Goal: Information Seeking & Learning: Learn about a topic

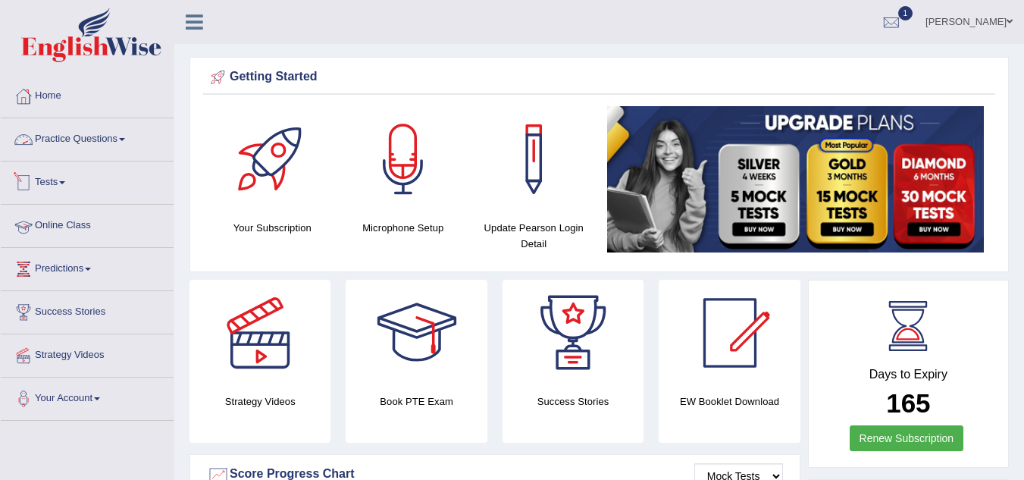
click at [77, 226] on link "Online Class" at bounding box center [87, 224] width 173 height 38
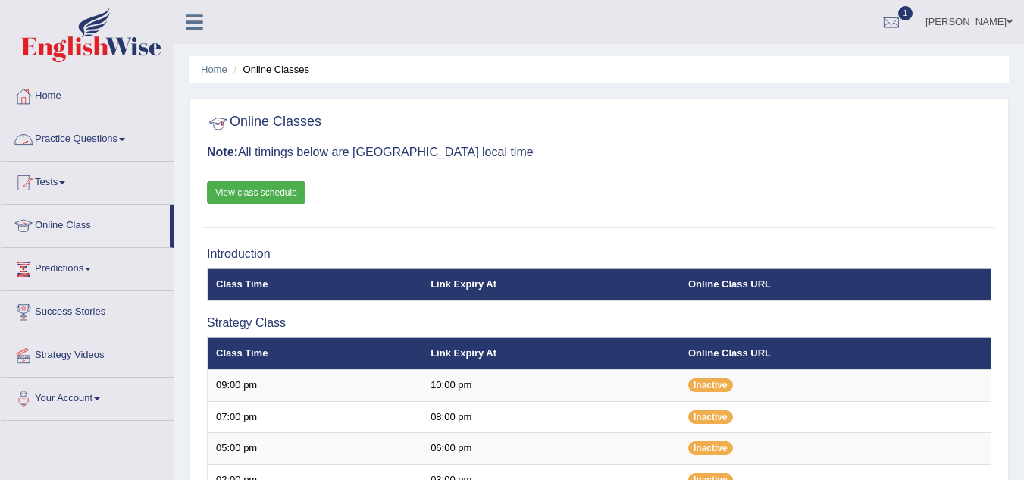
click at [284, 193] on link "View class schedule" at bounding box center [256, 192] width 99 height 23
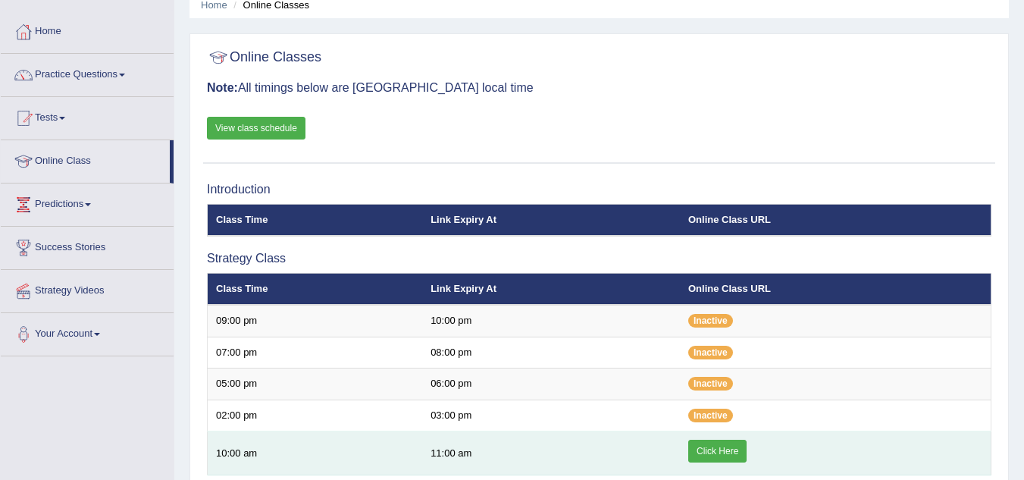
scroll to position [152, 0]
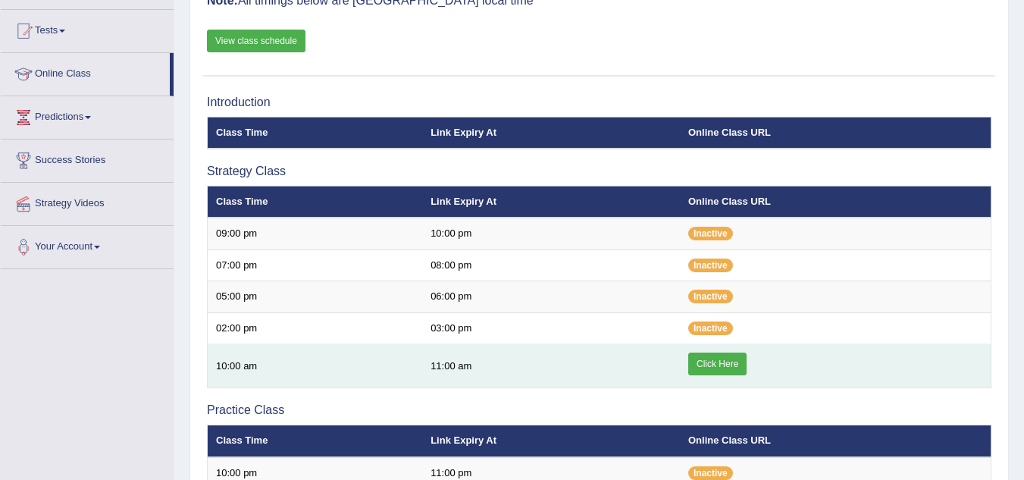
click at [698, 359] on link "Click Here" at bounding box center [717, 364] width 58 height 23
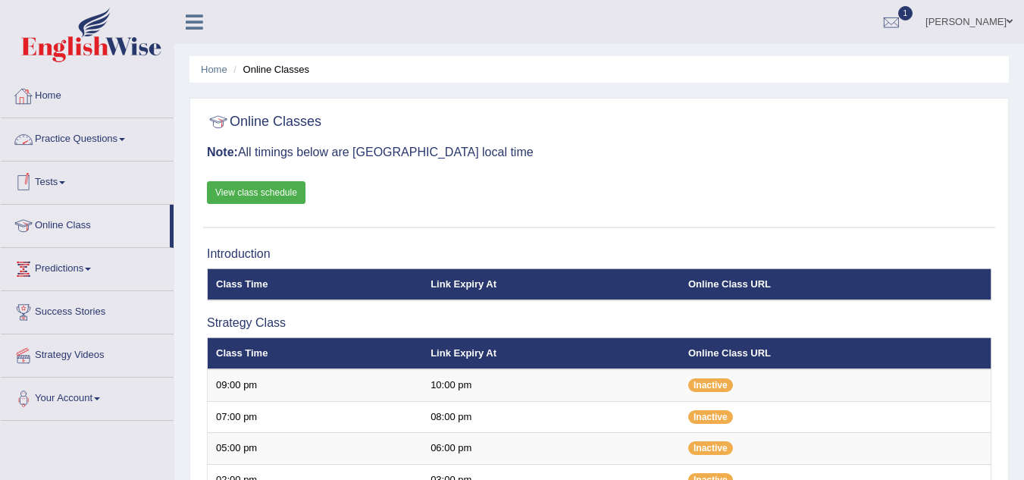
click at [124, 136] on link "Practice Questions" at bounding box center [87, 137] width 173 height 38
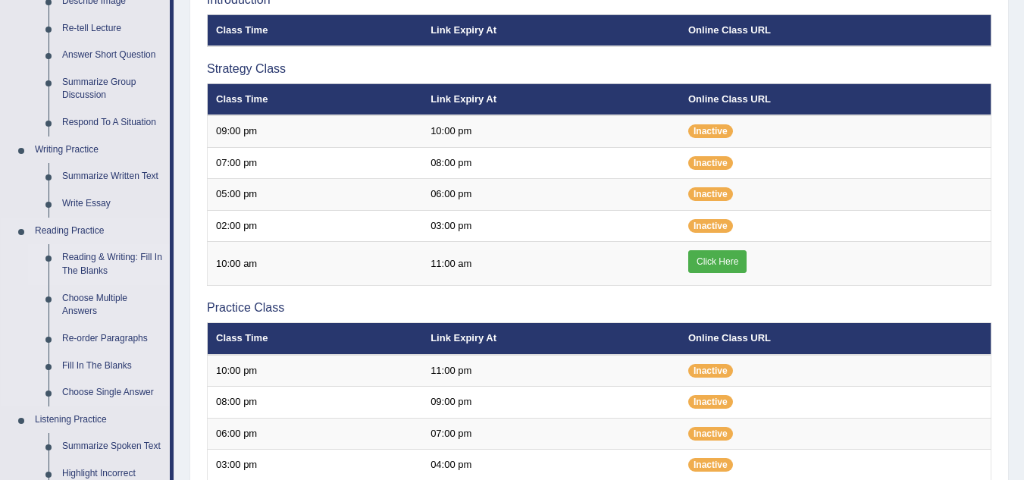
scroll to position [227, 0]
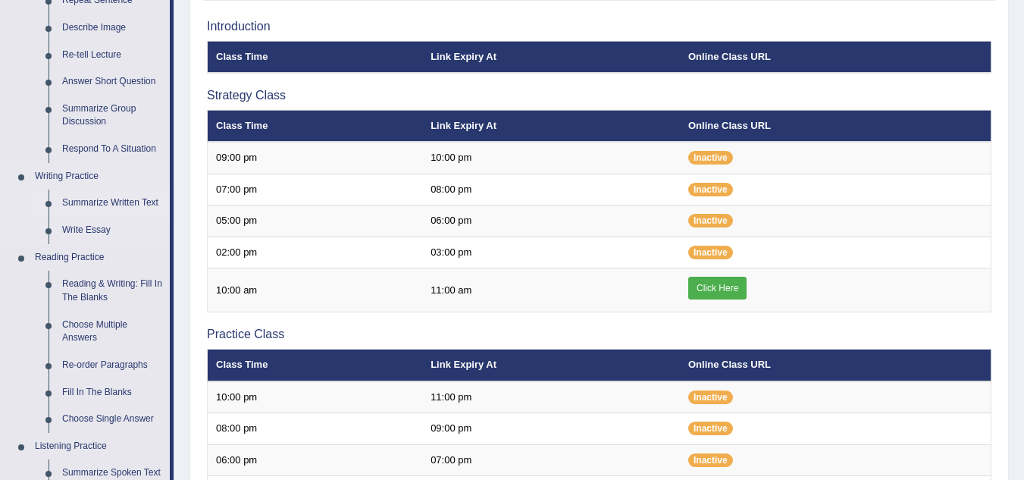
click at [118, 200] on link "Summarize Written Text" at bounding box center [112, 203] width 114 height 27
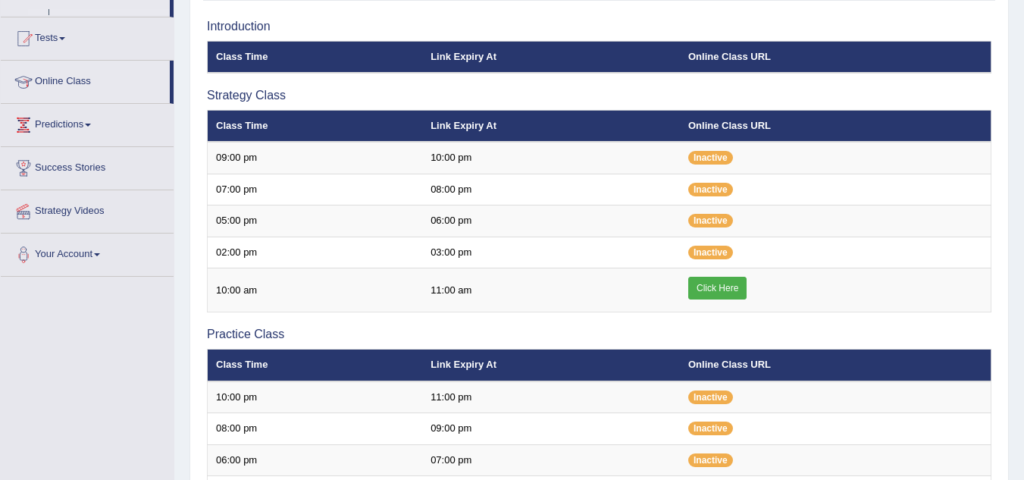
scroll to position [225, 0]
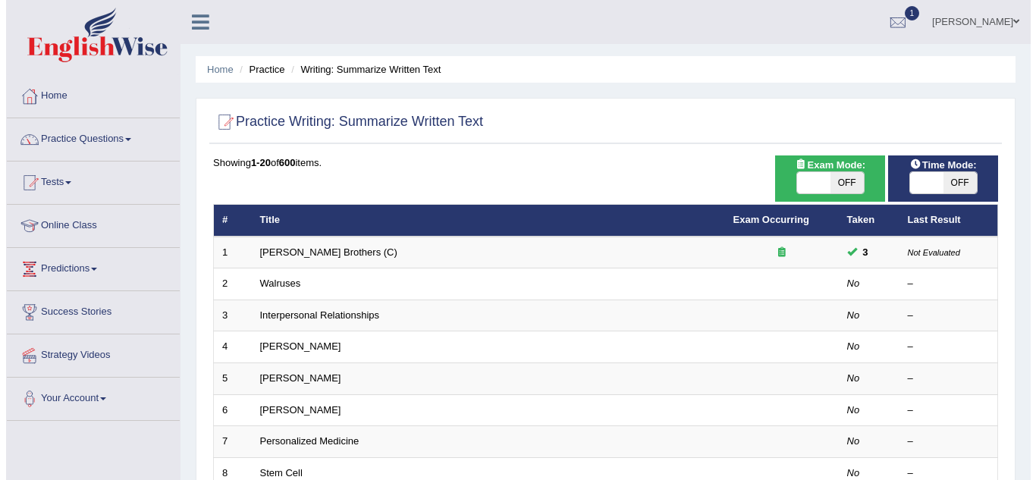
scroll to position [76, 0]
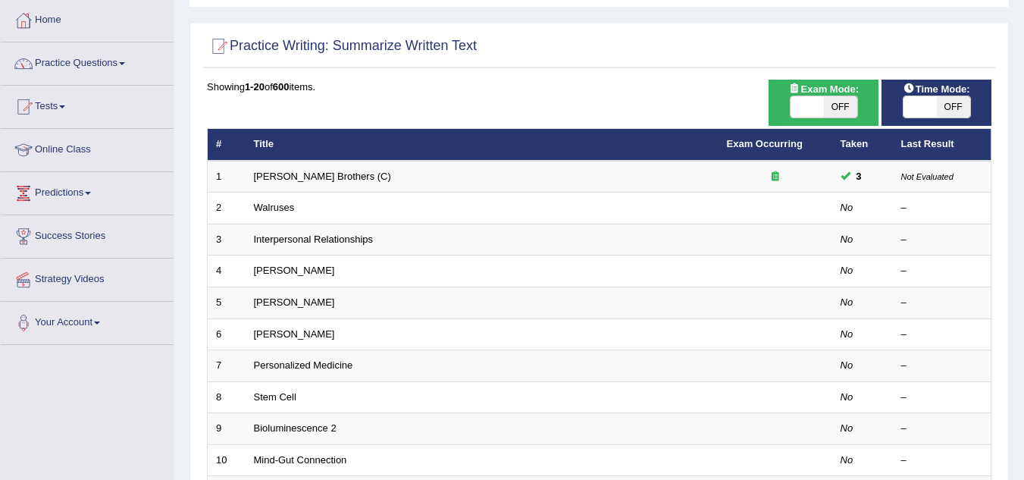
click at [849, 106] on span "OFF" at bounding box center [840, 106] width 33 height 21
checkbox input "true"
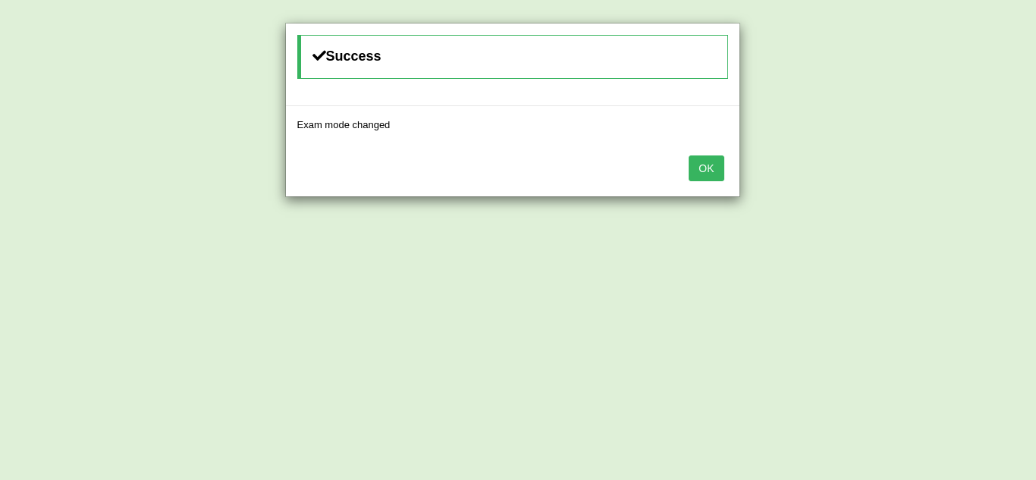
click at [713, 163] on button "OK" at bounding box center [705, 168] width 35 height 26
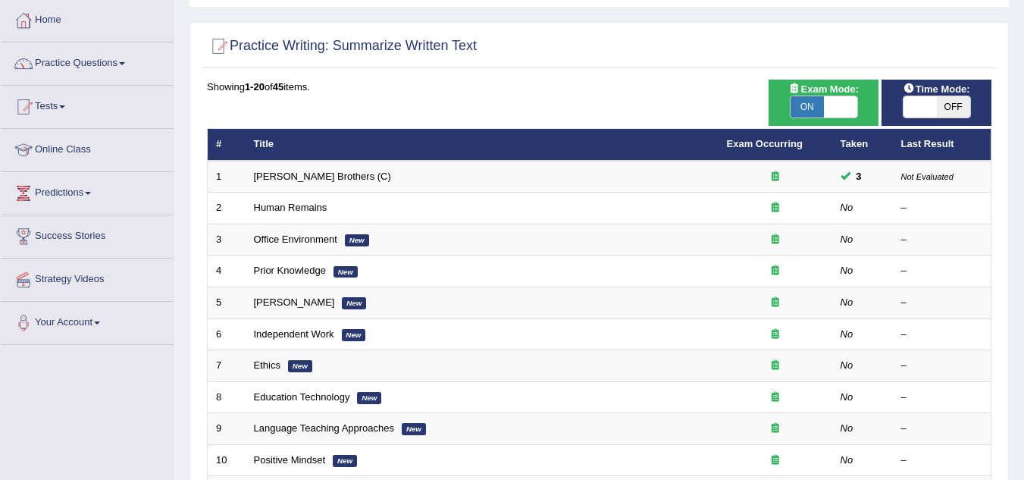
click at [944, 108] on span "OFF" at bounding box center [953, 106] width 33 height 21
checkbox input "true"
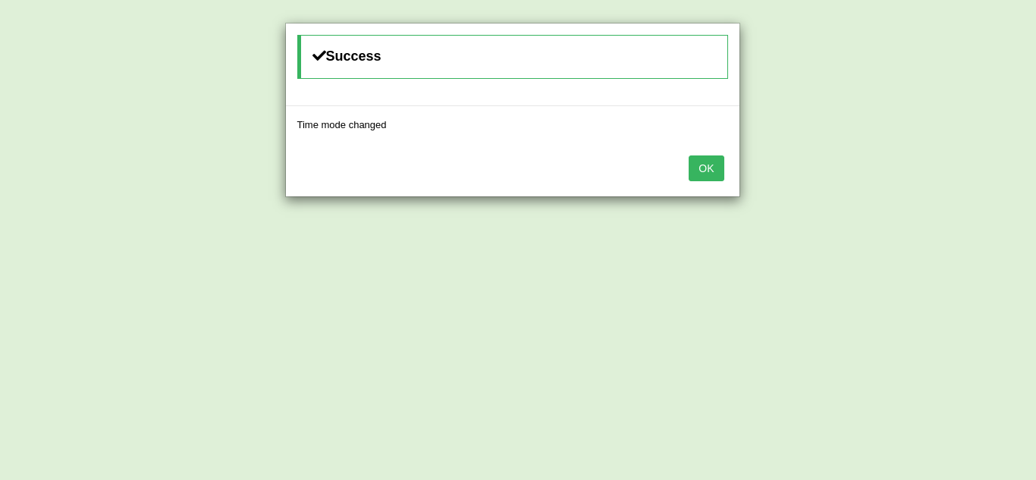
click at [711, 172] on button "OK" at bounding box center [705, 168] width 35 height 26
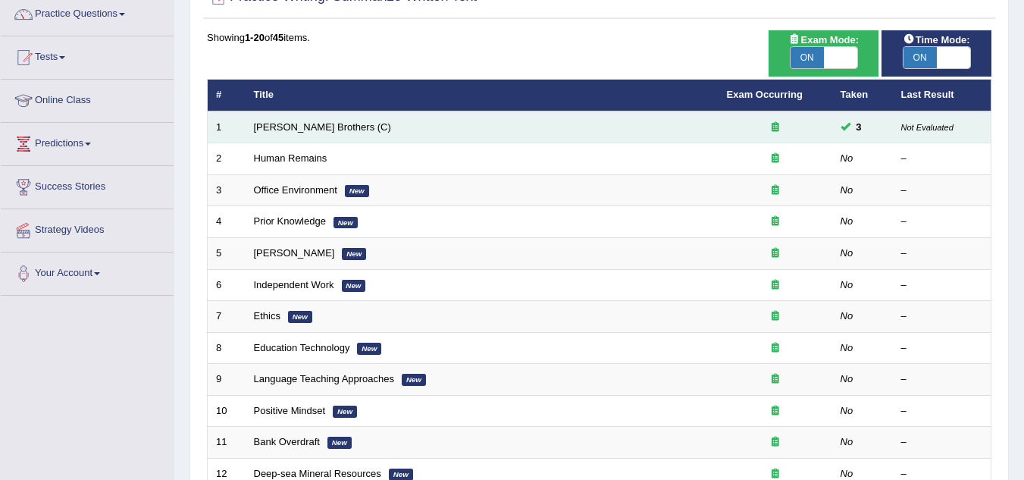
scroll to position [152, 0]
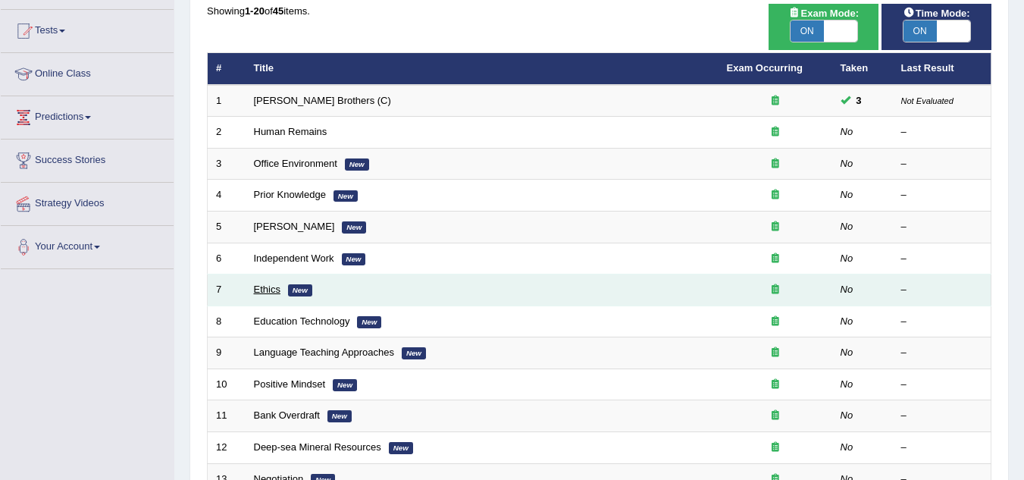
click at [276, 291] on link "Ethics" at bounding box center [267, 289] width 27 height 11
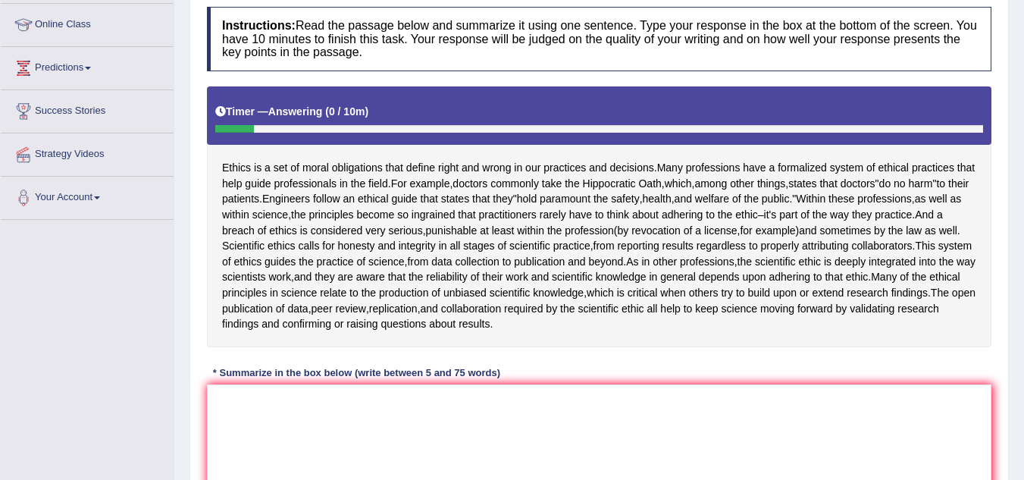
scroll to position [227, 0]
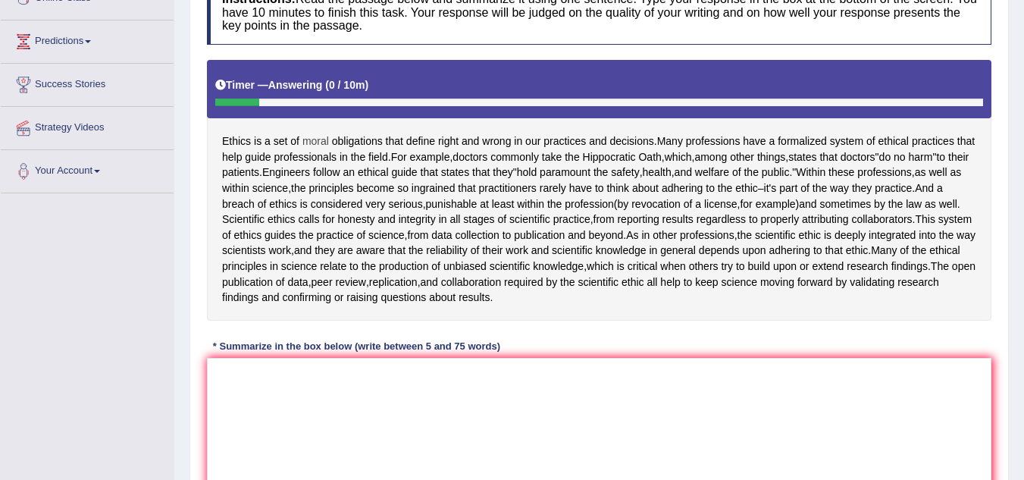
drag, startPoint x: 237, startPoint y: 144, endPoint x: 303, endPoint y: 143, distance: 65.2
click at [303, 143] on div "Ethics is a set of moral obligations that define right and wrong in our practic…" at bounding box center [599, 190] width 785 height 261
click at [274, 402] on textarea at bounding box center [599, 431] width 785 height 147
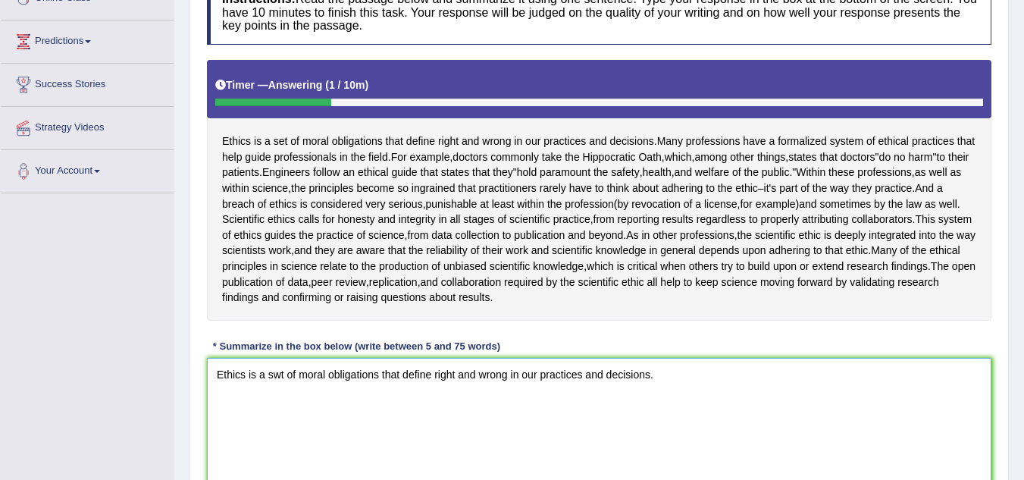
click at [277, 375] on textarea "Ethics is a swt of moral obligations that define right and wrong in our practic…" at bounding box center [599, 431] width 785 height 147
click at [673, 375] on textarea "Ethics is a set of moral obligations that define right and wrong in our practic…" at bounding box center [599, 431] width 785 height 147
click at [684, 371] on textarea "Ethics is a set of moral obligations that define right and wrong in our practic…" at bounding box center [599, 431] width 785 height 147
click at [757, 375] on textarea "Ethics is a set of moral obligations that define right and wrong in our practic…" at bounding box center [599, 431] width 785 height 147
click at [817, 379] on textarea "Ethics is a set of moral obligations that define right and wrong in our practic…" at bounding box center [599, 431] width 785 height 147
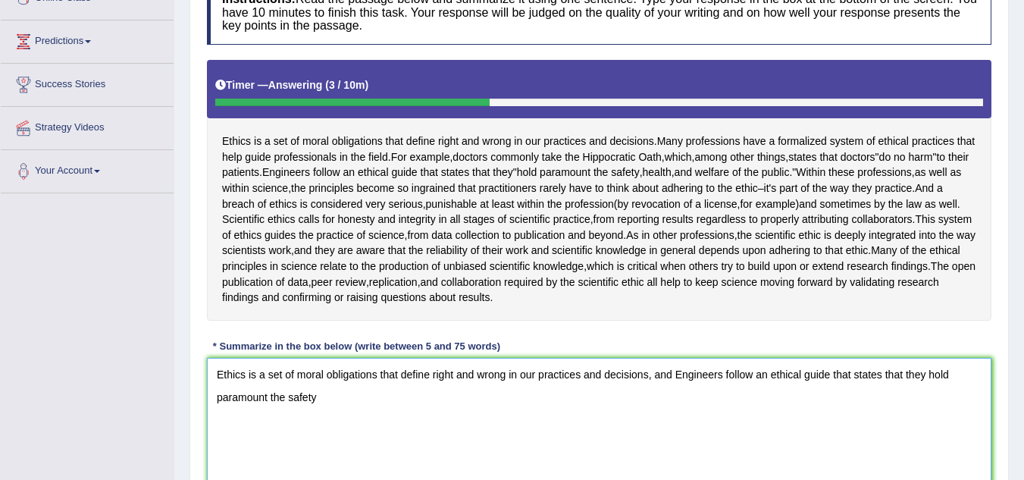
click at [647, 378] on textarea "Ethics is a set of moral obligations that define right and wrong in our practic…" at bounding box center [599, 431] width 785 height 147
click at [673, 375] on textarea "Ethics is a set of moral obligations that define right and wrong in our practic…" at bounding box center [599, 431] width 785 height 147
drag, startPoint x: 657, startPoint y: 375, endPoint x: 691, endPoint y: 375, distance: 34.1
click at [691, 375] on textarea "Ethics is a set of moral obligations that define right and wrong in our practic…" at bounding box center [599, 431] width 785 height 147
click at [640, 403] on textarea "Ethics is a set of moral obligations that define right and wrong in our practic…" at bounding box center [599, 431] width 785 height 147
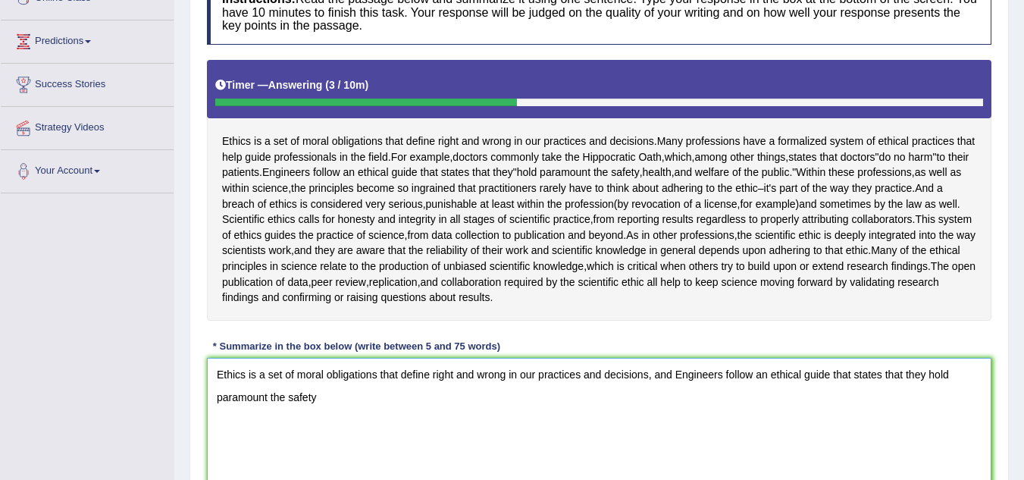
click at [534, 377] on textarea "Ethics is a set of moral obligations that define right and wrong in our practic…" at bounding box center [599, 431] width 785 height 147
click at [680, 374] on textarea "Ethics is a set of moral obligations that define right and wrong in individuals…" at bounding box center [599, 431] width 785 height 147
drag, startPoint x: 735, startPoint y: 372, endPoint x: 788, endPoint y: 376, distance: 52.5
click at [788, 376] on textarea "Ethics is a set of moral obligations that define right and wrong in individuals…" at bounding box center [599, 431] width 785 height 147
click at [758, 377] on textarea "Ethics is a set of moral obligations that define right and wrong in individuals…" at bounding box center [599, 431] width 785 height 147
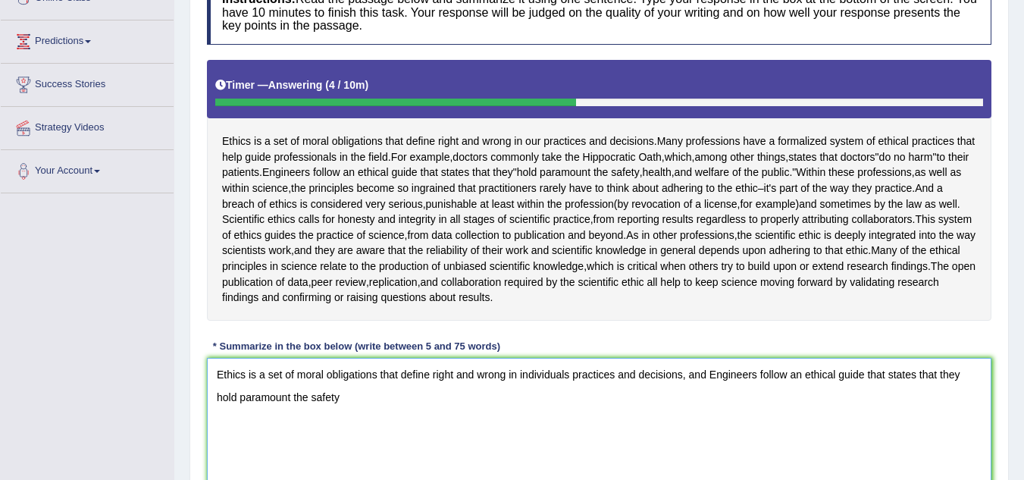
drag, startPoint x: 710, startPoint y: 376, endPoint x: 756, endPoint y: 380, distance: 45.6
click at [756, 380] on textarea "Ethics is a set of moral obligations that define right and wrong in individuals…" at bounding box center [599, 431] width 785 height 147
click at [718, 376] on textarea "Ethics is a set of moral obligations that define right and wrong in individuals…" at bounding box center [599, 431] width 785 height 147
click at [340, 399] on textarea "Ethics is a set of moral obligations that define right and wrong in individuals…" at bounding box center [599, 431] width 785 height 147
click at [597, 299] on div "Ethics is a set of moral obligations that define right and wrong in our practic…" at bounding box center [599, 190] width 785 height 261
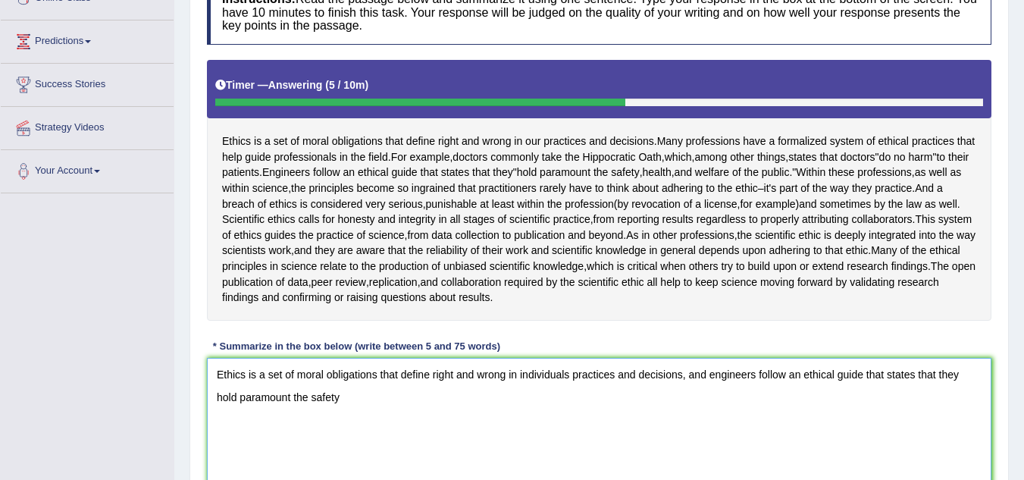
click at [370, 405] on textarea "Ethics is a set of moral obligations that define right and wrong in individuals…" at bounding box center [599, 431] width 785 height 147
click at [421, 400] on textarea "Ethics is a set of moral obligations that define right and wrong in individuals…" at bounding box center [599, 431] width 785 height 147
click at [506, 397] on textarea "Ethics is a set of moral obligations that define right and wrong in individuals…" at bounding box center [599, 431] width 785 height 147
click at [570, 403] on textarea "Ethics is a set of moral obligations that define right and wrong in individuals…" at bounding box center [599, 431] width 785 height 147
click at [593, 407] on textarea "Ethics is a set of moral obligations that define right and wrong in individuals…" at bounding box center [599, 431] width 785 height 147
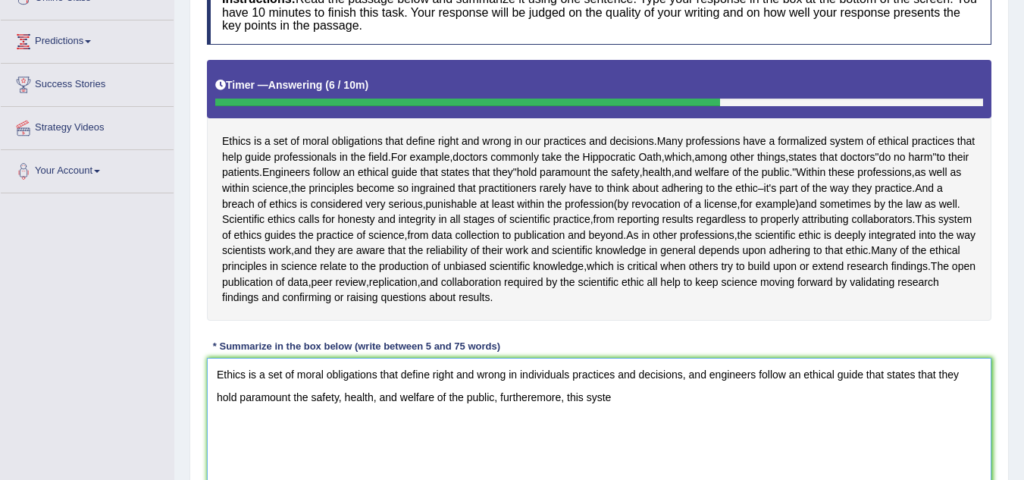
click at [527, 399] on textarea "Ethics is a set of moral obligations that define right and wrong in individuals…" at bounding box center [599, 431] width 785 height 147
click at [537, 399] on textarea "Ethics is a set of moral obligations that define right and wrong in individuals…" at bounding box center [599, 431] width 785 height 147
click at [616, 398] on textarea "Ethics is a set of moral obligations that define right and wrong in individuals…" at bounding box center [599, 431] width 785 height 147
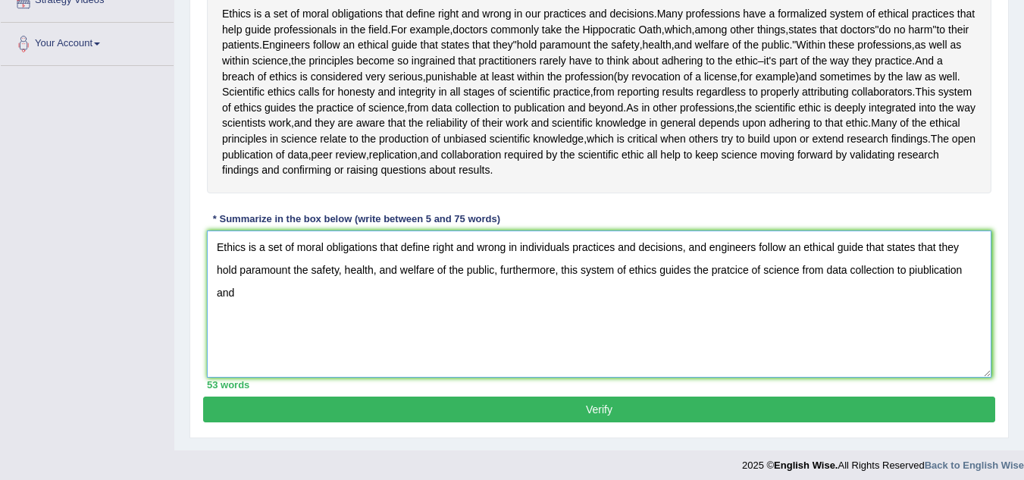
scroll to position [363, 0]
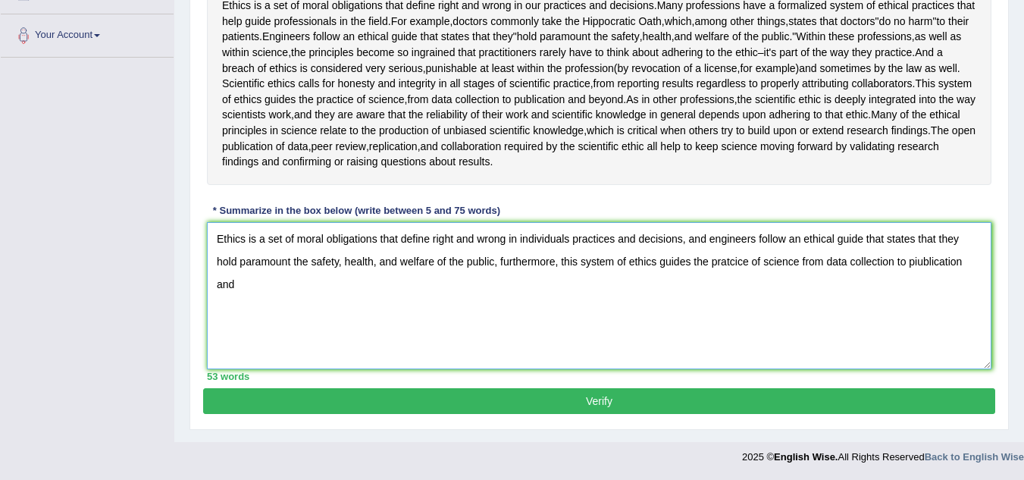
click at [919, 265] on textarea "Ethics is a set of moral obligations that define right and wrong in individuals…" at bounding box center [599, 295] width 785 height 147
click at [980, 260] on textarea "Ethics is a set of moral obligations that define right and wrong in individuals…" at bounding box center [599, 295] width 785 height 147
click at [245, 282] on textarea "Ethics is a set of moral obligations that define right and wrong in individuals…" at bounding box center [599, 295] width 785 height 147
click at [251, 284] on textarea "Ethics is a set of moral obligations that define right and wrong in individuals…" at bounding box center [599, 295] width 785 height 147
click at [306, 283] on textarea "Ethics is a set of moral obligations that define right and wrong in individuals…" at bounding box center [599, 295] width 785 height 147
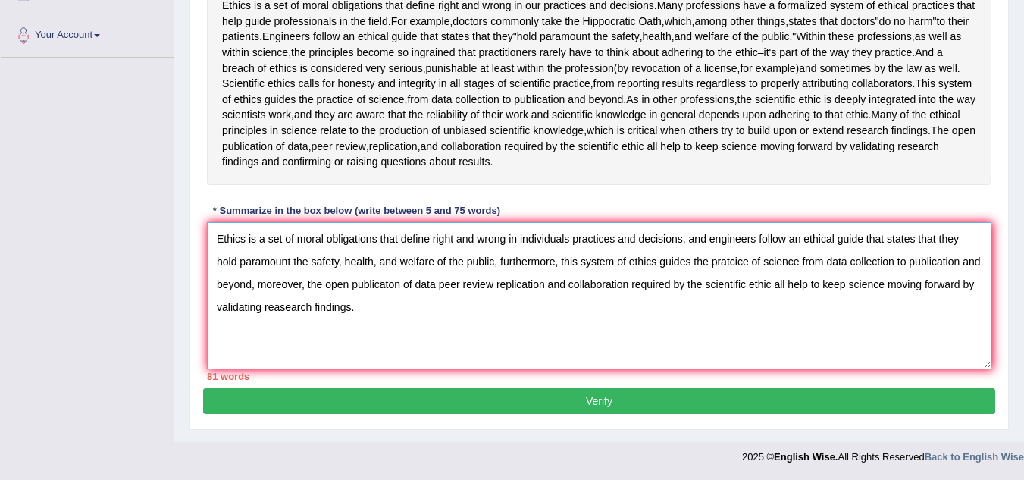
click at [570, 240] on textarea "Ethics is a set of moral obligations that define right and wrong in individuals…" at bounding box center [599, 295] width 785 height 147
click at [347, 265] on textarea "Ethics is a set of moral obligations that define right and wrong in individual …" at bounding box center [599, 295] width 785 height 147
type textarea "Ethics is a set of moral obligations that define right and wrong in individual …"
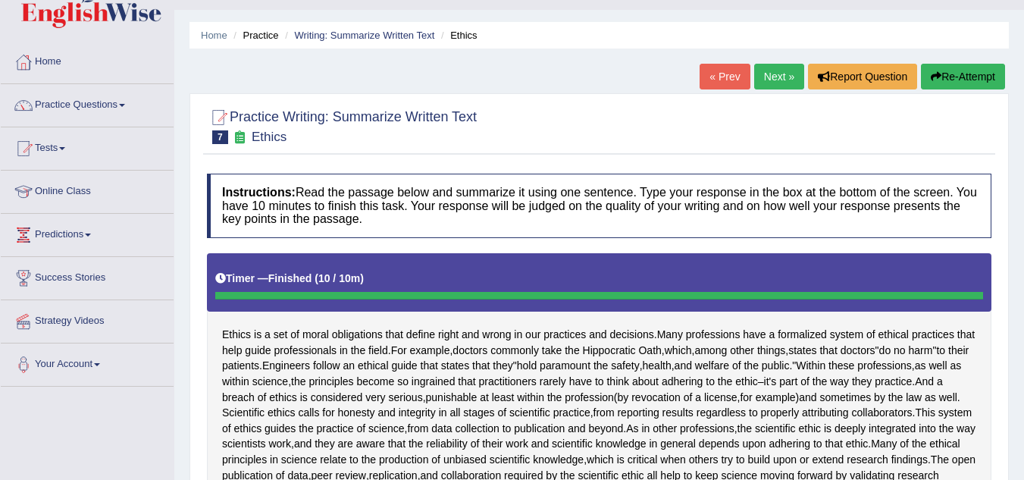
scroll to position [0, 0]
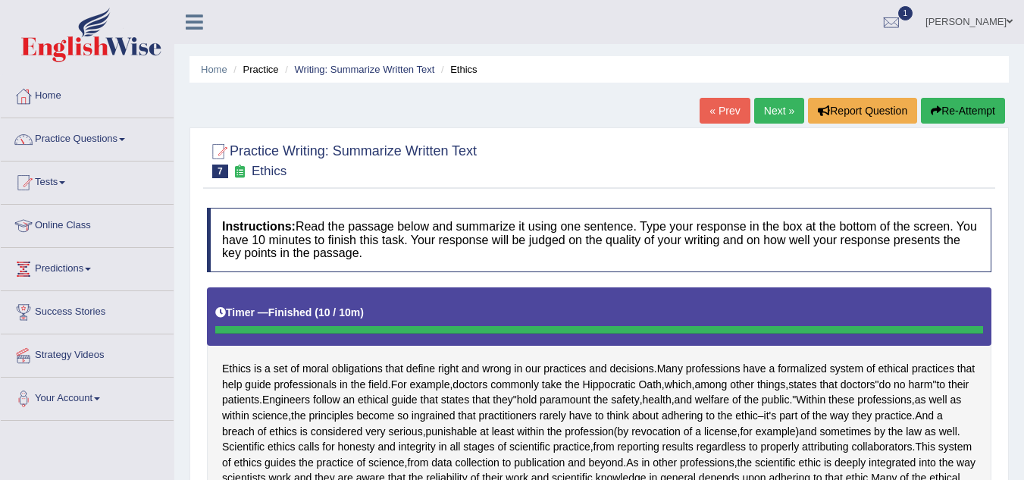
click at [770, 115] on link "Next »" at bounding box center [779, 111] width 50 height 26
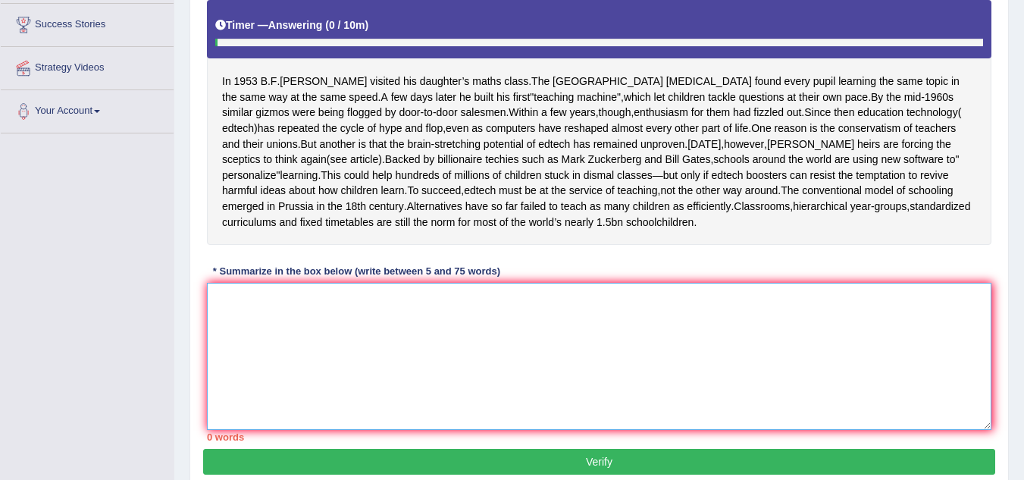
click at [453, 322] on textarea at bounding box center [599, 356] width 785 height 147
drag, startPoint x: 263, startPoint y: 314, endPoint x: 277, endPoint y: 313, distance: 14.4
click at [267, 312] on textarea "In 1953, skinner visited" at bounding box center [599, 356] width 785 height 147
click at [262, 320] on textarea "In 1953, skinner visited" at bounding box center [599, 356] width 785 height 147
click at [359, 315] on textarea "In 1953, Skinner visited" at bounding box center [599, 356] width 785 height 147
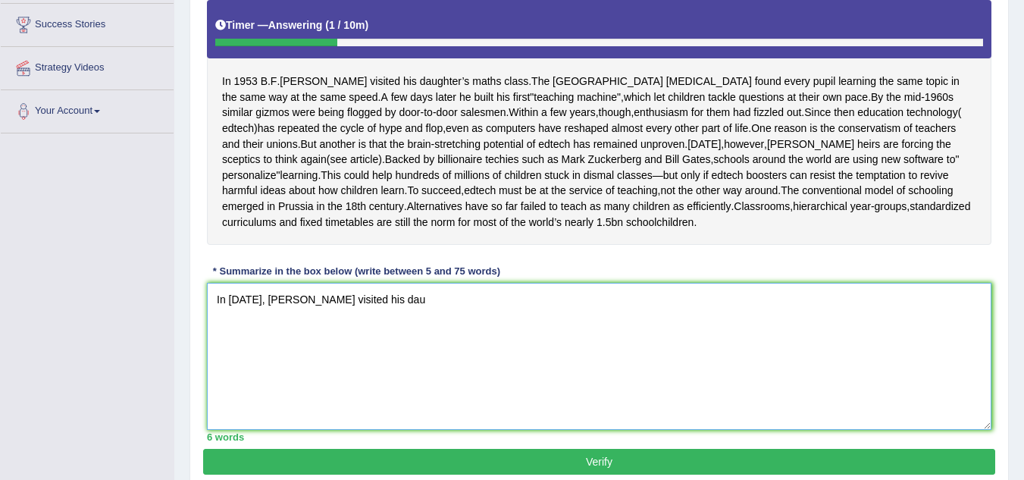
drag, startPoint x: 341, startPoint y: 316, endPoint x: 331, endPoint y: 317, distance: 10.6
click at [331, 317] on textarea "In 1953, Skinner visited his dau" at bounding box center [599, 356] width 785 height 147
click at [373, 312] on textarea "In 1953, Skinner visited individuals daugthers" at bounding box center [599, 356] width 785 height 147
click at [374, 313] on textarea "In 1953, Skinner visited individuals daugthers" at bounding box center [599, 356] width 785 height 147
drag, startPoint x: 426, startPoint y: 310, endPoint x: 454, endPoint y: 308, distance: 28.1
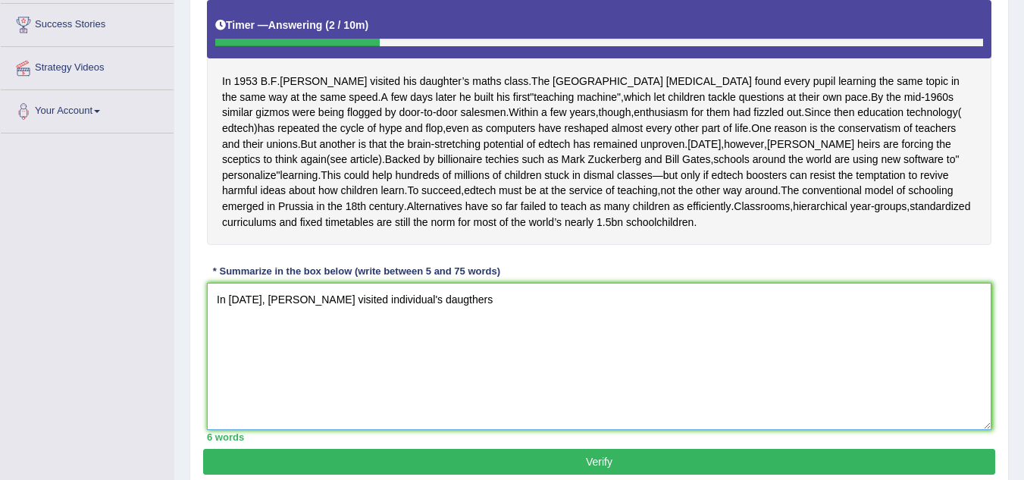
click at [433, 310] on textarea "In 1953, Skinner visited individual's daugthers" at bounding box center [599, 356] width 785 height 147
click at [459, 306] on textarea "In 1953, Skinner visited individual's daugthers" at bounding box center [599, 356] width 785 height 147
click at [425, 315] on textarea "In 1953, Skinner visited individual's daugthers" at bounding box center [599, 356] width 785 height 147
click at [453, 318] on textarea "In 1953, Skinner visited individual's daugther's" at bounding box center [599, 356] width 785 height 147
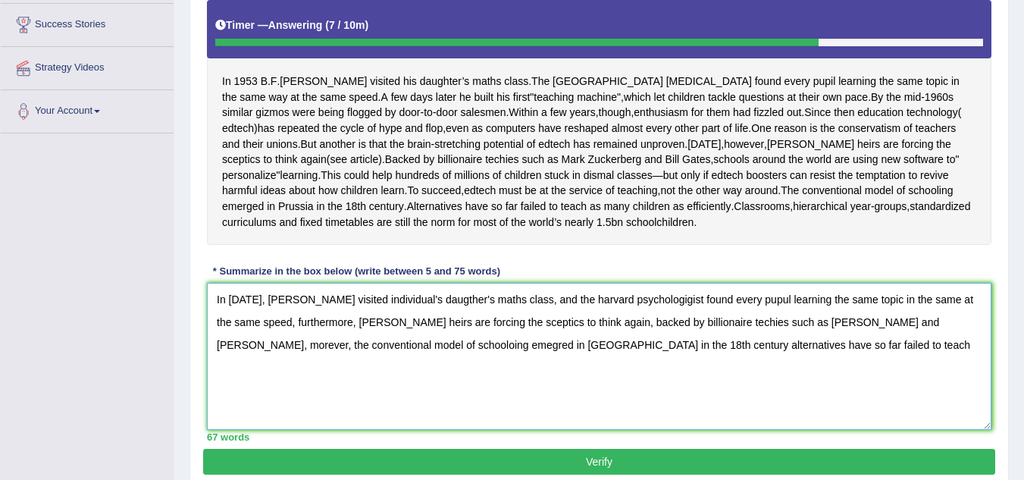
click at [553, 358] on textarea "In 1953, Skinner visited individual's daugther's maths class, and the harvard p…" at bounding box center [599, 356] width 785 height 147
click at [556, 359] on textarea "In 1953, Skinner visited individual's daugther's maths class, and the harvard p…" at bounding box center [599, 356] width 785 height 147
click at [757, 362] on textarea "In 1953, Skinner visited individual's daugther's maths class, and the harvard p…" at bounding box center [599, 356] width 785 height 147
click at [557, 359] on textarea "In 1953, Skinner visited individual's daugther's maths class, and the harvard p…" at bounding box center [599, 356] width 785 height 147
click at [557, 362] on textarea "In 1953, Skinner visited individual's daugther's maths class, and the harvard p…" at bounding box center [599, 356] width 785 height 147
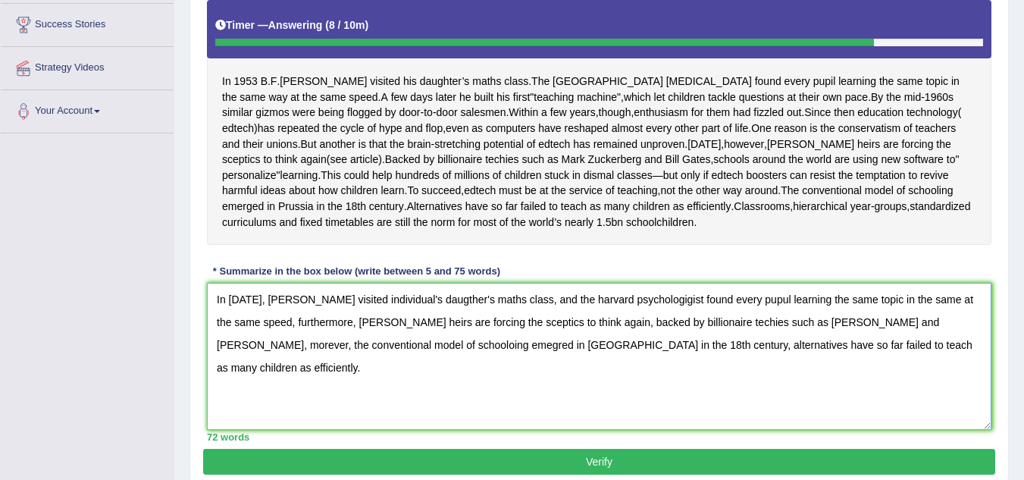
click at [560, 363] on textarea "In 1953, Skinner visited individual's daugther's maths class, and the harvard p…" at bounding box center [599, 356] width 785 height 147
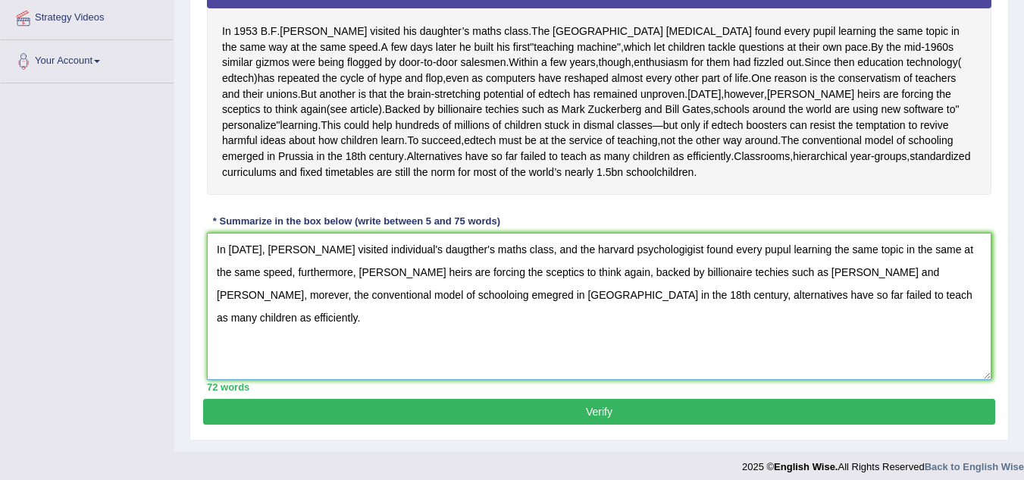
scroll to position [363, 0]
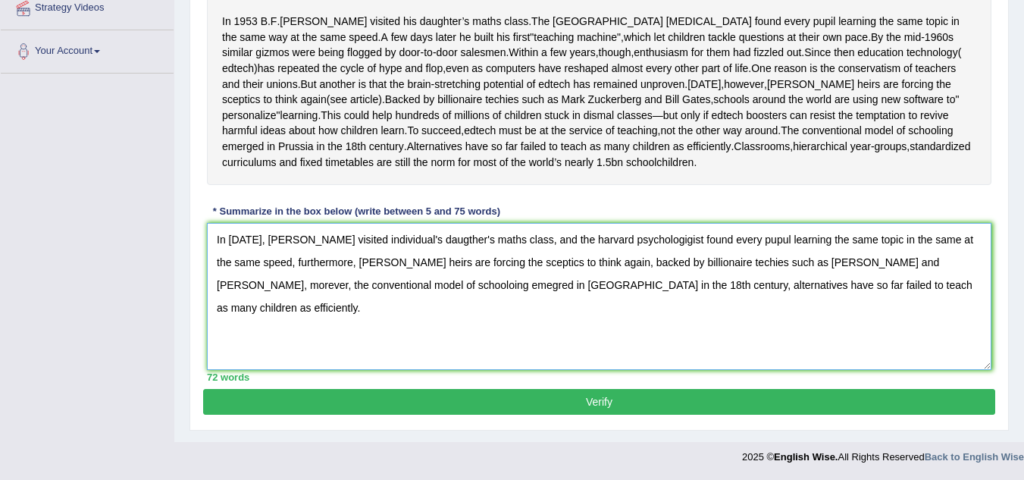
click at [724, 240] on textarea "In 1953, Skinner visited individual's daugther's maths class, and the harvard p…" at bounding box center [599, 296] width 785 height 147
click at [357, 285] on textarea "In 1953, Skinner visited individual's daugther's maths class, and the harvard p…" at bounding box center [599, 296] width 785 height 147
type textarea "In 1953, Skinner visited individual's daugther's maths class, and the harvard p…"
click at [618, 395] on button "Verify" at bounding box center [599, 402] width 792 height 26
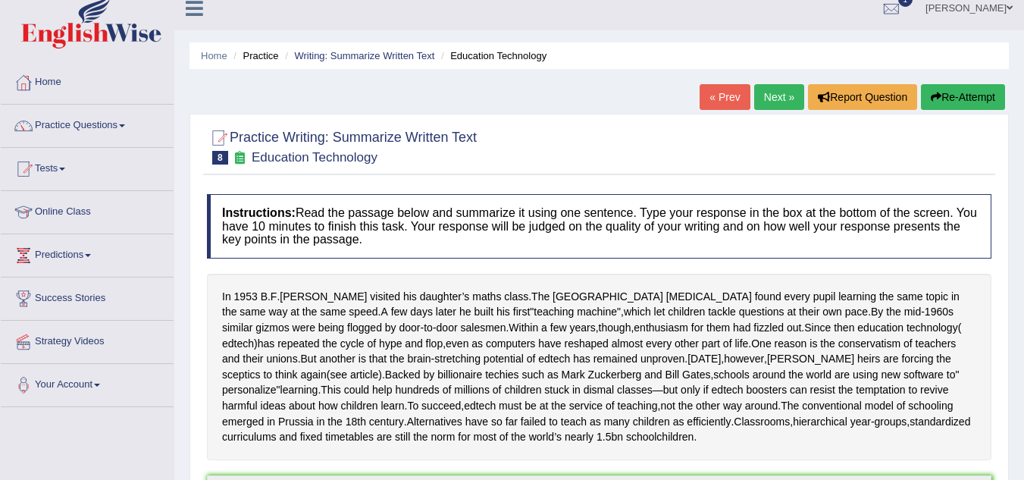
scroll to position [13, 0]
click at [125, 127] on span at bounding box center [122, 126] width 6 height 3
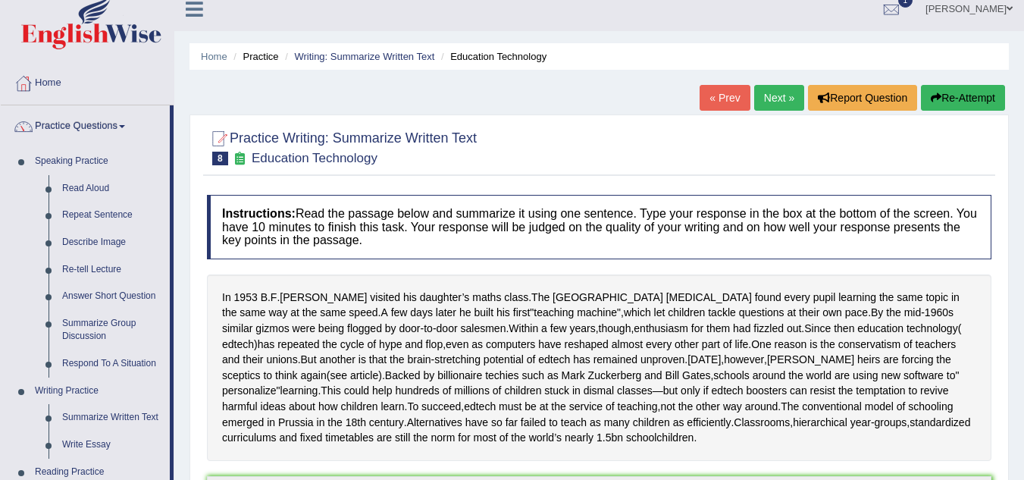
click at [128, 130] on link "Practice Questions" at bounding box center [85, 124] width 169 height 38
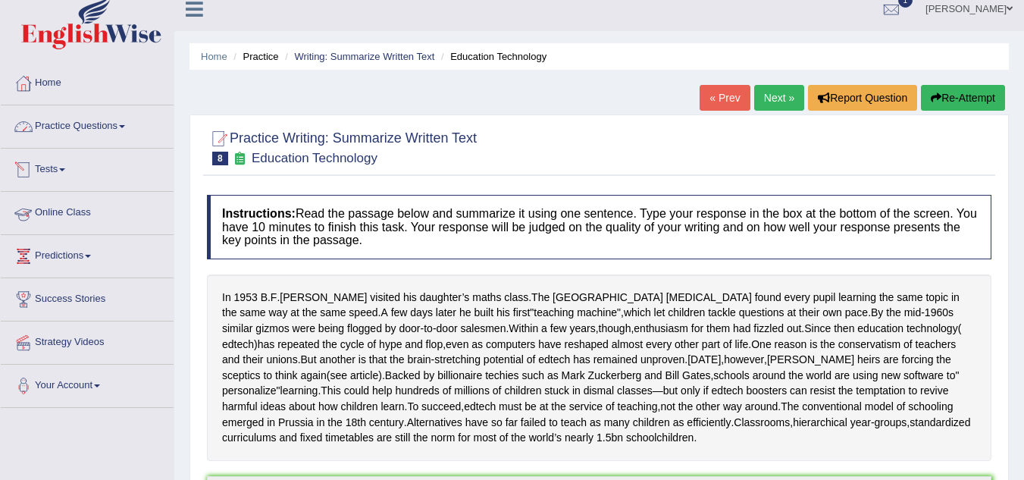
click at [125, 128] on link "Practice Questions" at bounding box center [87, 124] width 173 height 38
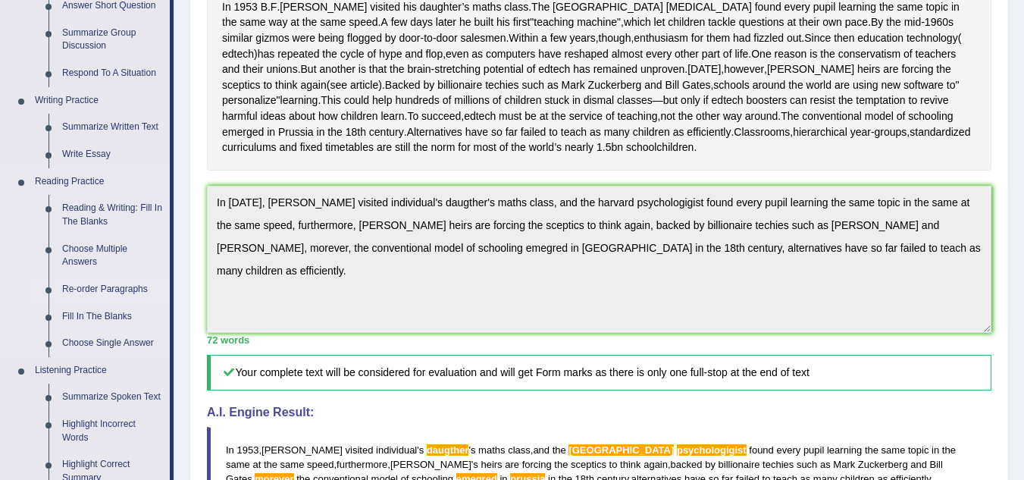
scroll to position [316, 0]
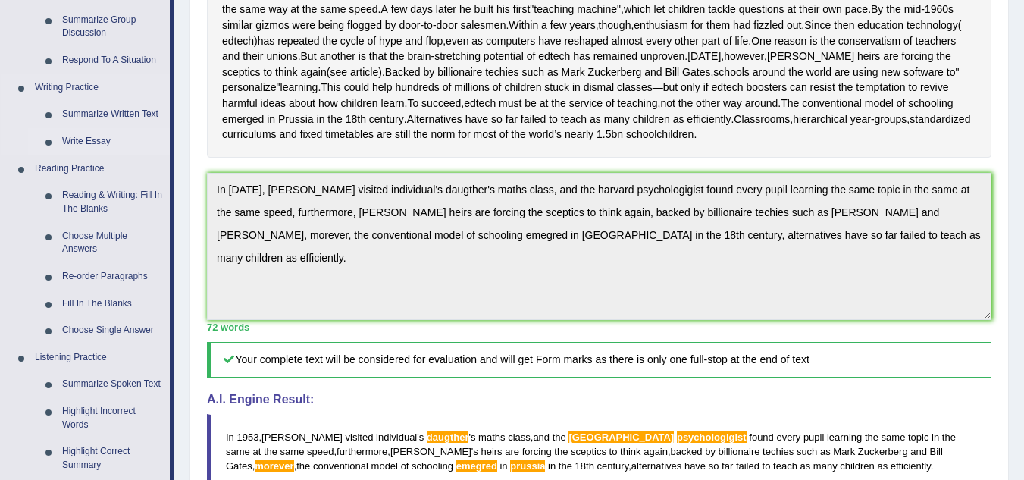
click at [99, 143] on link "Write Essay" at bounding box center [112, 141] width 114 height 27
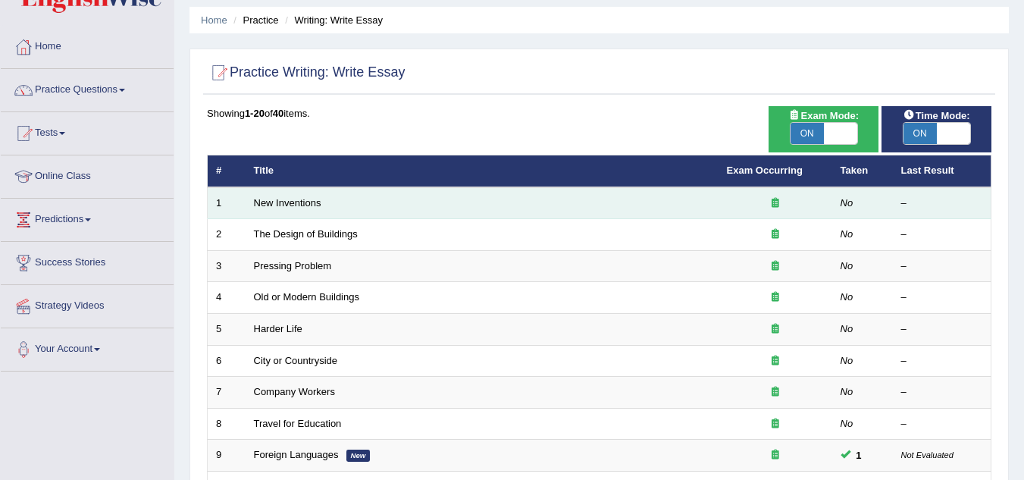
scroll to position [76, 0]
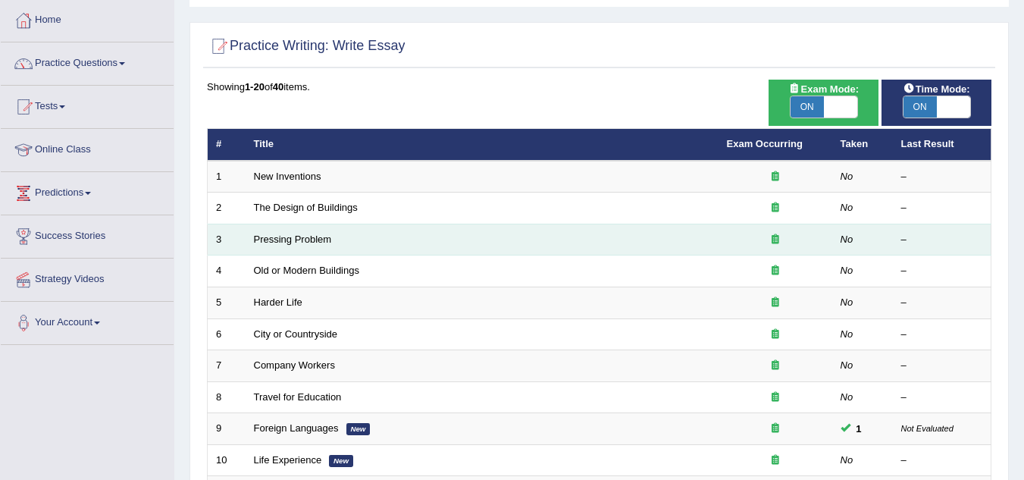
click at [296, 249] on td "Pressing Problem" at bounding box center [482, 240] width 473 height 32
click at [303, 234] on link "Pressing Problem" at bounding box center [293, 239] width 78 height 11
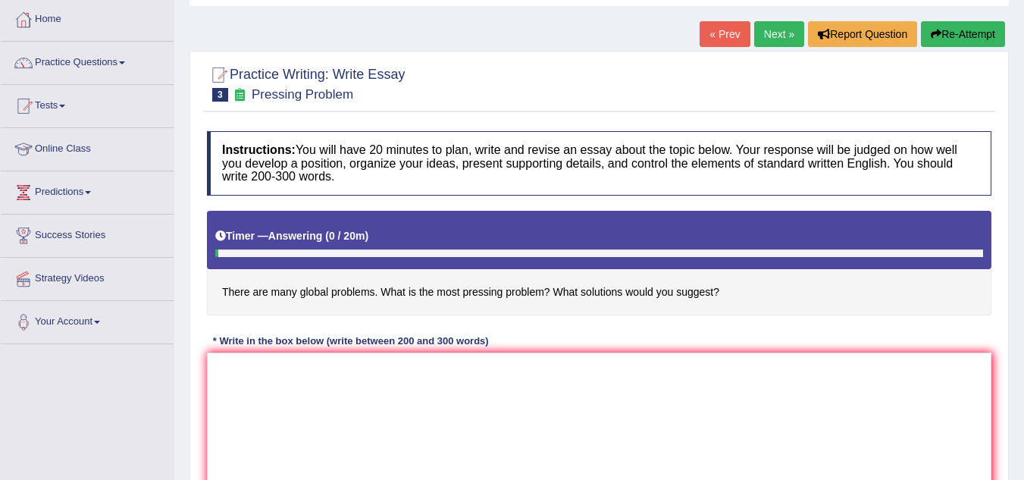
scroll to position [76, 0]
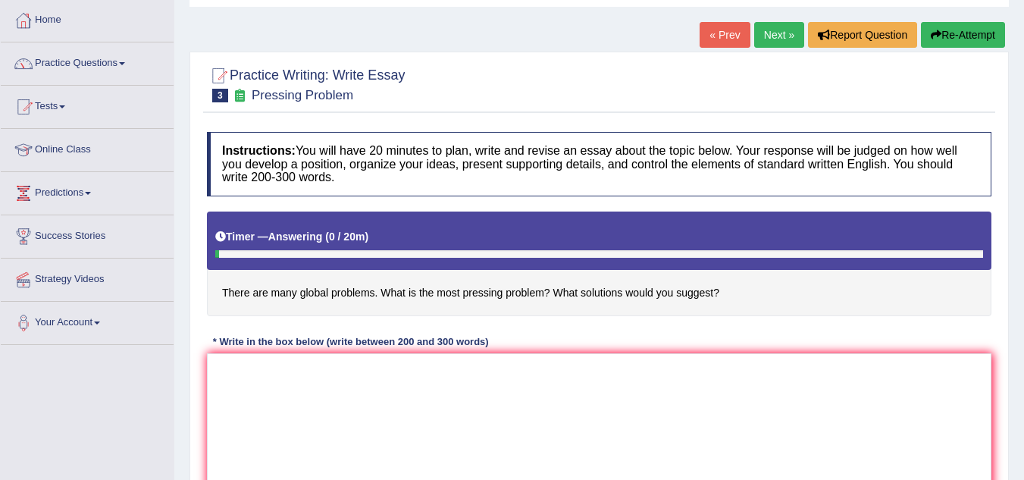
click at [715, 33] on link "« Prev" at bounding box center [725, 35] width 50 height 26
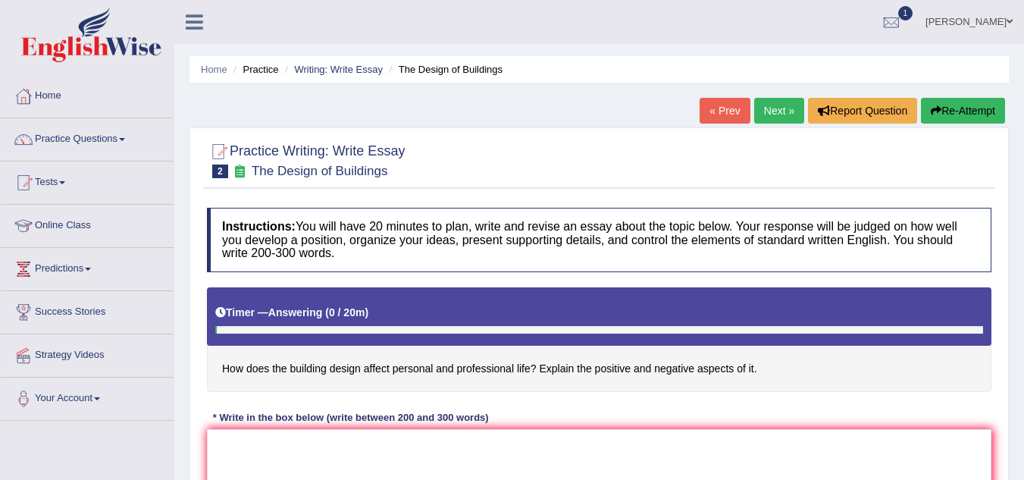
click at [785, 103] on link "Next »" at bounding box center [779, 111] width 50 height 26
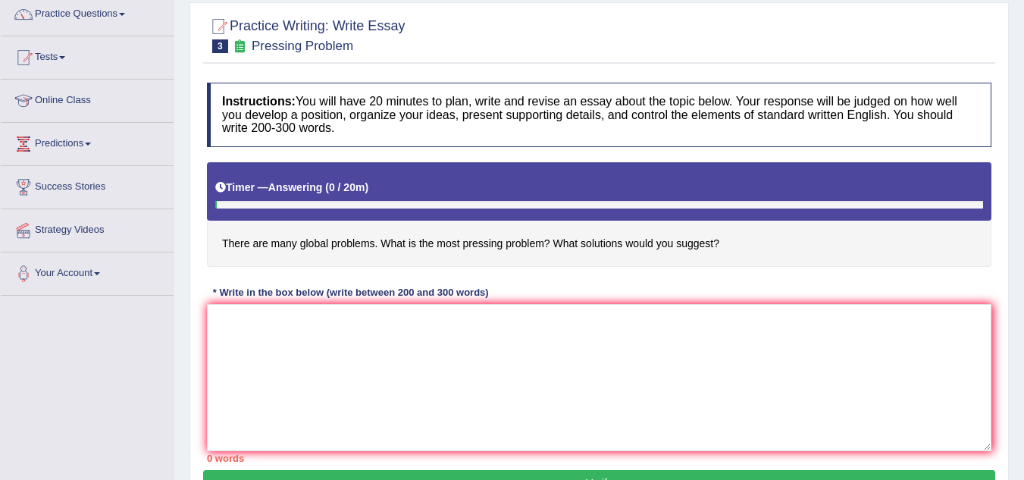
scroll to position [227, 0]
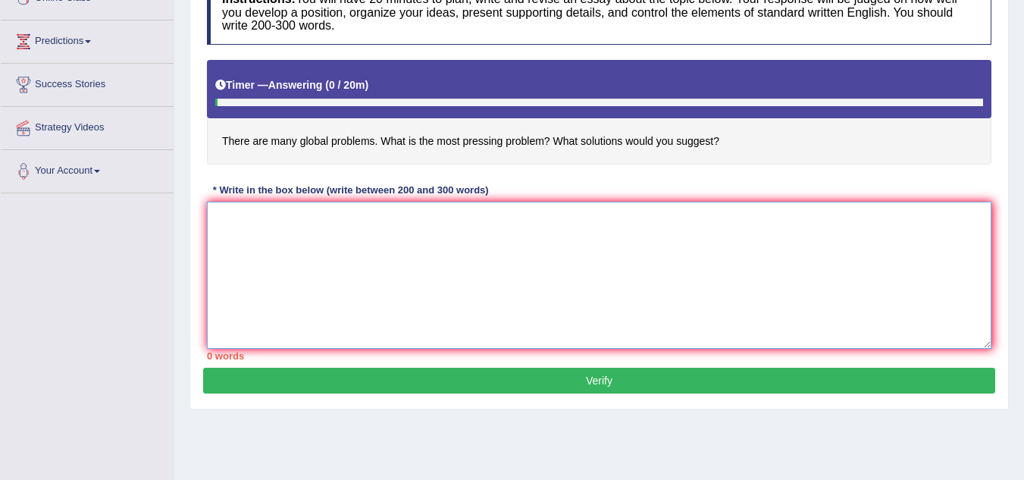
click at [518, 245] on textarea at bounding box center [599, 275] width 785 height 147
click at [516, 275] on textarea at bounding box center [599, 275] width 785 height 147
paste textarea "The increasing influence of (essay topic) on our lives has ignited numerous dis…"
type textarea "The increasing influence of (essay topic) on our lives has ignited numerous dis…"
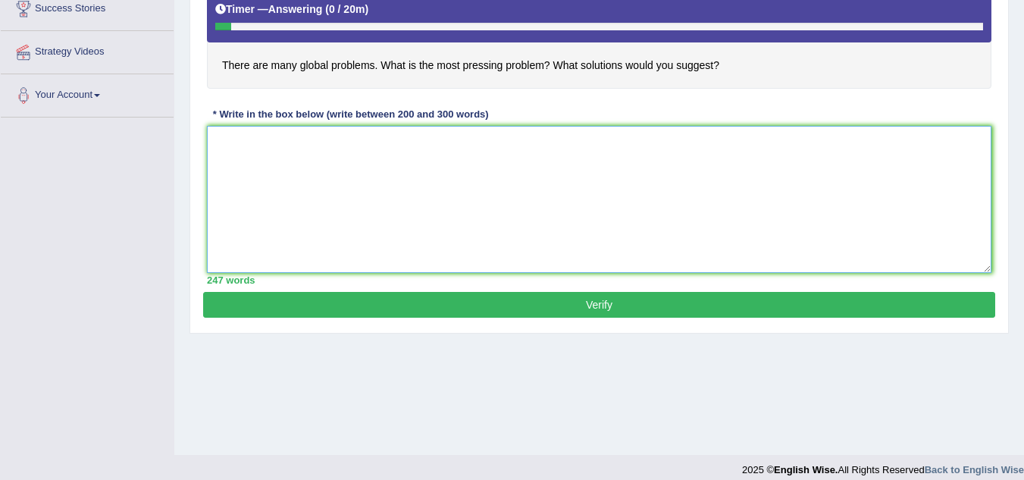
scroll to position [0, 0]
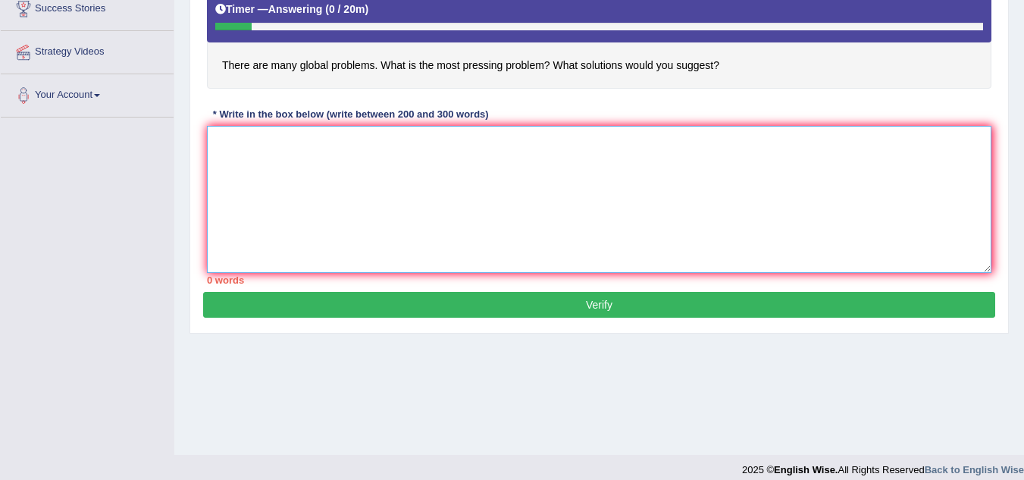
click at [269, 195] on textarea at bounding box center [599, 199] width 785 height 147
paste textarea "The increasing influence of (essay topic) on our lives has ignited numerous dis…"
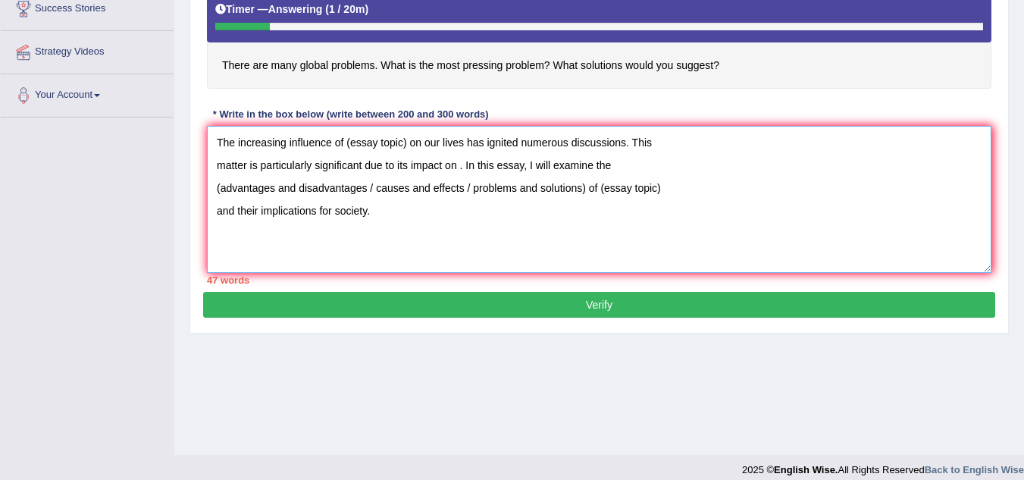
drag, startPoint x: 348, startPoint y: 143, endPoint x: 406, endPoint y: 151, distance: 58.9
click at [406, 151] on textarea "The increasing influence of (essay topic) on our lives has ignited numerous dis…" at bounding box center [599, 199] width 785 height 147
drag, startPoint x: 296, startPoint y: 190, endPoint x: 365, endPoint y: 190, distance: 68.2
click at [365, 190] on textarea "The increasing influence of many global problems on our lives has ignited numer…" at bounding box center [599, 199] width 785 height 147
drag, startPoint x: 434, startPoint y: 189, endPoint x: 464, endPoint y: 199, distance: 31.4
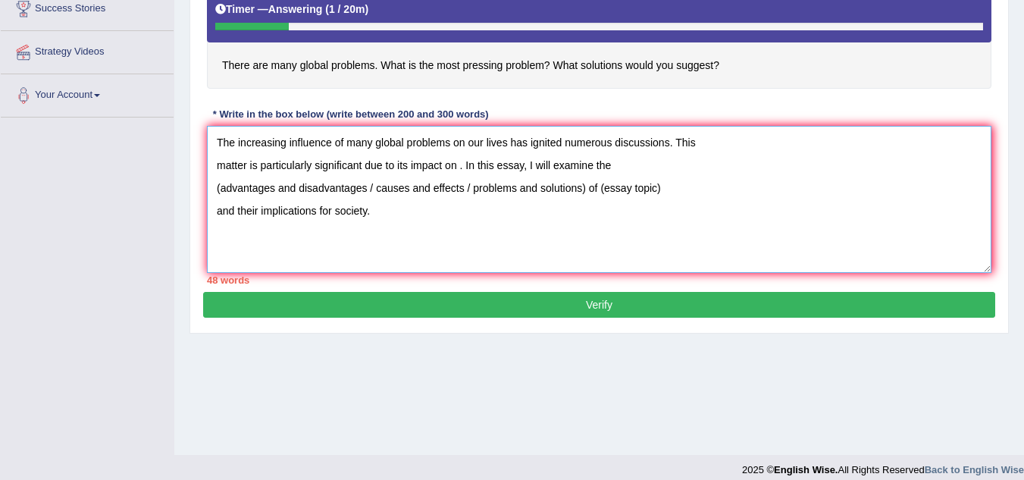
click at [470, 190] on textarea "The increasing influence of many global problems on our lives has ignited numer…" at bounding box center [599, 199] width 785 height 147
click at [442, 218] on textarea "The increasing influence of many global problems on our lives has ignited numer…" at bounding box center [599, 199] width 785 height 147
drag, startPoint x: 217, startPoint y: 188, endPoint x: 585, endPoint y: 189, distance: 368.5
click at [585, 189] on textarea "The increasing influence of many global problems on our lives has ignited numer…" at bounding box center [599, 199] width 785 height 147
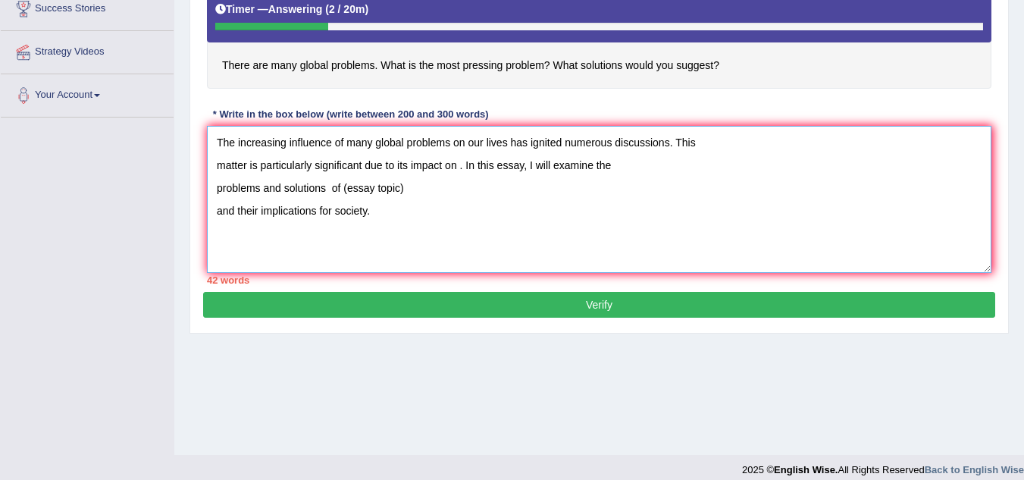
click at [547, 234] on textarea "The increasing influence of many global problems on our lives has ignited numer…" at bounding box center [599, 199] width 785 height 147
paste textarea "The increasing influence of global problems on our lives has ignited numerous d…"
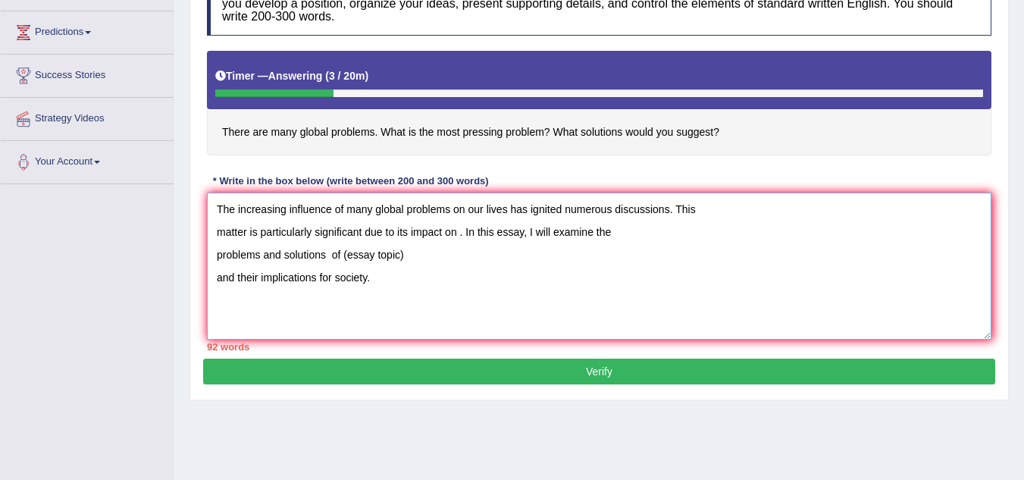
scroll to position [165, 0]
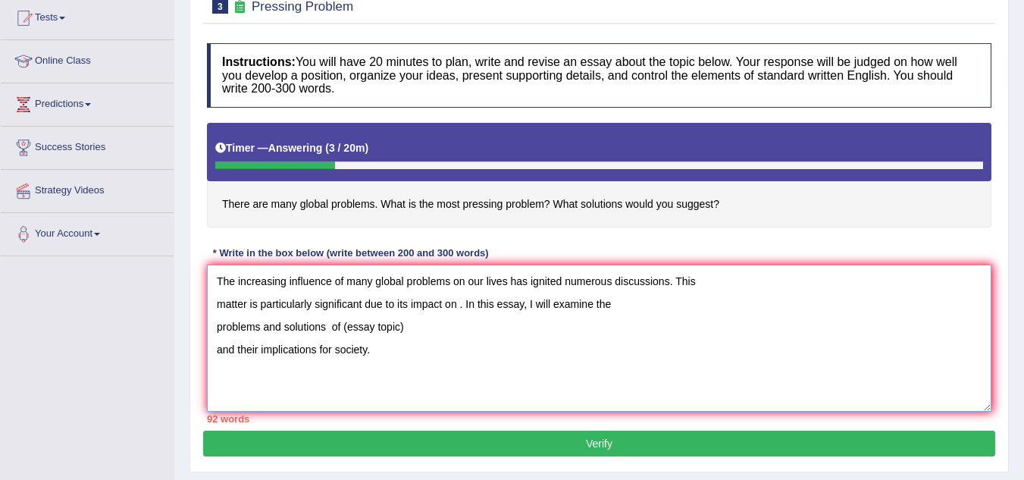
drag, startPoint x: 378, startPoint y: 360, endPoint x: 196, endPoint y: 274, distance: 201.8
click at [190, 271] on div "Practice Writing: Write Essay 3 Pressing Problem Instructions: You will have 20…" at bounding box center [600, 218] width 820 height 510
drag, startPoint x: 518, startPoint y: 353, endPoint x: 536, endPoint y: 340, distance: 22.7
click at [519, 353] on textarea "The increasing influence of many global problems on our lives has ignited numer…" at bounding box center [599, 338] width 785 height 147
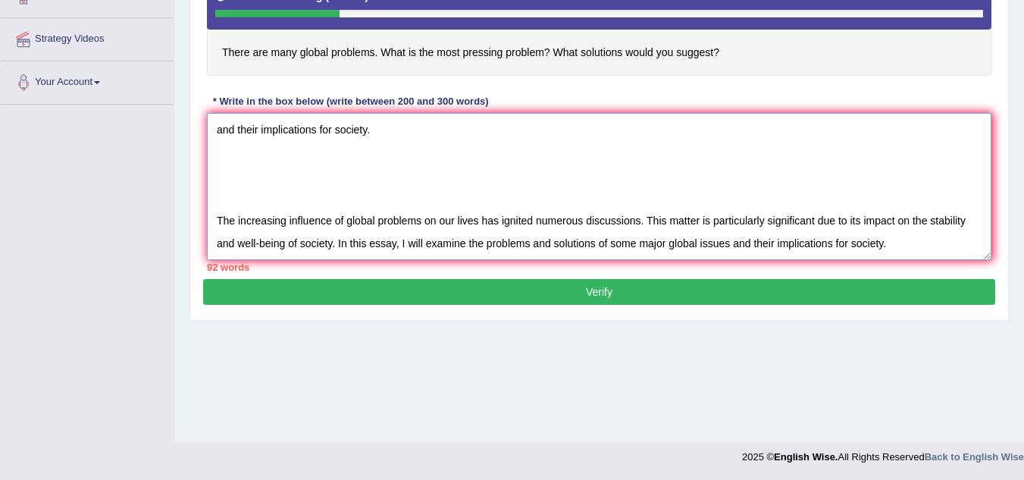
scroll to position [0, 0]
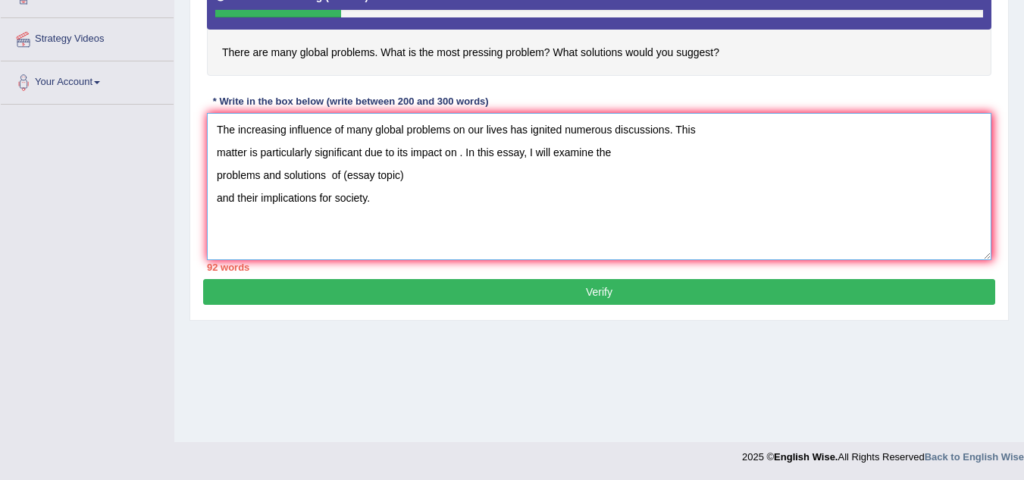
type textarea "The increasing influence of global problems on our lives has ignited numerous d…"
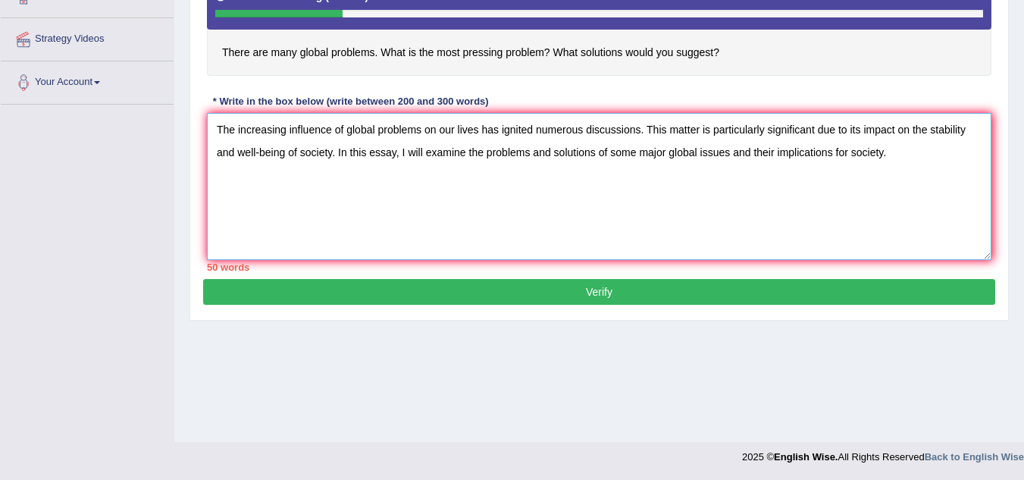
drag, startPoint x: 331, startPoint y: 253, endPoint x: 1034, endPoint y: 301, distance: 705.2
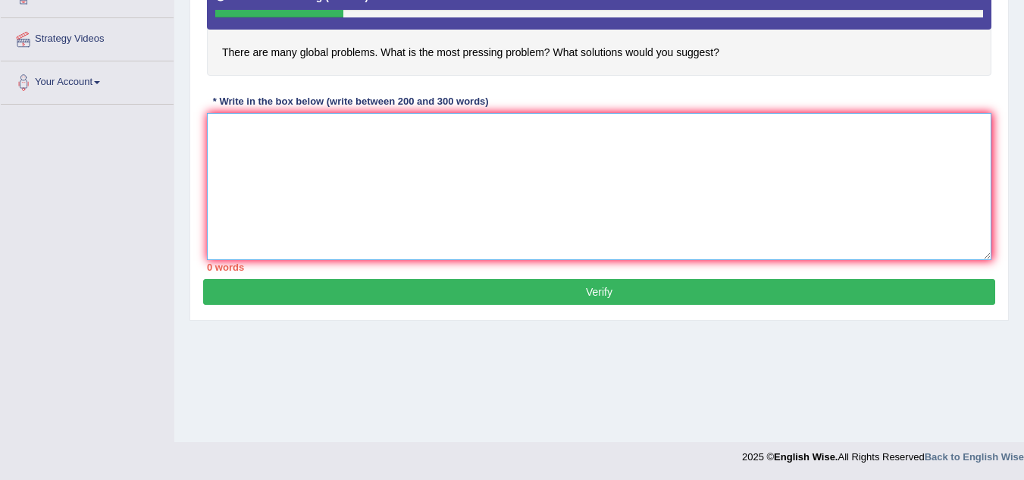
click at [216, 122] on textarea at bounding box center [599, 186] width 785 height 147
click at [246, 134] on textarea at bounding box center [599, 186] width 785 height 147
click at [229, 119] on textarea at bounding box center [599, 186] width 785 height 147
paste textarea "The increasing influence of global problems on our lives has ignited numerous d…"
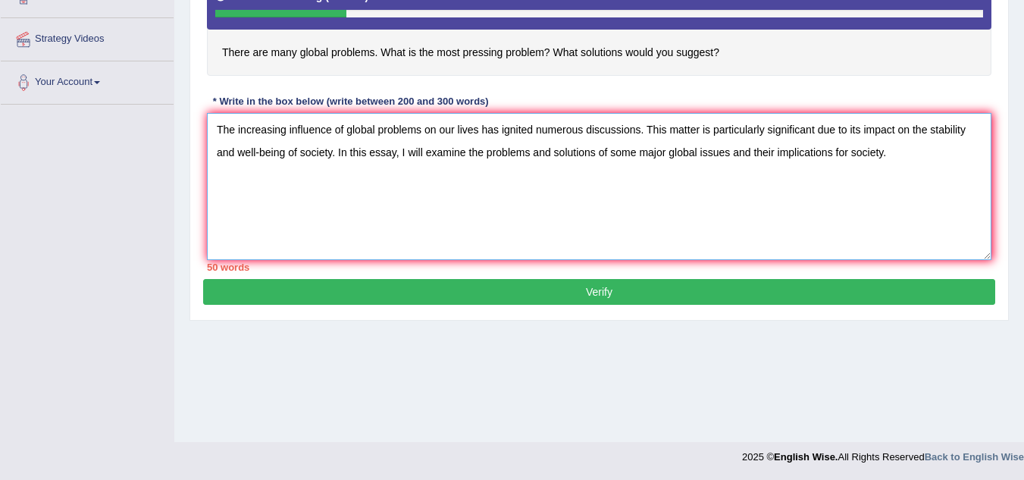
click at [908, 162] on textarea "The increasing influence of global problems on our lives has ignited numerous d…" at bounding box center [599, 186] width 785 height 147
click at [329, 207] on textarea "The increasing influence of global problems on our lives has ignited numerous d…" at bounding box center [599, 186] width 785 height 147
click at [231, 183] on textarea "The increasing influence of global problems on our lives has ignited numerous d…" at bounding box center [599, 186] width 785 height 147
click at [905, 156] on textarea "The increasing influence of global problems on our lives has ignited numerous d…" at bounding box center [599, 186] width 785 height 147
click at [905, 153] on textarea "The increasing influence of global problems on our lives has ignited numerous d…" at bounding box center [599, 186] width 785 height 147
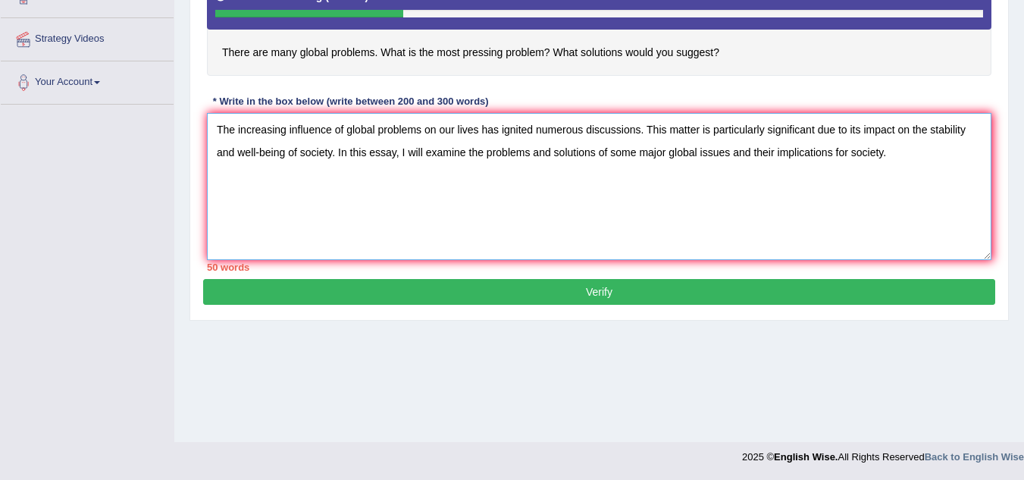
click at [905, 153] on textarea "The increasing influence of global problems on our lives has ignited numerous d…" at bounding box center [599, 186] width 785 height 147
paste textarea "One of the major problems the world faces today is climate change. This is furt…"
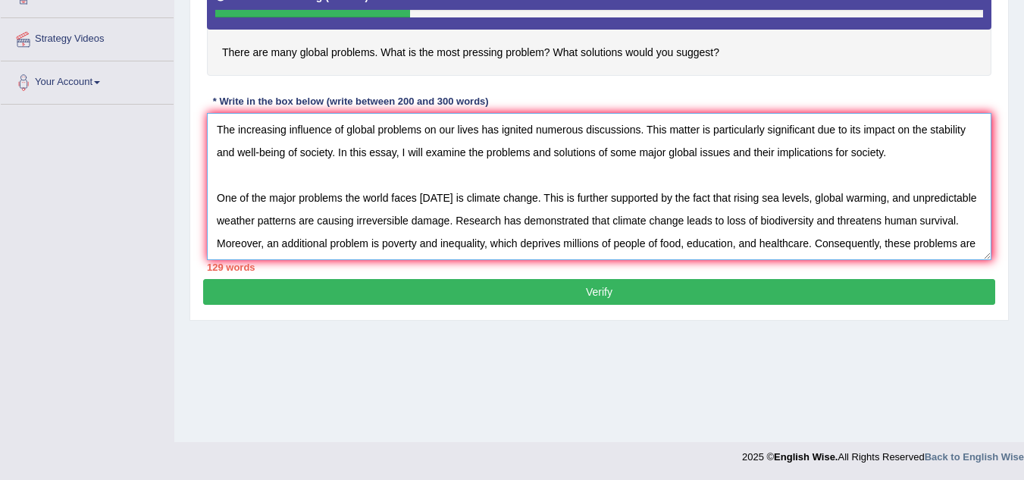
click at [905, 157] on textarea "The increasing influence of global problems on our lives has ignited numerous d…" at bounding box center [599, 186] width 785 height 147
click at [214, 183] on textarea "The increasing influence of global problems on our lives has ignited numerous d…" at bounding box center [599, 186] width 785 height 147
click at [220, 186] on textarea "The increasing influence of global problems on our lives has ignited numerous d…" at bounding box center [599, 186] width 785 height 147
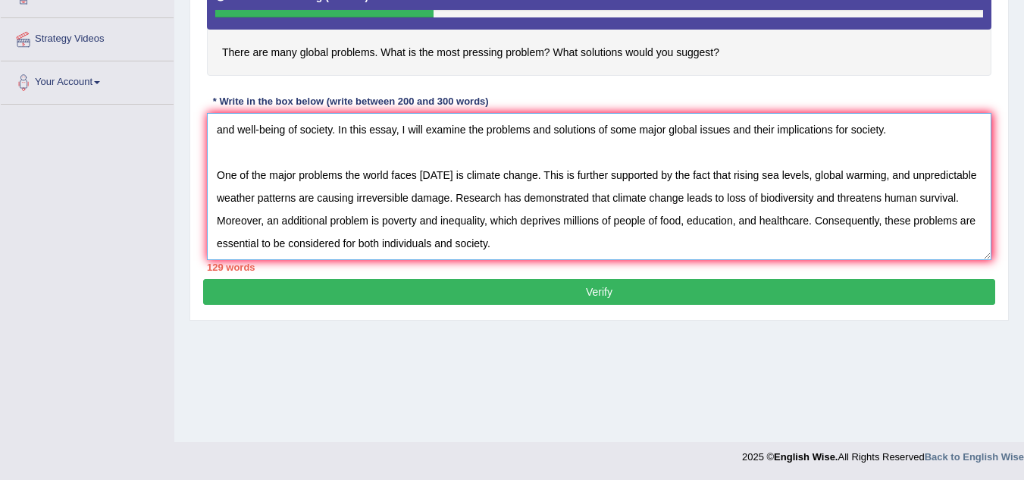
scroll to position [76, 0]
click at [522, 191] on textarea "The increasing influence of global problems on our lives has ignited numerous d…" at bounding box center [599, 186] width 785 height 147
click at [387, 219] on textarea "The increasing influence of global problems on our lives has ignited numerous d…" at bounding box center [599, 186] width 785 height 147
paste textarea "However, despite the problems, there are solutions to these global challenges. …"
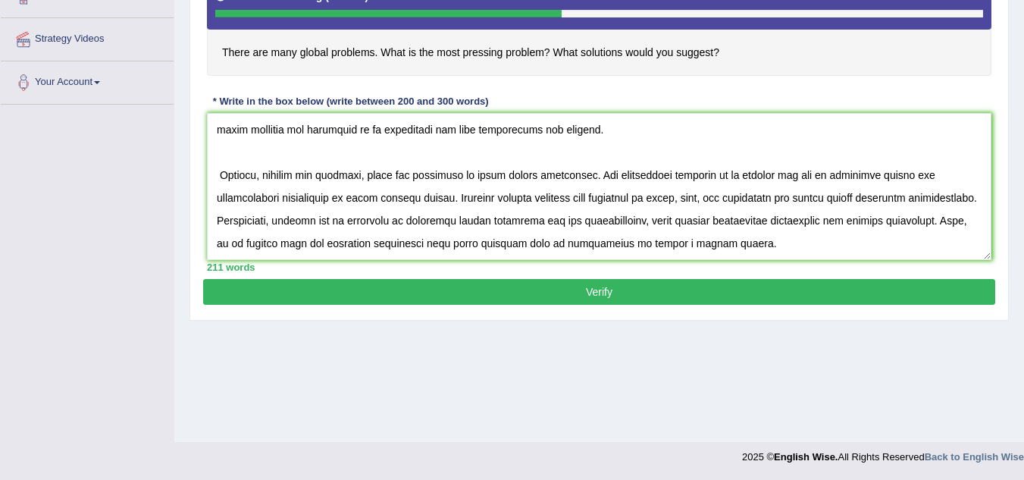
scroll to position [220, 0]
click at [811, 166] on textarea at bounding box center [599, 186] width 785 height 147
click at [239, 186] on textarea at bounding box center [599, 186] width 785 height 147
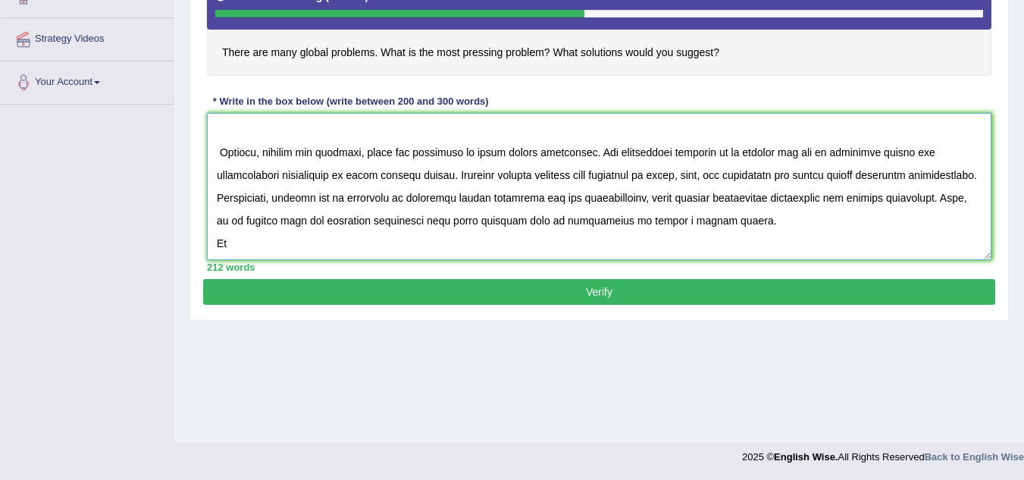
drag, startPoint x: 243, startPoint y: 180, endPoint x: 181, endPoint y: 190, distance: 62.3
click at [181, 190] on div "Home Practice Writing: Write Essay Pressing Problem « Prev Next » Report Questi…" at bounding box center [599, 63] width 850 height 758
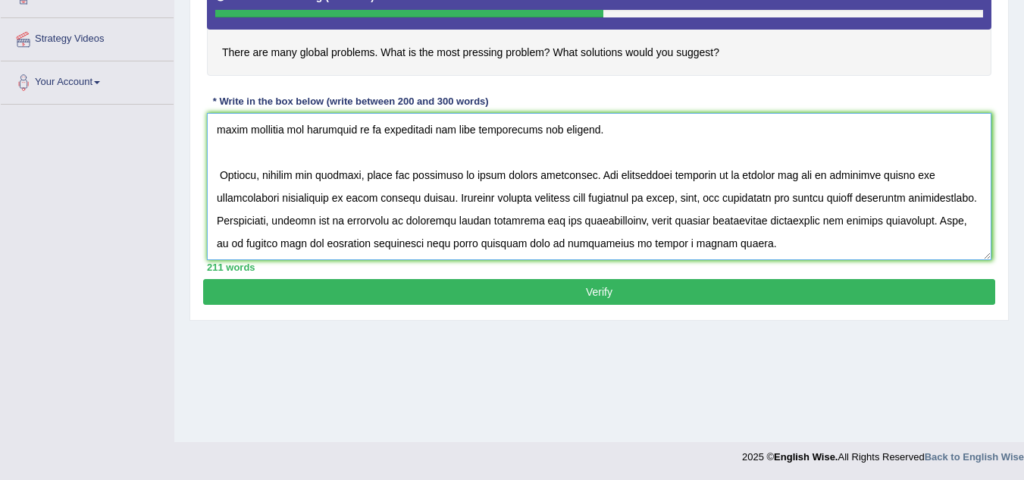
click at [317, 197] on textarea at bounding box center [599, 186] width 785 height 147
paste textarea "To conclude, global problems such as climate change and poverty present serious…"
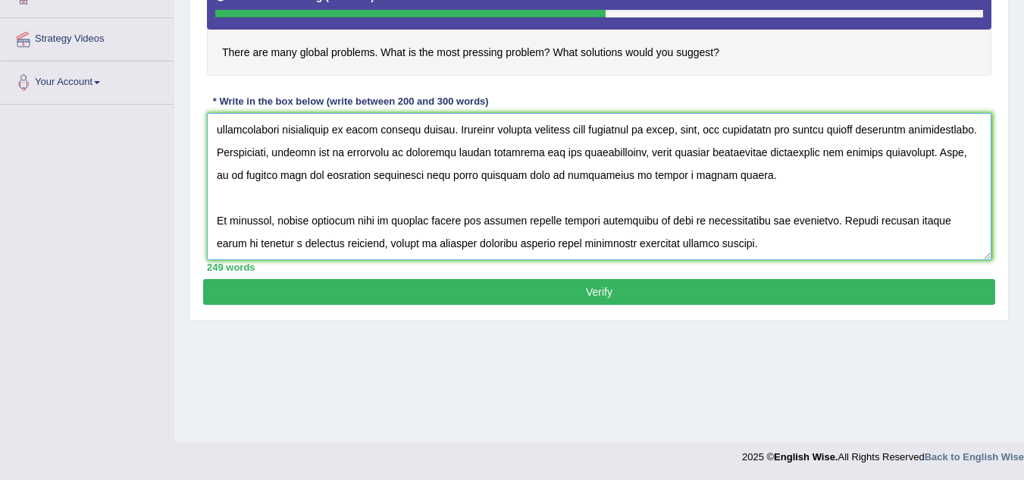
type textarea "The increasing influence of global problems on our lives has ignited numerous d…"
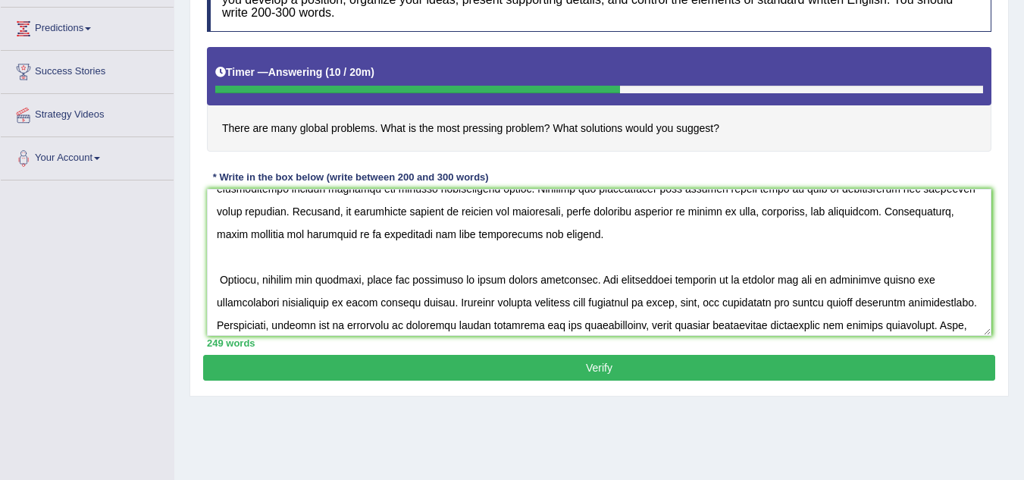
scroll to position [303, 0]
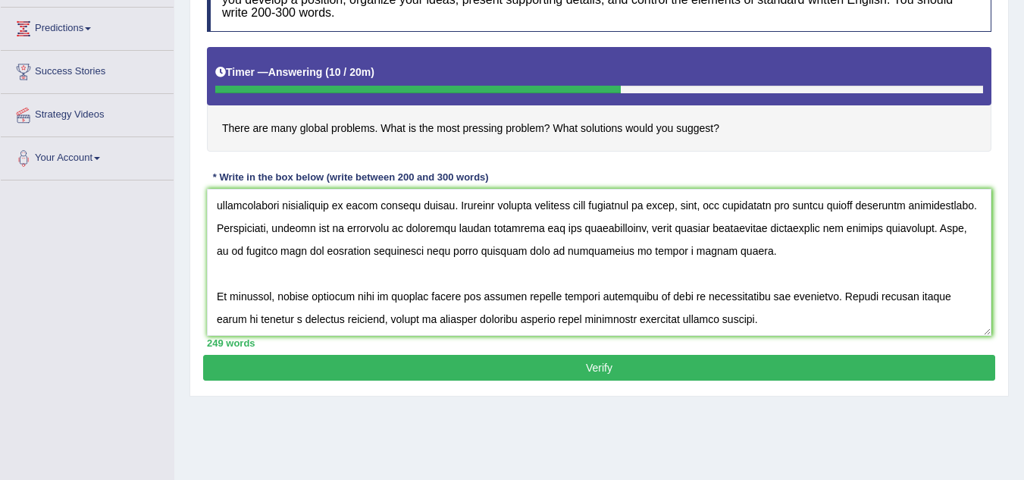
click at [735, 361] on button "Verify" at bounding box center [599, 368] width 792 height 26
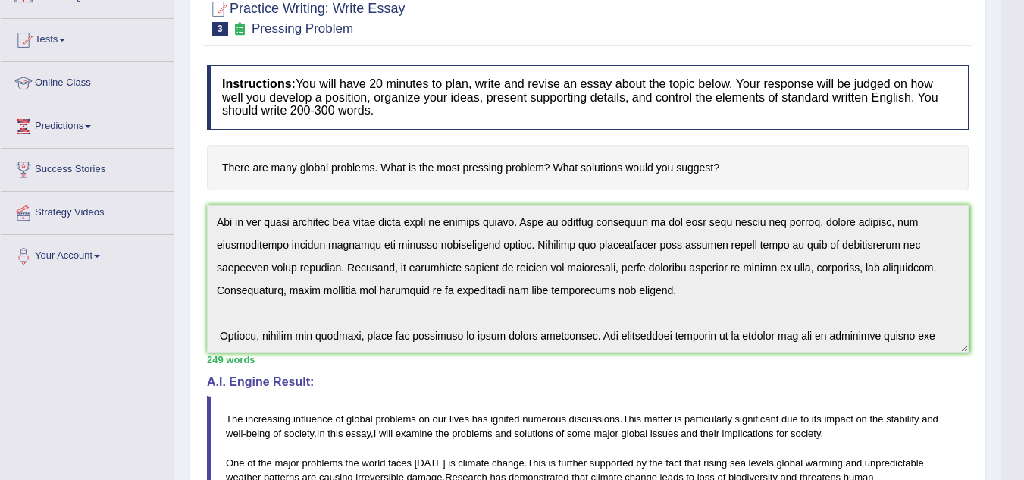
scroll to position [0, 0]
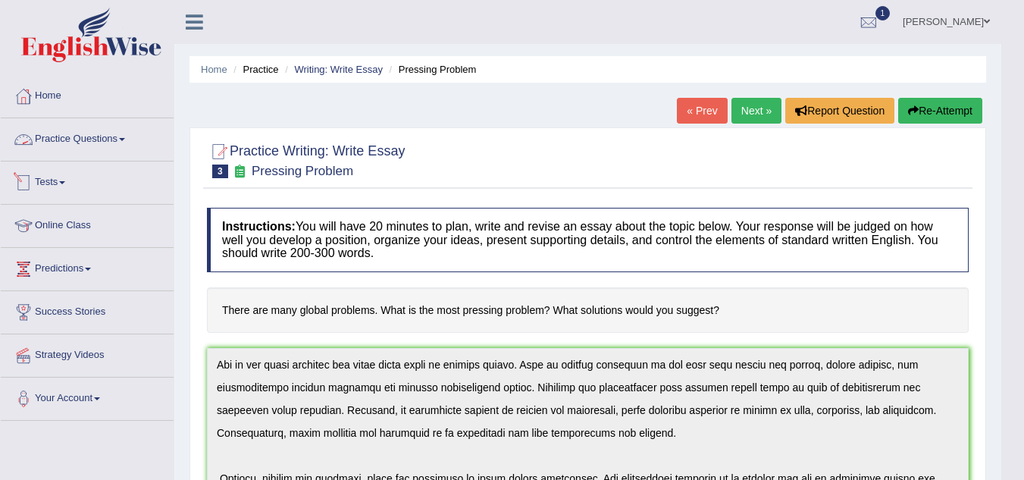
click at [127, 143] on link "Practice Questions" at bounding box center [87, 137] width 173 height 38
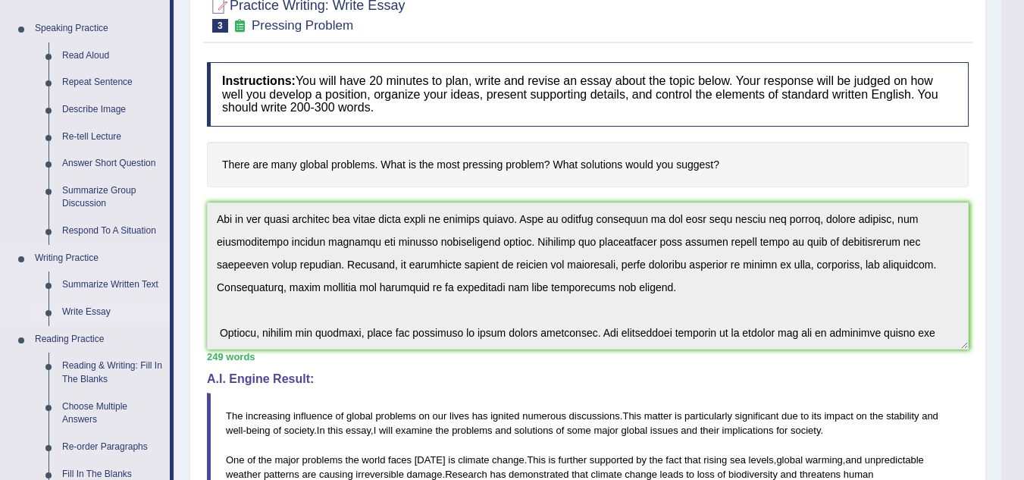
scroll to position [152, 0]
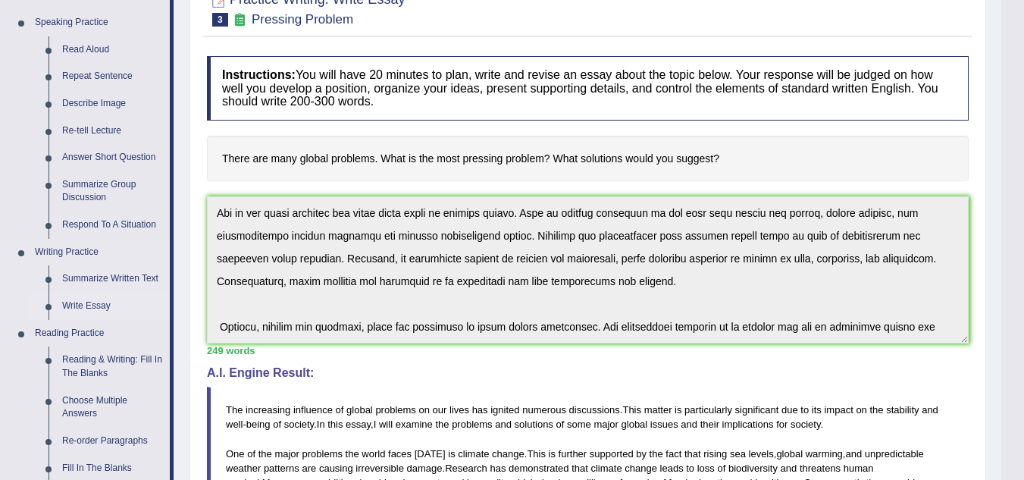
click at [103, 306] on link "Write Essay" at bounding box center [112, 306] width 114 height 27
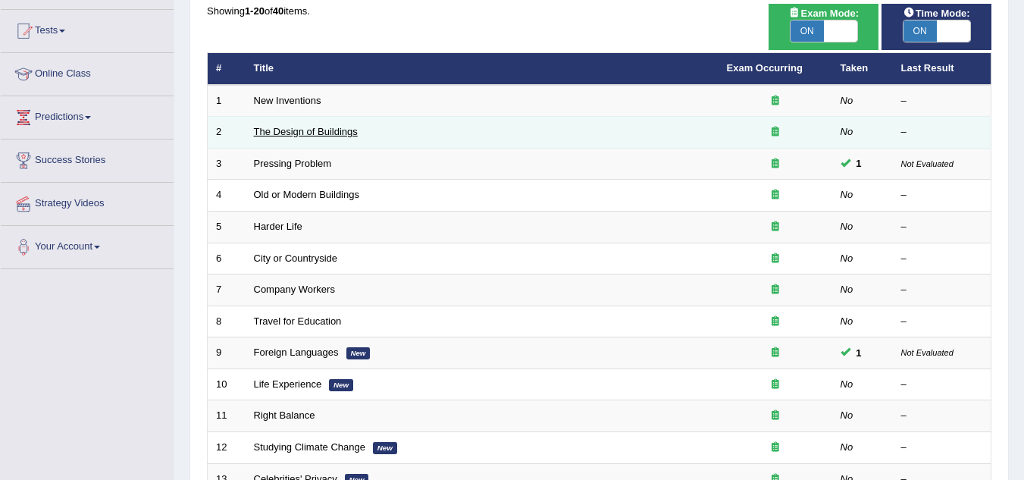
click at [299, 133] on link "The Design of Buildings" at bounding box center [306, 131] width 104 height 11
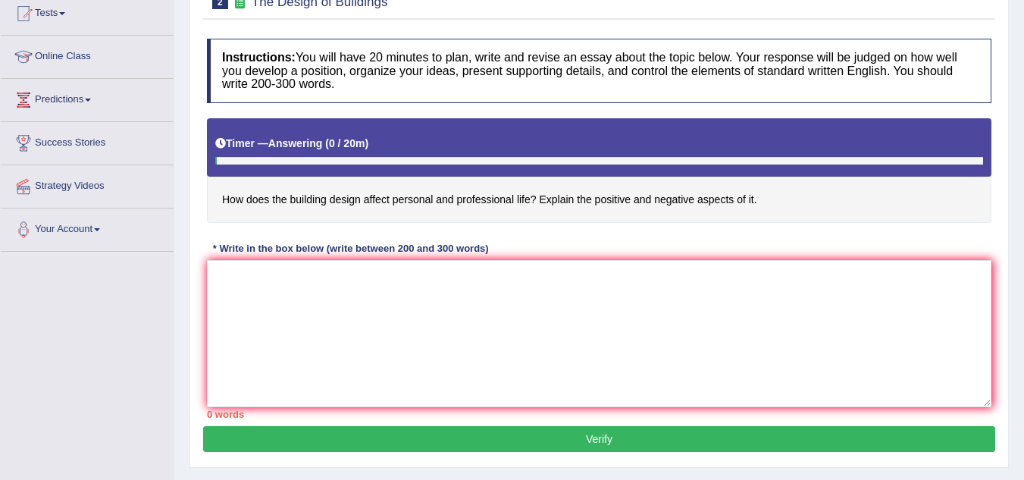
scroll to position [152, 0]
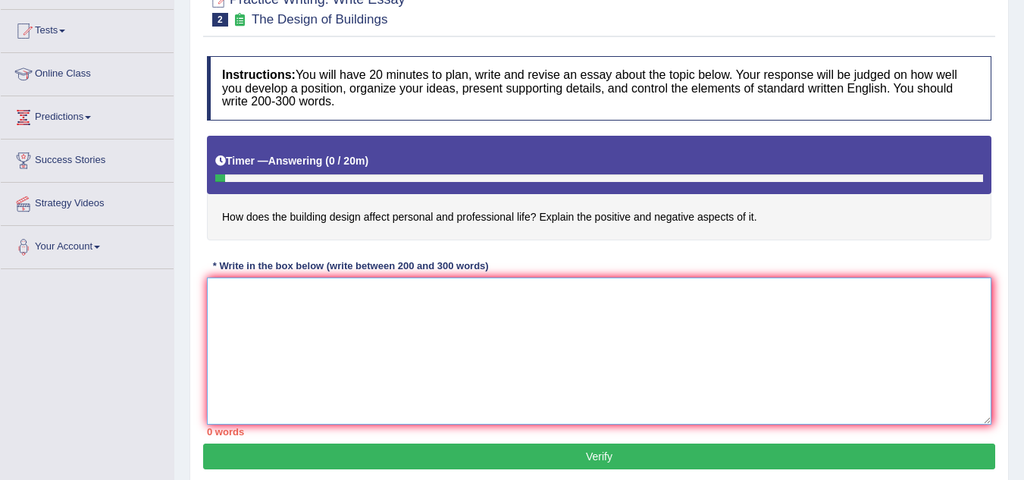
click at [274, 314] on textarea at bounding box center [599, 350] width 785 height 147
click at [801, 121] on div "Instructions: You will have 20 minutes to plan, write and revise an essay about…" at bounding box center [599, 246] width 792 height 395
drag, startPoint x: 276, startPoint y: 309, endPoint x: 282, endPoint y: 303, distance: 8.1
click at [279, 306] on textarea at bounding box center [599, 350] width 785 height 147
click at [365, 306] on textarea at bounding box center [599, 350] width 785 height 147
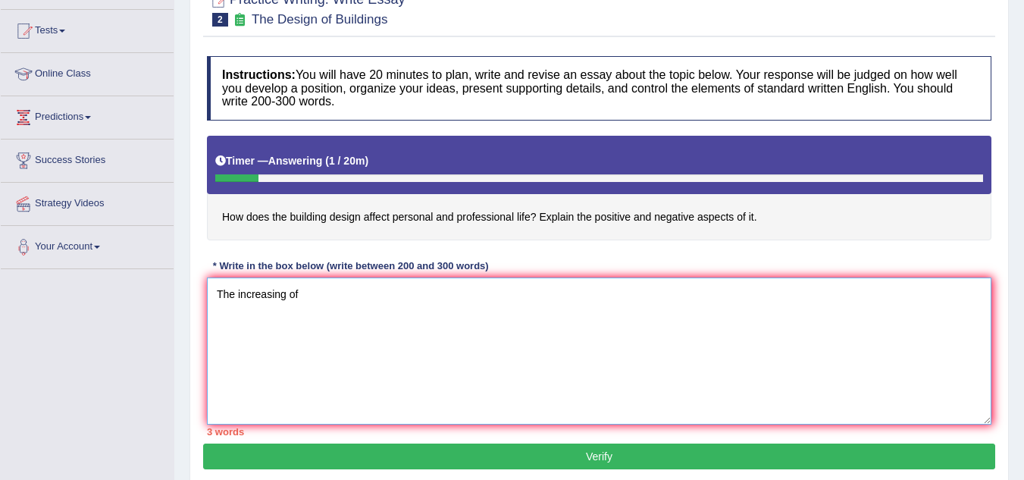
click at [353, 303] on textarea "The increasing of" at bounding box center [599, 350] width 785 height 147
click at [321, 293] on textarea "The increasing of" at bounding box center [599, 350] width 785 height 147
click at [469, 300] on textarea "The increasing infuence of building design" at bounding box center [599, 350] width 785 height 147
click at [478, 300] on textarea "The increasing infuence of building design" at bounding box center [599, 350] width 785 height 147
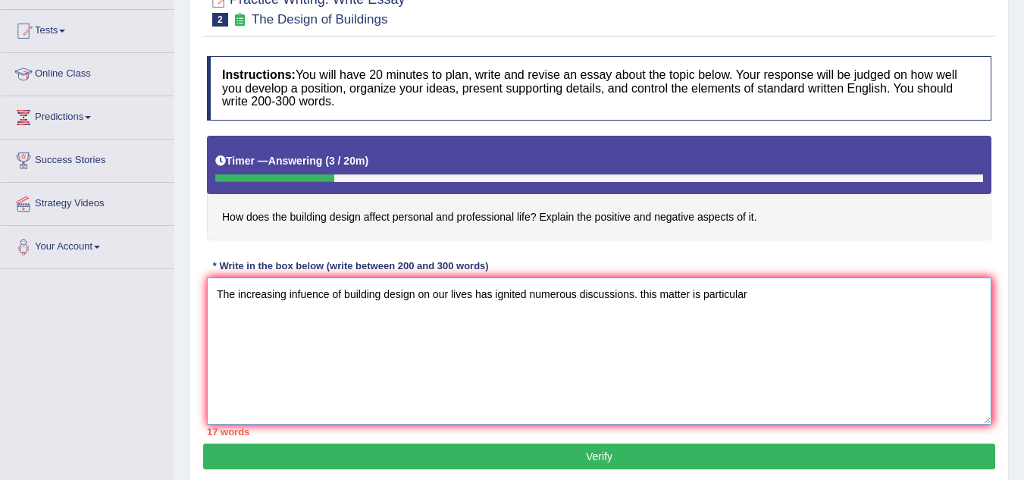
click at [757, 302] on textarea "The increasing infuence of building design on our lives has ignited numerous di…" at bounding box center [599, 350] width 785 height 147
click at [848, 306] on textarea "The increasing infuence of building design on our lives has ignited numerous di…" at bounding box center [599, 350] width 785 height 147
click at [835, 297] on textarea "The increasing infuence of building design on our lives has ignited numerous di…" at bounding box center [599, 350] width 785 height 147
click at [842, 296] on textarea "The increasing infuence of building design on our lives has ignited numerous di…" at bounding box center [599, 350] width 785 height 147
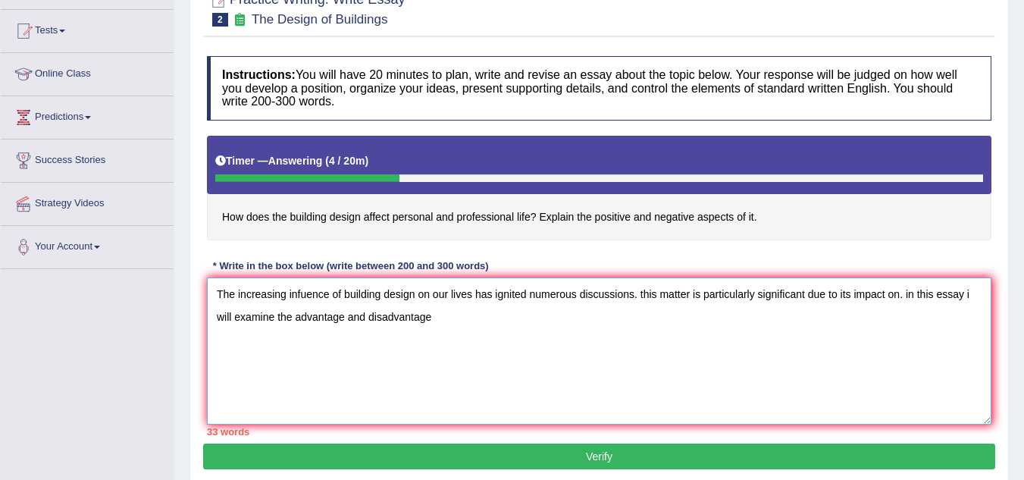
click at [456, 323] on textarea "The increasing infuence of building design on our lives has ignited numerous di…" at bounding box center [599, 350] width 785 height 147
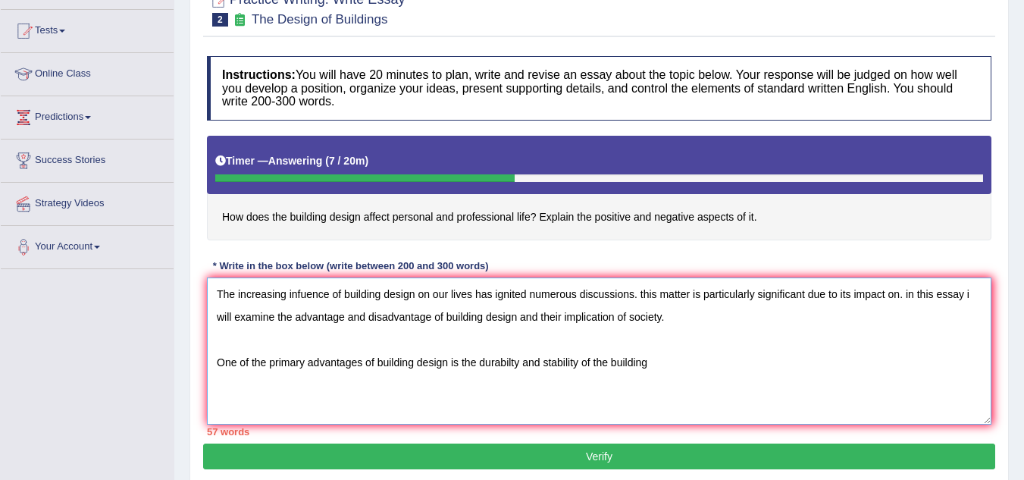
click at [661, 368] on textarea "The increasing infuence of building design on our lives has ignited numerous di…" at bounding box center [599, 350] width 785 height 147
click at [689, 363] on textarea "The increasing infuence of building design on our lives has ignited numerous di…" at bounding box center [599, 350] width 785 height 147
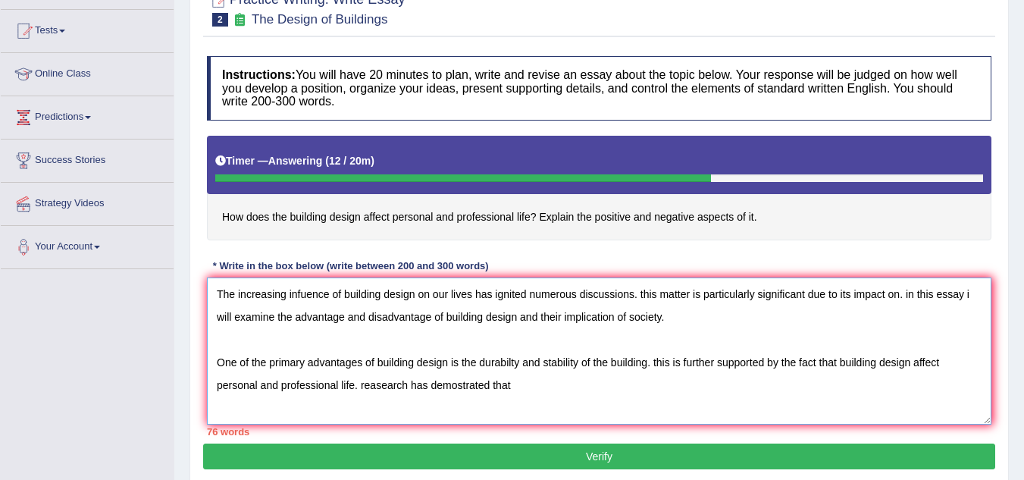
click at [548, 390] on textarea "The increasing infuence of building design on our lives has ignited numerous di…" at bounding box center [599, 350] width 785 height 147
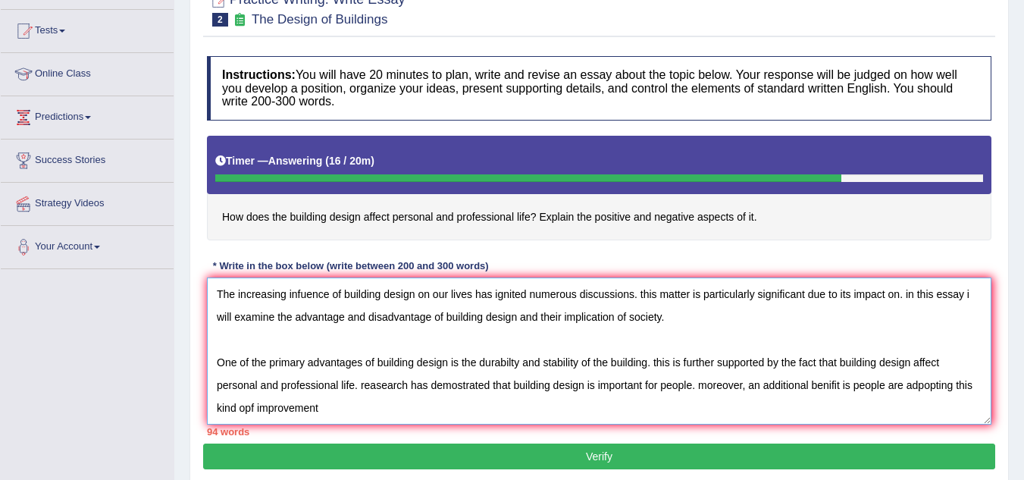
drag, startPoint x: 249, startPoint y: 409, endPoint x: 265, endPoint y: 406, distance: 16.1
click at [250, 409] on textarea "The increasing infuence of building design on our lives has ignited numerous di…" at bounding box center [599, 350] width 785 height 147
click at [324, 408] on textarea "The increasing infuence of building design on our lives has ignited numerous di…" at bounding box center [599, 350] width 785 height 147
click at [328, 406] on textarea "The increasing infuence of building design on our lives has ignited numerous di…" at bounding box center [599, 350] width 785 height 147
click at [367, 409] on textarea "The increasing infuence of building design on our lives has ignited numerous di…" at bounding box center [599, 350] width 785 height 147
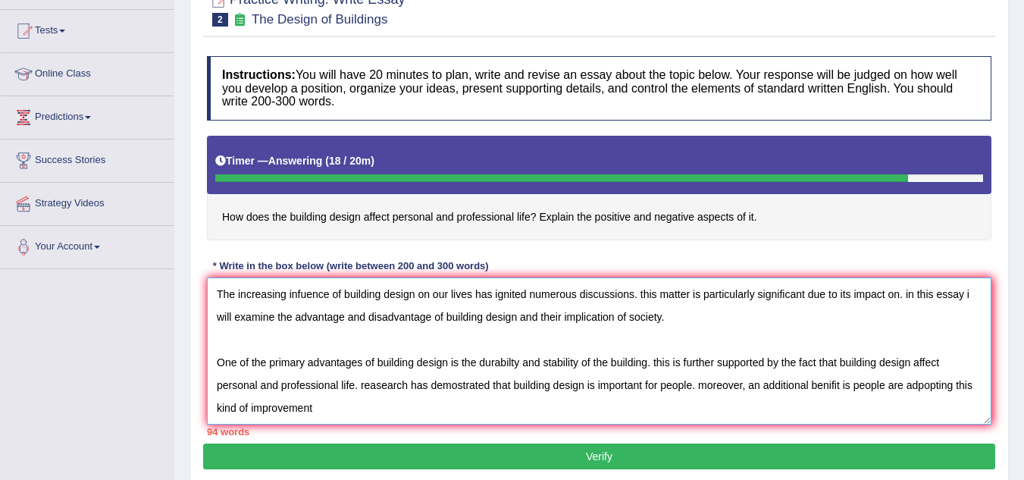
click at [326, 409] on textarea "The increasing infuence of building design on our lives has ignited numerous di…" at bounding box center [599, 350] width 785 height 147
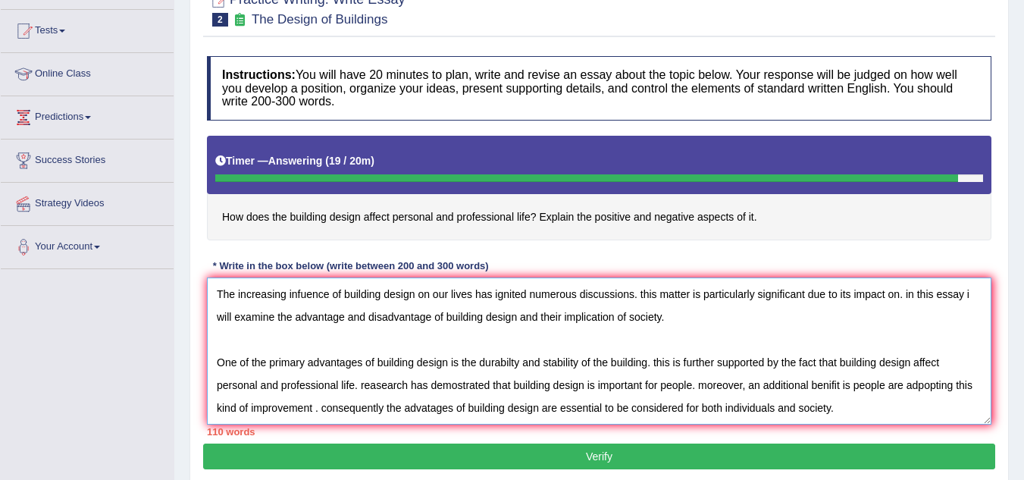
scroll to position [36, 0]
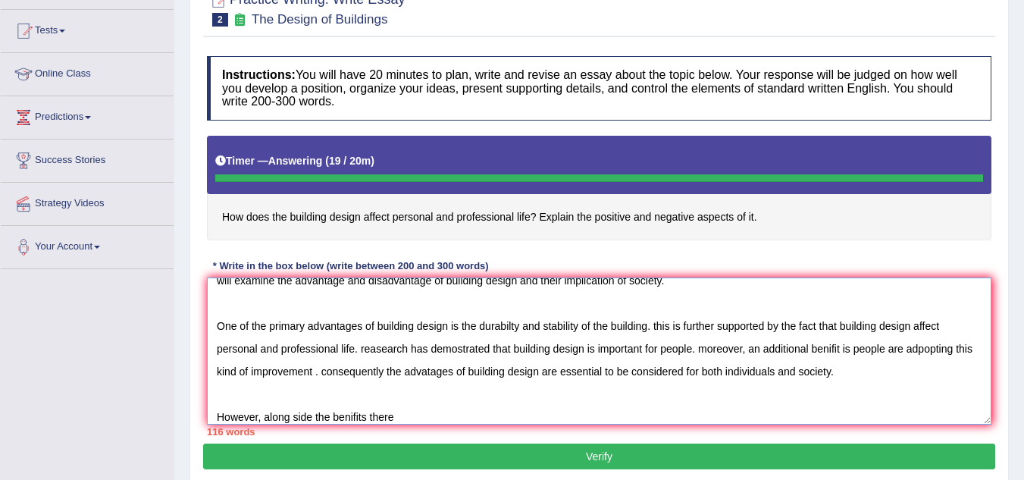
type textarea "The increasing infuence of building design on our lives has ignited numerous di…"
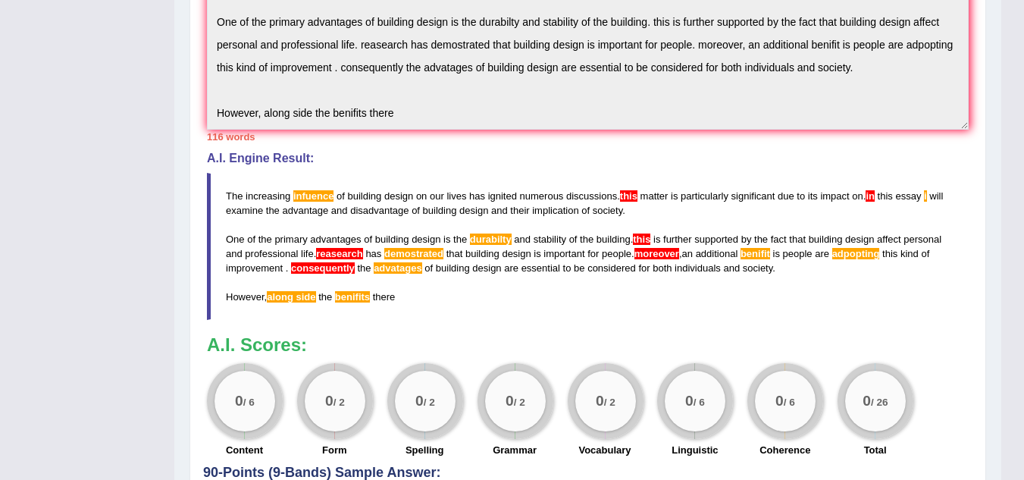
scroll to position [400, 0]
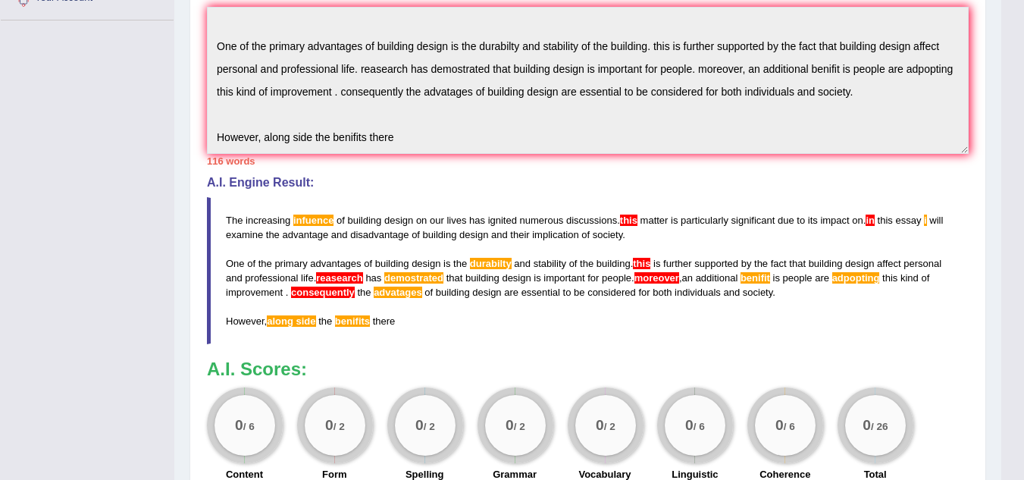
drag, startPoint x: 490, startPoint y: 320, endPoint x: 265, endPoint y: 233, distance: 240.8
click at [267, 234] on blockquote "The increasing infuence of building design on our lives has ignited numerous di…" at bounding box center [588, 271] width 762 height 148
drag, startPoint x: 237, startPoint y: 214, endPoint x: 307, endPoint y: 310, distance: 118.9
click at [273, 313] on blockquote "The increasing infuence of building design on our lives has ignited numerous di…" at bounding box center [588, 271] width 762 height 148
drag, startPoint x: 361, startPoint y: 308, endPoint x: 357, endPoint y: 219, distance: 88.8
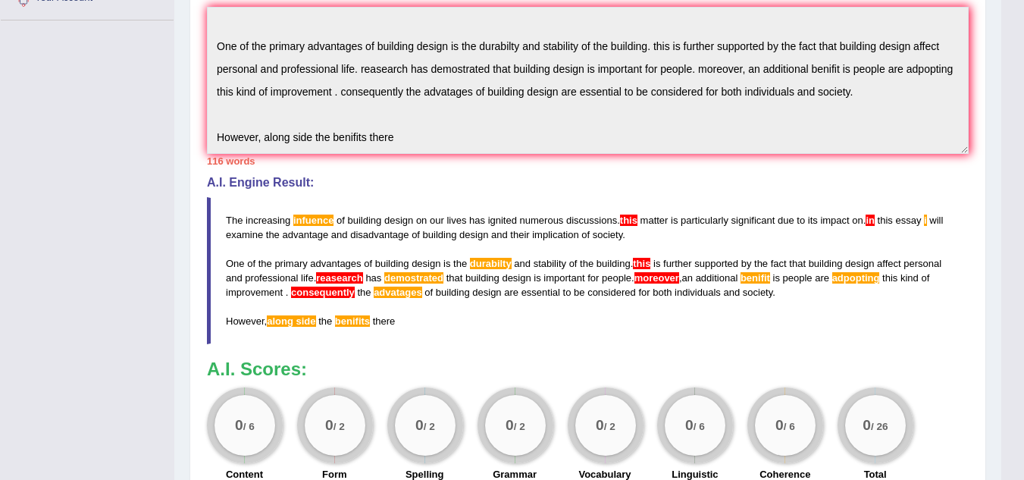
click at [346, 239] on blockquote "The increasing infuence of building design on our lives has ignited numerous di…" at bounding box center [588, 271] width 762 height 148
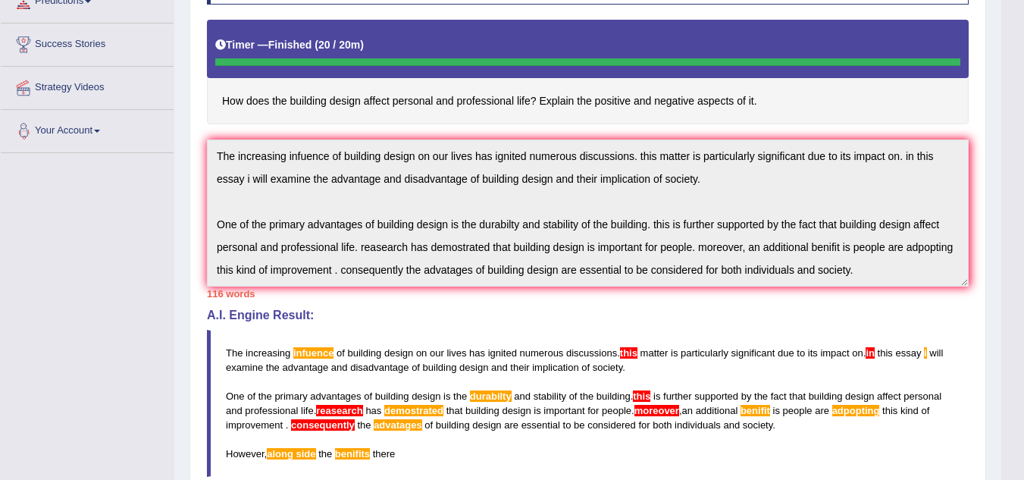
scroll to position [0, 0]
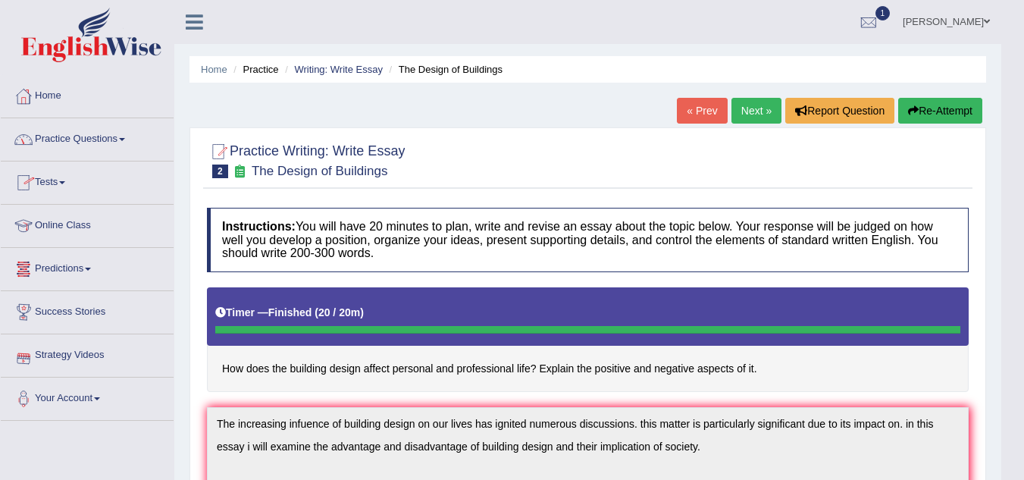
click at [920, 112] on button "Re-Attempt" at bounding box center [940, 111] width 84 height 26
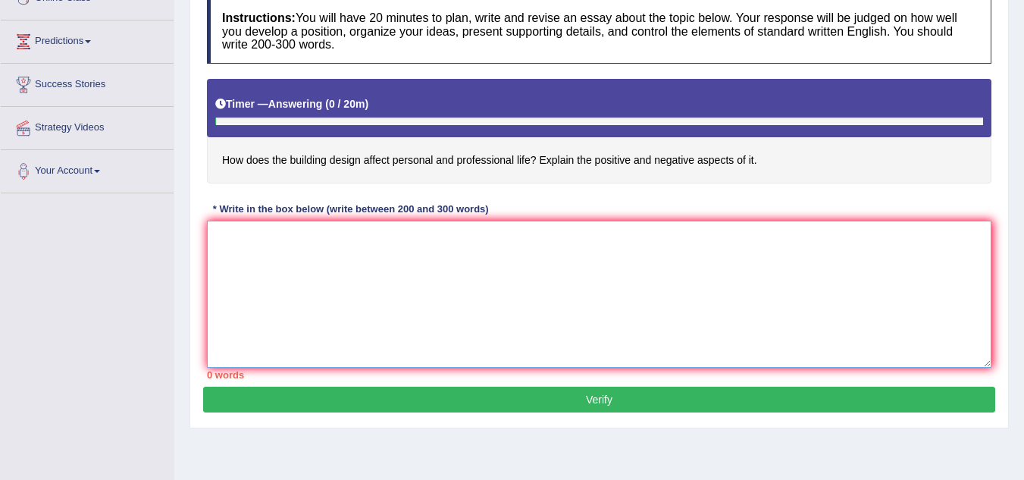
click at [510, 297] on textarea at bounding box center [599, 294] width 785 height 147
paste textarea "The increasing infuence of building design on our lives has ignited numerous di…"
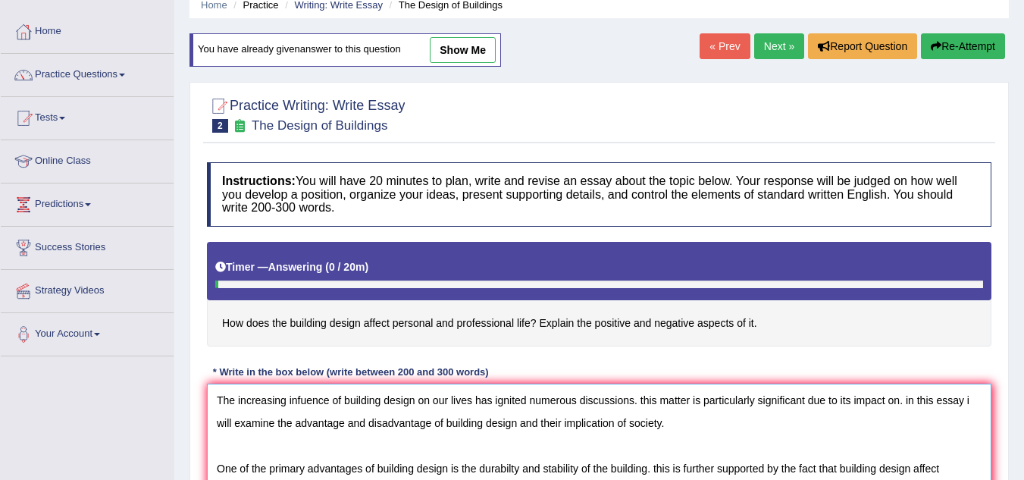
scroll to position [152, 0]
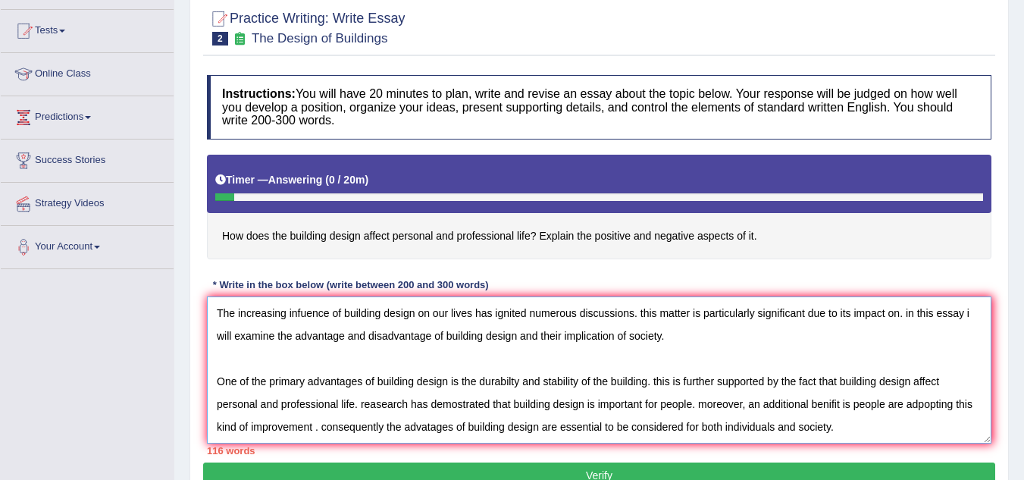
drag, startPoint x: 644, startPoint y: 310, endPoint x: 671, endPoint y: 309, distance: 27.3
click at [644, 309] on textarea "The increasing infuence of building design on our lives has ignited numerous di…" at bounding box center [599, 369] width 785 height 147
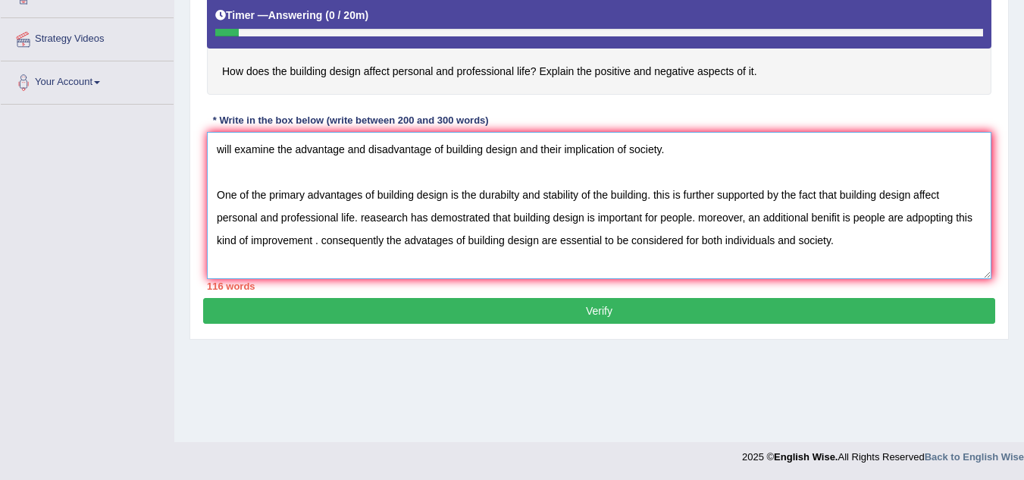
scroll to position [0, 0]
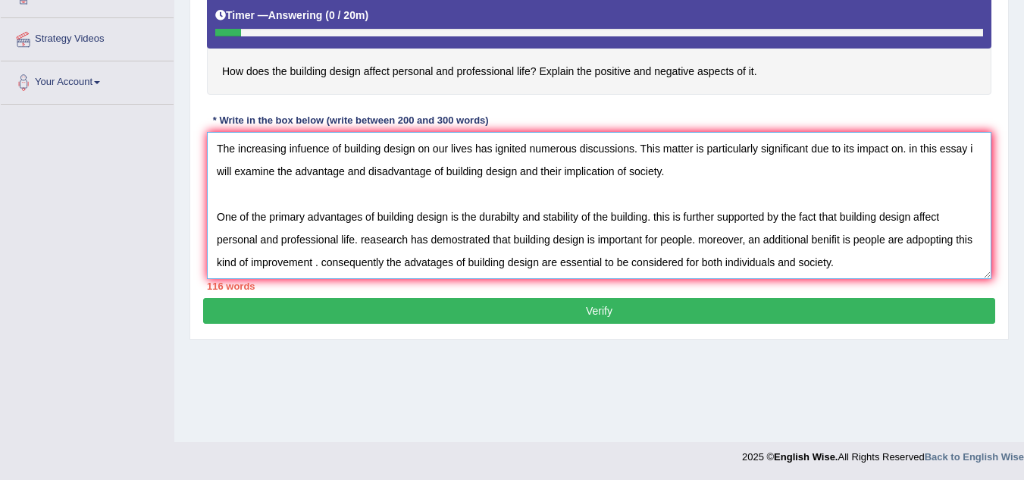
click at [911, 150] on textarea "The increasing infuence of building design on our lives has ignited numerous di…" at bounding box center [599, 205] width 785 height 147
drag, startPoint x: 829, startPoint y: 239, endPoint x: 846, endPoint y: 237, distance: 16.8
click at [837, 237] on textarea "The increasing infuence of building design on our lives has ignited numerous di…" at bounding box center [599, 205] width 785 height 147
click at [653, 214] on textarea "The increasing infuence of building design on our lives has ignited numerous di…" at bounding box center [599, 205] width 785 height 147
click at [364, 238] on textarea "The increasing infuence of building design on our lives has ignited numerous di…" at bounding box center [599, 205] width 785 height 147
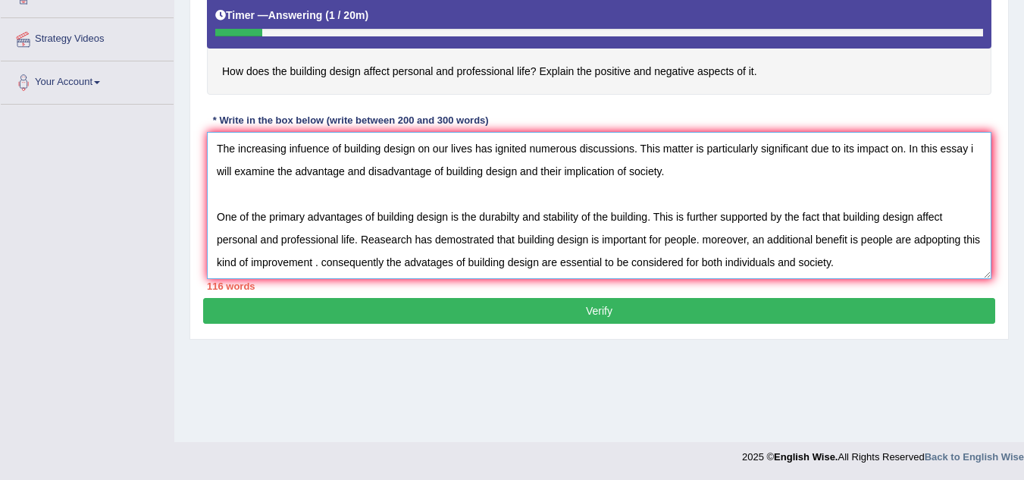
click at [707, 239] on textarea "The increasing infuence of building design on our lives has ignited numerous di…" at bounding box center [599, 205] width 785 height 147
click at [346, 259] on textarea "The increasing infuence of building design on our lives has ignited numerous di…" at bounding box center [599, 205] width 785 height 147
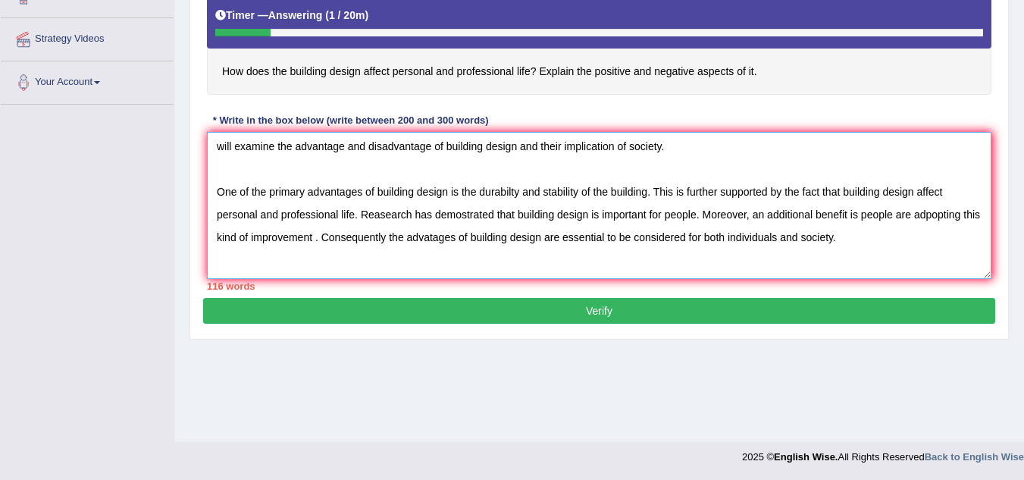
scroll to position [45, 0]
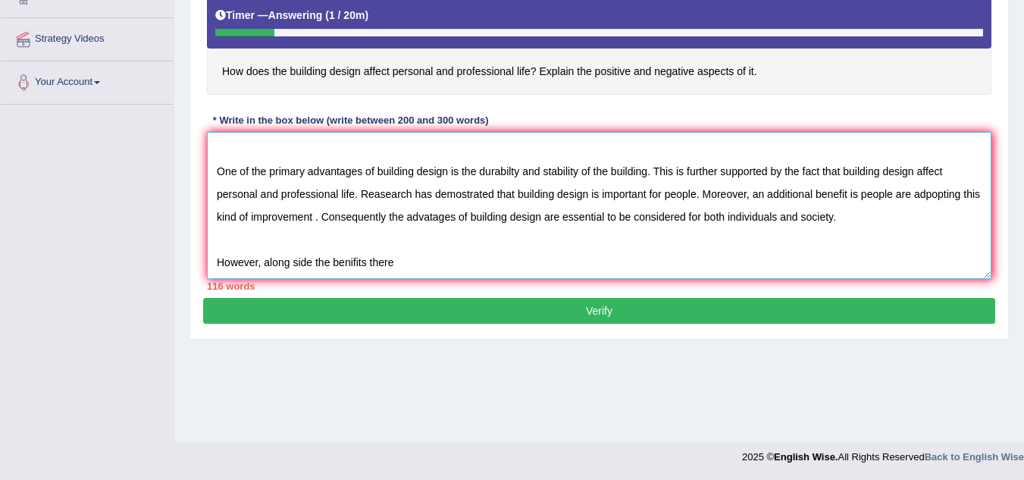
click at [416, 256] on textarea "The increasing infuence of building design on our lives has ignited numerous di…" at bounding box center [599, 205] width 785 height 147
click at [446, 261] on textarea "The increasing infuence of building design on our lives has ignited numerous di…" at bounding box center [599, 205] width 785 height 147
click at [419, 245] on textarea "The increasing infuence of building design on our lives has ignited numerous di…" at bounding box center [599, 205] width 785 height 147
click at [422, 259] on textarea "The increasing infuence of building design on our lives has ignited numerous di…" at bounding box center [599, 205] width 785 height 147
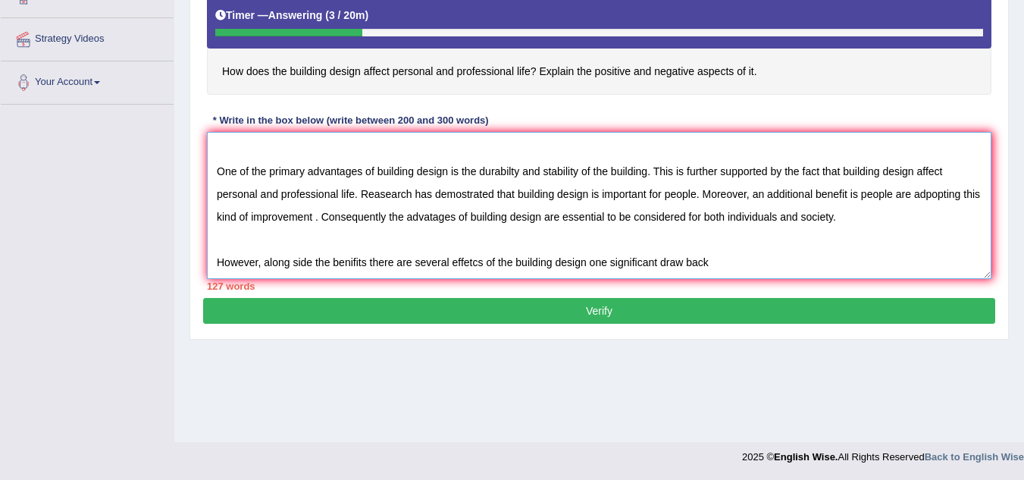
click at [684, 265] on textarea "The increasing infuence of building design on our lives has ignited numerous di…" at bounding box center [599, 205] width 785 height 147
click at [717, 265] on textarea "The increasing infuence of building design on our lives has ignited numerous di…" at bounding box center [599, 205] width 785 height 147
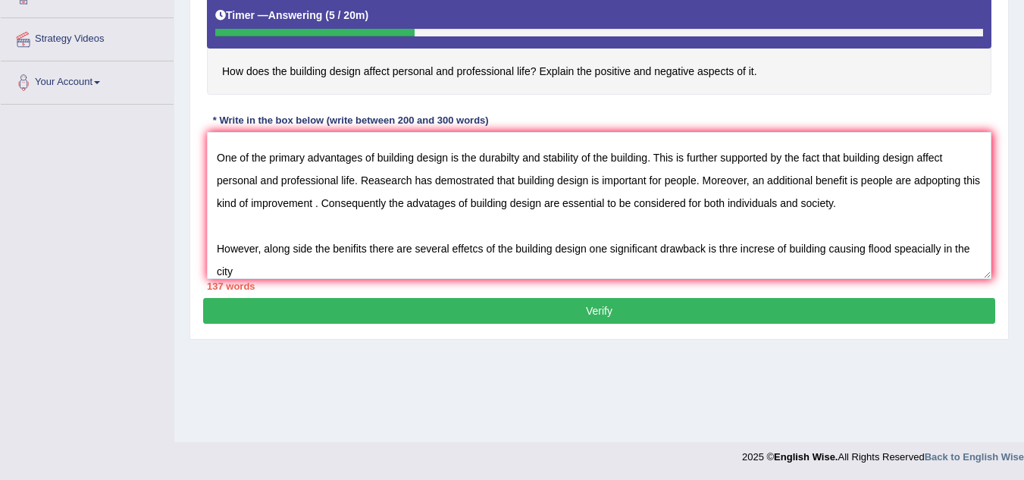
click at [657, 415] on div "Home Practice Writing: Write Essay The Design of Buildings You have already giv…" at bounding box center [599, 63] width 850 height 758
click at [462, 388] on div "Home Practice Writing: Write Essay The Design of Buildings You have already giv…" at bounding box center [599, 63] width 850 height 758
click at [453, 275] on textarea "The increasing infuence of building design on our lives has ignited numerous di…" at bounding box center [599, 205] width 785 height 147
click at [370, 268] on textarea "The increasing infuence of building design on our lives has ignited numerous di…" at bounding box center [599, 205] width 785 height 147
click at [265, 270] on textarea "The increasing infuence of building design on our lives has ignited numerous di…" at bounding box center [599, 205] width 785 height 147
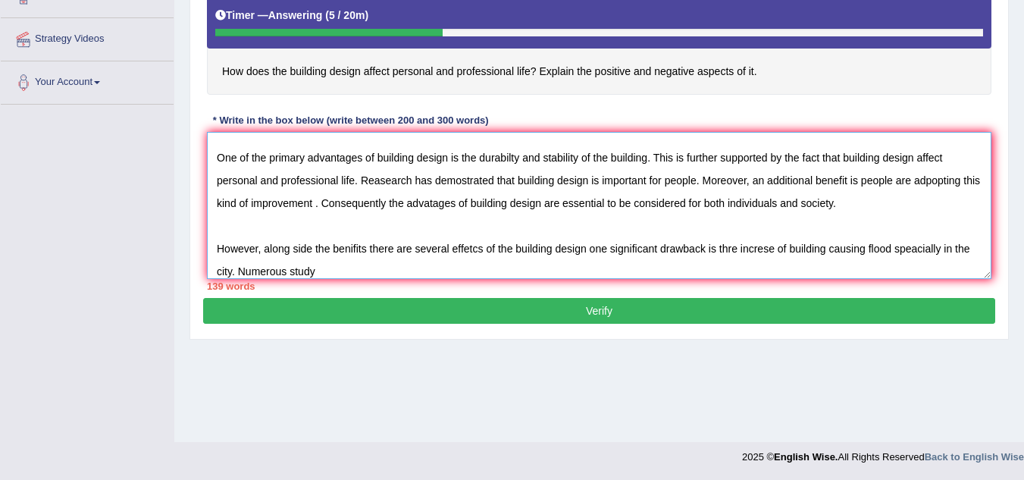
click at [324, 274] on textarea "The increasing infuence of building design on our lives has ignited numerous di…" at bounding box center [599, 205] width 785 height 147
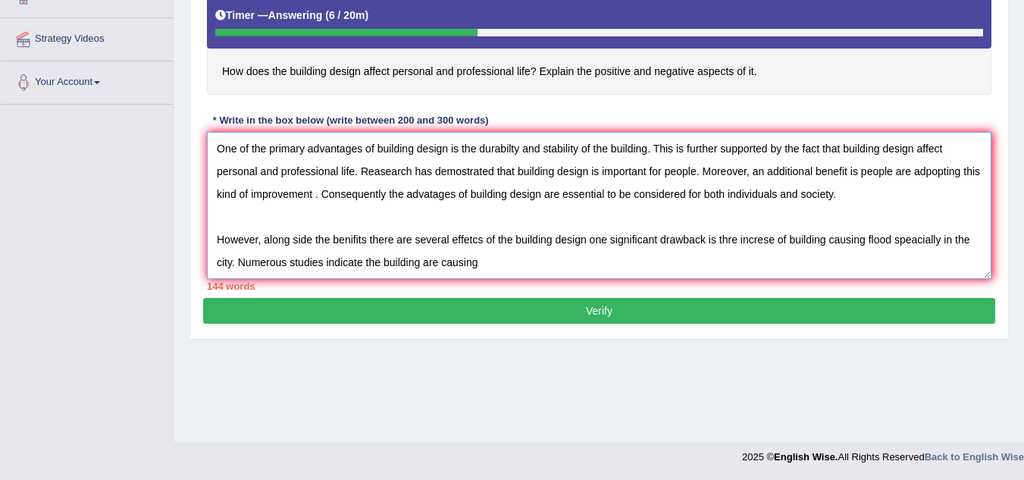
drag, startPoint x: 491, startPoint y: 274, endPoint x: 424, endPoint y: 277, distance: 66.8
click at [424, 277] on textarea "The increasing infuence of building design on our lives has ignited numerous di…" at bounding box center [599, 205] width 785 height 147
click at [498, 262] on textarea "The increasing infuence of building design on our lives has ignited numerous di…" at bounding box center [599, 205] width 785 height 147
click at [492, 264] on textarea "The increasing infuence of building design on our lives has ignited numerous di…" at bounding box center [599, 205] width 785 height 147
click at [384, 261] on textarea "The increasing infuence of building design on our lives has ignited numerous di…" at bounding box center [599, 205] width 785 height 147
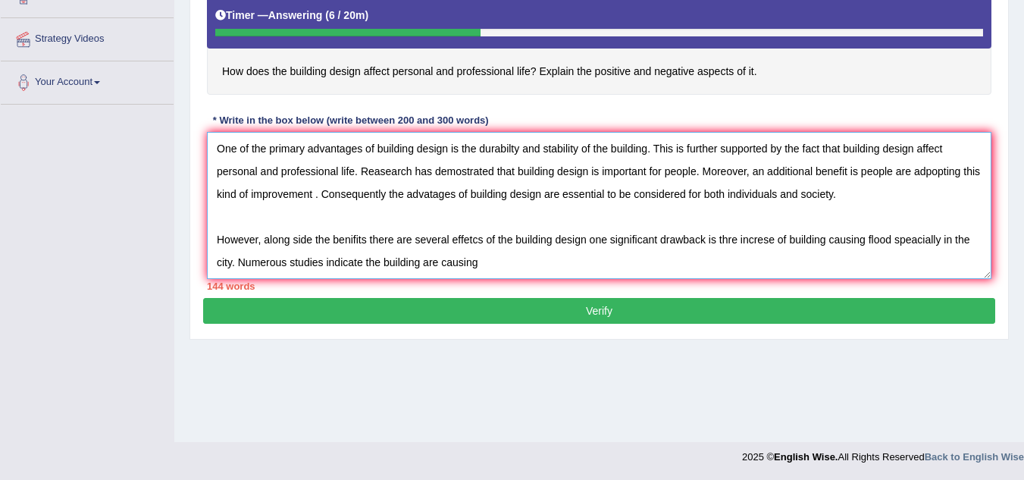
drag, startPoint x: 384, startPoint y: 261, endPoint x: 477, endPoint y: 260, distance: 92.5
click at [477, 260] on textarea "The increasing infuence of building design on our lives has ignited numerous di…" at bounding box center [599, 205] width 785 height 147
drag, startPoint x: 365, startPoint y: 259, endPoint x: 500, endPoint y: 258, distance: 135.0
click at [500, 258] on textarea "The increasing infuence of building design on our lives has ignited numerous di…" at bounding box center [599, 205] width 785 height 147
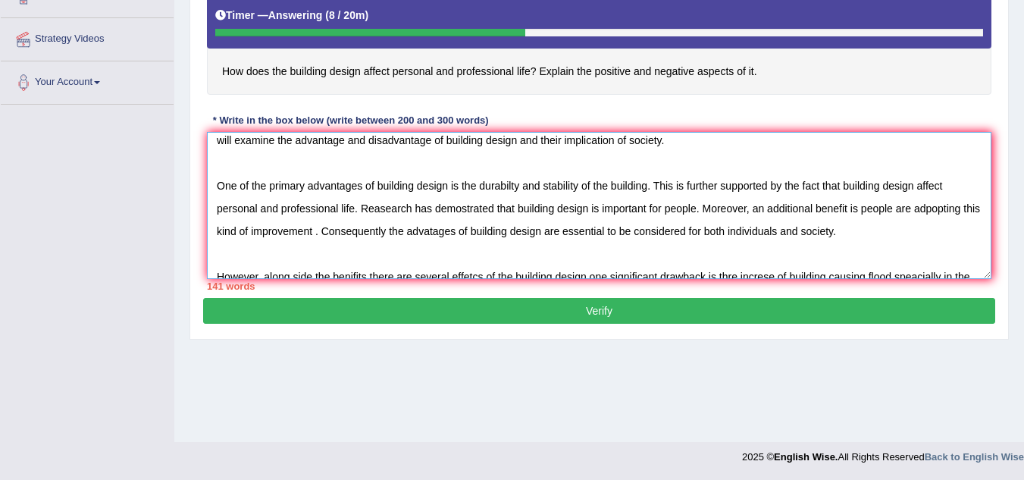
scroll to position [0, 0]
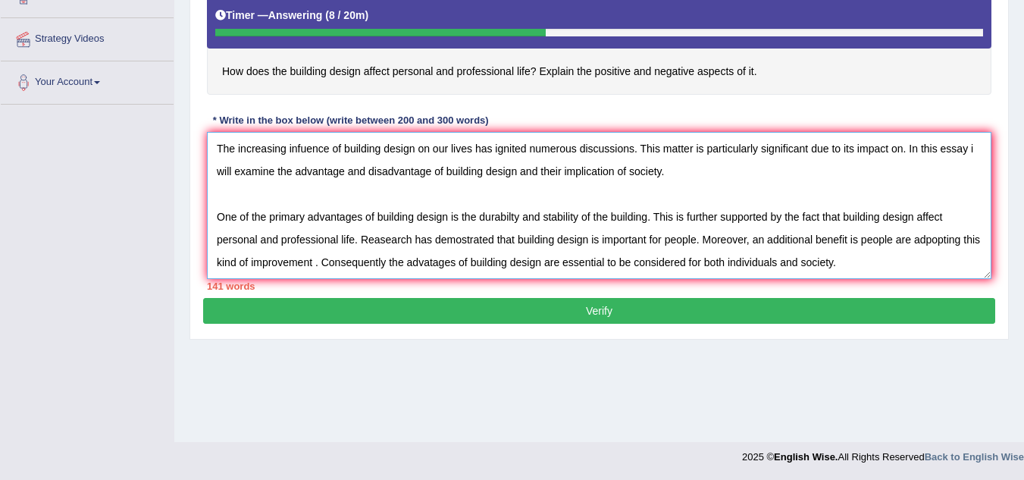
click at [876, 263] on textarea "The increasing infuence of building design on our lives has ignited numerous di…" at bounding box center [599, 205] width 785 height 147
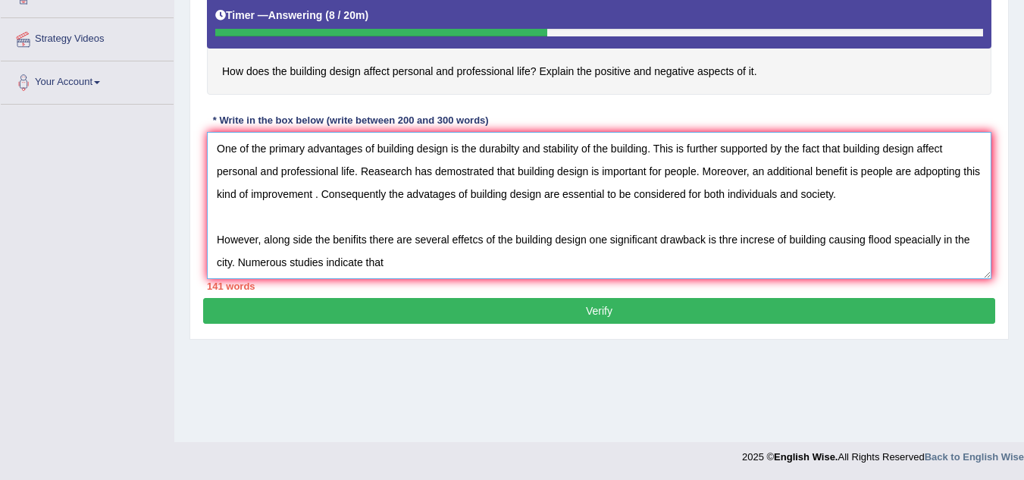
click at [416, 259] on textarea "The increasing infuence of building design on our lives has ignited numerous di…" at bounding box center [599, 205] width 785 height 147
click at [458, 261] on textarea "The increasing infuence of building design on our lives has ignited numerous di…" at bounding box center [599, 205] width 785 height 147
click at [531, 263] on textarea "The increasing infuence of building design on our lives has ignited numerous di…" at bounding box center [599, 205] width 785 height 147
click at [625, 263] on textarea "The increasing infuence of building design on our lives has ignited numerous di…" at bounding box center [599, 205] width 785 height 147
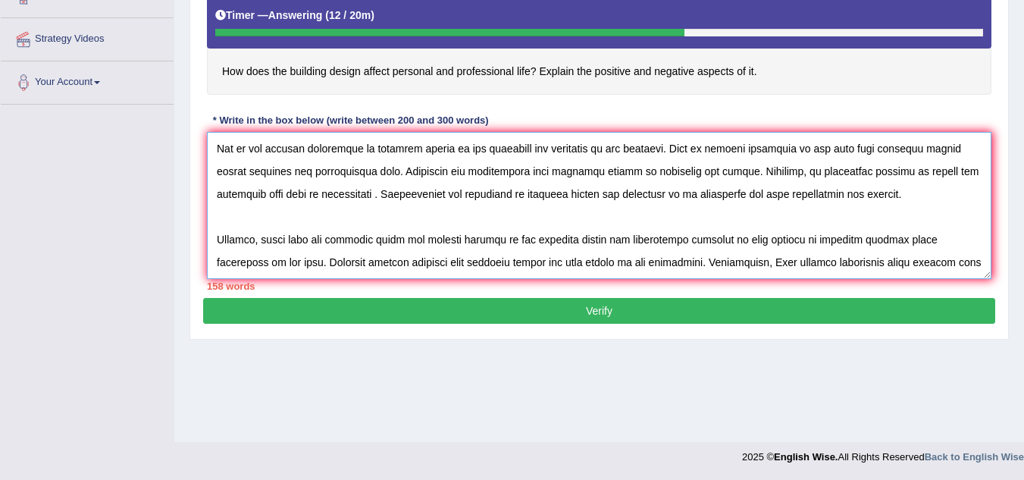
scroll to position [82, 0]
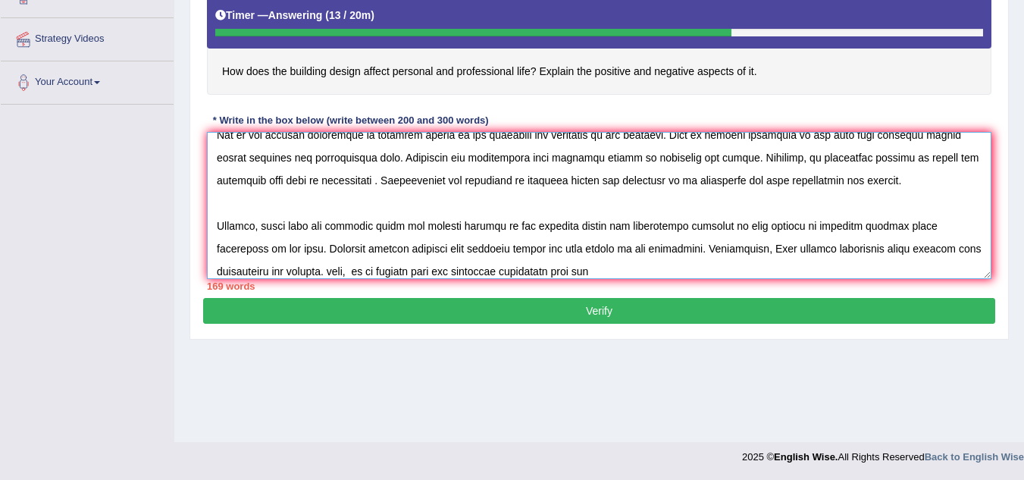
click at [284, 269] on textarea at bounding box center [599, 205] width 785 height 147
click at [552, 271] on textarea at bounding box center [599, 205] width 785 height 147
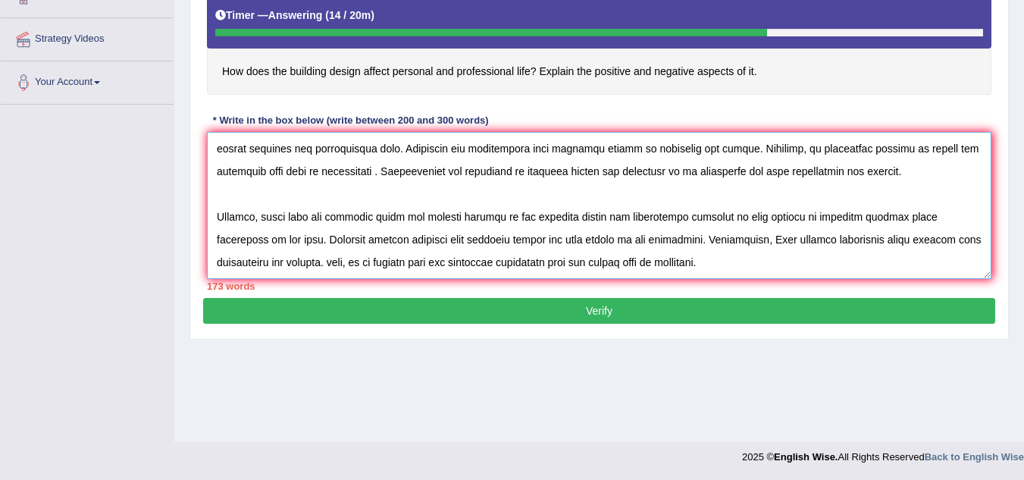
scroll to position [127, 0]
click at [314, 253] on textarea at bounding box center [599, 205] width 785 height 147
paste textarea "To conclude, (essay topic) offers notable (benefits / causes / problems) as wel…"
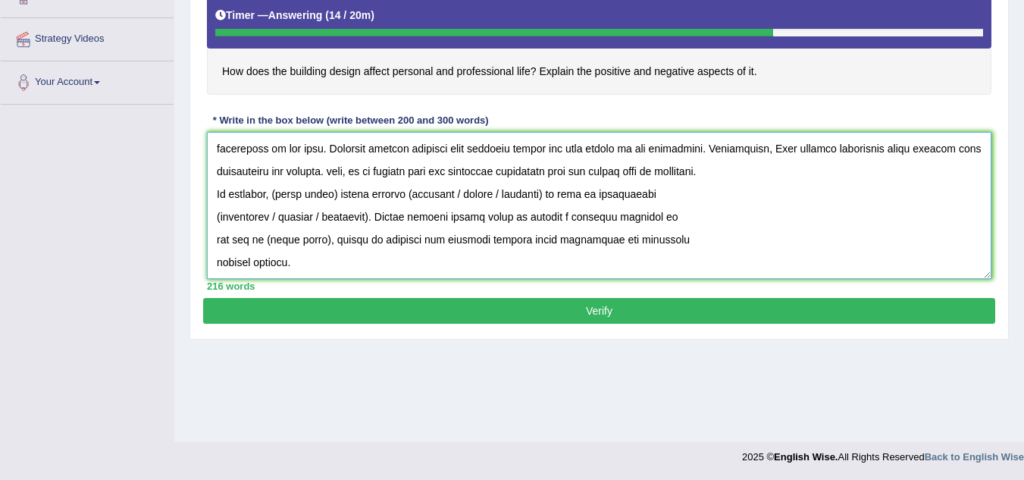
scroll to position [205, 0]
click at [217, 167] on textarea at bounding box center [599, 205] width 785 height 147
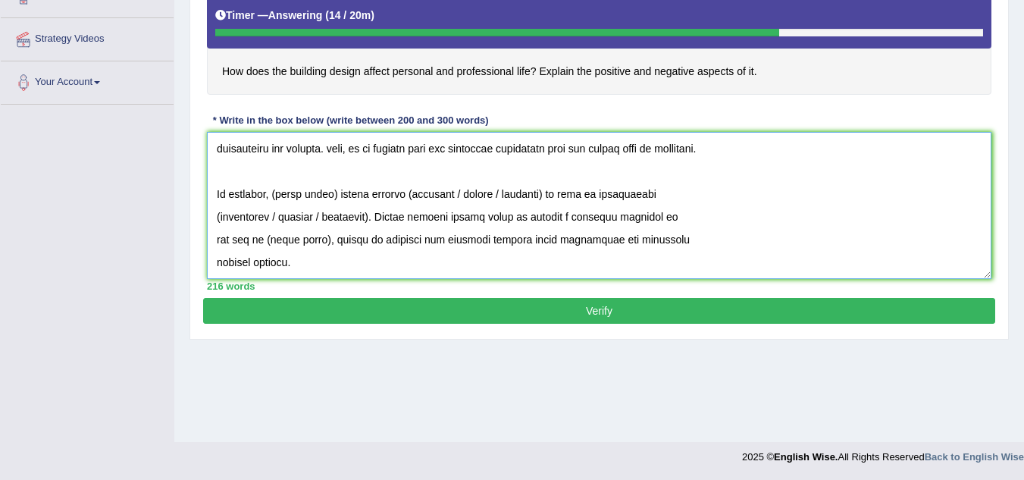
click at [339, 193] on textarea at bounding box center [599, 205] width 785 height 147
drag, startPoint x: 561, startPoint y: 195, endPoint x: 465, endPoint y: 202, distance: 96.6
click at [465, 202] on textarea at bounding box center [599, 205] width 785 height 147
click at [424, 193] on textarea at bounding box center [599, 205] width 785 height 147
click at [462, 195] on textarea at bounding box center [599, 205] width 785 height 147
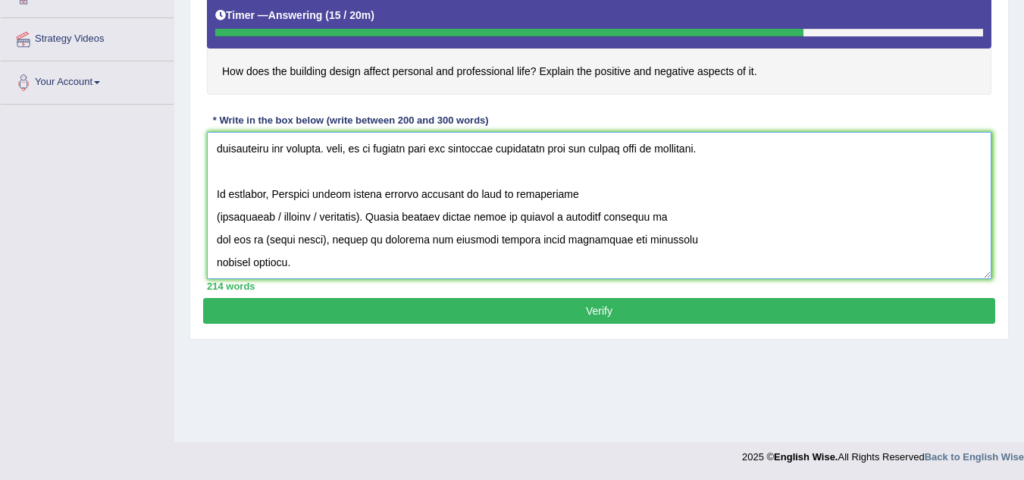
click at [356, 216] on textarea at bounding box center [599, 205] width 785 height 147
drag, startPoint x: 365, startPoint y: 216, endPoint x: 271, endPoint y: 220, distance: 93.3
click at [271, 220] on textarea at bounding box center [599, 205] width 785 height 147
click at [220, 217] on textarea at bounding box center [599, 205] width 785 height 147
drag, startPoint x: 326, startPoint y: 240, endPoint x: 267, endPoint y: 238, distance: 59.2
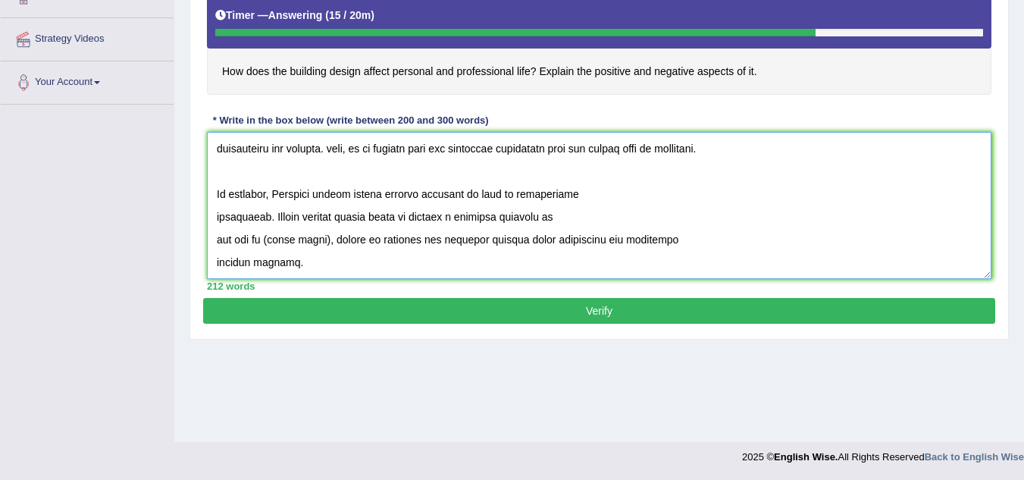
click at [267, 238] on textarea at bounding box center [599, 205] width 785 height 147
click at [318, 268] on textarea at bounding box center [599, 205] width 785 height 147
type textarea "The increasing infuence of building design on our lives has ignited numerous di…"
click at [579, 315] on button "Verify" at bounding box center [599, 311] width 792 height 26
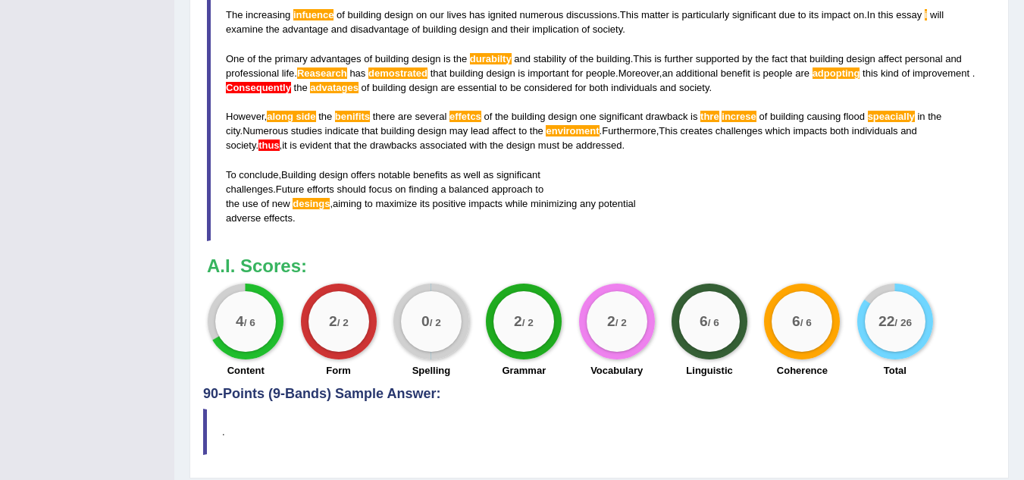
scroll to position [527, 0]
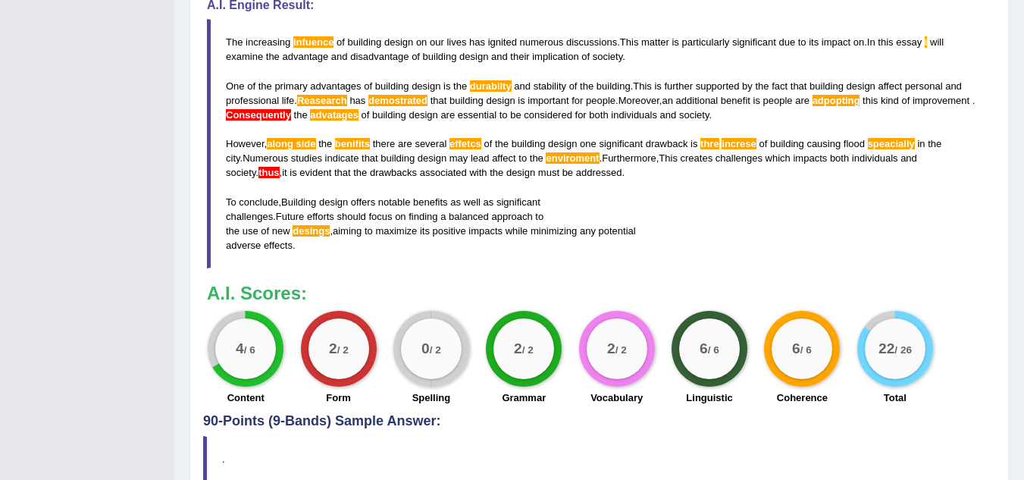
drag, startPoint x: 494, startPoint y: 226, endPoint x: 252, endPoint y: 99, distance: 273.7
click at [247, 101] on blockquote "The increasing infuence of building design on our lives has ignited numerous di…" at bounding box center [599, 143] width 785 height 249
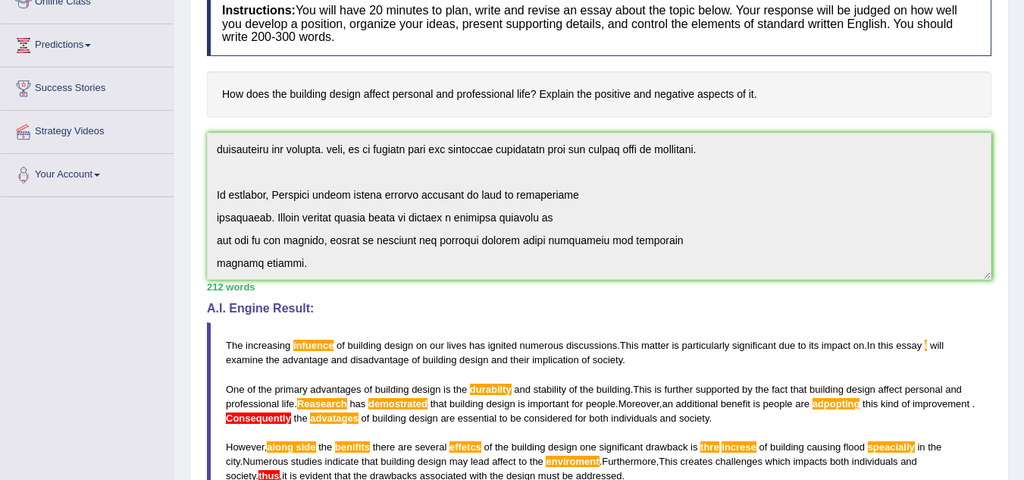
scroll to position [0, 0]
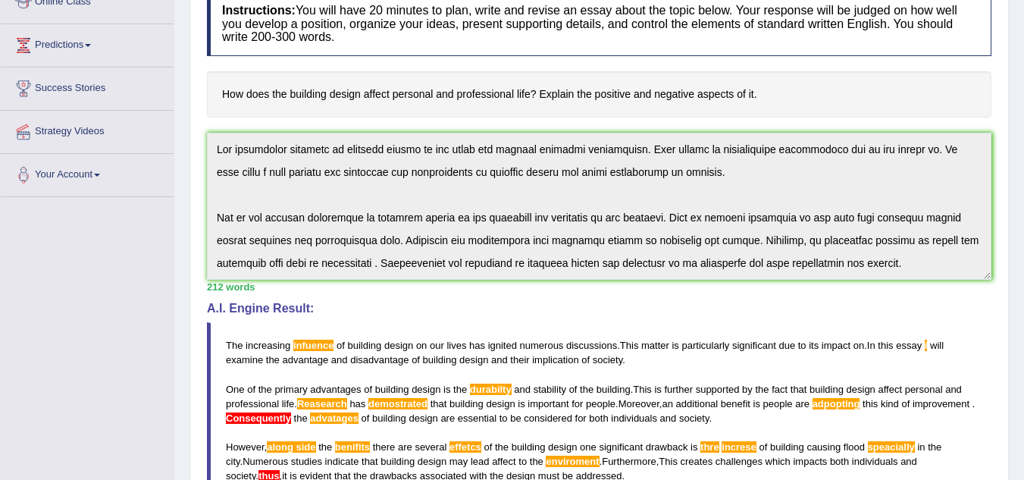
click at [212, 99] on div "Instructions: You will have 20 minutes to plan, write and revise an essay about…" at bounding box center [599, 350] width 792 height 732
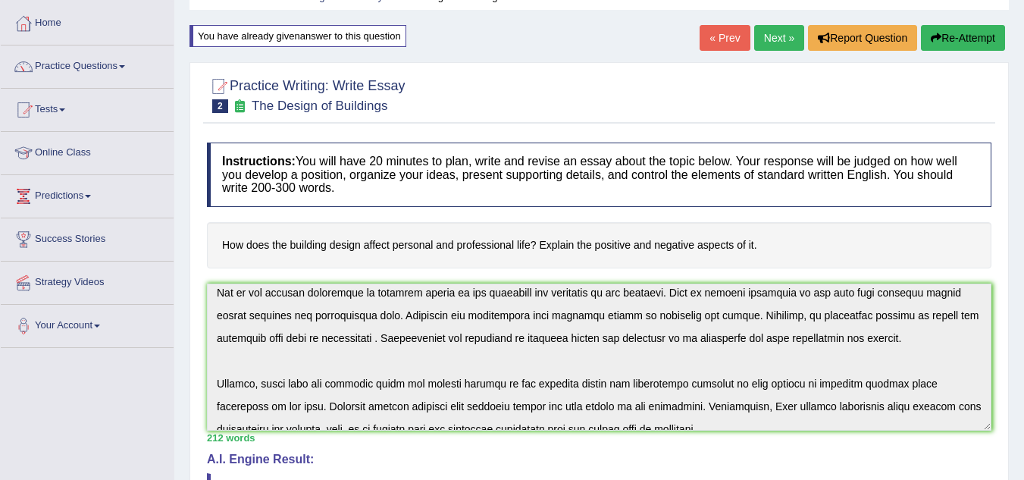
scroll to position [72, 0]
click at [954, 33] on button "Re-Attempt" at bounding box center [963, 39] width 84 height 26
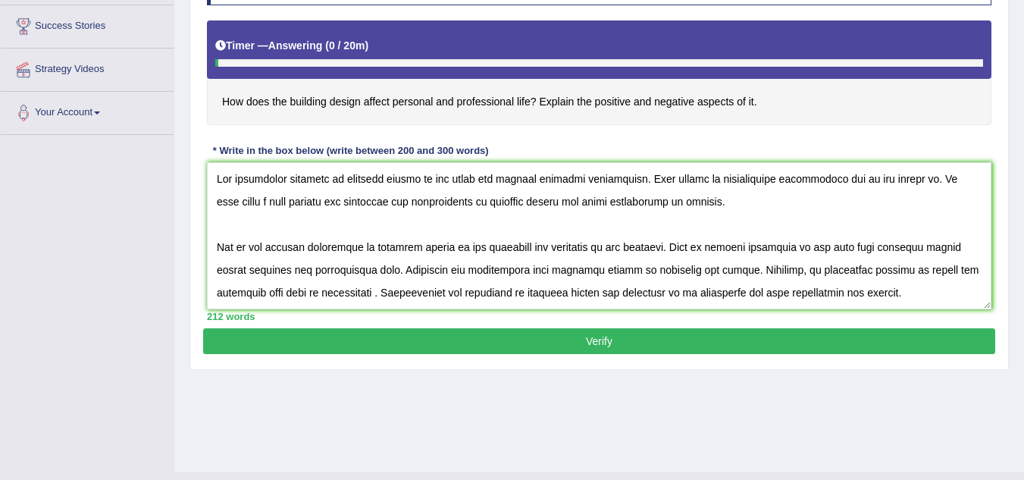
scroll to position [303, 0]
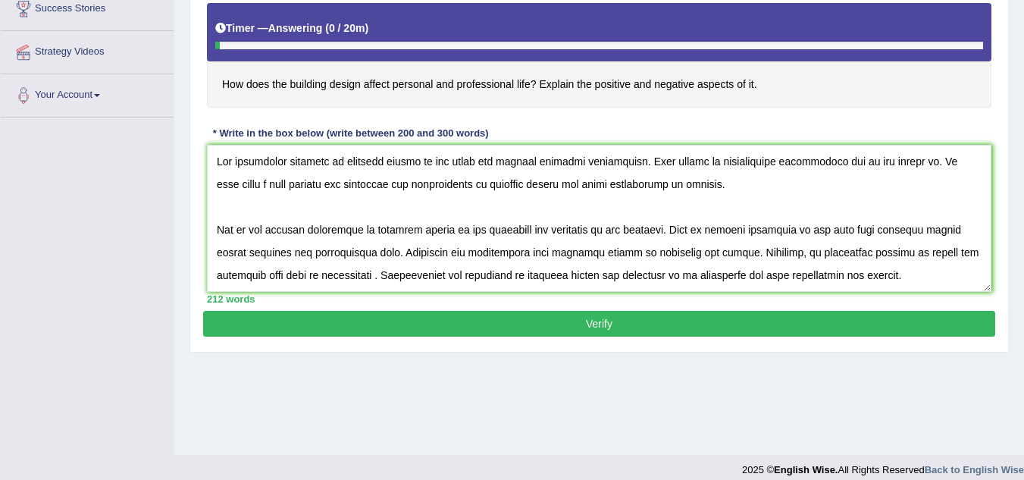
drag, startPoint x: 296, startPoint y: 158, endPoint x: 304, endPoint y: 159, distance: 7.7
click at [297, 158] on textarea at bounding box center [599, 218] width 785 height 147
click at [301, 164] on textarea at bounding box center [599, 218] width 785 height 147
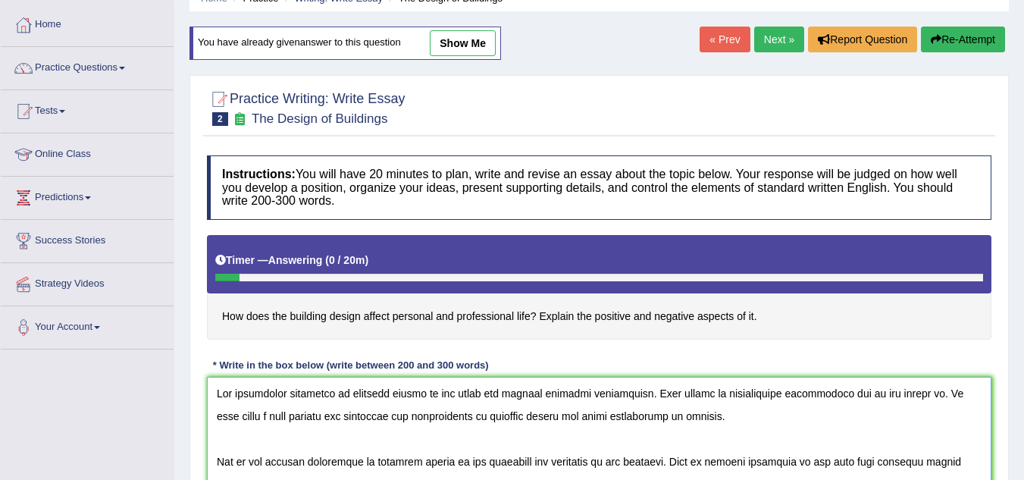
scroll to position [0, 0]
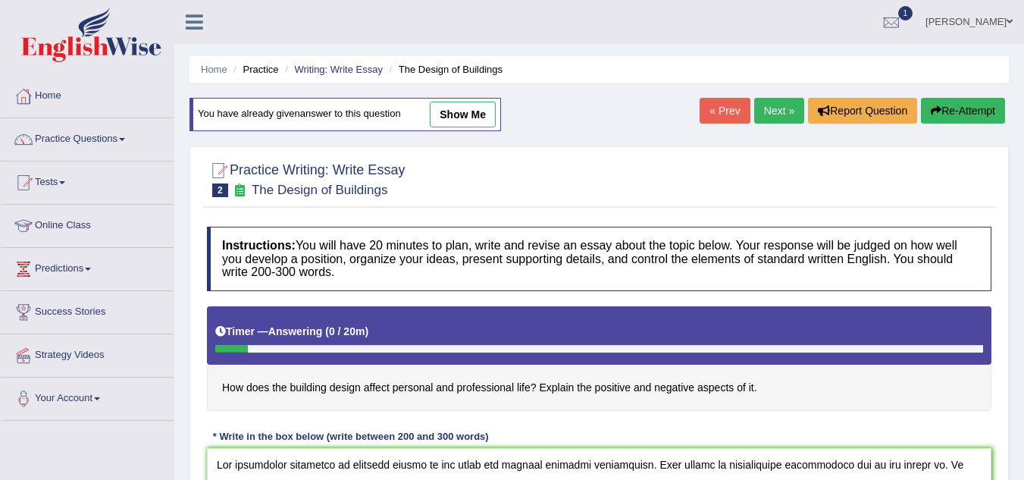
click at [472, 107] on link "show me" at bounding box center [463, 115] width 66 height 26
type textarea "The increasing infuence of building design on our lives has ignited numerous di…"
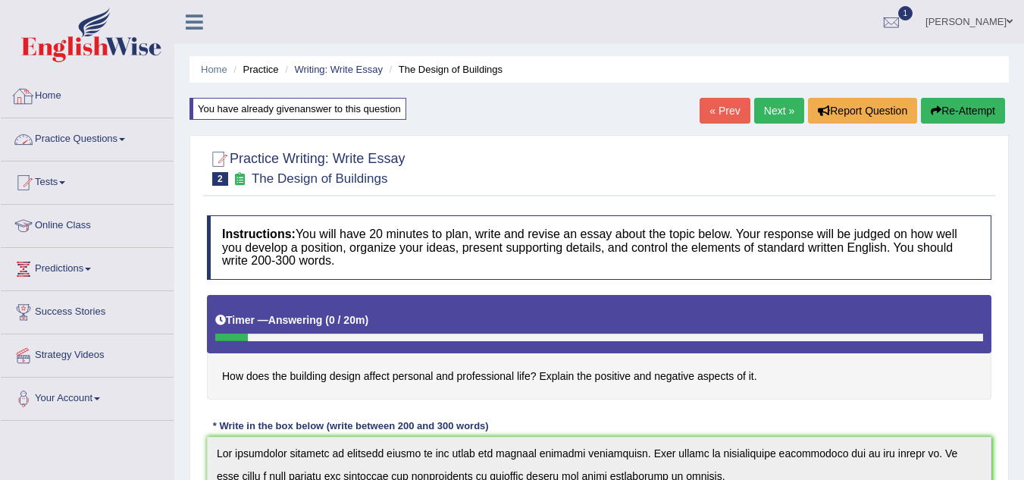
click at [90, 140] on link "Practice Questions" at bounding box center [87, 137] width 173 height 38
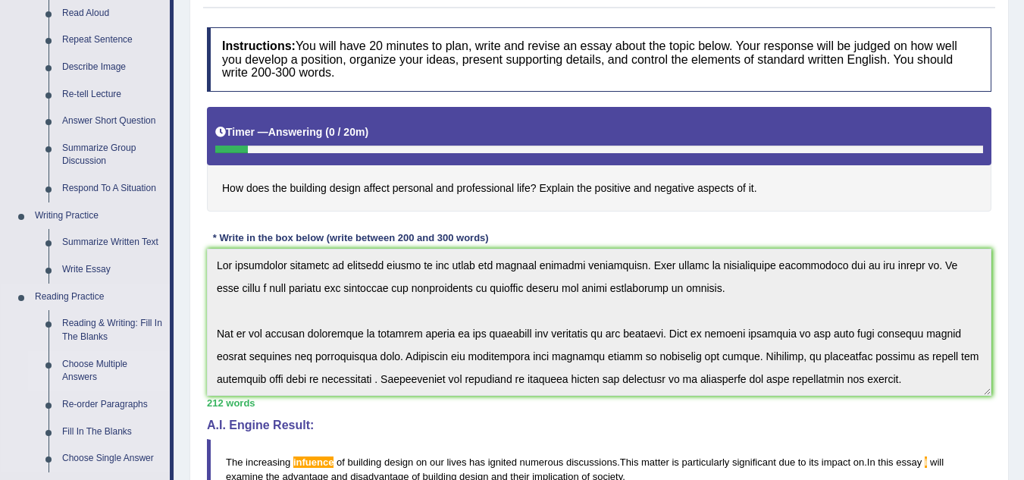
scroll to position [227, 0]
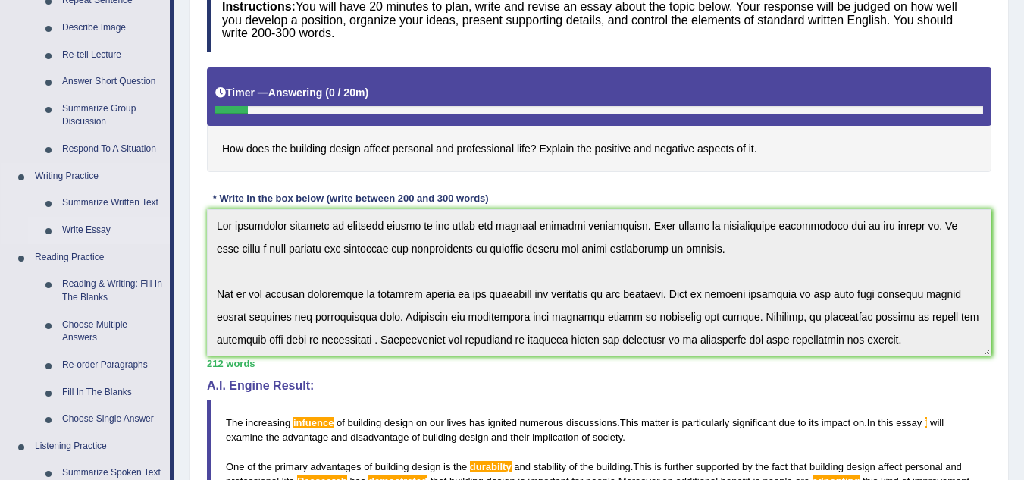
click at [101, 226] on link "Write Essay" at bounding box center [112, 230] width 114 height 27
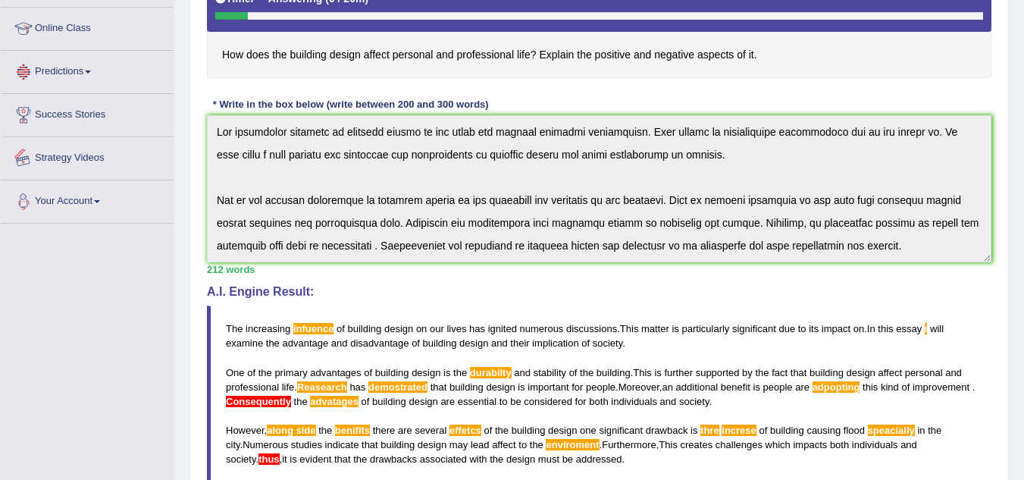
scroll to position [375, 0]
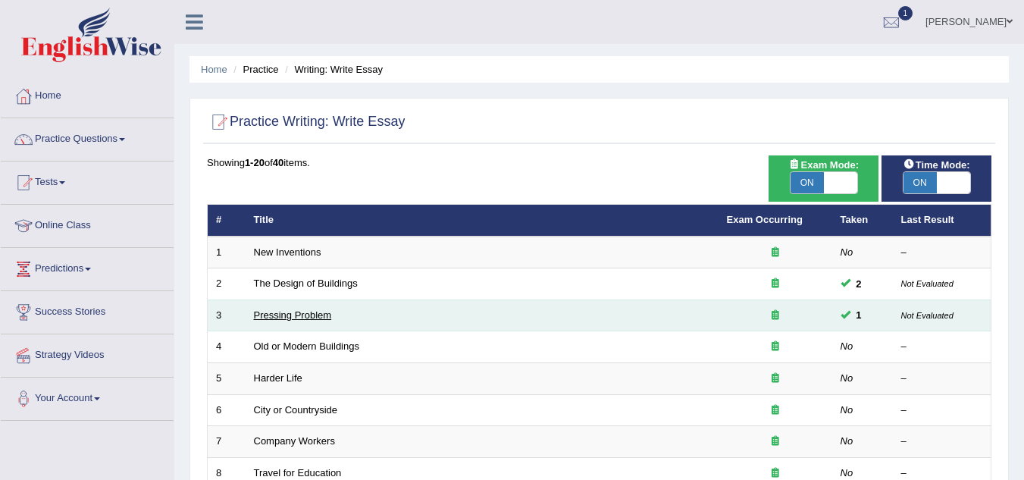
click at [265, 314] on link "Pressing Problem" at bounding box center [293, 314] width 78 height 11
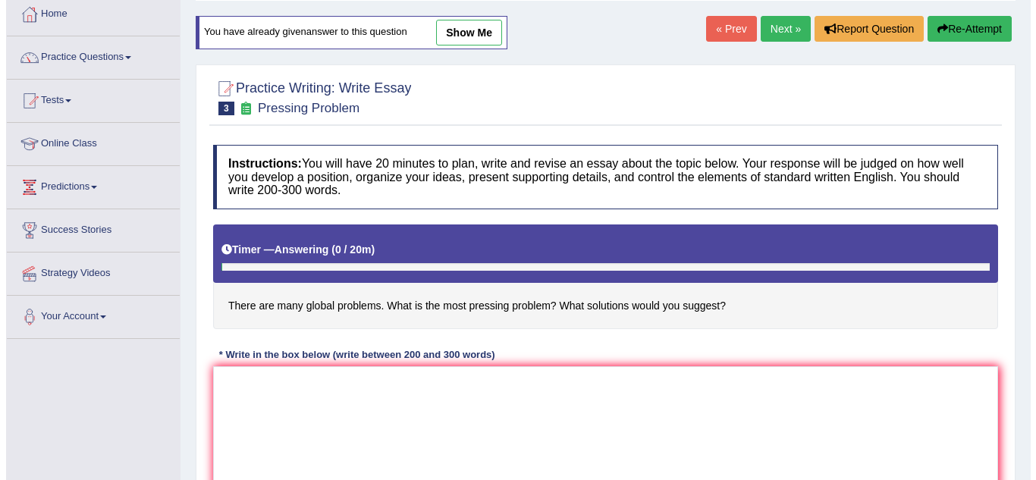
scroll to position [76, 0]
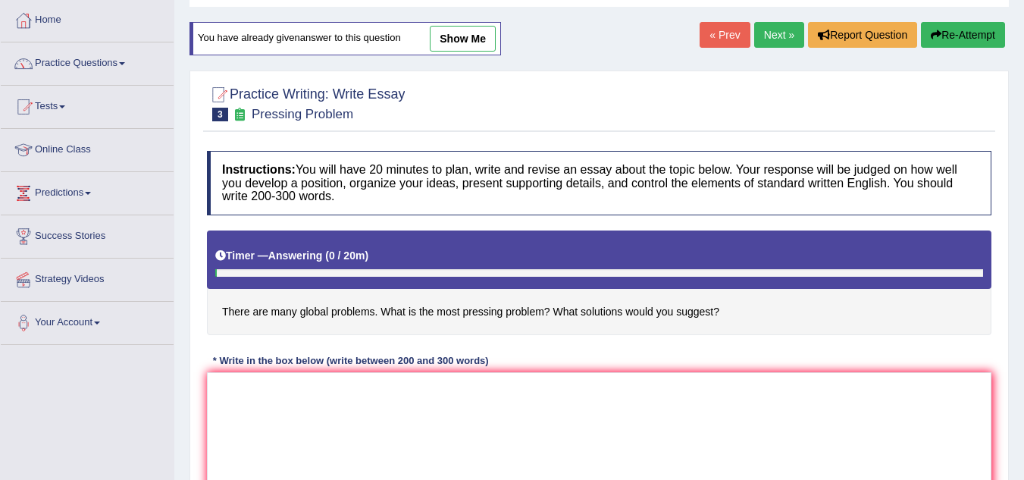
click at [462, 36] on link "show me" at bounding box center [463, 39] width 66 height 26
type textarea "The increasing influence of global problems on our lives has ignited numerous d…"
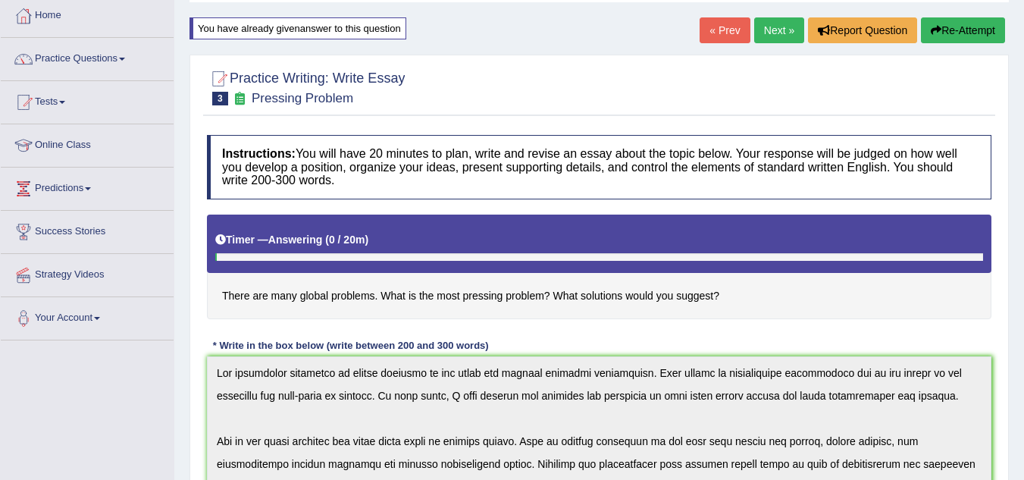
scroll to position [77, 0]
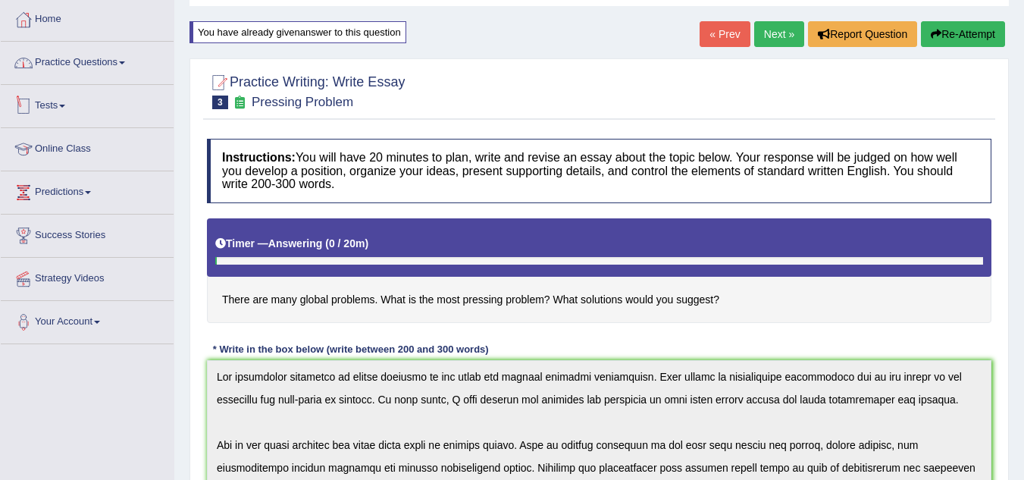
click at [127, 66] on link "Practice Questions" at bounding box center [87, 61] width 173 height 38
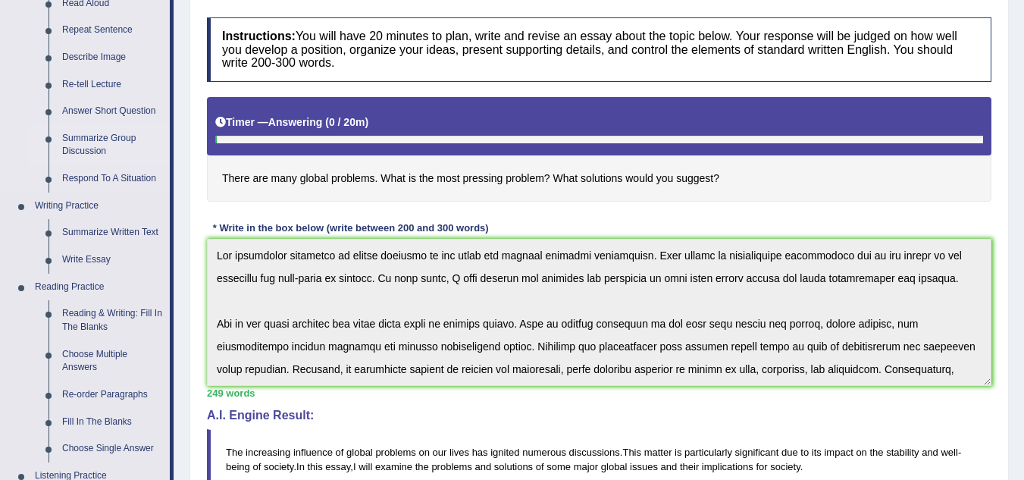
scroll to position [152, 0]
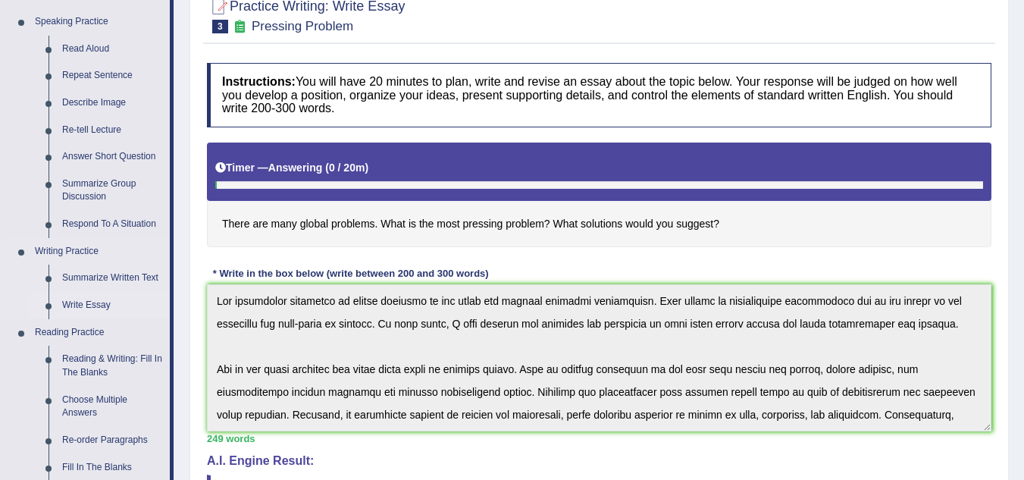
click at [84, 304] on link "Write Essay" at bounding box center [112, 305] width 114 height 27
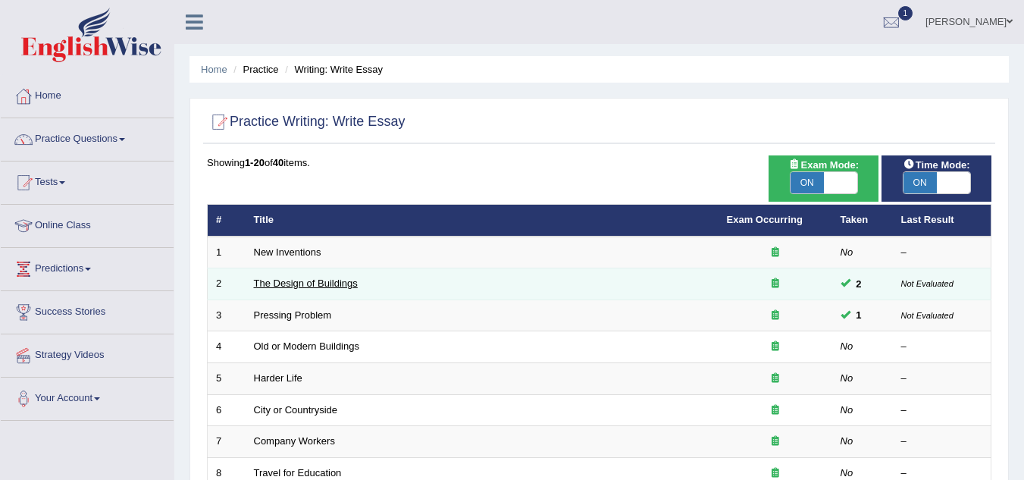
click at [335, 282] on link "The Design of Buildings" at bounding box center [306, 282] width 104 height 11
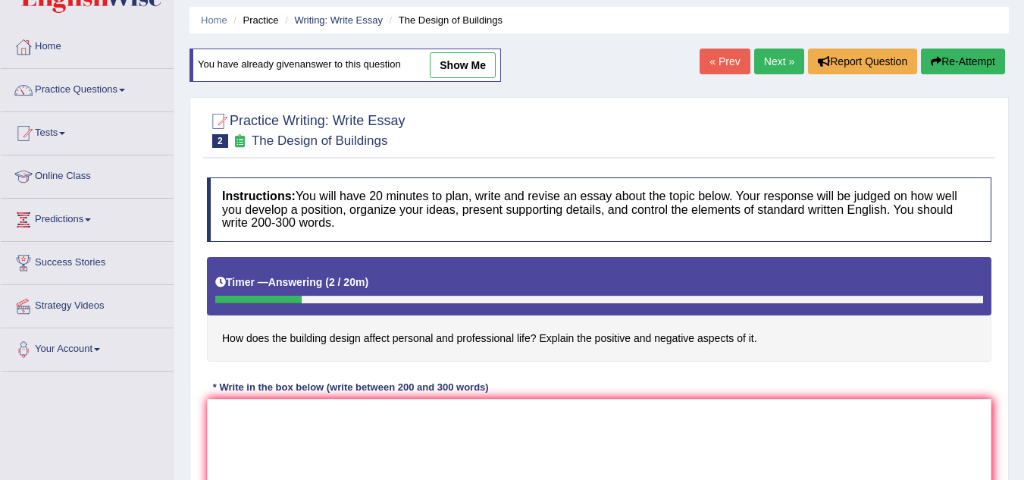
scroll to position [76, 0]
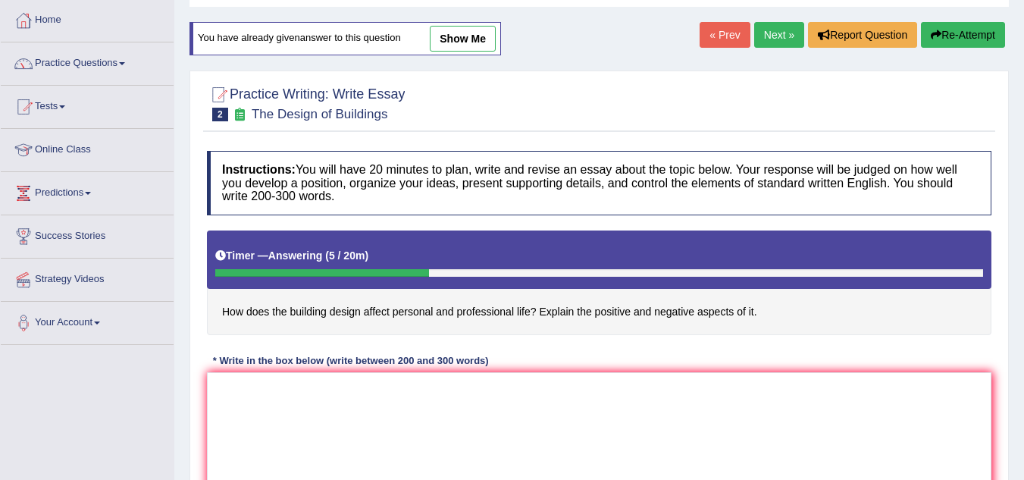
click at [964, 32] on button "Re-Attempt" at bounding box center [963, 35] width 84 height 26
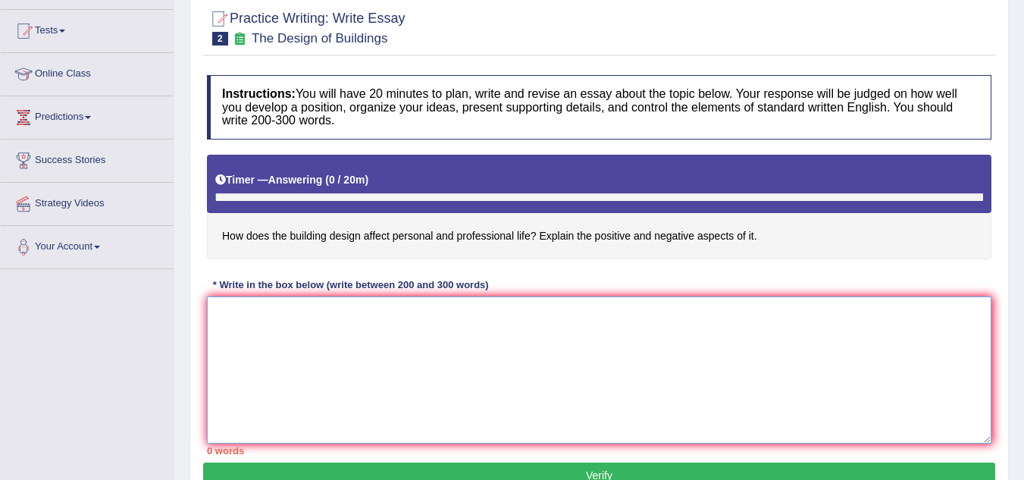
click at [357, 353] on textarea at bounding box center [599, 369] width 785 height 147
click at [239, 331] on textarea at bounding box center [599, 369] width 785 height 147
paste textarea "The increasing infuence of building design on our lives has ignited numerous di…"
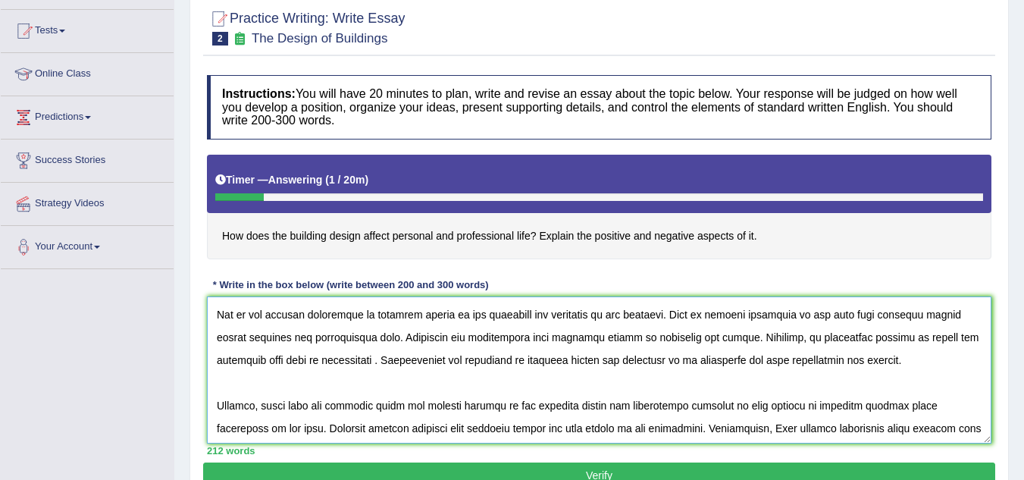
scroll to position [205, 0]
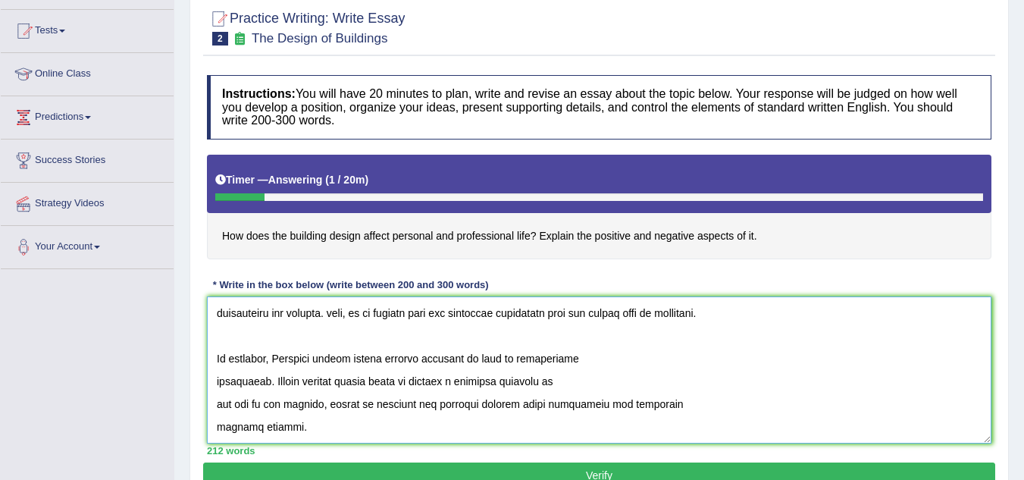
type textarea "The increasing infuence of building design on our lives has ignited numerous di…"
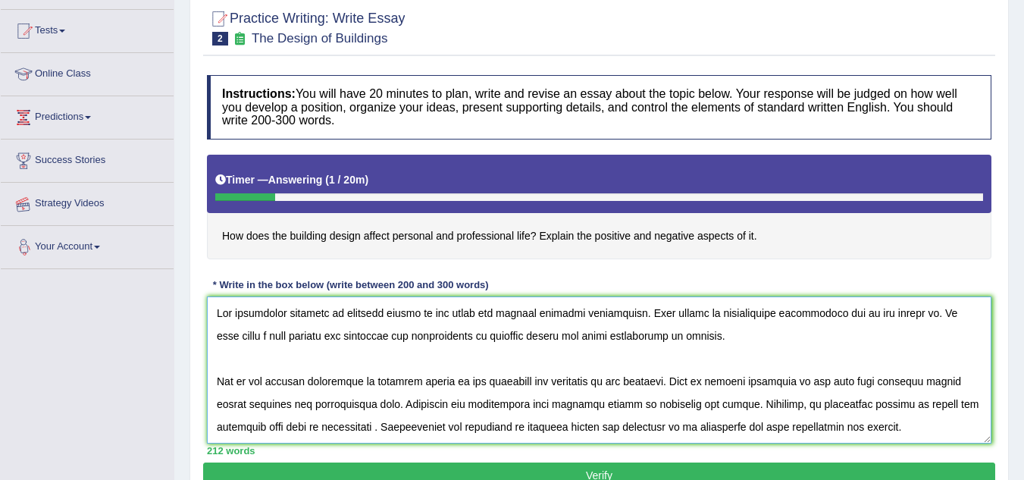
drag, startPoint x: 312, startPoint y: 428, endPoint x: 127, endPoint y: 161, distance: 324.1
click at [127, 161] on div "Toggle navigation Home Practice Questions Speaking Practice Read Aloud Repeat S…" at bounding box center [512, 242] width 1024 height 789
click at [127, 161] on link "Success Stories" at bounding box center [87, 159] width 173 height 38
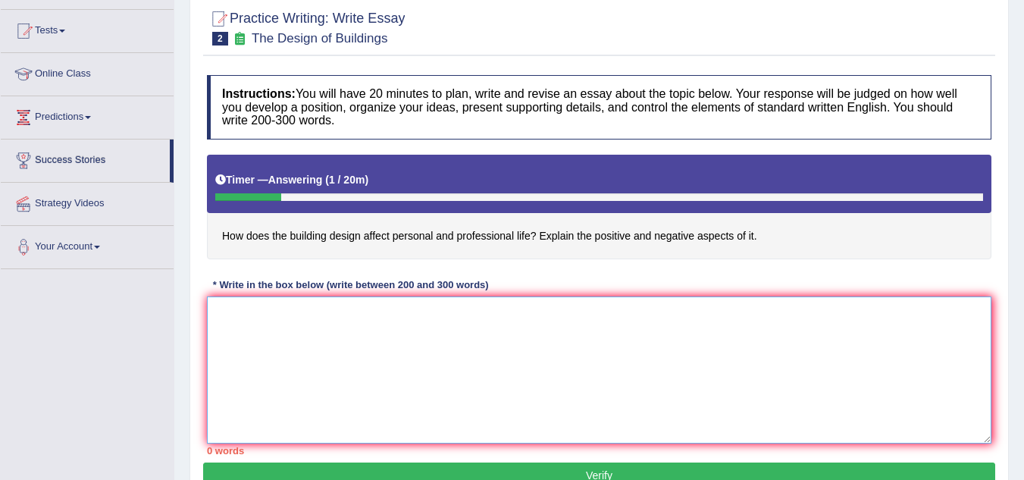
paste textarea "The increasing influence of (essay topic) on our lives has ignited numerous dis…"
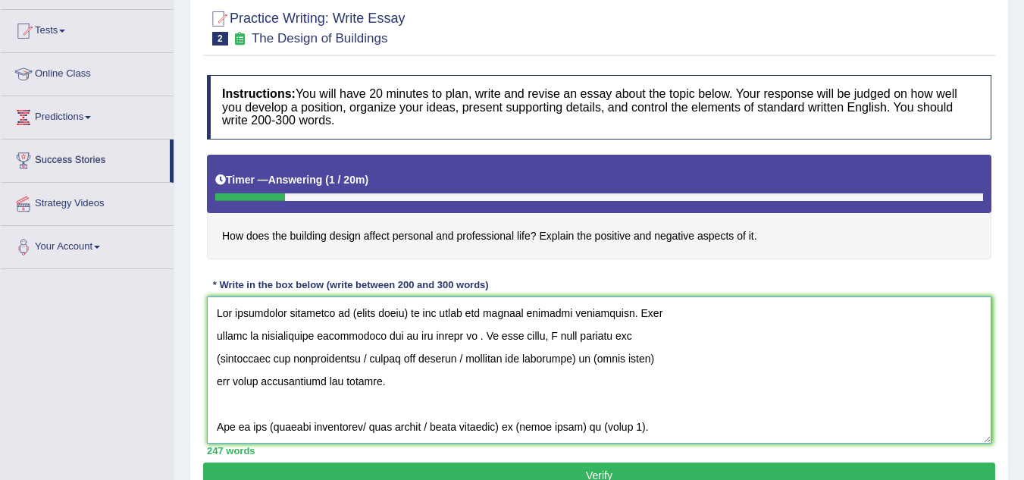
type textarea "The increasing influence of (essay topic) on our lives has ignited numerous dis…"
click at [361, 192] on div "Timer — Answering ( 1 / 20m ) Skip" at bounding box center [599, 180] width 768 height 27
click at [260, 203] on div "Timer — Answering ( 1 / 20m ) Skip" at bounding box center [599, 184] width 785 height 58
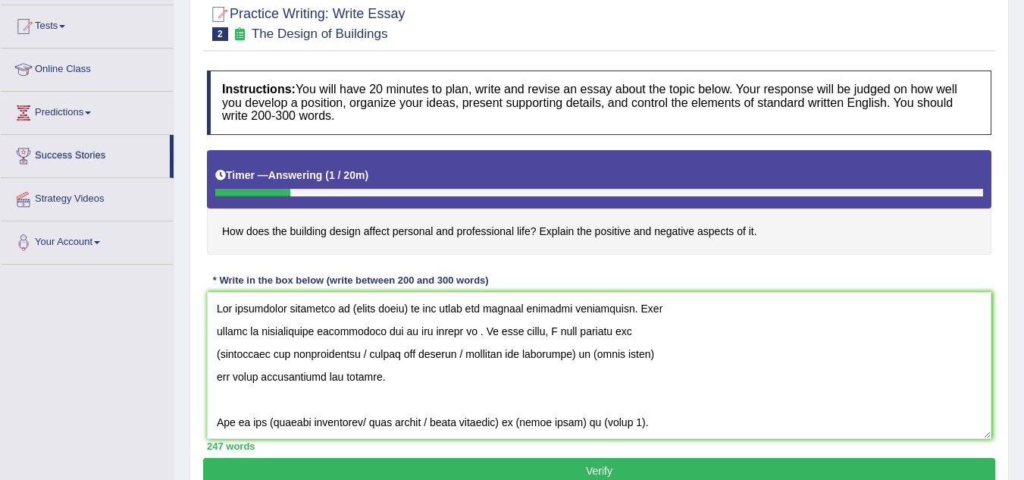
scroll to position [89, 0]
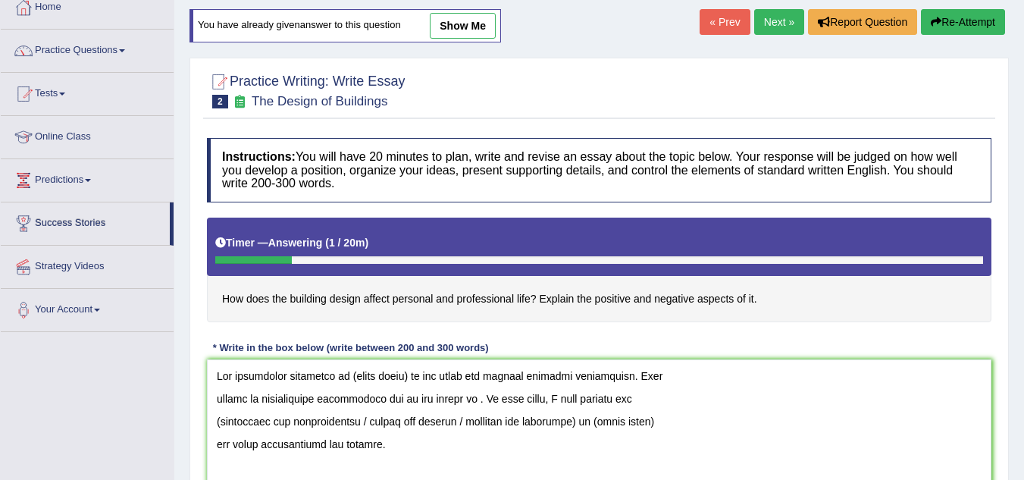
drag, startPoint x: 765, startPoint y: 301, endPoint x: 555, endPoint y: 302, distance: 210.0
click at [555, 302] on h4 "How does the building design affect personal and professional life? Explain the…" at bounding box center [599, 270] width 785 height 105
drag, startPoint x: 454, startPoint y: 400, endPoint x: 459, endPoint y: 406, distance: 8.1
click at [455, 400] on textarea at bounding box center [599, 432] width 785 height 147
drag, startPoint x: 125, startPoint y: 53, endPoint x: 116, endPoint y: 64, distance: 14.6
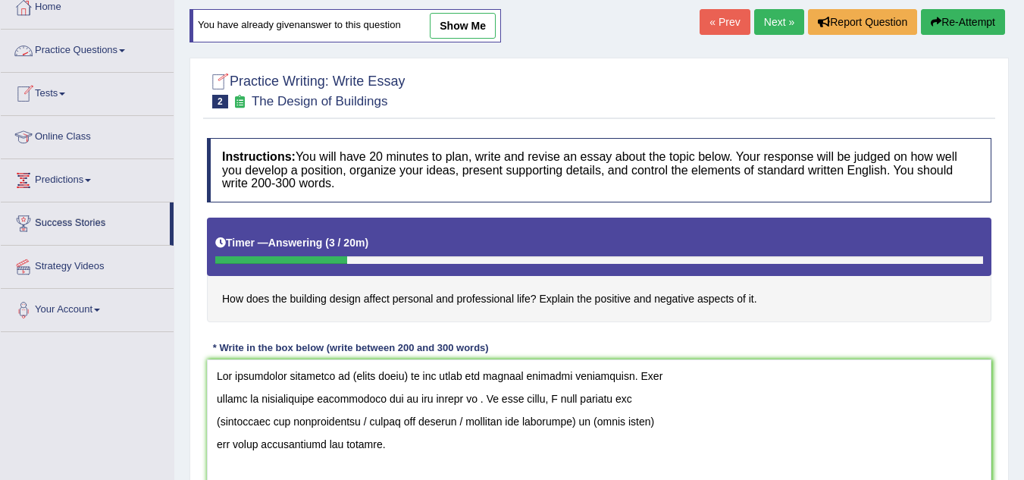
click at [126, 53] on link "Practice Questions" at bounding box center [87, 49] width 173 height 38
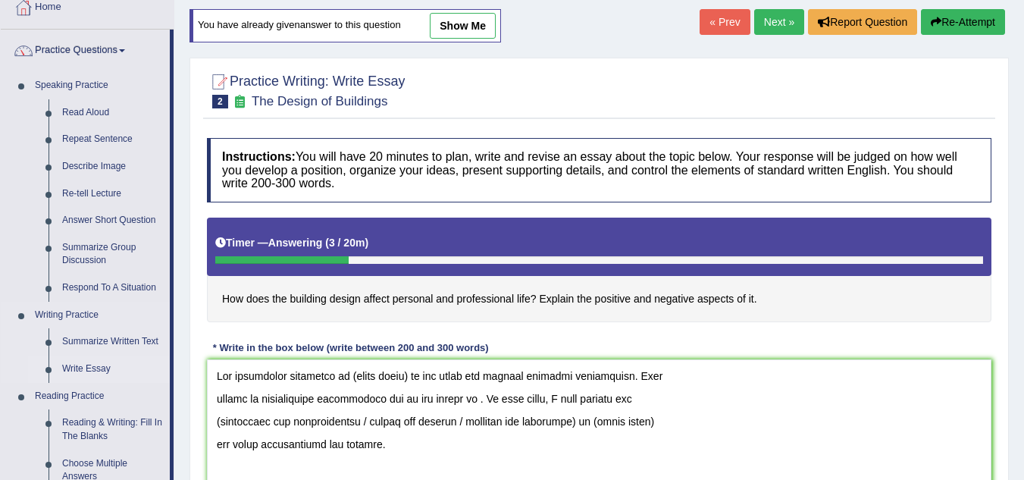
click at [79, 368] on link "Write Essay" at bounding box center [112, 369] width 114 height 27
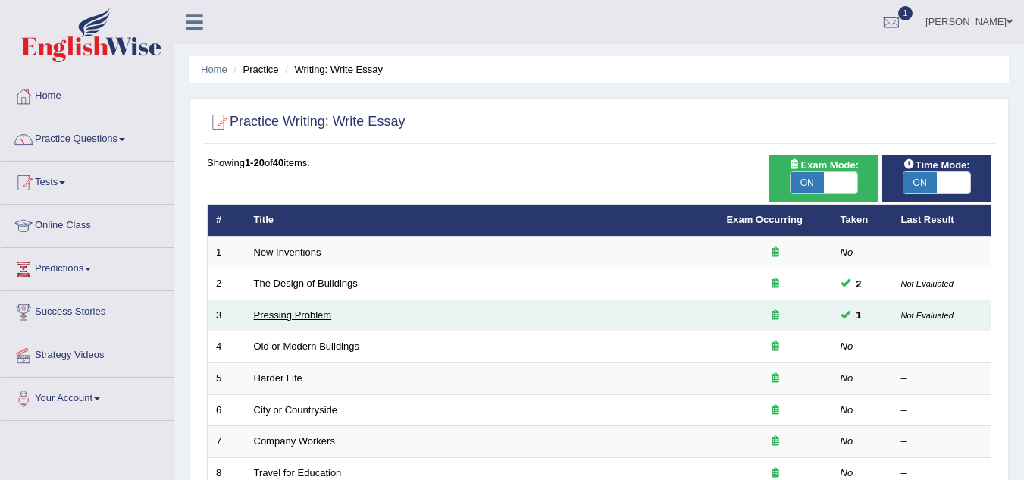
click at [304, 316] on link "Pressing Problem" at bounding box center [293, 314] width 78 height 11
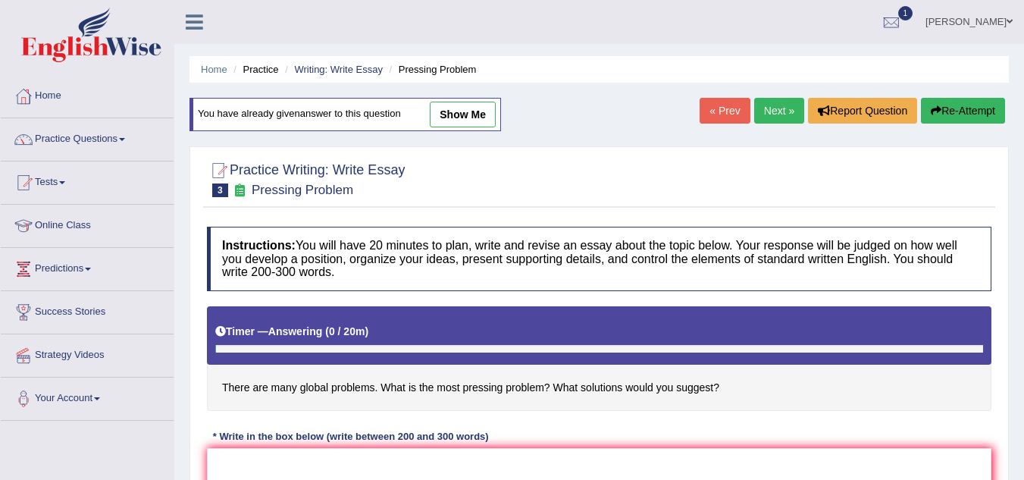
click at [472, 115] on link "show me" at bounding box center [463, 115] width 66 height 26
type textarea "The increasing influence of global problems on our lives has ignited numerous d…"
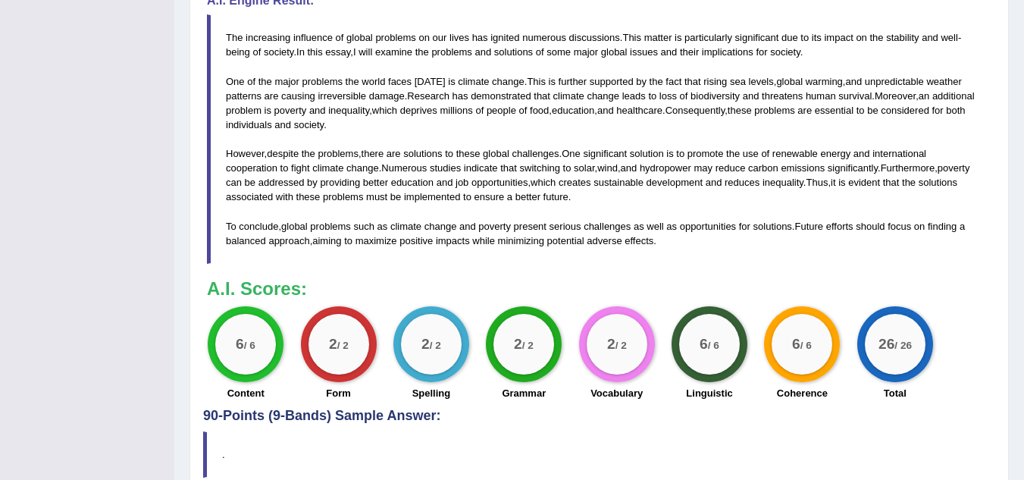
scroll to position [456, 0]
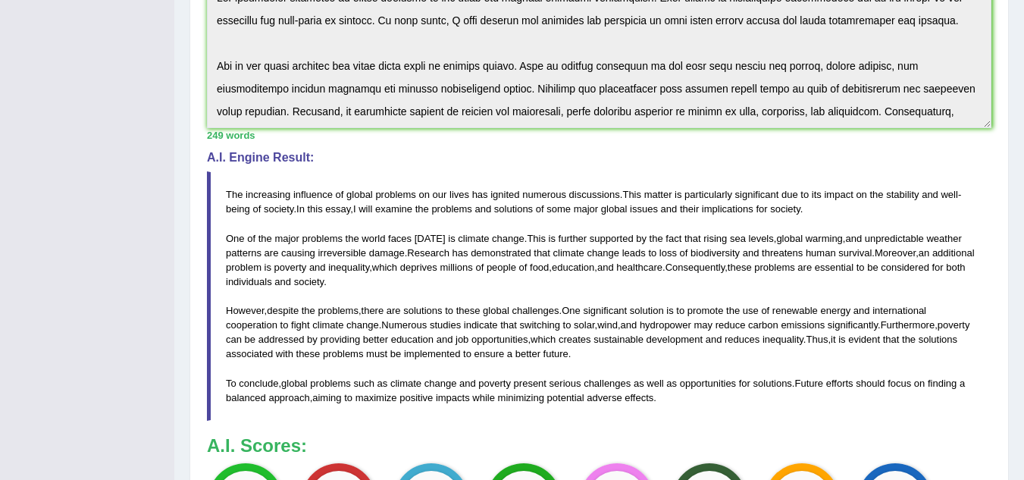
drag, startPoint x: 874, startPoint y: 191, endPoint x: 895, endPoint y: 198, distance: 22.3
click at [876, 201] on blockquote "The increasing influence of global problems on our lives has ignited numerous d…" at bounding box center [599, 295] width 785 height 249
drag, startPoint x: 296, startPoint y: 215, endPoint x: 237, endPoint y: 196, distance: 61.2
click at [237, 196] on blockquote "The increasing influence of global problems on our lives has ignited numerous d…" at bounding box center [599, 295] width 785 height 249
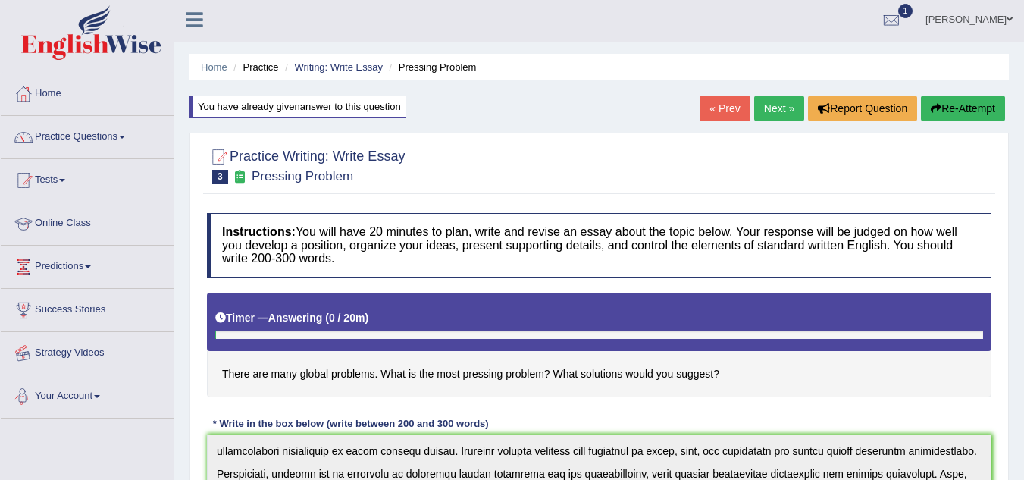
scroll to position [1, 0]
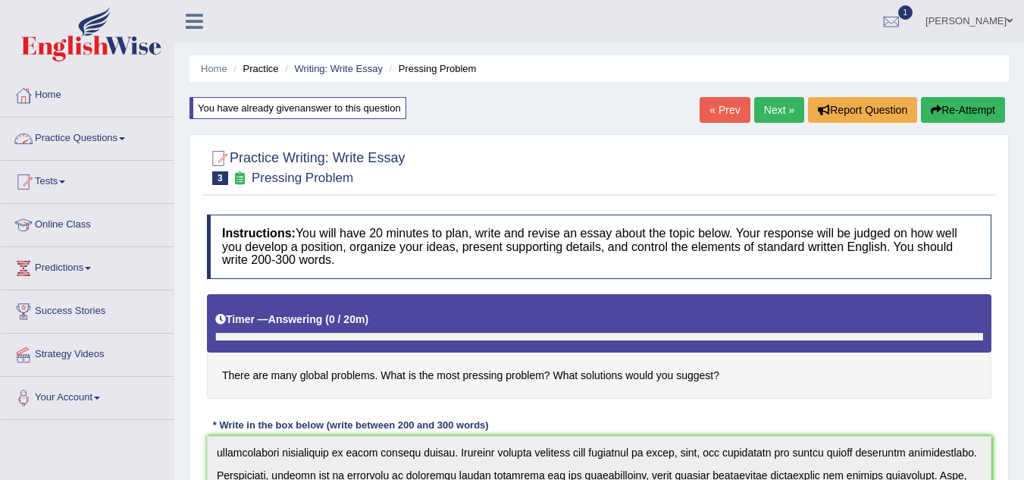
click at [128, 136] on link "Practice Questions" at bounding box center [87, 137] width 173 height 38
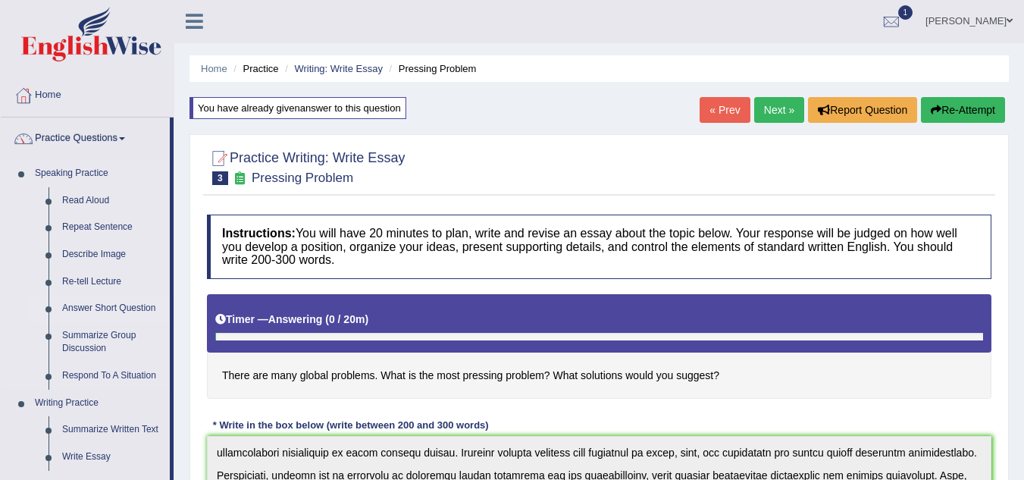
scroll to position [77, 0]
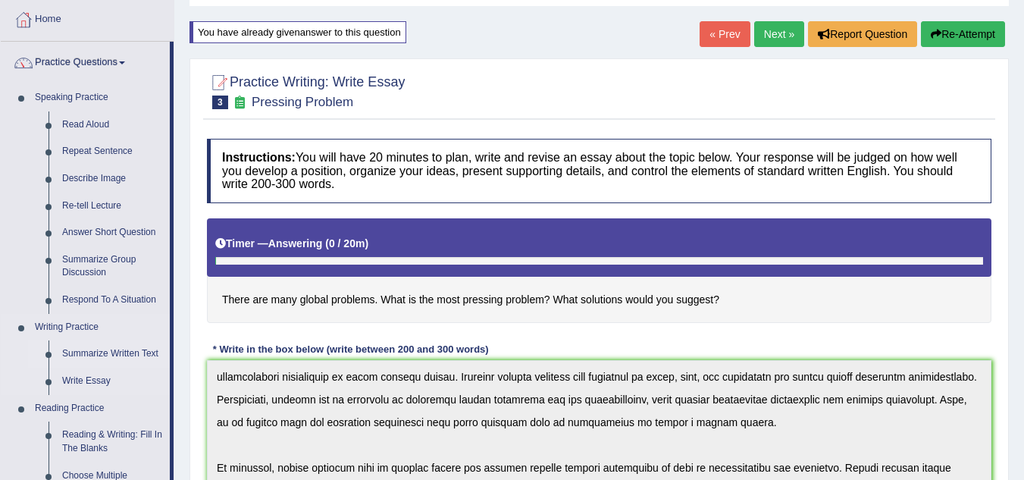
click at [116, 356] on link "Summarize Written Text" at bounding box center [112, 353] width 114 height 27
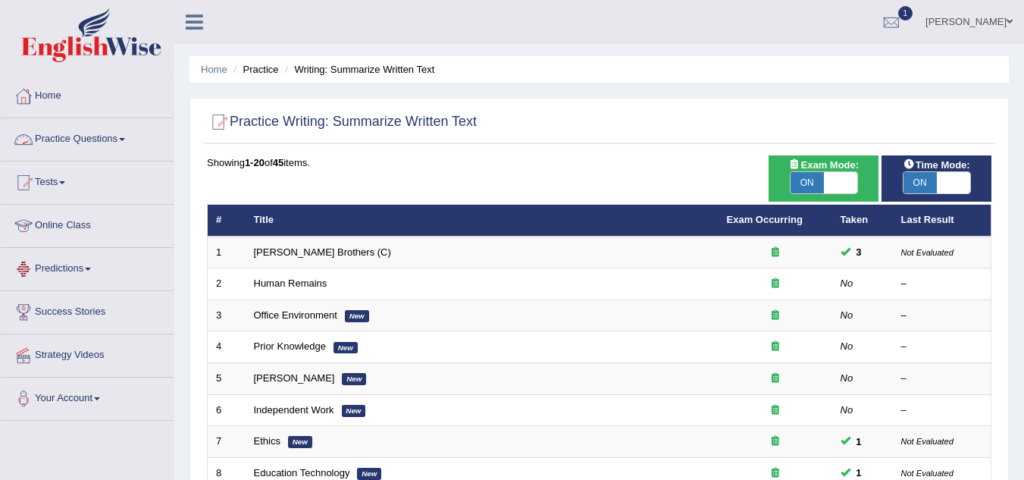
click at [127, 136] on link "Practice Questions" at bounding box center [87, 137] width 173 height 38
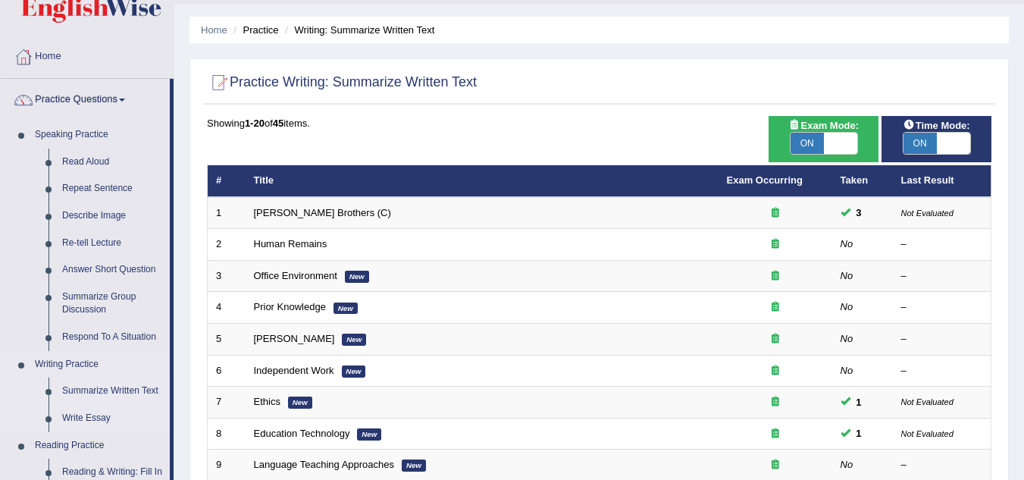
scroll to position [76, 0]
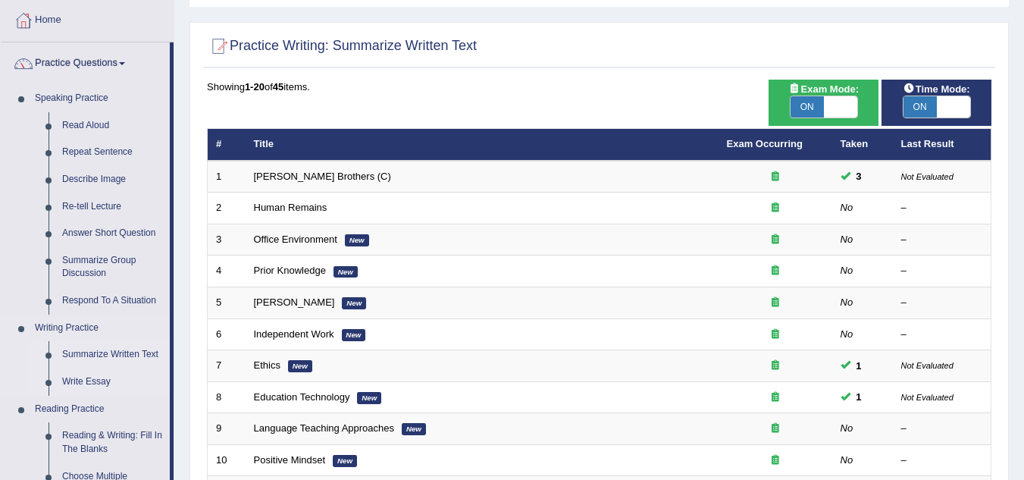
click at [81, 381] on link "Write Essay" at bounding box center [112, 381] width 114 height 27
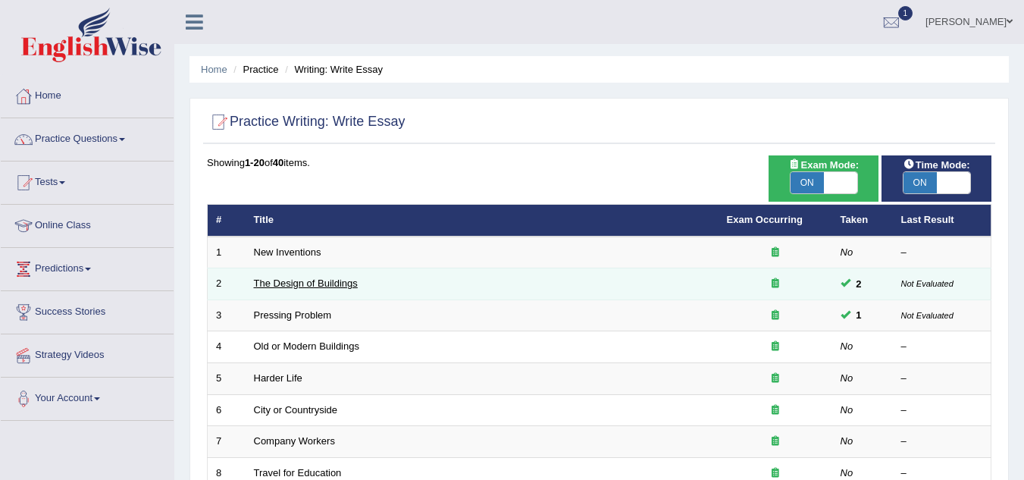
click at [342, 287] on link "The Design of Buildings" at bounding box center [306, 282] width 104 height 11
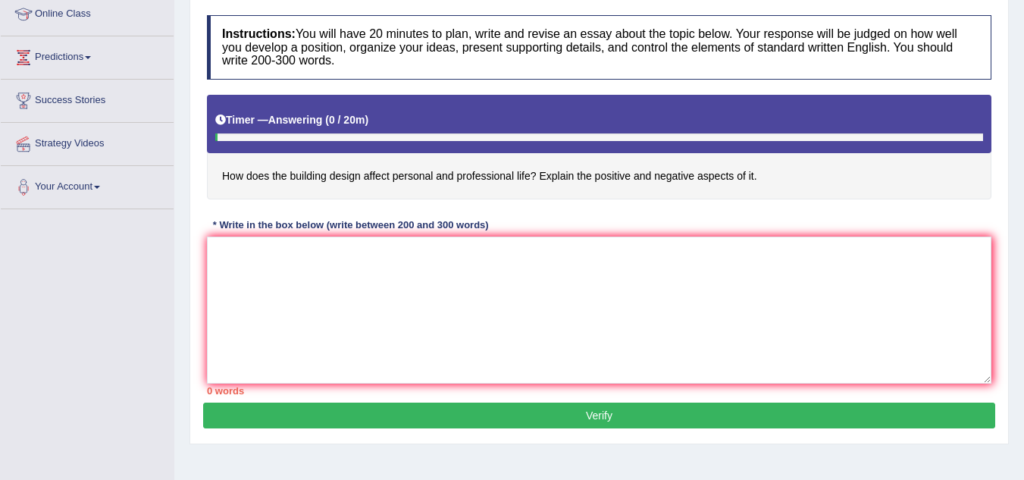
scroll to position [227, 0]
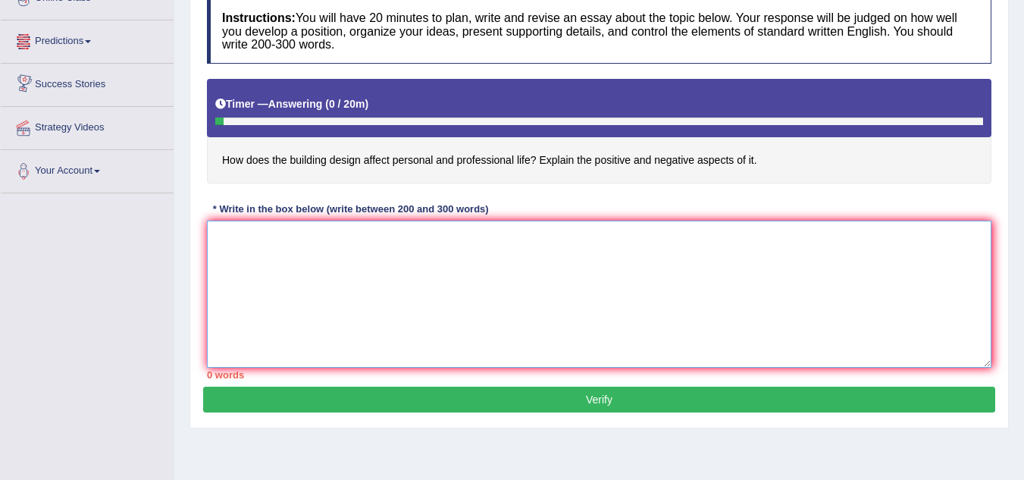
click at [232, 259] on textarea at bounding box center [599, 294] width 785 height 147
paste textarea "The increasing influence of (essay topic) on our lives has ignited numerous dis…"
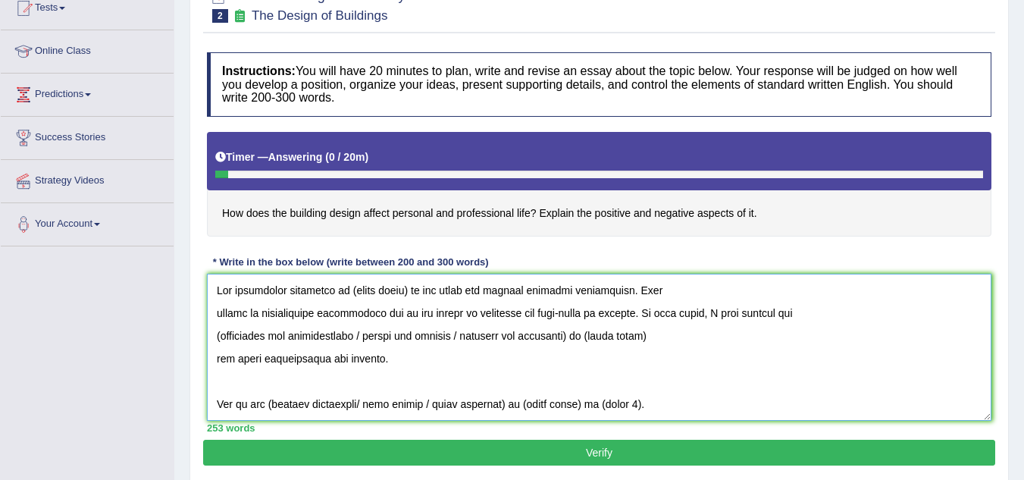
scroll to position [0, 0]
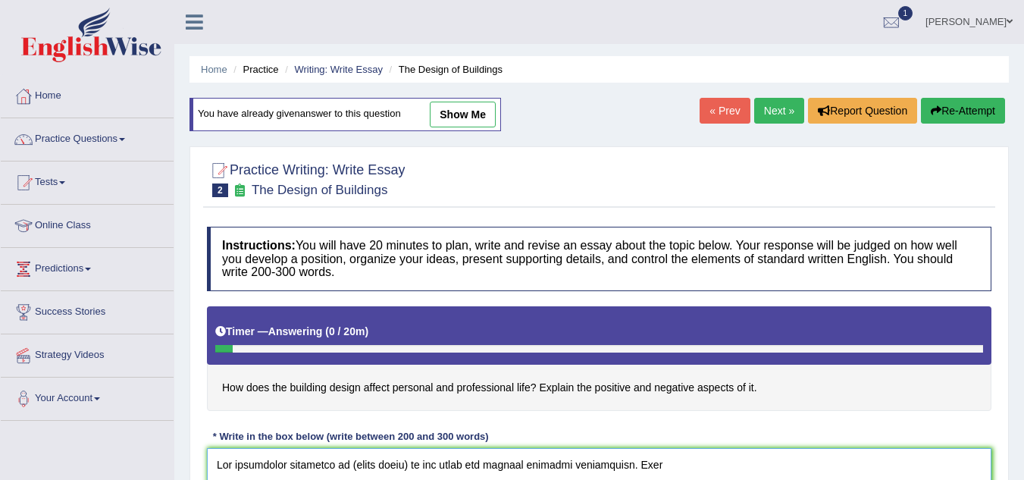
type textarea "The increasing influence of (essay topic) on our lives has ignited numerous dis…"
click at [770, 111] on link "Next »" at bounding box center [779, 111] width 50 height 26
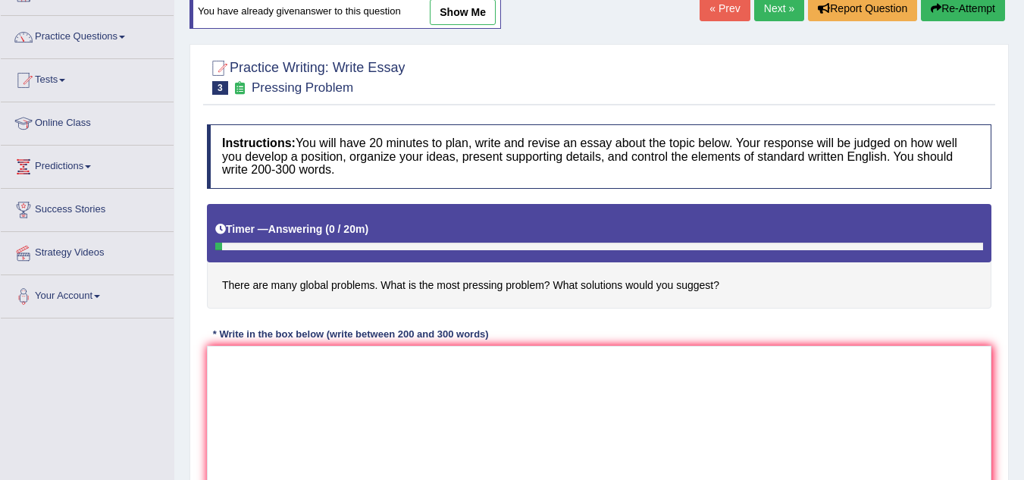
scroll to position [76, 0]
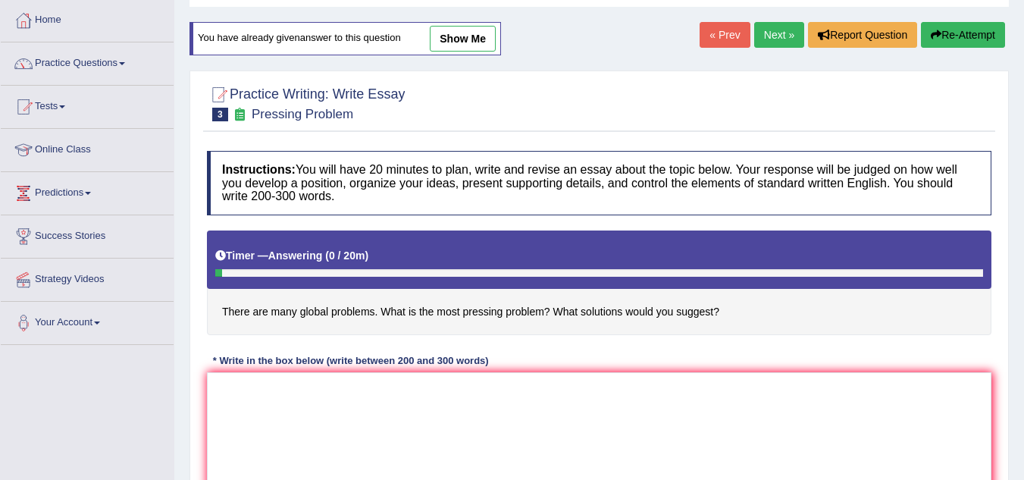
click at [776, 40] on link "Next »" at bounding box center [779, 35] width 50 height 26
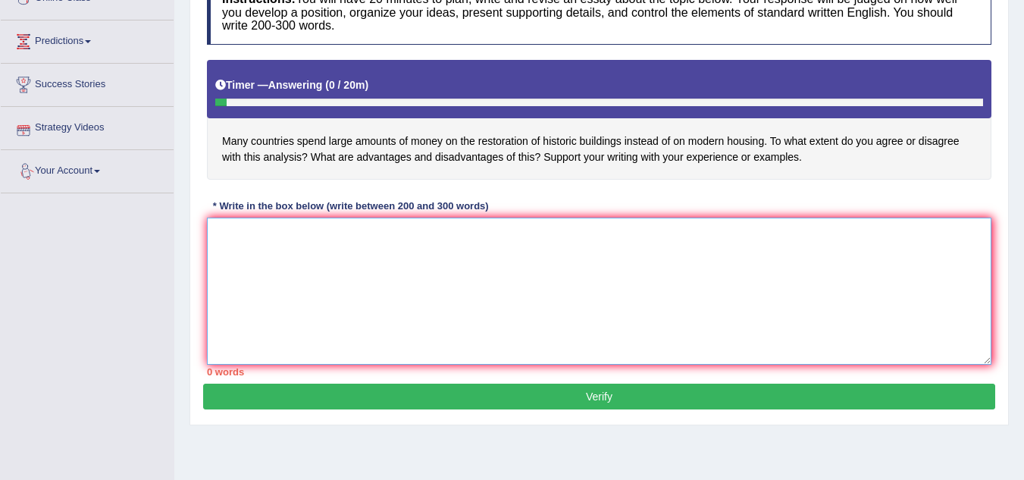
click at [234, 255] on textarea at bounding box center [599, 291] width 785 height 147
paste textarea "The increasing influence of (essay topic) on our lives has ignited numerous dis…"
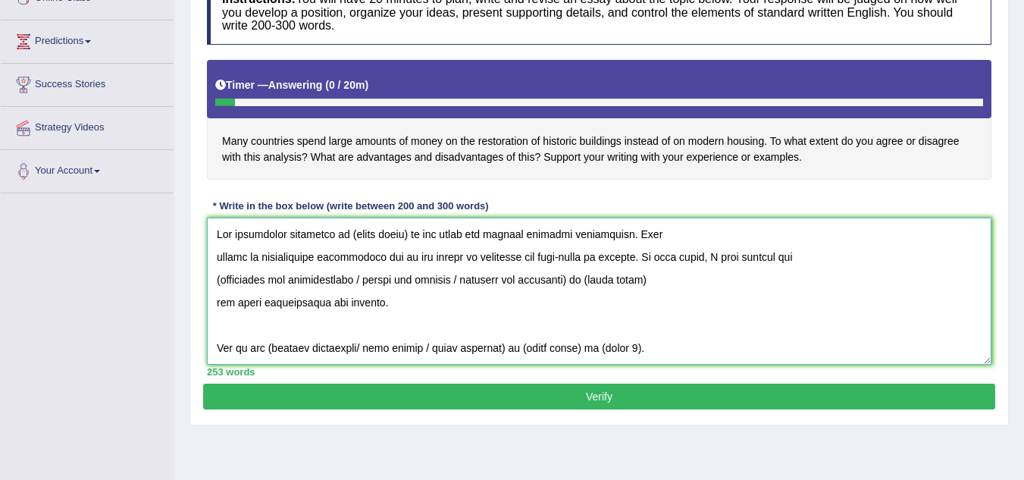
type textarea "The increasing influence of (essay topic) on our lives has ignited numerous dis…"
drag, startPoint x: 635, startPoint y: 347, endPoint x: 334, endPoint y: 166, distance: 351.3
click at [334, 166] on h4 "Many countries spend large amounts of money on the restoration of historic buil…" at bounding box center [599, 120] width 785 height 121
click at [669, 316] on textarea at bounding box center [599, 291] width 785 height 147
click at [634, 299] on textarea at bounding box center [599, 291] width 785 height 147
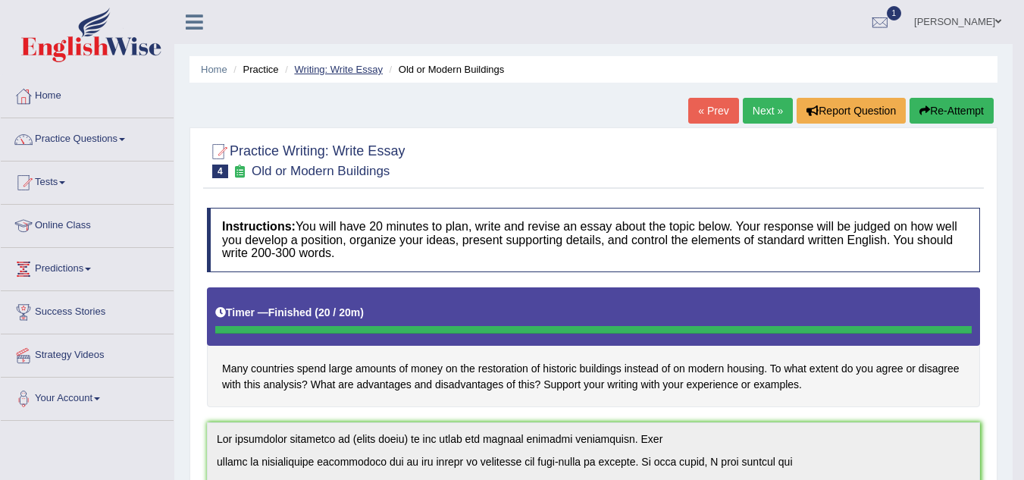
click at [344, 72] on link "Writing: Write Essay" at bounding box center [338, 69] width 89 height 11
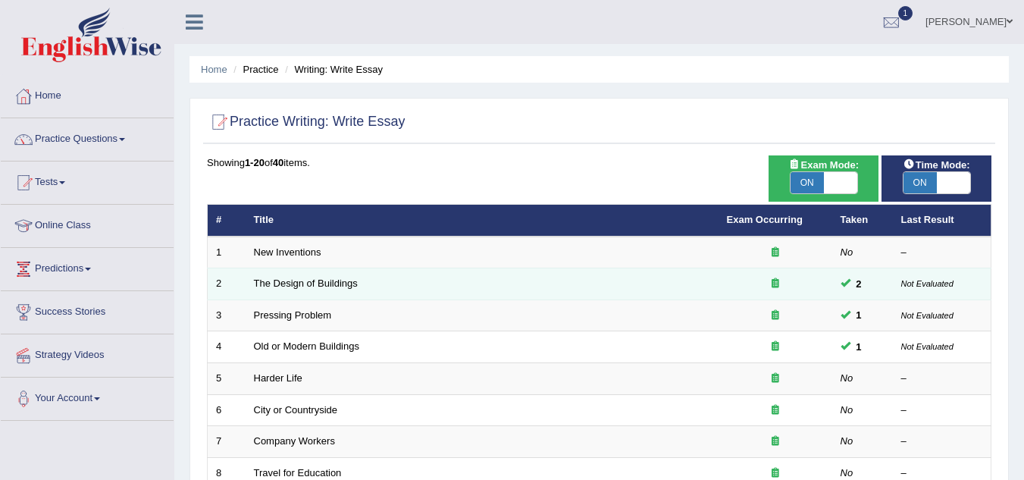
click at [393, 281] on td "The Design of Buildings" at bounding box center [482, 284] width 473 height 32
click at [331, 283] on link "The Design of Buildings" at bounding box center [306, 282] width 104 height 11
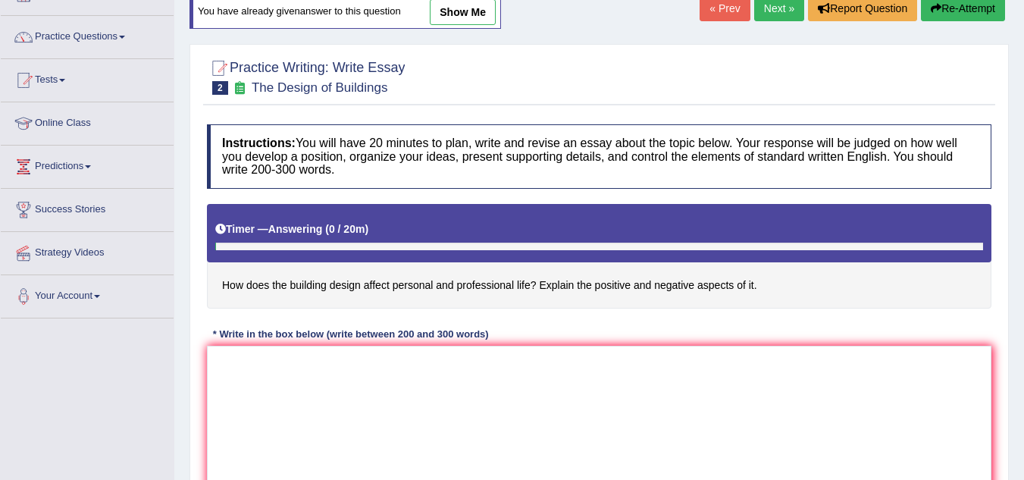
scroll to position [76, 0]
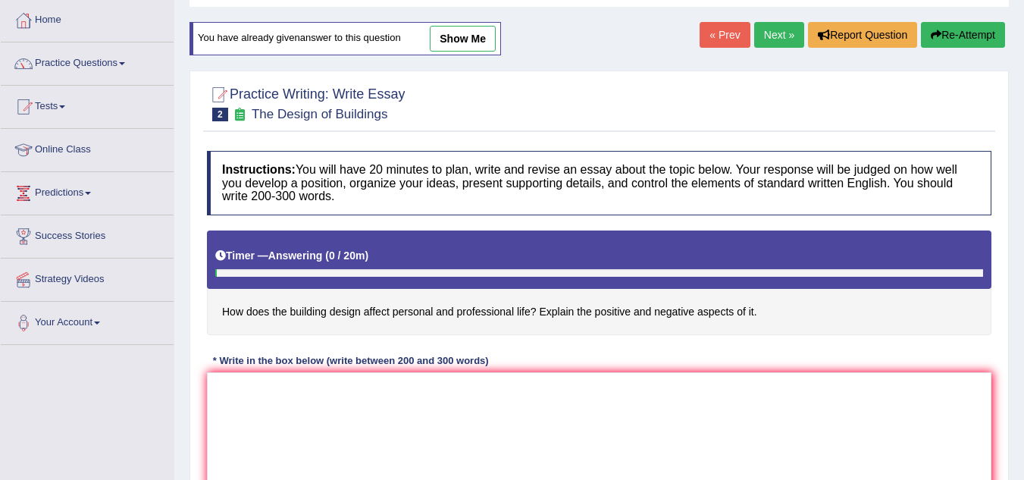
click at [469, 44] on link "show me" at bounding box center [463, 39] width 66 height 26
type textarea "The increasing infuence of building design on our lives has ignited numerous di…"
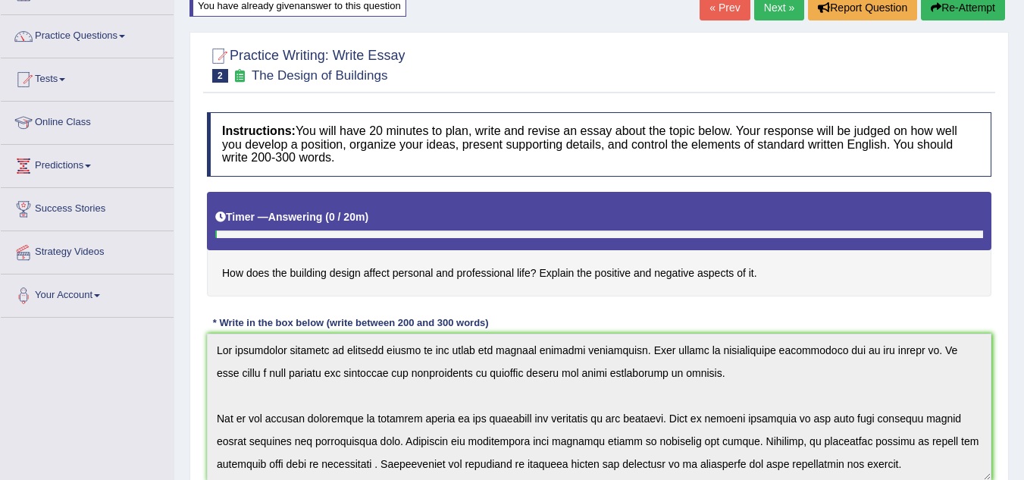
scroll to position [205, 0]
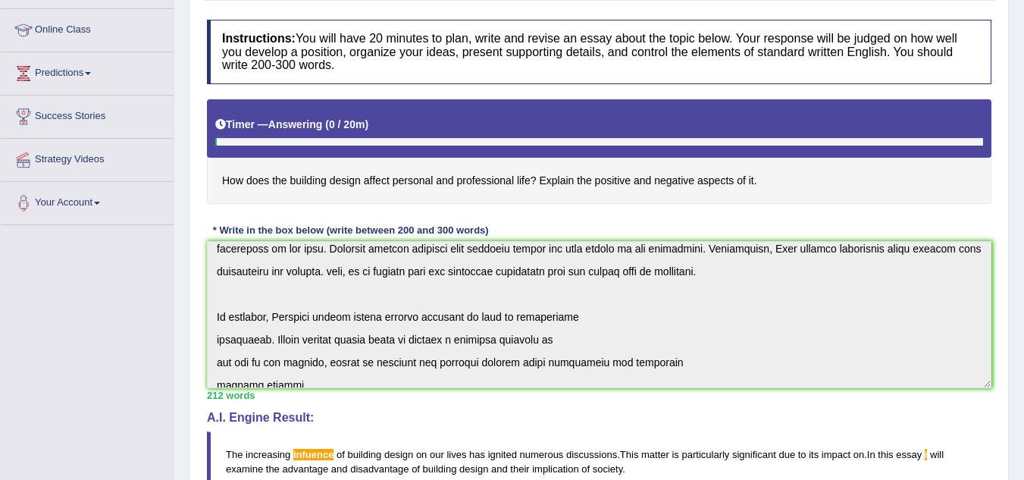
scroll to position [220, 0]
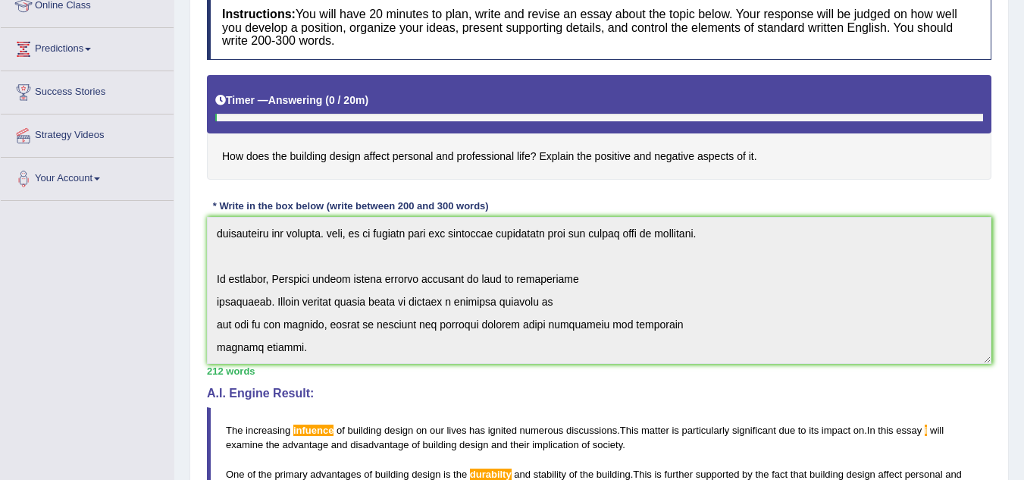
click at [357, 422] on div "Instructions: You will have 20 minutes to plan, write and revise an essay about…" at bounding box center [599, 395] width 792 height 814
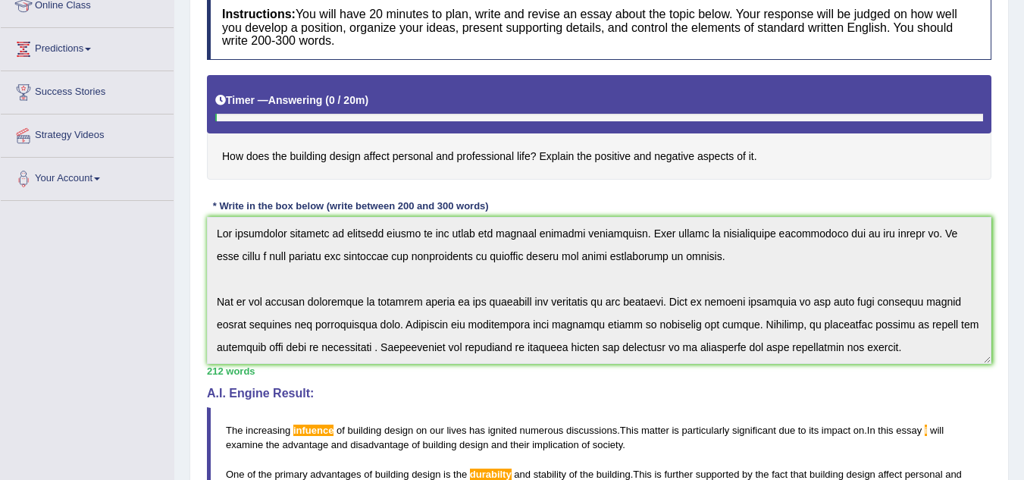
scroll to position [0, 0]
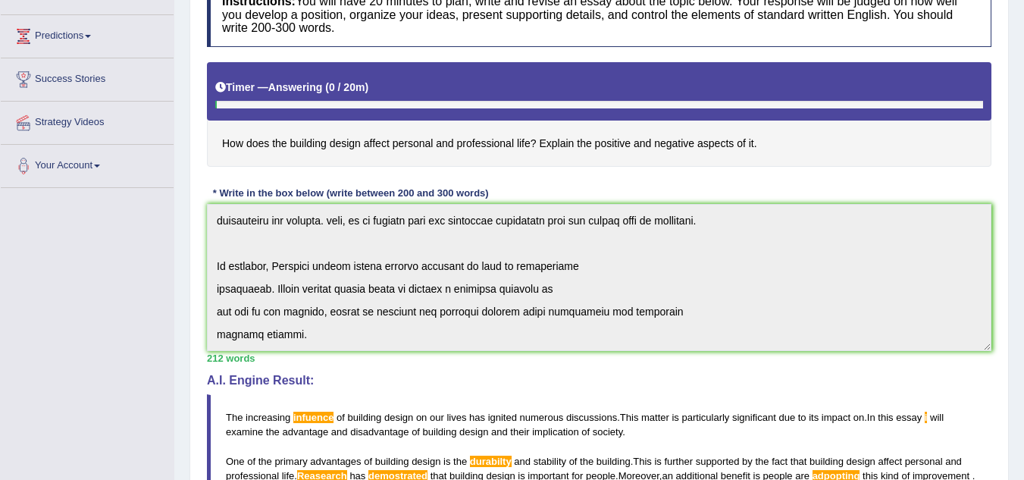
click at [326, 384] on div "Instructions: You will have 20 minutes to plan, write and revise an essay about…" at bounding box center [599, 382] width 792 height 814
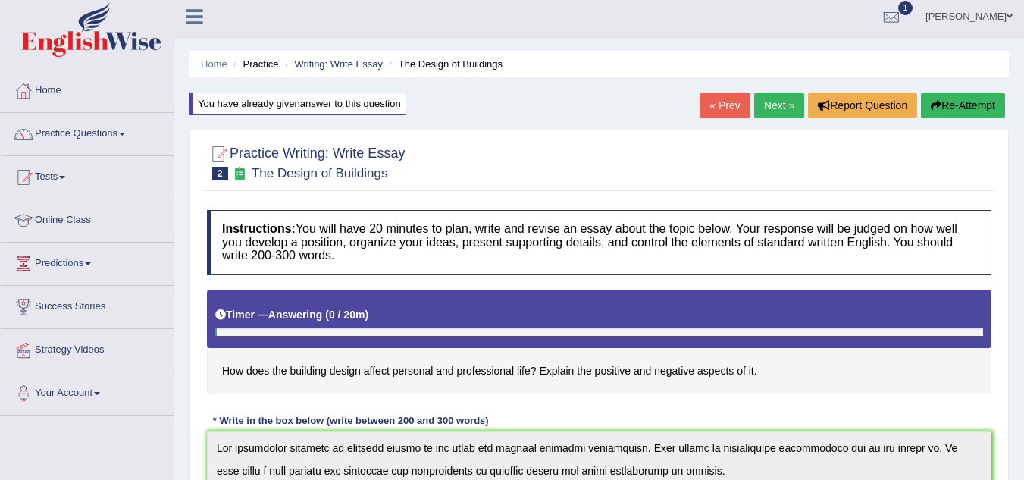
click at [936, 103] on icon "button" at bounding box center [936, 105] width 11 height 11
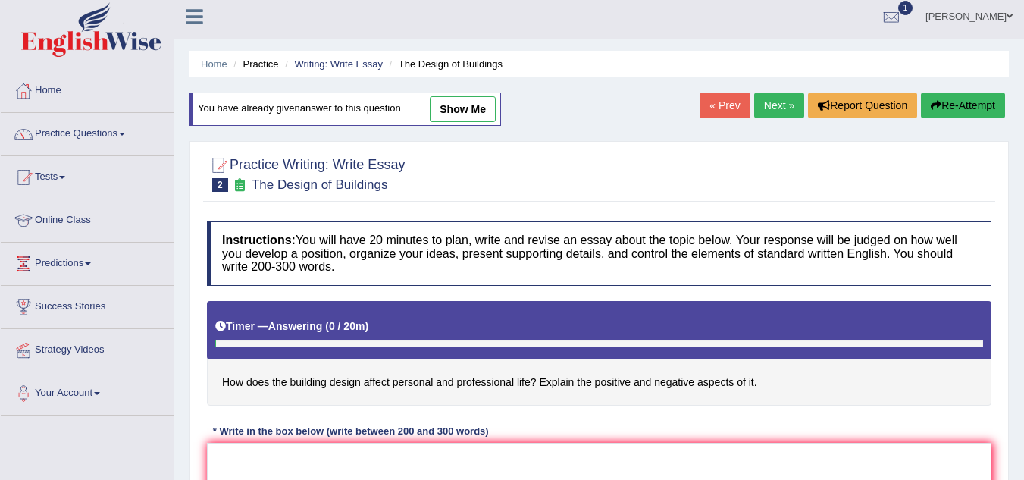
scroll to position [157, 0]
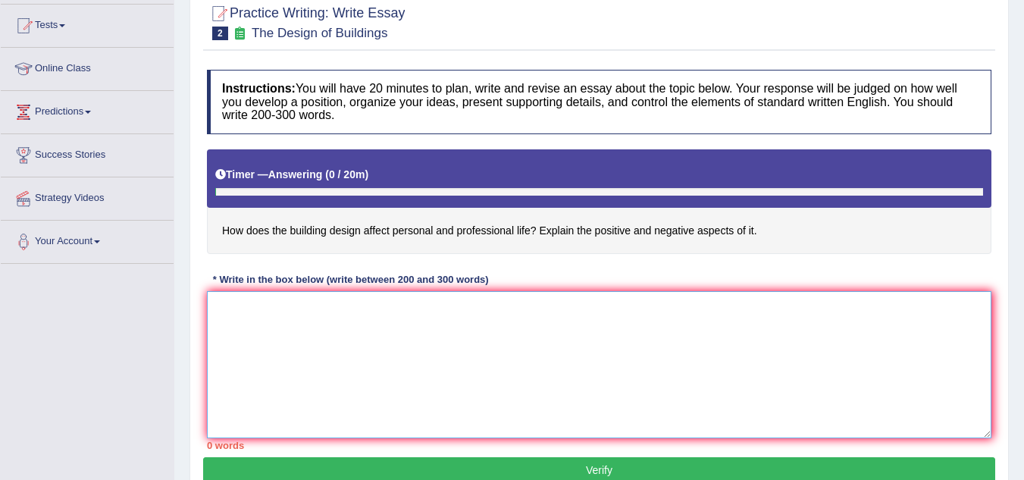
click at [388, 372] on textarea at bounding box center [599, 364] width 785 height 147
paste textarea "The increasing infuence of building design on our lives has ignited numerous di…"
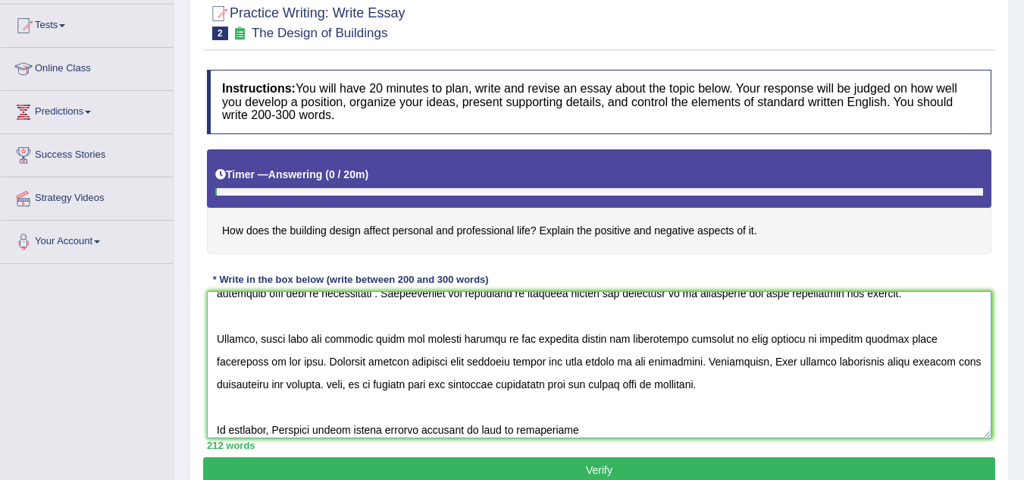
scroll to position [0, 0]
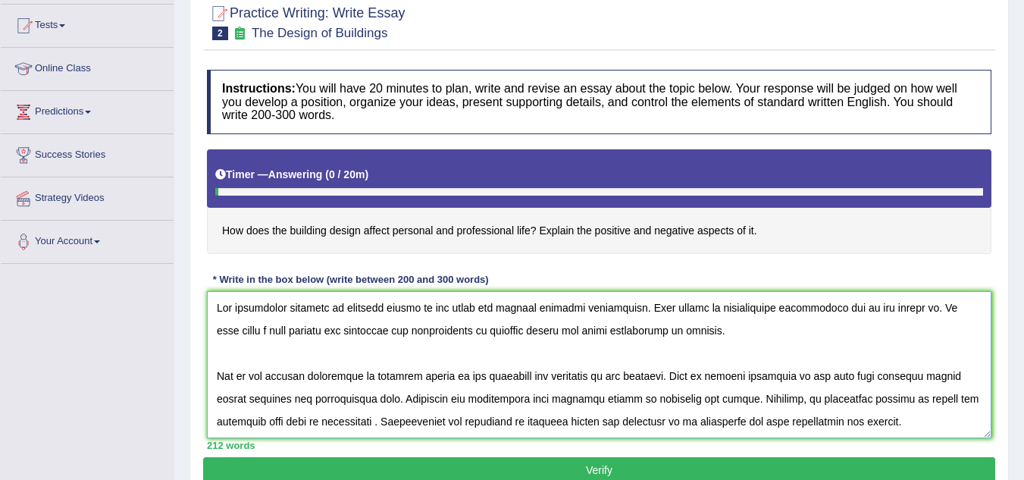
click at [307, 310] on textarea at bounding box center [599, 364] width 785 height 147
click at [300, 310] on textarea at bounding box center [599, 364] width 785 height 147
click at [908, 309] on textarea at bounding box center [599, 364] width 785 height 147
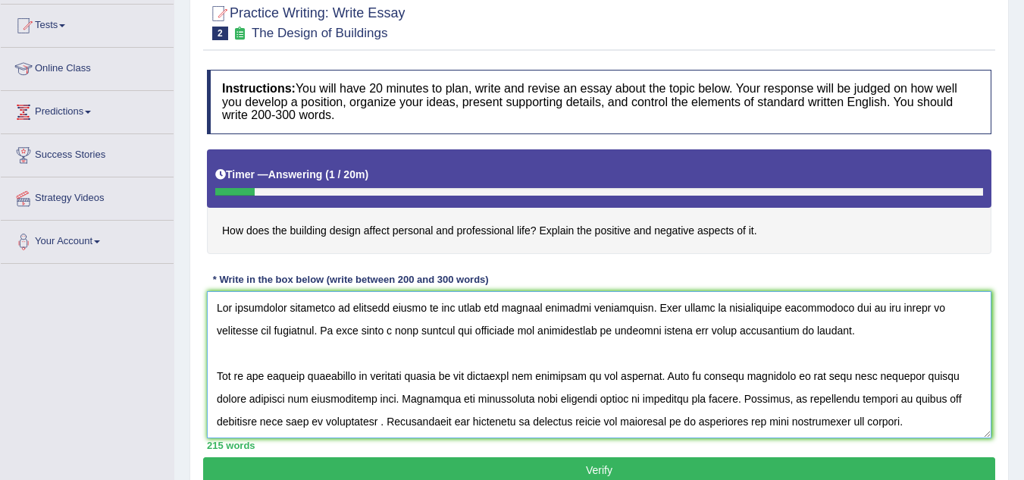
drag, startPoint x: 260, startPoint y: 329, endPoint x: 295, endPoint y: 325, distance: 35.2
click at [262, 328] on textarea at bounding box center [599, 364] width 785 height 147
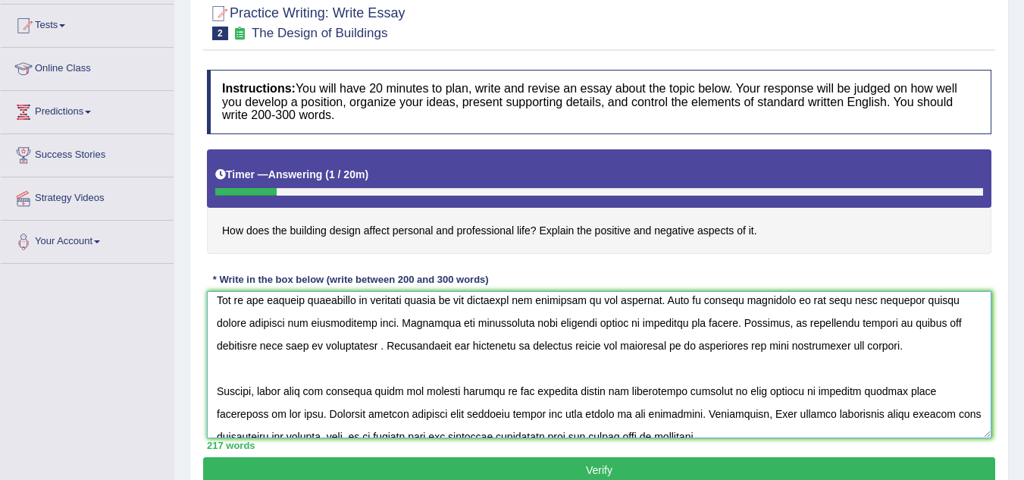
click at [510, 296] on textarea at bounding box center [599, 364] width 785 height 147
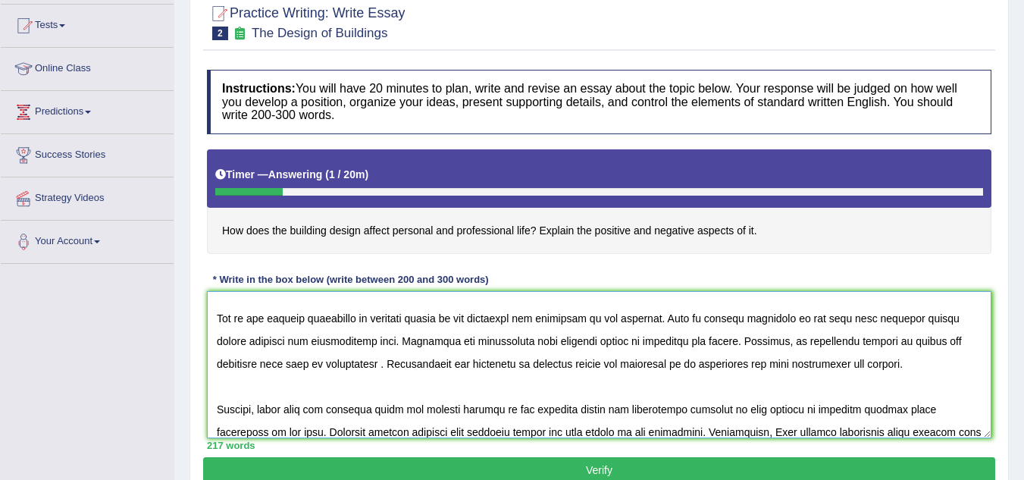
scroll to position [56, 0]
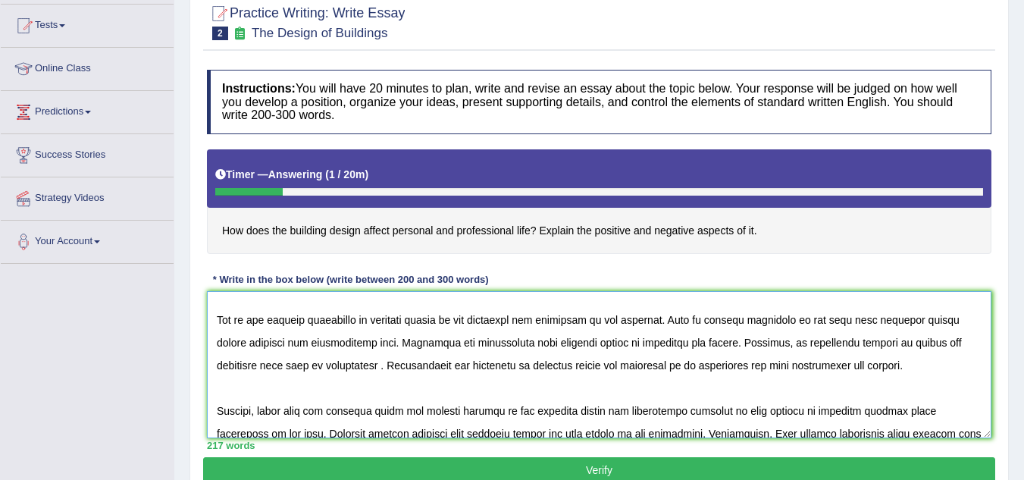
drag, startPoint x: 521, startPoint y: 303, endPoint x: 491, endPoint y: 308, distance: 30.8
click at [491, 308] on textarea at bounding box center [599, 364] width 785 height 147
click at [494, 337] on textarea at bounding box center [599, 364] width 785 height 147
click at [518, 320] on textarea at bounding box center [599, 364] width 785 height 147
drag, startPoint x: 379, startPoint y: 344, endPoint x: 402, endPoint y: 346, distance: 22.9
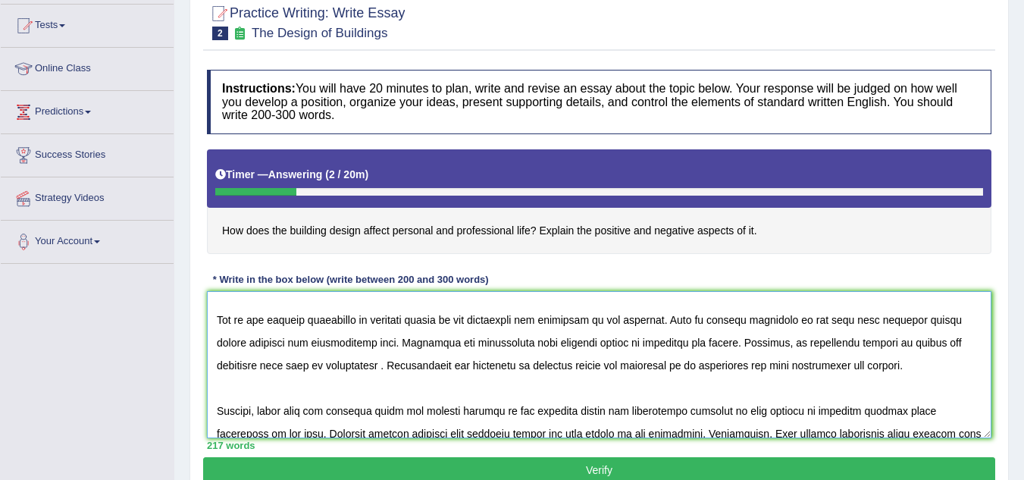
click at [380, 343] on textarea at bounding box center [599, 364] width 785 height 147
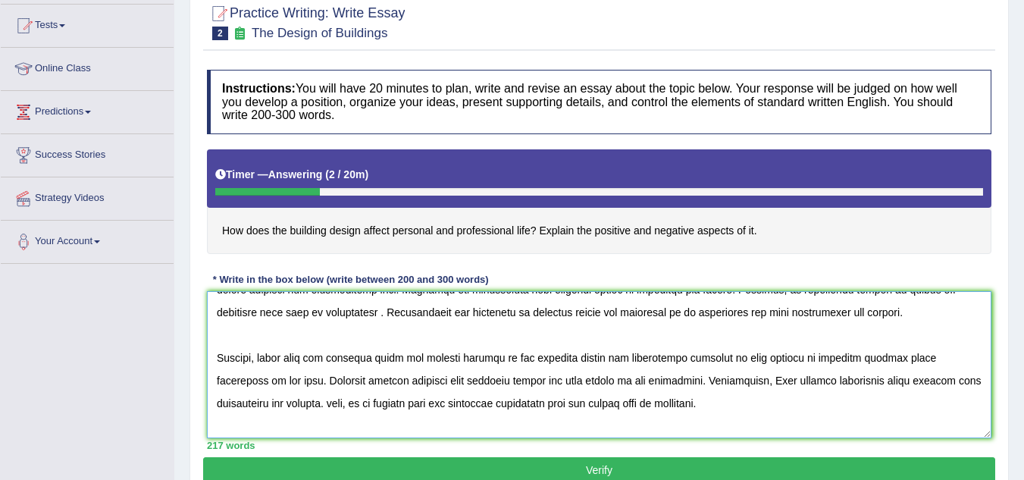
scroll to position [132, 0]
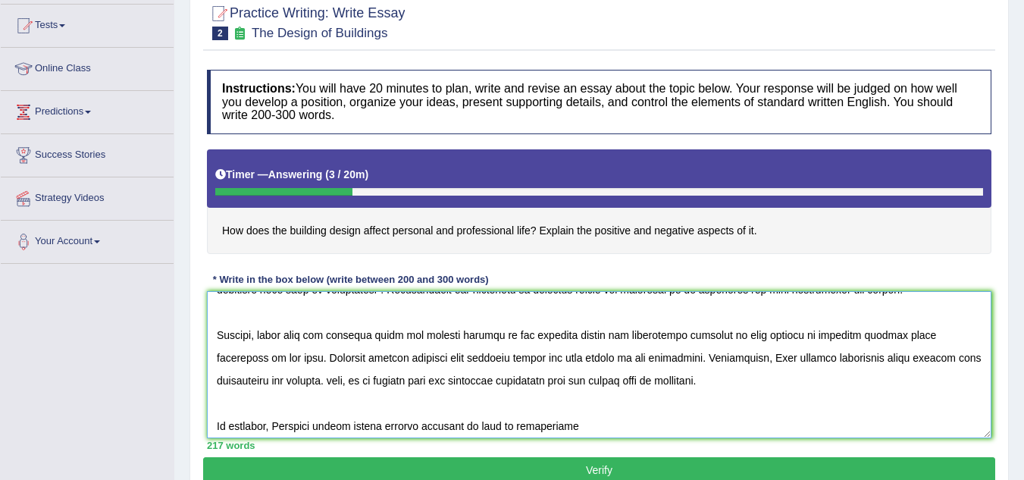
drag, startPoint x: 350, startPoint y: 334, endPoint x: 361, endPoint y: 335, distance: 10.6
click at [350, 334] on textarea at bounding box center [599, 364] width 785 height 147
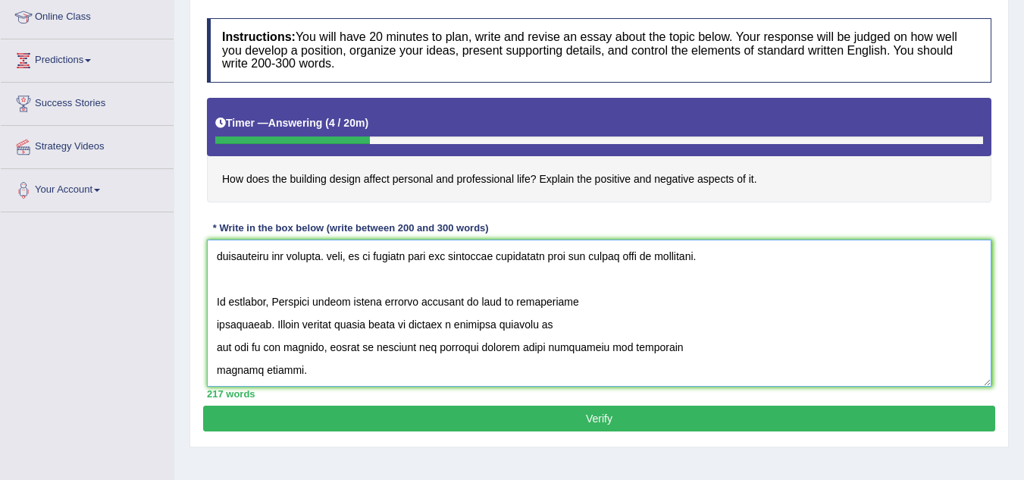
scroll to position [233, 0]
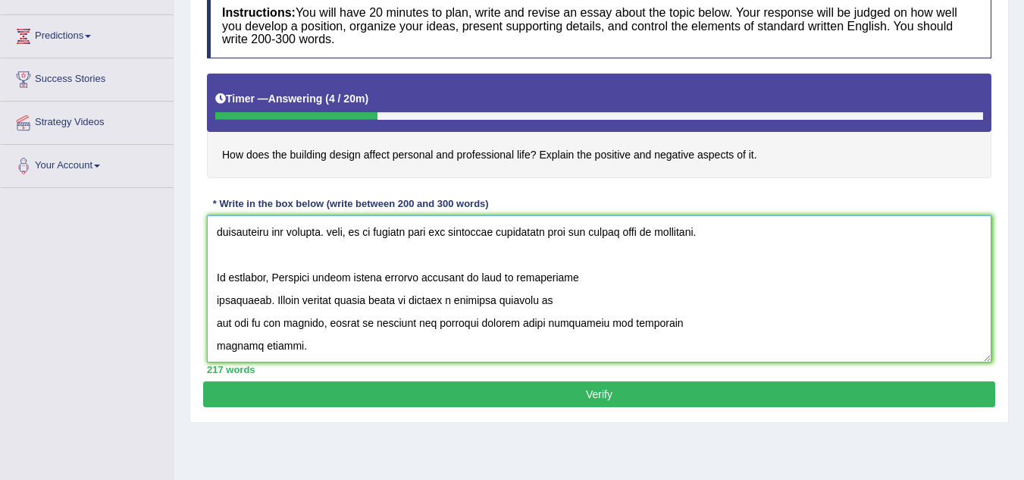
type textarea "The increasing infuuence of building design on our lives has ignited numerous d…"
click at [434, 393] on button "Verify" at bounding box center [599, 394] width 792 height 26
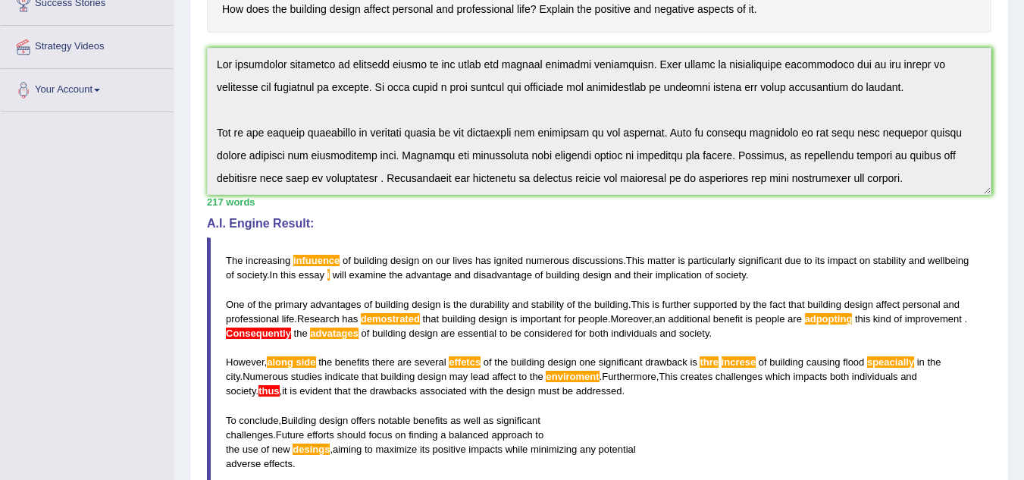
scroll to position [205, 0]
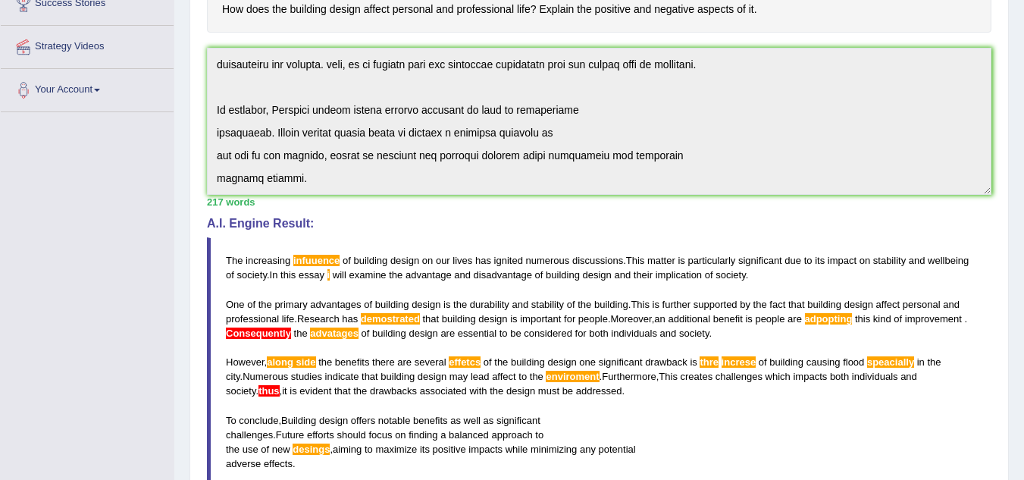
click at [364, 197] on div "Instructions: You will have 20 minutes to plan, write and revise an essay about…" at bounding box center [599, 265] width 792 height 732
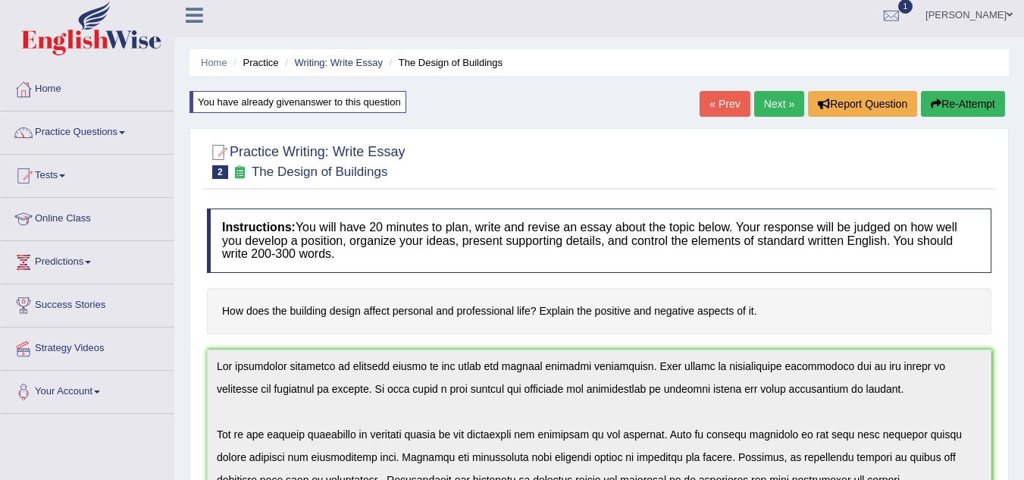
scroll to position [0, 0]
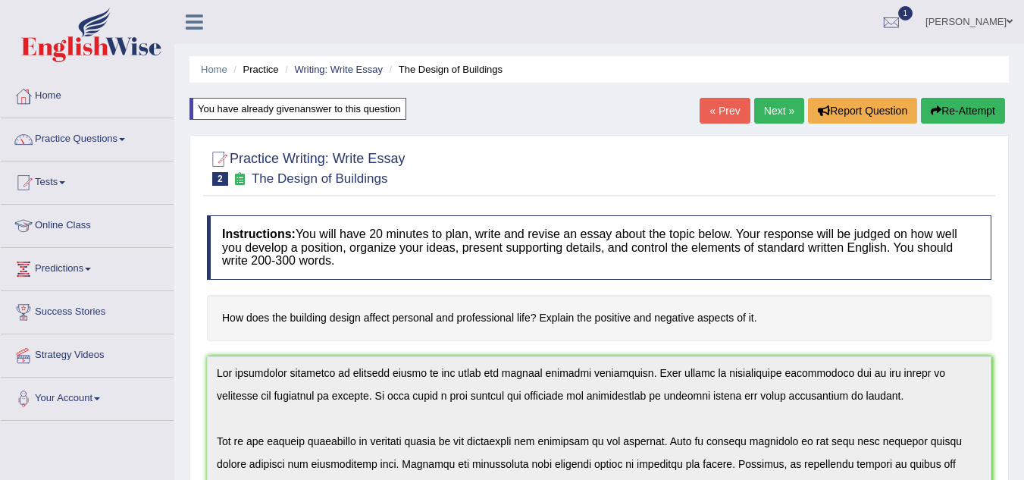
click at [958, 108] on button "Re-Attempt" at bounding box center [963, 111] width 84 height 26
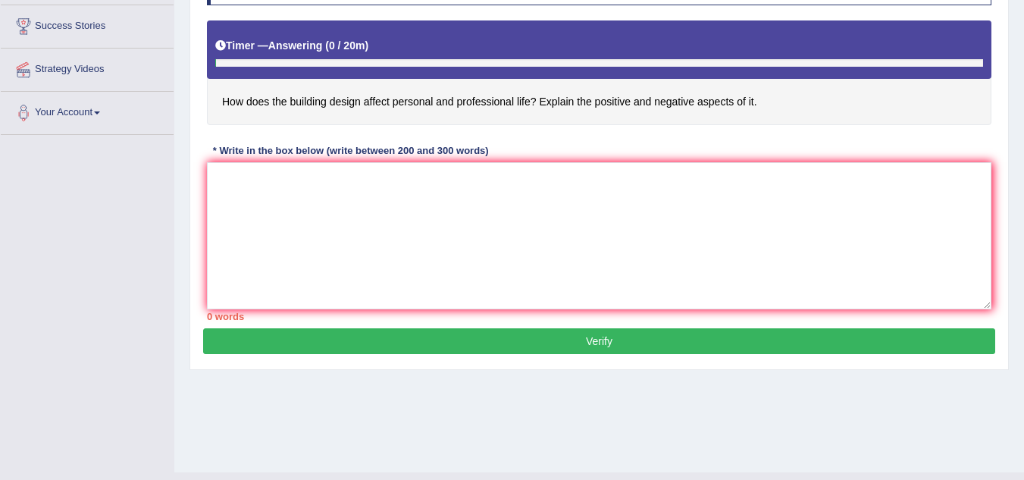
scroll to position [303, 0]
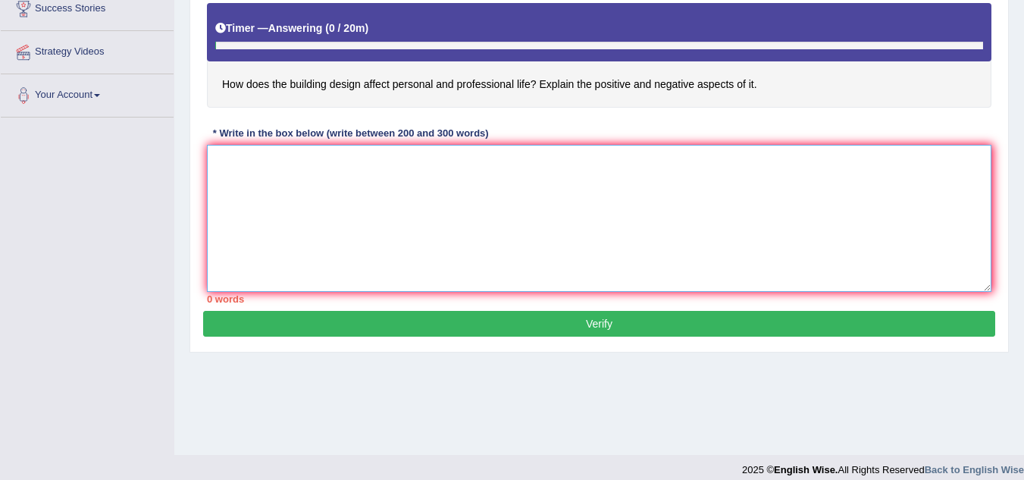
click at [351, 232] on textarea at bounding box center [599, 218] width 785 height 147
paste textarea "The increasing infuuence of building design on our lives has ignited numerous d…"
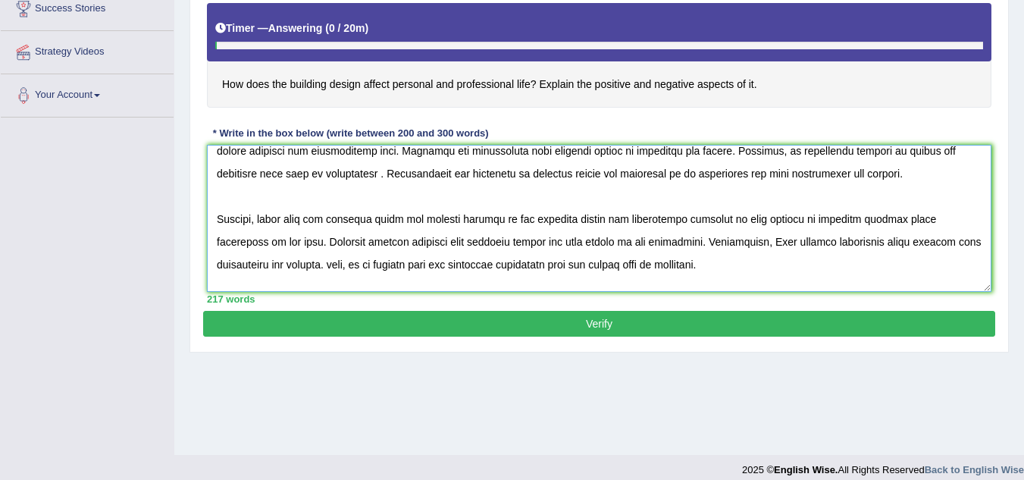
scroll to position [0, 0]
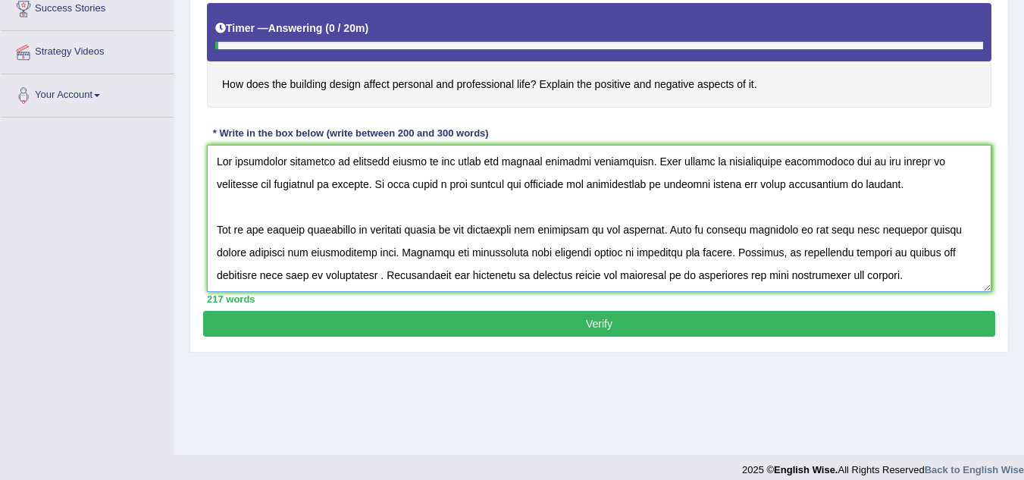
click at [303, 161] on textarea at bounding box center [599, 218] width 785 height 147
click at [453, 252] on textarea at bounding box center [599, 218] width 785 height 147
click at [454, 255] on textarea at bounding box center [599, 218] width 785 height 147
click at [930, 251] on textarea at bounding box center [599, 218] width 785 height 147
click at [407, 273] on textarea at bounding box center [599, 218] width 785 height 147
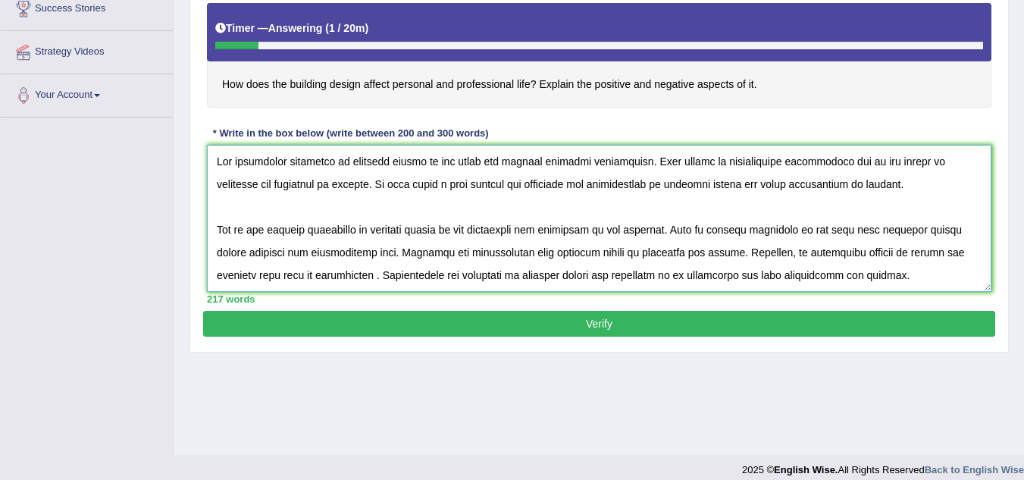
click at [404, 274] on textarea at bounding box center [599, 218] width 785 height 147
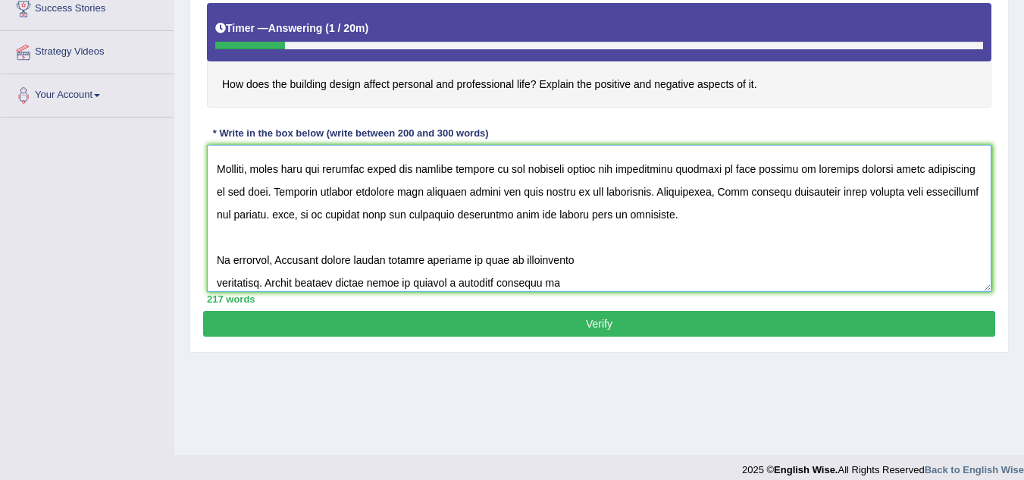
scroll to position [205, 0]
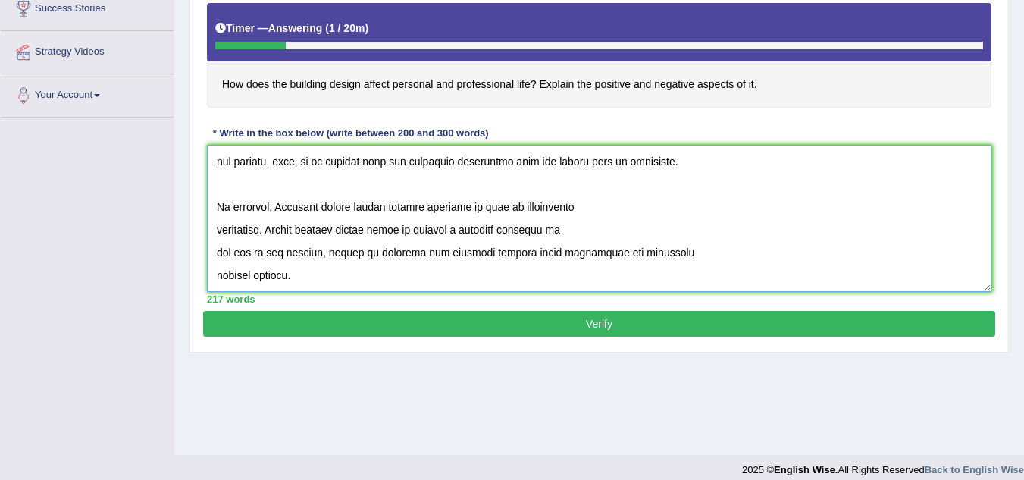
type textarea "The increasing influence of building design on our lives has ignited numerous d…"
click at [436, 322] on button "Verify" at bounding box center [599, 324] width 792 height 26
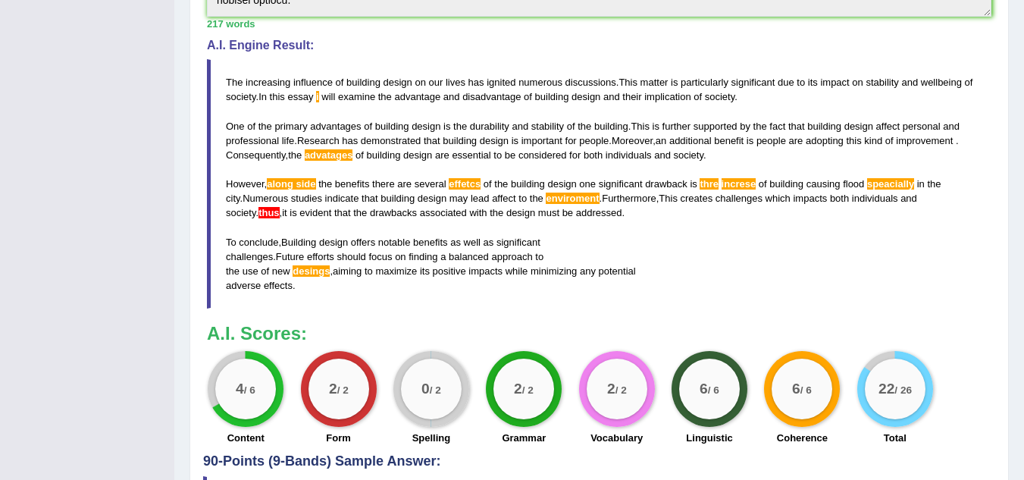
scroll to position [603, 0]
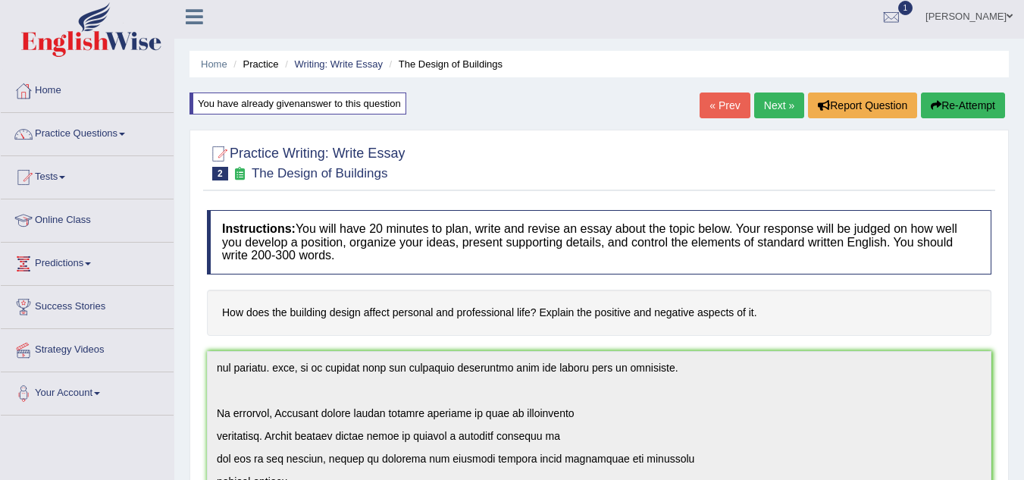
scroll to position [0, 0]
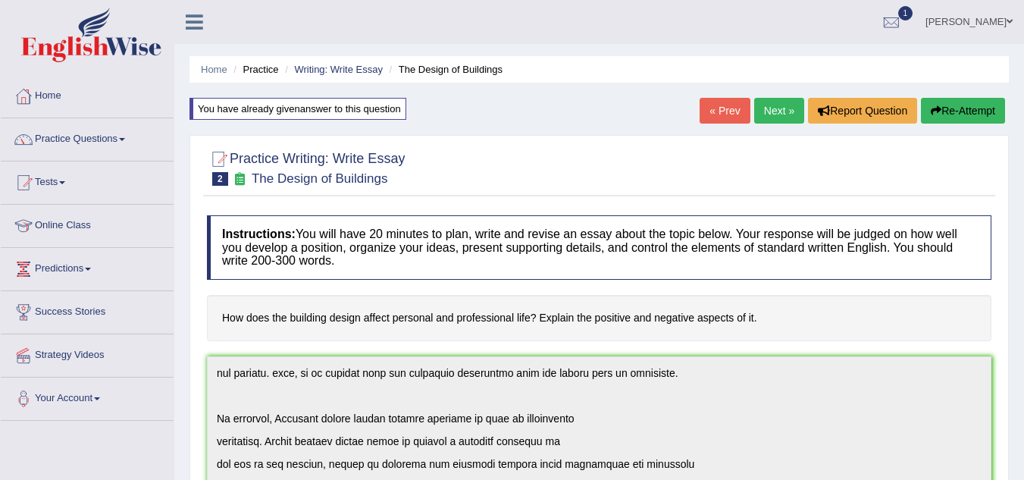
click at [954, 108] on button "Re-Attempt" at bounding box center [963, 111] width 84 height 26
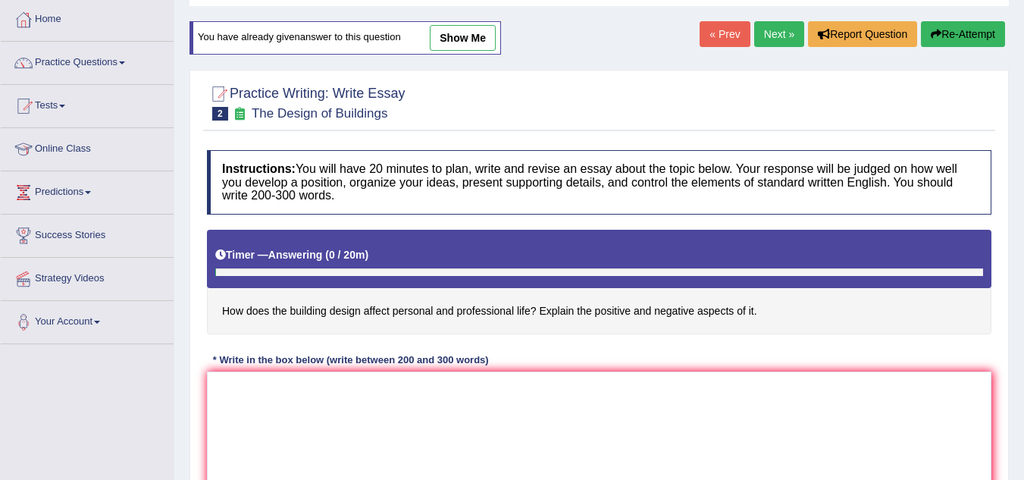
scroll to position [152, 0]
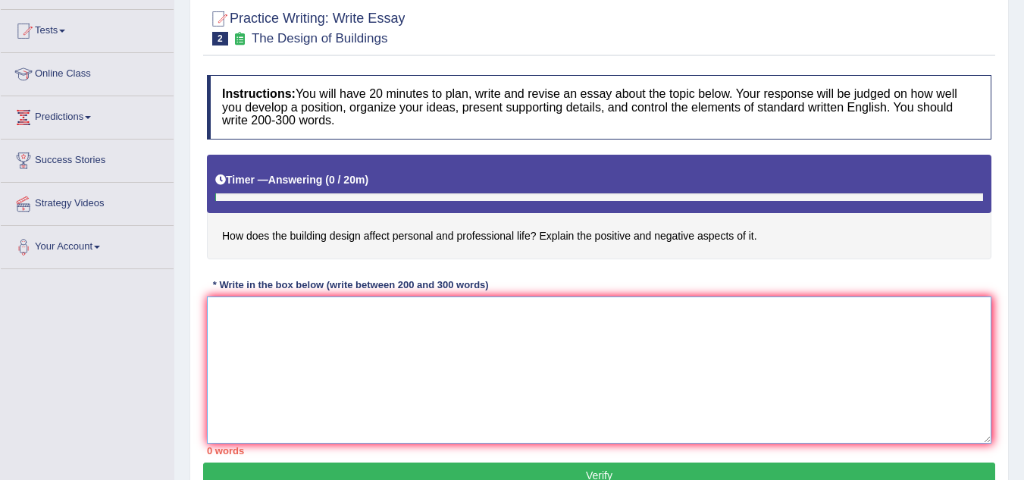
click at [325, 362] on textarea at bounding box center [599, 369] width 785 height 147
paste textarea "The increasing influence of building design on our lives has ignited numerous d…"
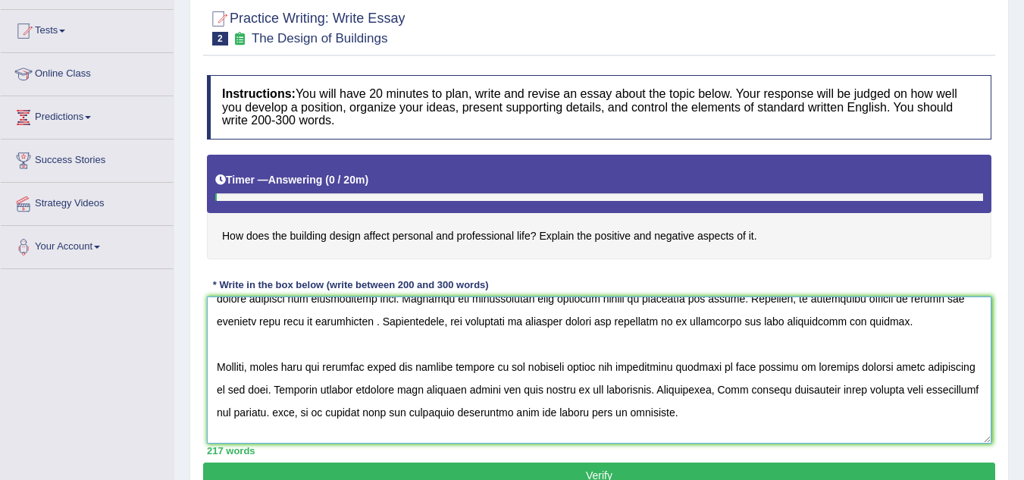
scroll to position [0, 0]
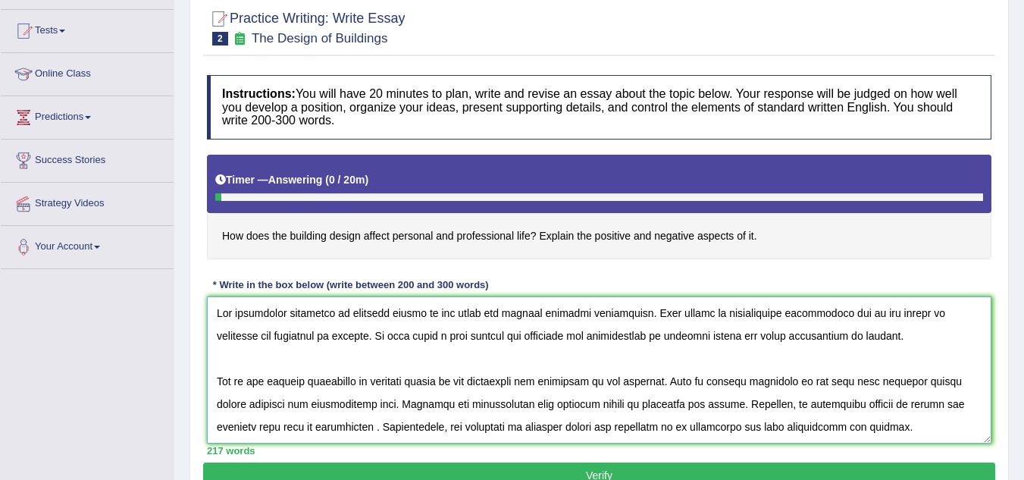
drag, startPoint x: 240, startPoint y: 312, endPoint x: 639, endPoint y: 319, distance: 399.6
click at [639, 319] on textarea at bounding box center [599, 369] width 785 height 147
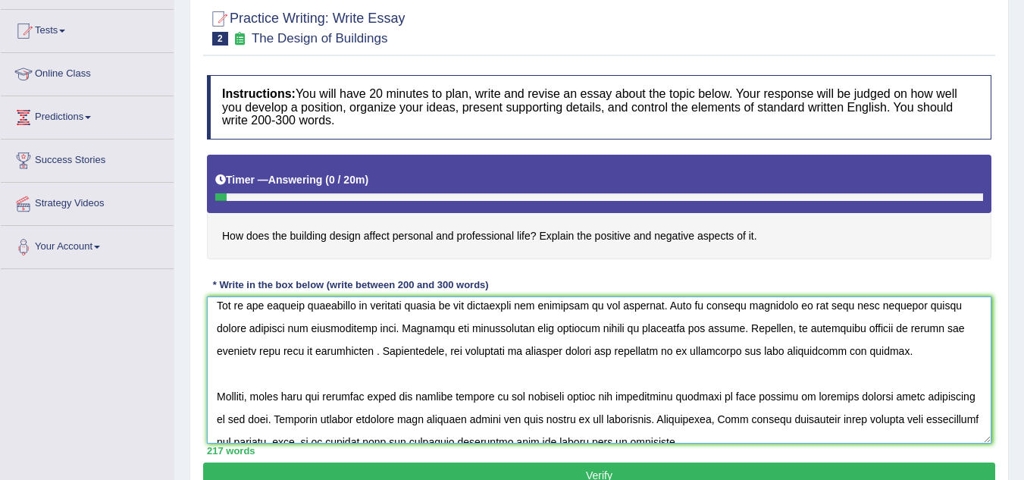
click at [297, 395] on textarea at bounding box center [599, 369] width 785 height 147
click at [293, 395] on textarea at bounding box center [599, 369] width 785 height 147
click at [472, 397] on textarea at bounding box center [599, 369] width 785 height 147
click at [481, 398] on textarea at bounding box center [599, 369] width 785 height 147
click at [764, 397] on textarea at bounding box center [599, 369] width 785 height 147
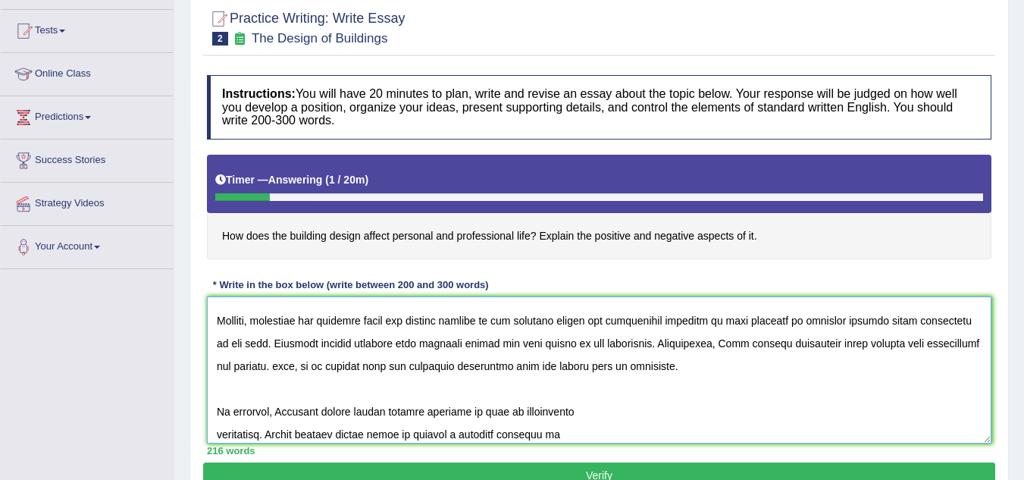
scroll to position [205, 0]
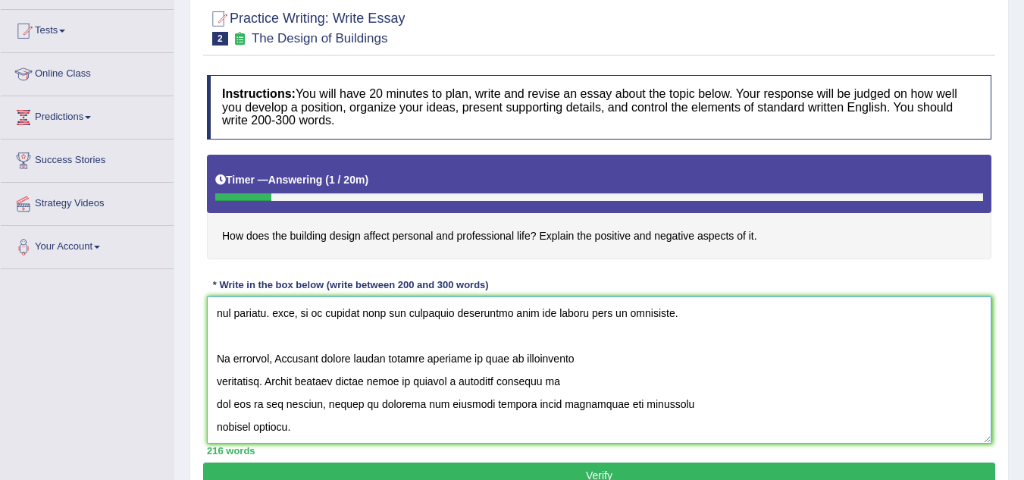
type textarea "The increasing influence of building design on our lives has ignited numerous d…"
click at [607, 466] on button "Verify" at bounding box center [599, 475] width 792 height 26
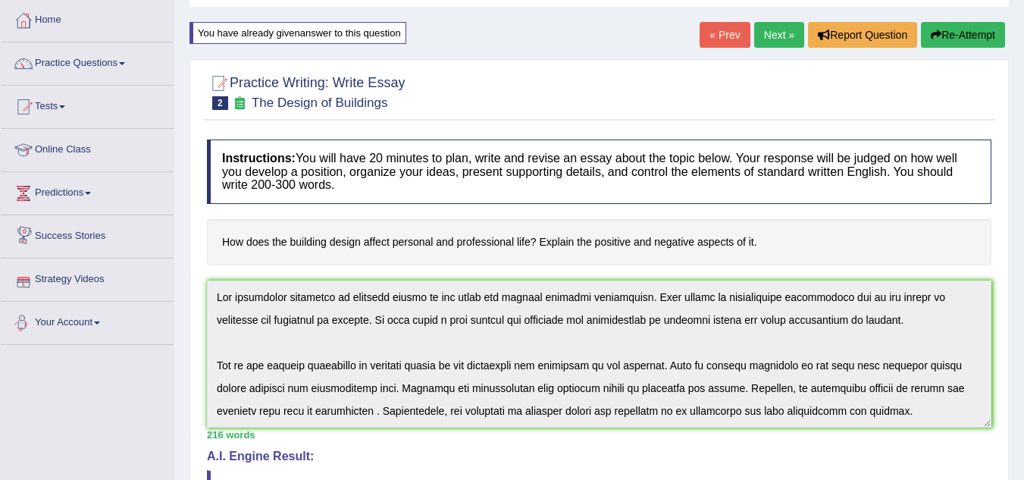
click at [168, 271] on div "Toggle navigation Home Practice Questions Speaking Practice Read Aloud Repeat S…" at bounding box center [512, 461] width 1024 height 1075
click at [959, 33] on button "Re-Attempt" at bounding box center [963, 35] width 84 height 26
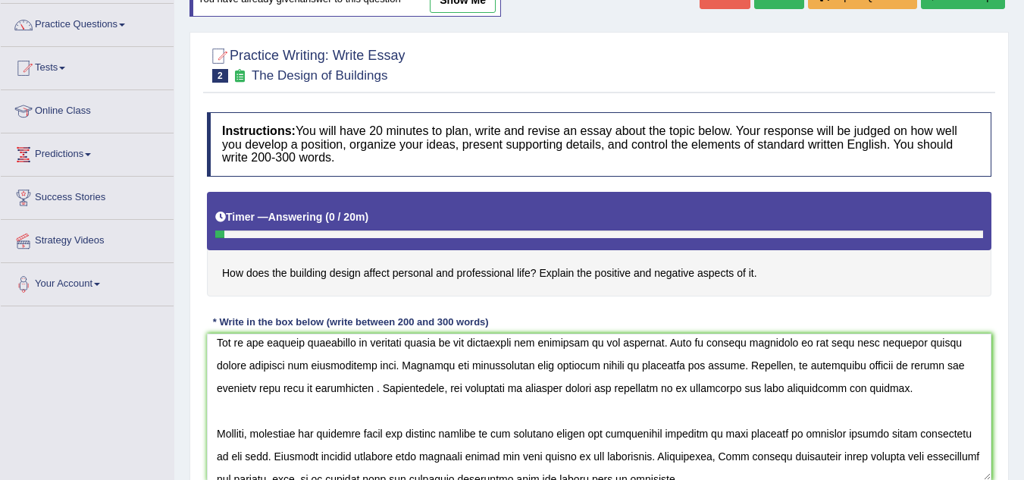
scroll to position [55, 0]
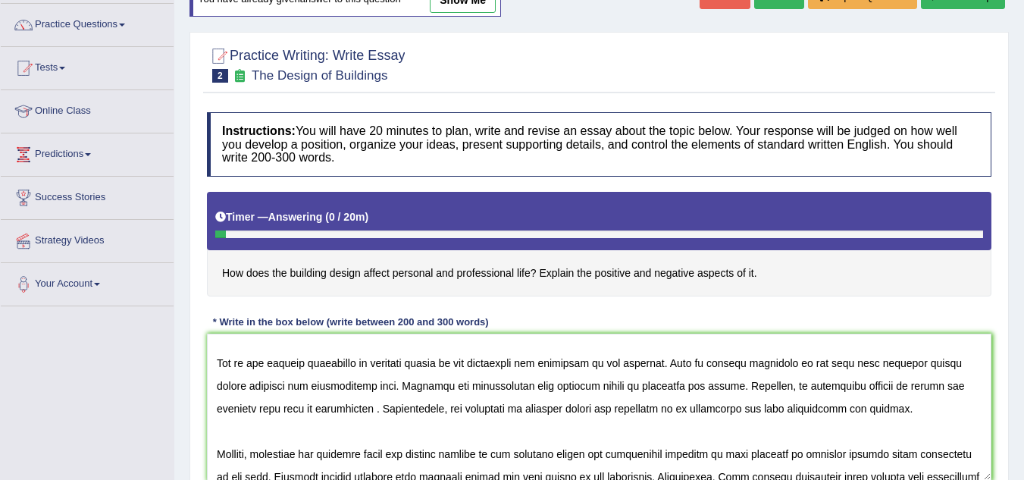
drag, startPoint x: 361, startPoint y: 342, endPoint x: 310, endPoint y: 365, distance: 55.7
click at [310, 365] on textarea at bounding box center [599, 407] width 785 height 147
type textarea "The increasing influence of building design on our lives has ignited numerous d…"
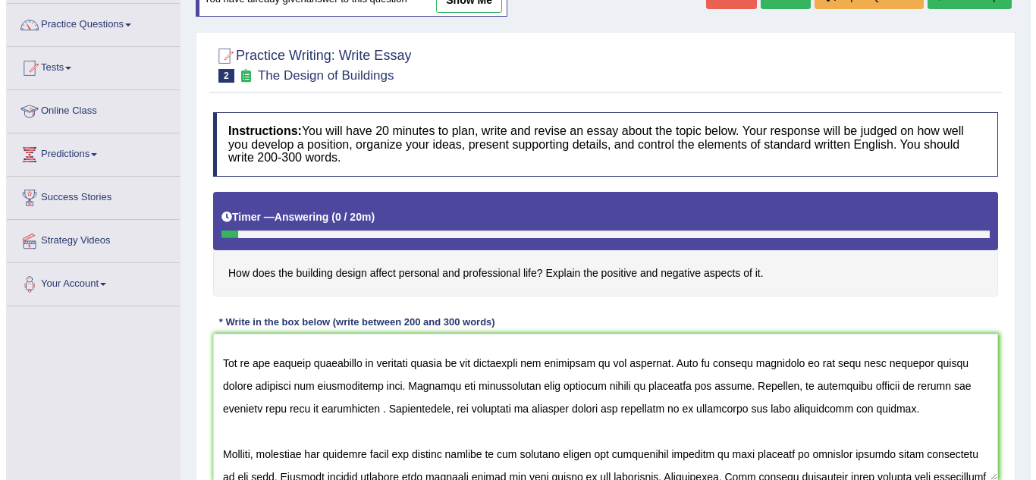
scroll to position [316, 0]
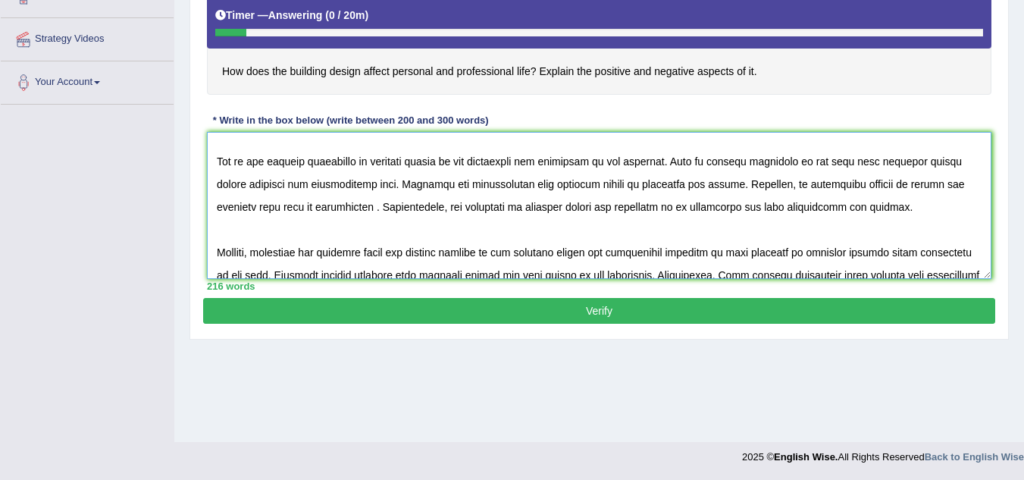
click at [316, 161] on textarea at bounding box center [599, 205] width 785 height 147
click at [382, 308] on button "Verify" at bounding box center [599, 311] width 792 height 26
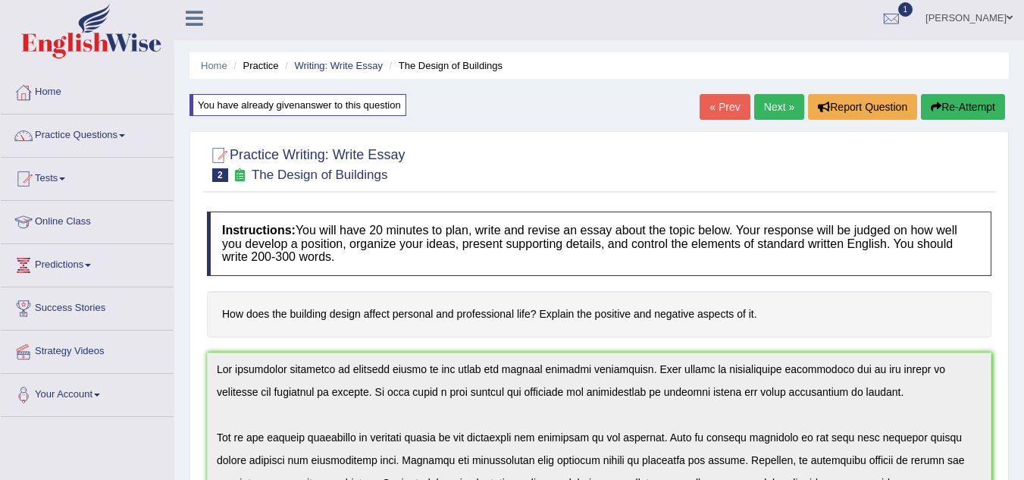
scroll to position [0, 0]
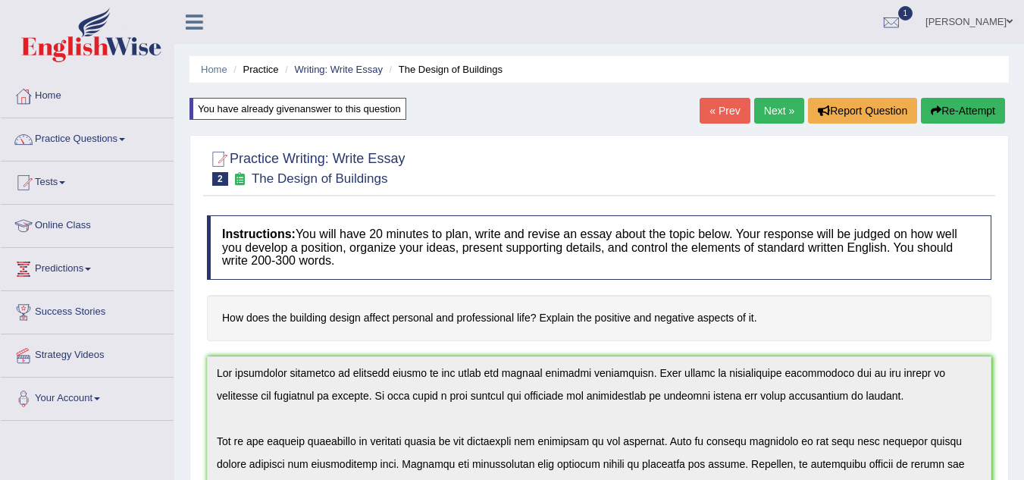
click at [953, 114] on button "Re-Attempt" at bounding box center [963, 111] width 84 height 26
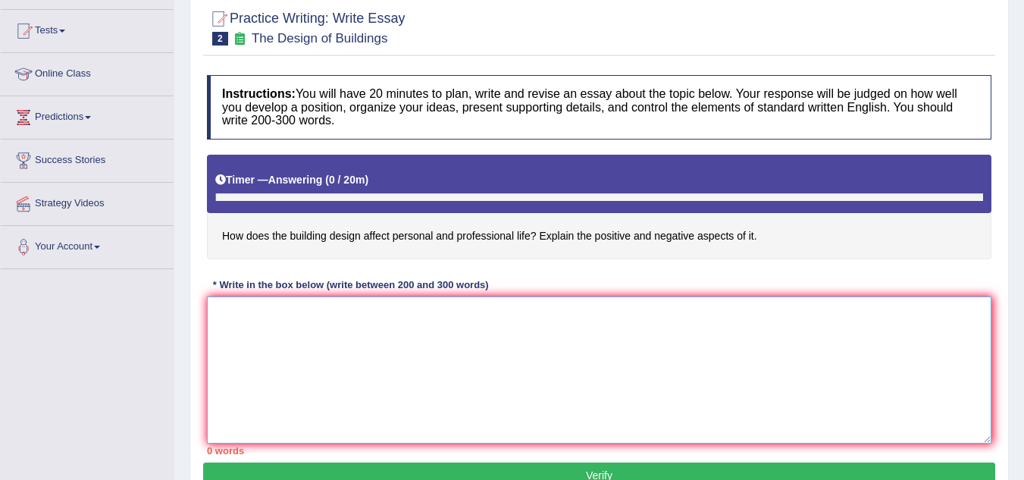
click at [398, 366] on textarea at bounding box center [599, 369] width 785 height 147
paste textarea "The increasing influence of building design on our lives has ignited numerous d…"
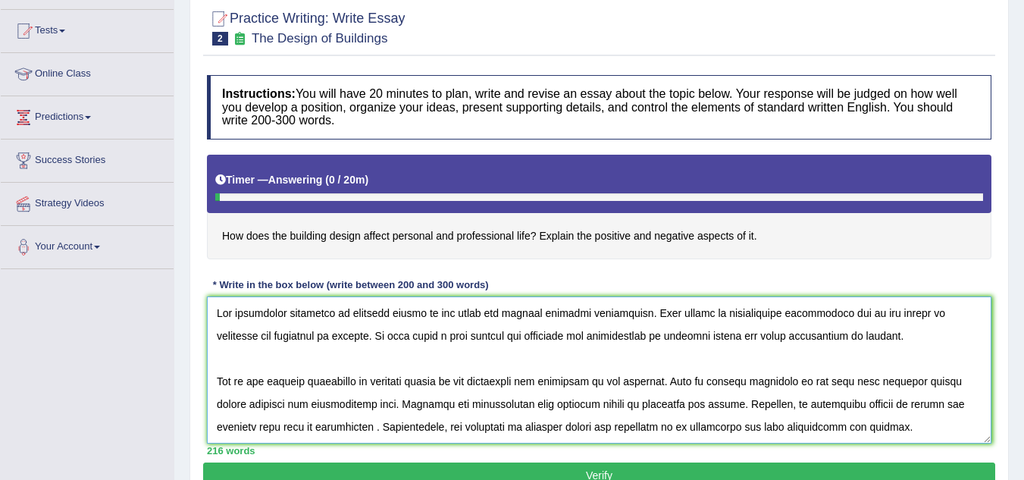
click at [321, 380] on textarea at bounding box center [599, 369] width 785 height 147
drag, startPoint x: 362, startPoint y: 381, endPoint x: 309, endPoint y: 381, distance: 53.8
click at [309, 381] on textarea at bounding box center [599, 369] width 785 height 147
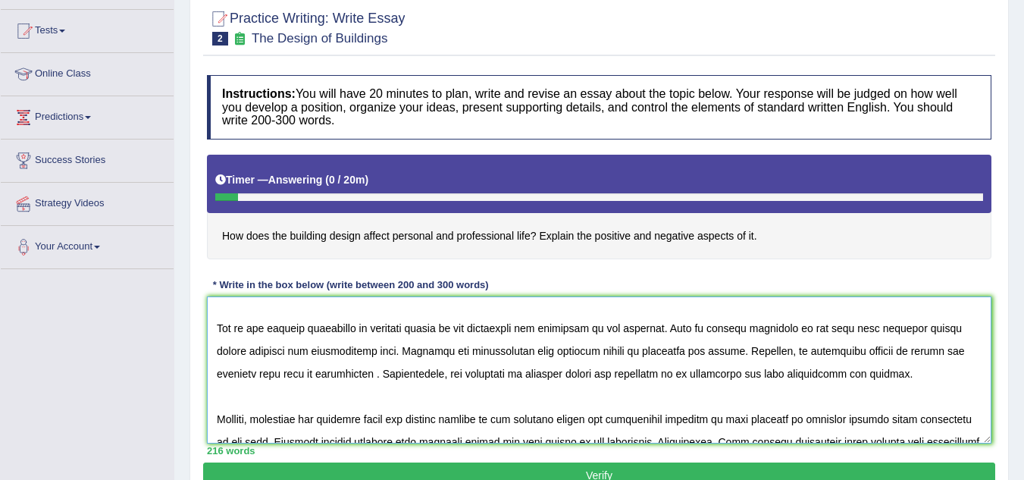
scroll to position [76, 0]
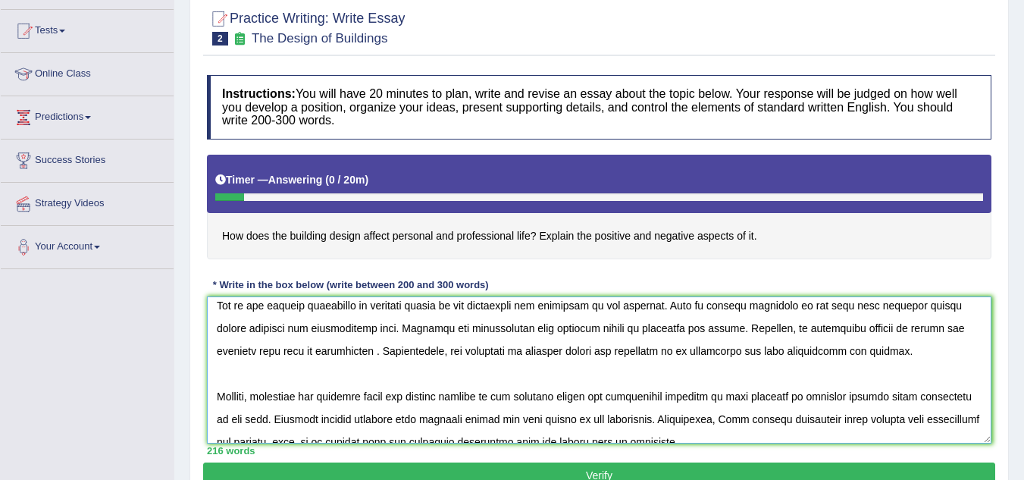
click at [735, 397] on textarea at bounding box center [599, 369] width 785 height 147
click at [918, 394] on textarea at bounding box center [599, 369] width 785 height 147
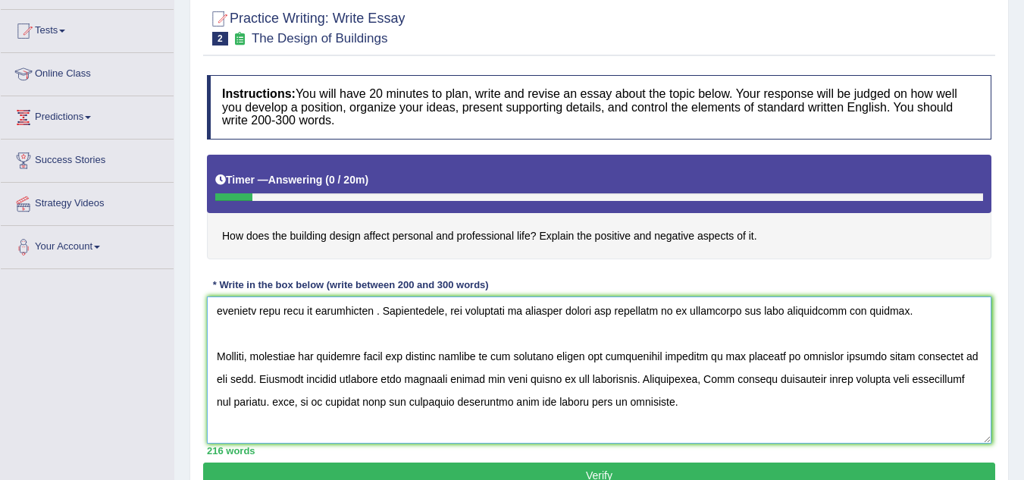
scroll to position [152, 0]
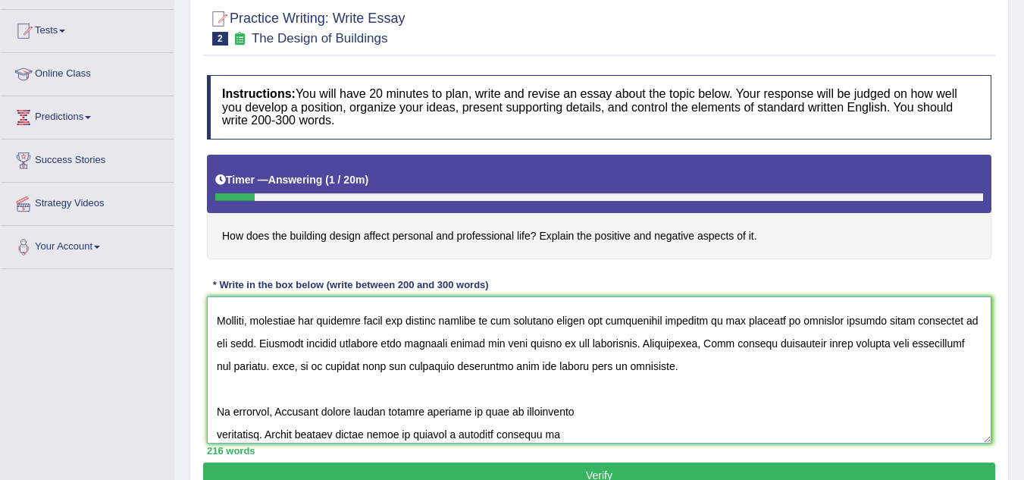
click at [594, 341] on textarea at bounding box center [599, 369] width 785 height 147
click at [277, 365] on textarea at bounding box center [599, 369] width 785 height 147
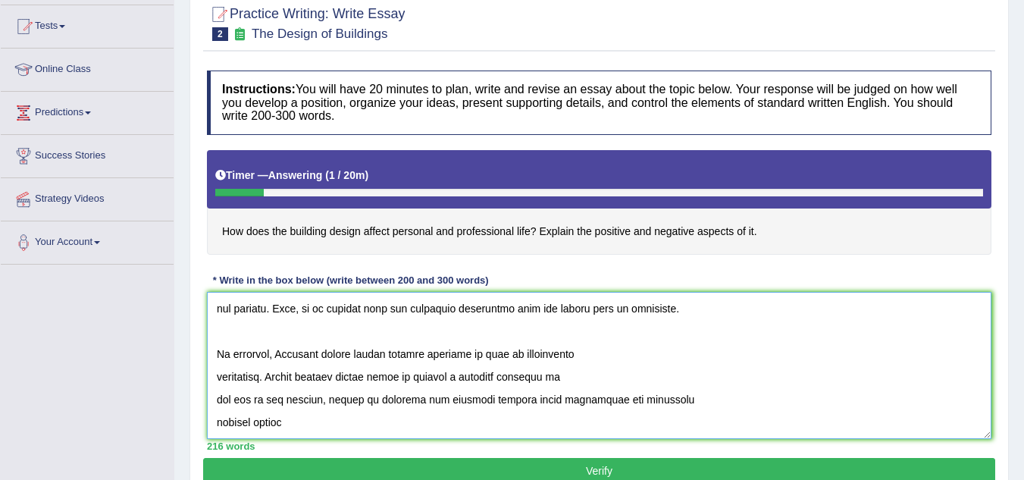
scroll to position [227, 0]
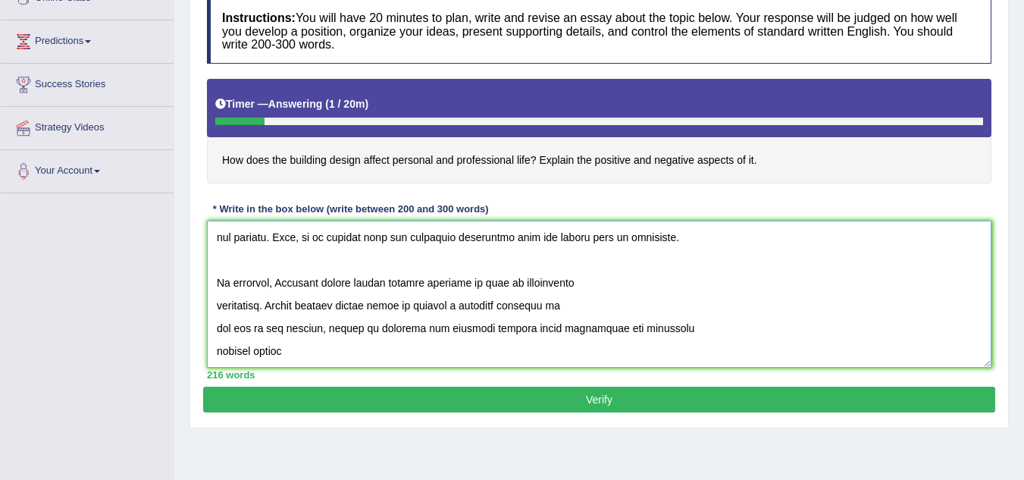
click at [321, 325] on textarea at bounding box center [599, 294] width 785 height 147
type textarea "The increasing influence of building design on our lives has ignited numerous d…"
click at [353, 400] on button "Verify" at bounding box center [599, 400] width 792 height 26
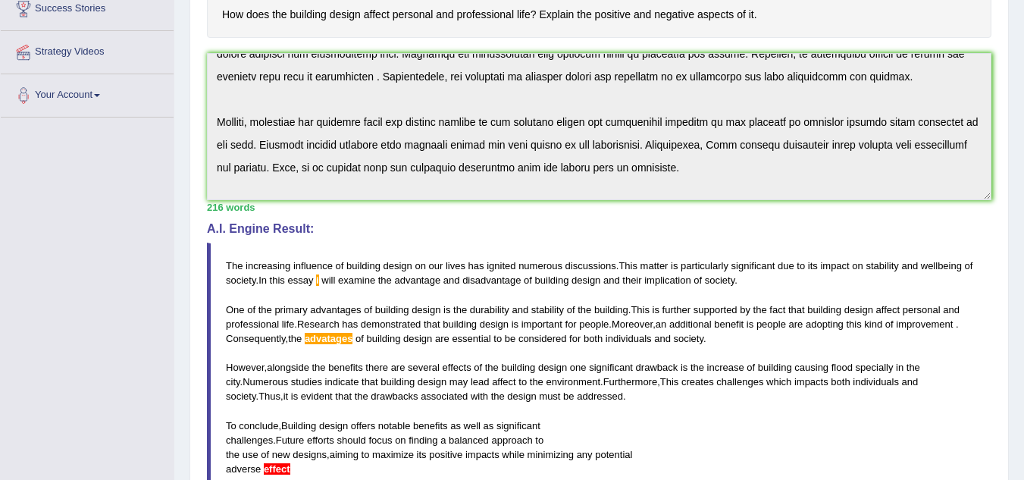
scroll to position [0, 0]
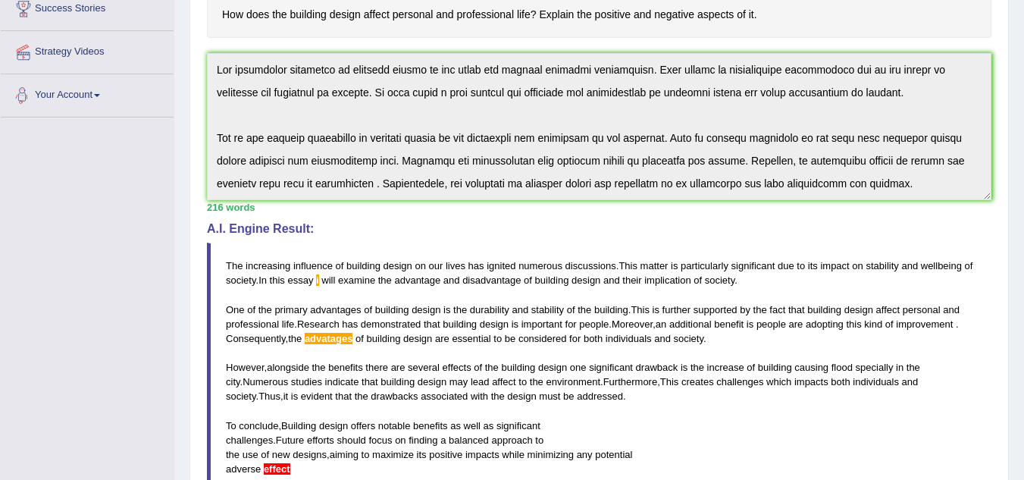
click at [179, 64] on div "Home Practice Writing: Write Essay The Design of Buildings You have already giv…" at bounding box center [599, 219] width 850 height 1045
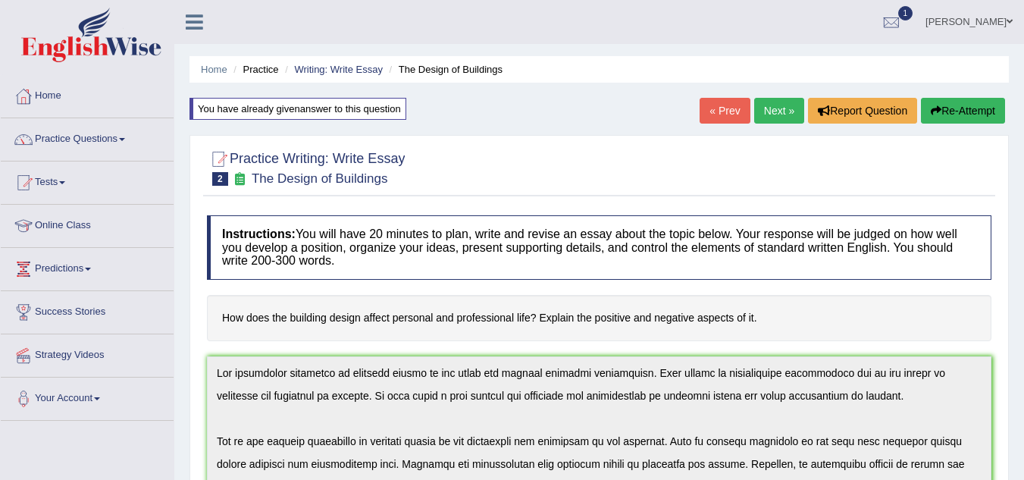
click at [958, 106] on button "Re-Attempt" at bounding box center [963, 111] width 84 height 26
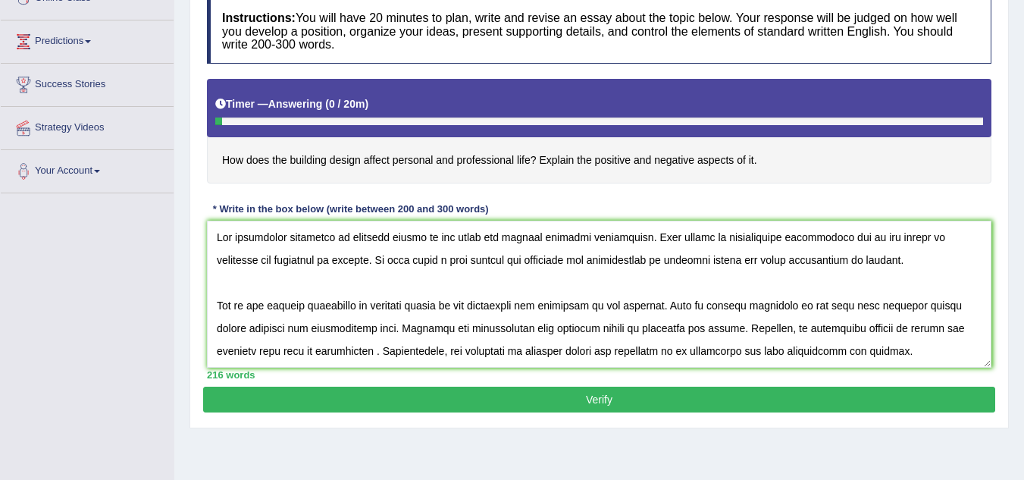
drag, startPoint x: 361, startPoint y: 305, endPoint x: 307, endPoint y: 307, distance: 53.9
click at [307, 307] on textarea at bounding box center [599, 294] width 785 height 147
click at [362, 305] on textarea at bounding box center [599, 294] width 785 height 147
click at [362, 293] on textarea at bounding box center [599, 294] width 785 height 147
click at [362, 312] on textarea at bounding box center [599, 294] width 785 height 147
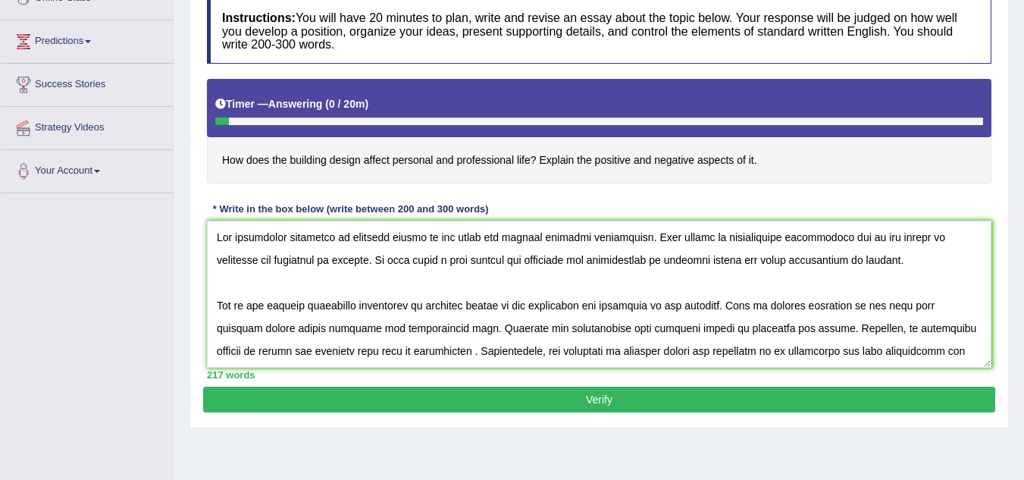
type textarea "The increasing influence of building design on our lives has ignited numerous d…"
click at [409, 393] on button "Verify" at bounding box center [599, 400] width 792 height 26
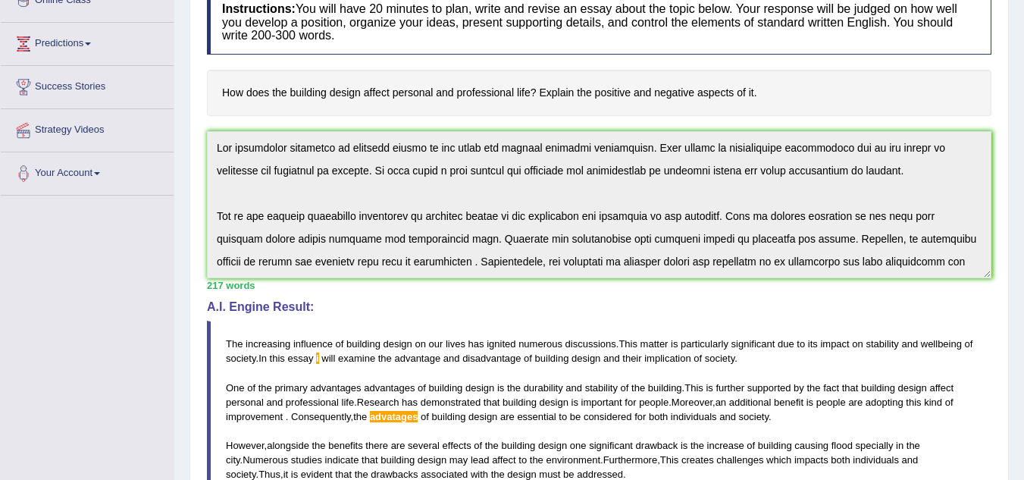
scroll to position [72, 0]
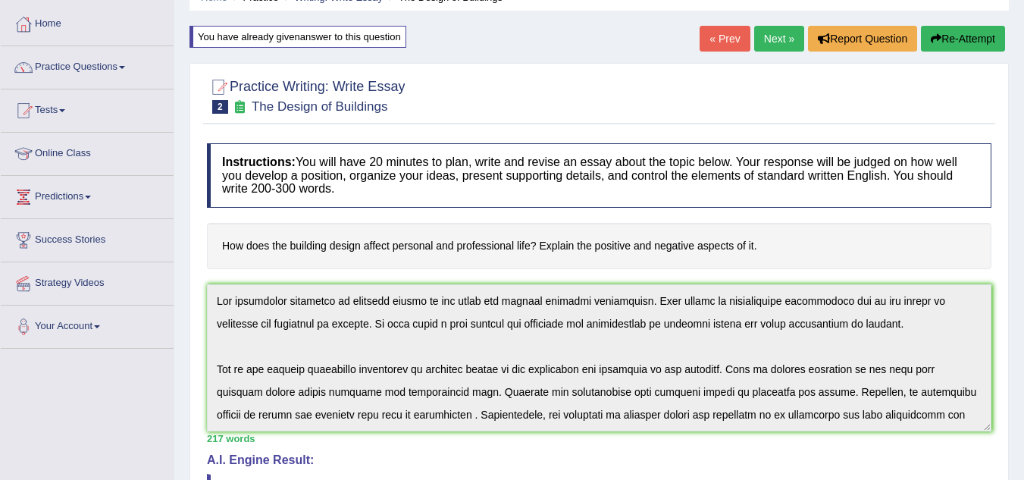
click at [968, 30] on button "Re-Attempt" at bounding box center [963, 39] width 84 height 26
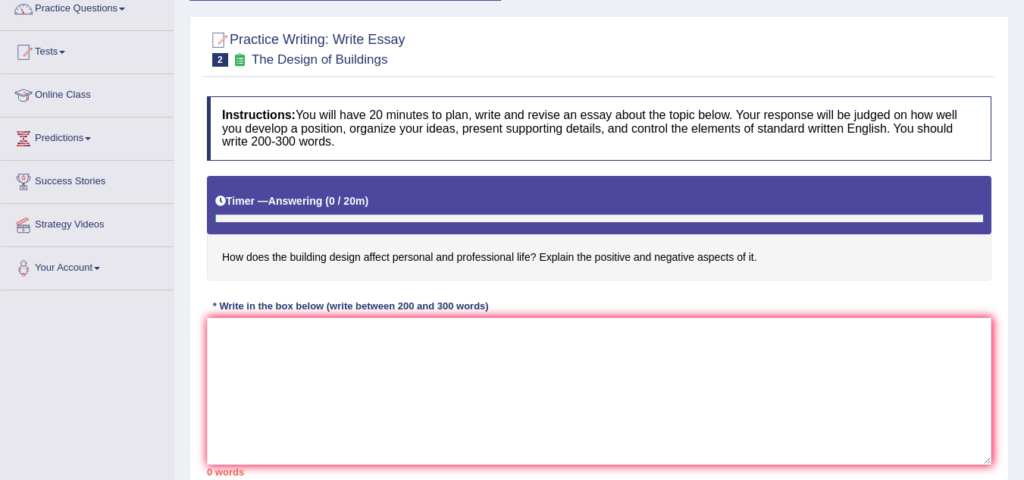
scroll to position [148, 0]
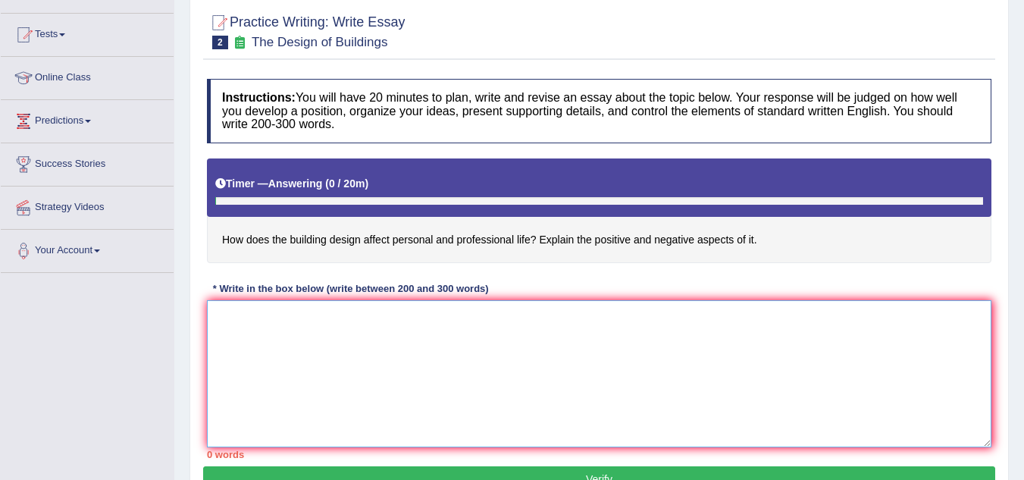
click at [411, 364] on textarea at bounding box center [599, 373] width 785 height 147
paste textarea "The increasing influence of building design on our lives has ignited numerous d…"
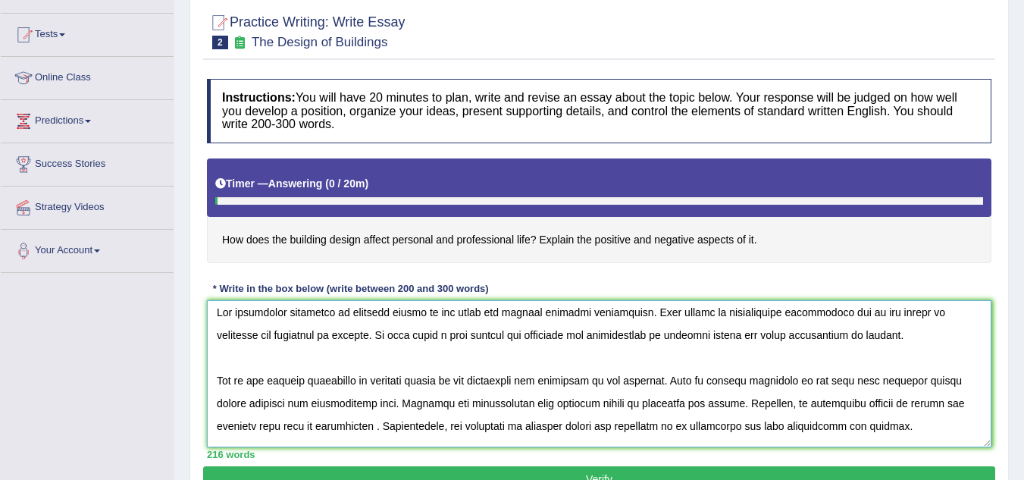
scroll to position [0, 0]
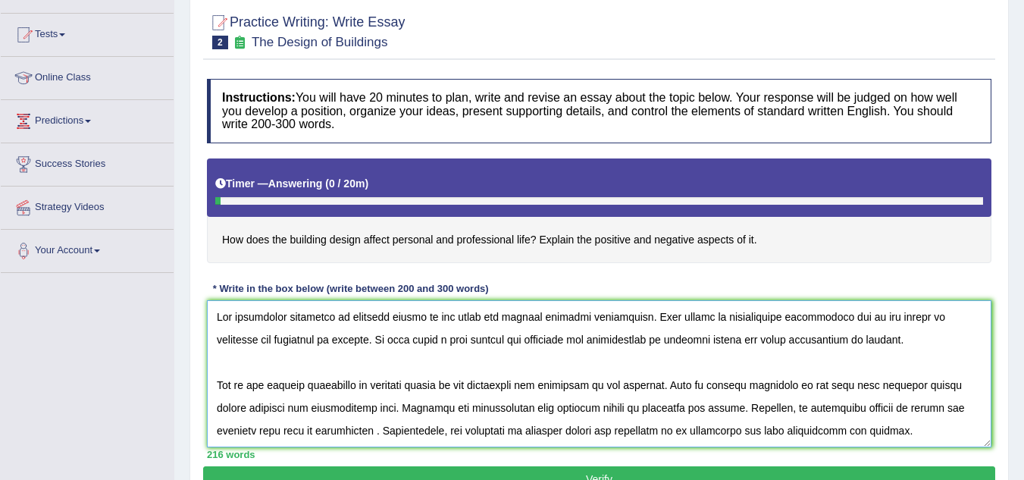
drag, startPoint x: 362, startPoint y: 383, endPoint x: 309, endPoint y: 386, distance: 53.2
click at [309, 386] on textarea at bounding box center [599, 373] width 785 height 147
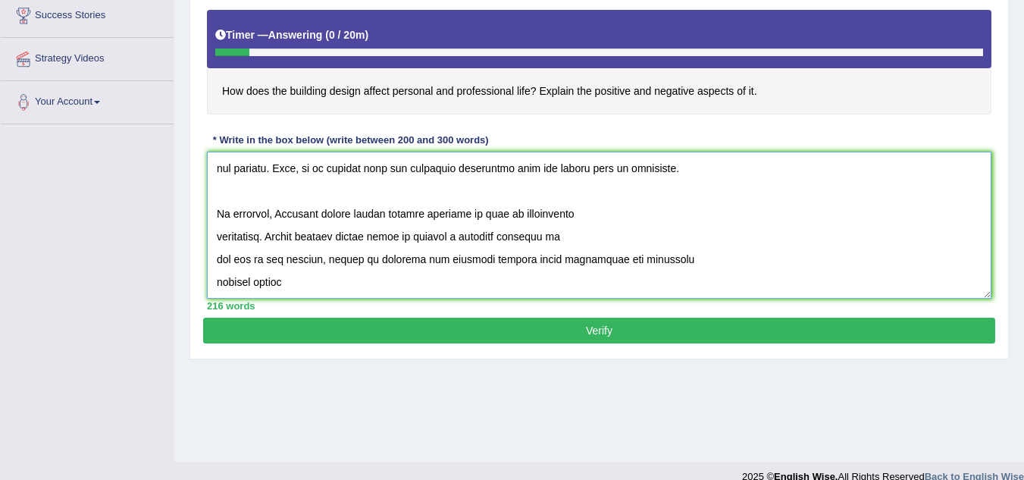
scroll to position [299, 0]
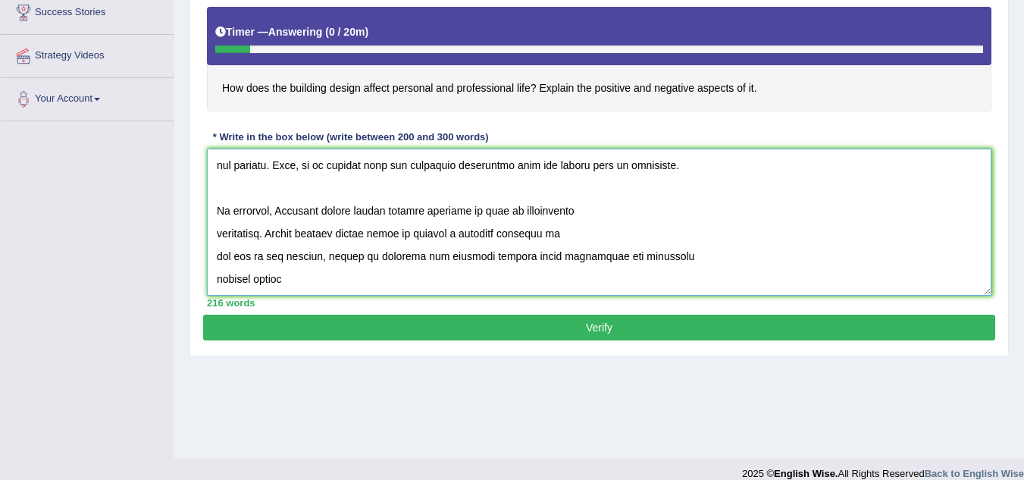
type textarea "The increasing influence of building design on our lives has ignited numerous d…"
click at [586, 331] on button "Verify" at bounding box center [599, 328] width 792 height 26
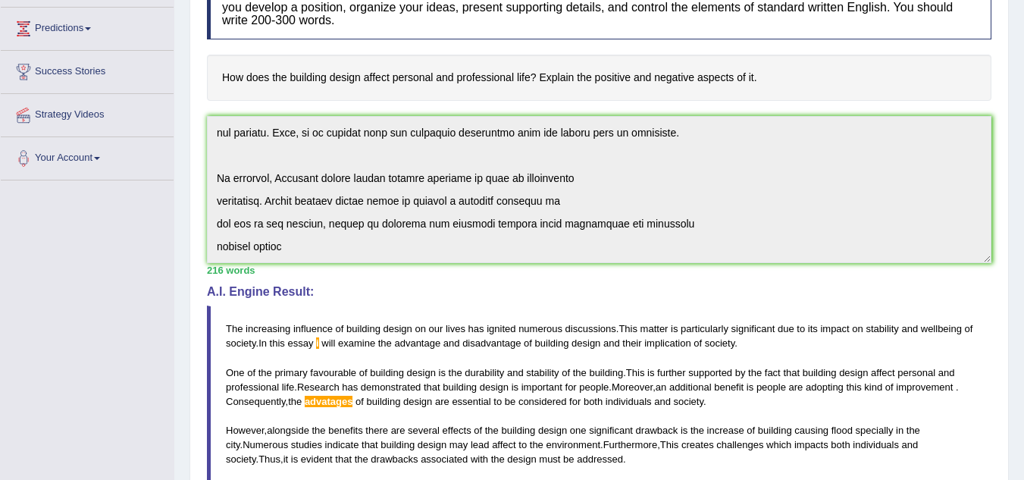
scroll to position [76, 0]
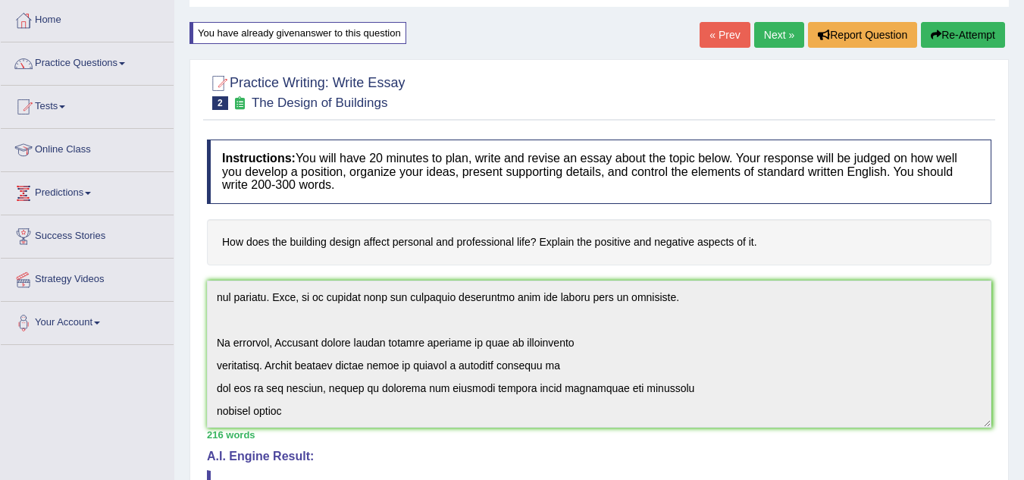
click at [964, 37] on button "Re-Attempt" at bounding box center [963, 35] width 84 height 26
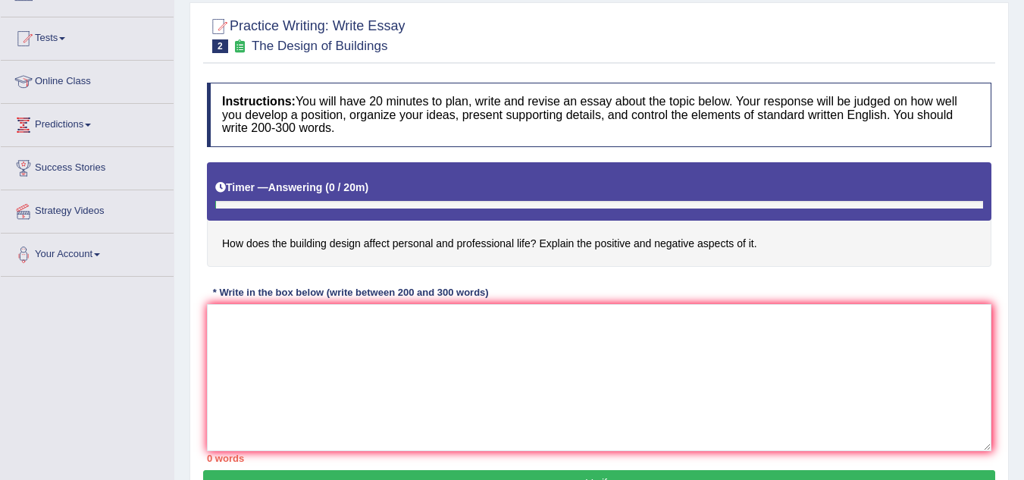
scroll to position [227, 0]
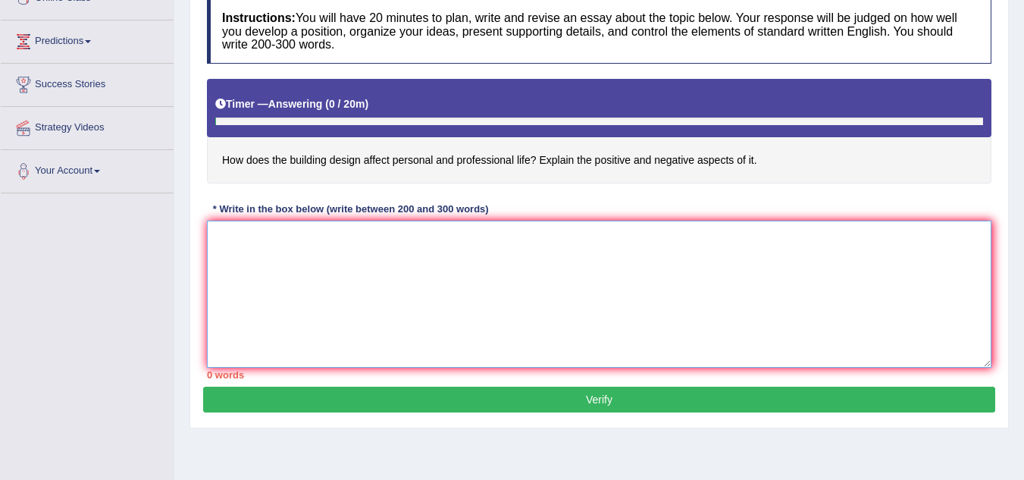
click at [475, 296] on textarea at bounding box center [599, 294] width 785 height 147
paste textarea "The increasing influence of building design on our lives has ignited numerous d…"
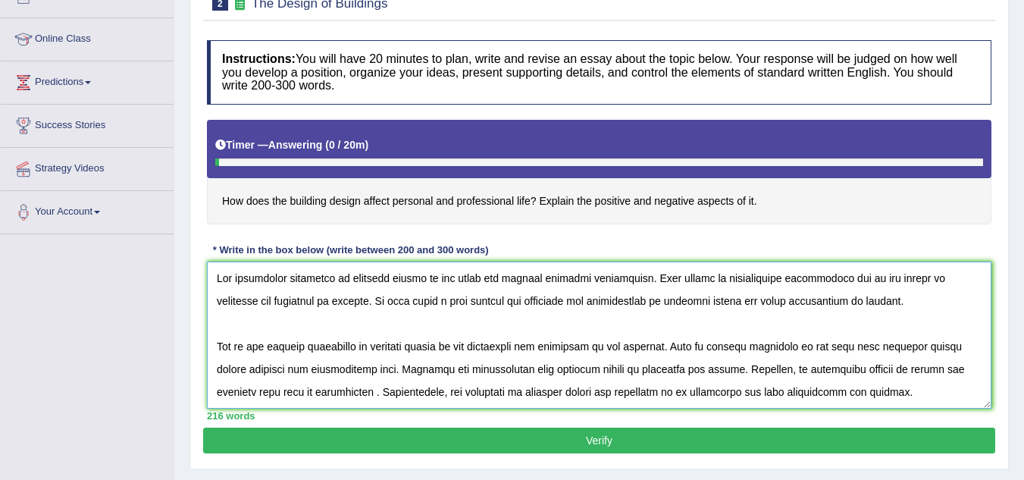
scroll to position [152, 0]
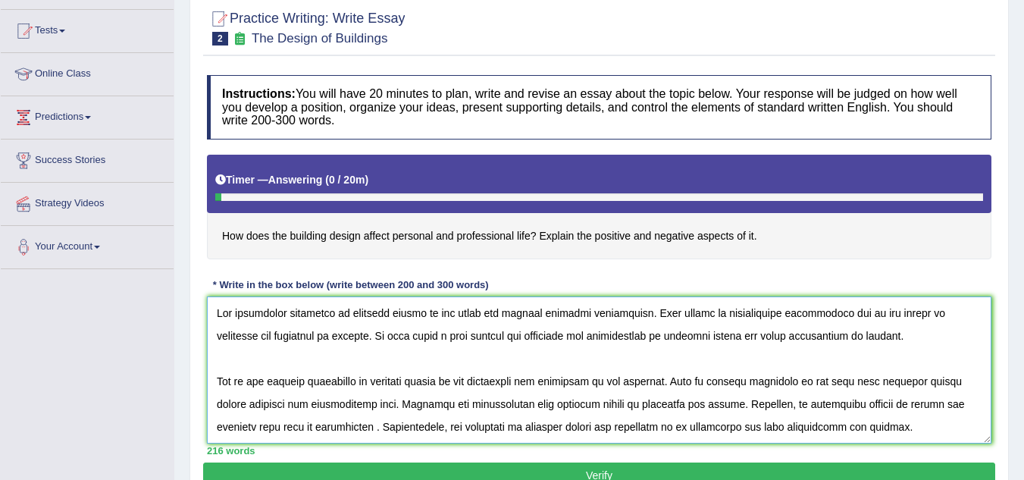
click at [377, 334] on textarea at bounding box center [599, 369] width 785 height 147
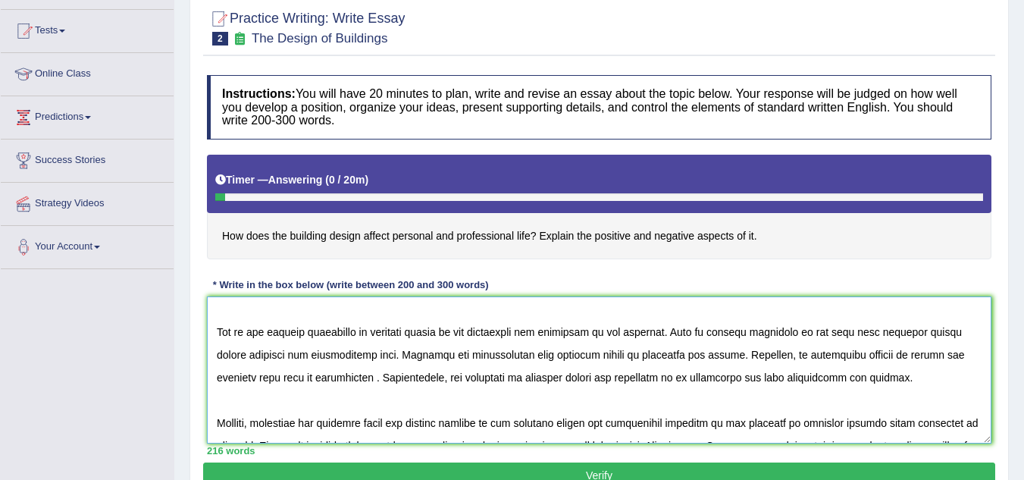
scroll to position [76, 0]
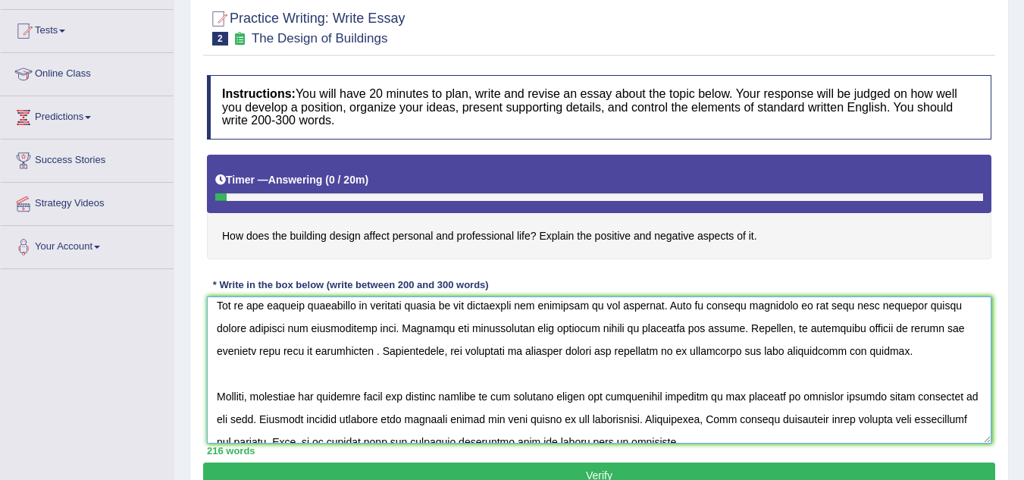
click at [444, 349] on textarea at bounding box center [599, 369] width 785 height 147
click at [452, 351] on textarea at bounding box center [599, 369] width 785 height 147
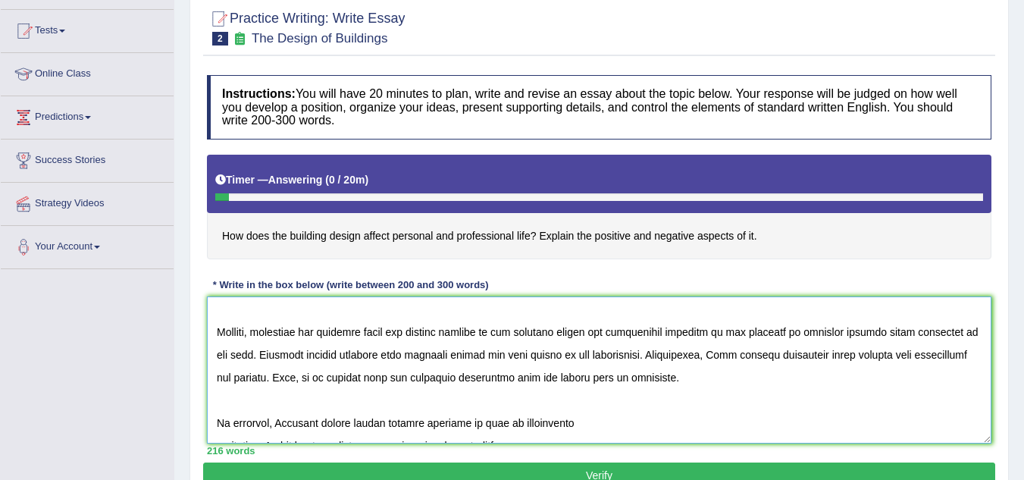
scroll to position [205, 0]
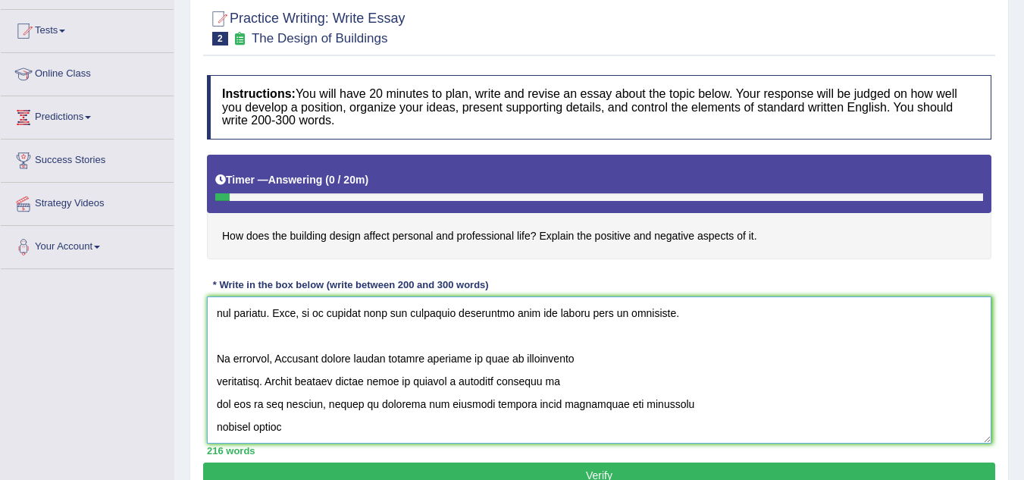
click at [319, 429] on textarea at bounding box center [599, 369] width 785 height 147
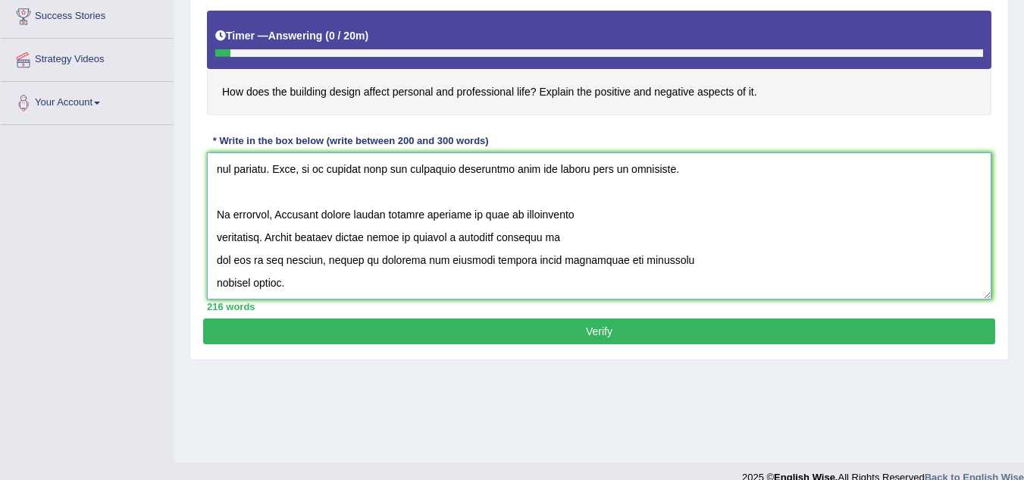
scroll to position [316, 0]
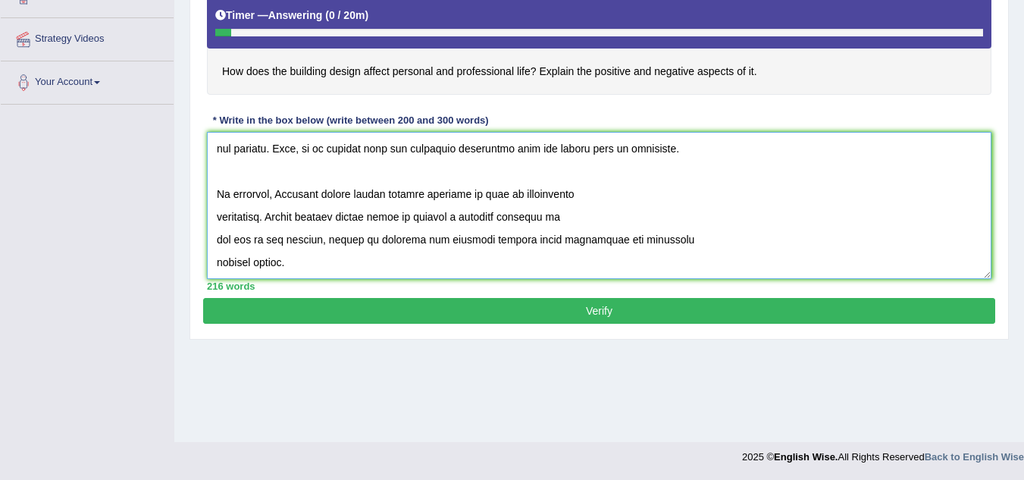
type textarea "The increasing influence of building design on our lives has ignited numerous d…"
click at [391, 312] on button "Verify" at bounding box center [599, 311] width 792 height 26
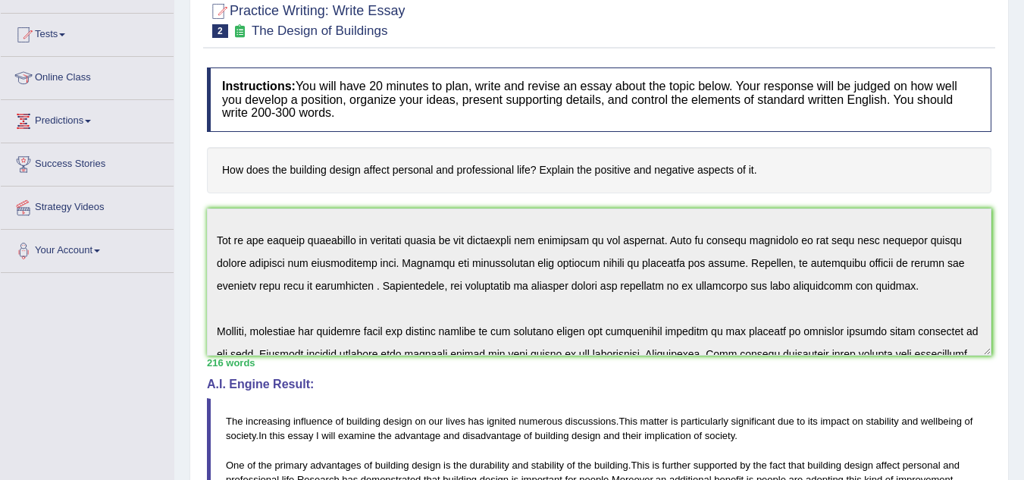
scroll to position [0, 0]
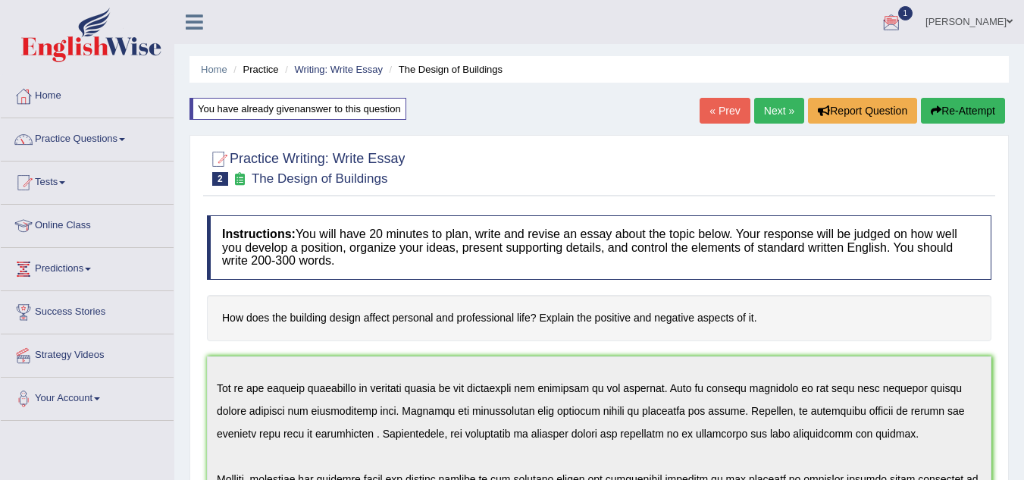
click at [903, 25] on div at bounding box center [891, 22] width 23 height 23
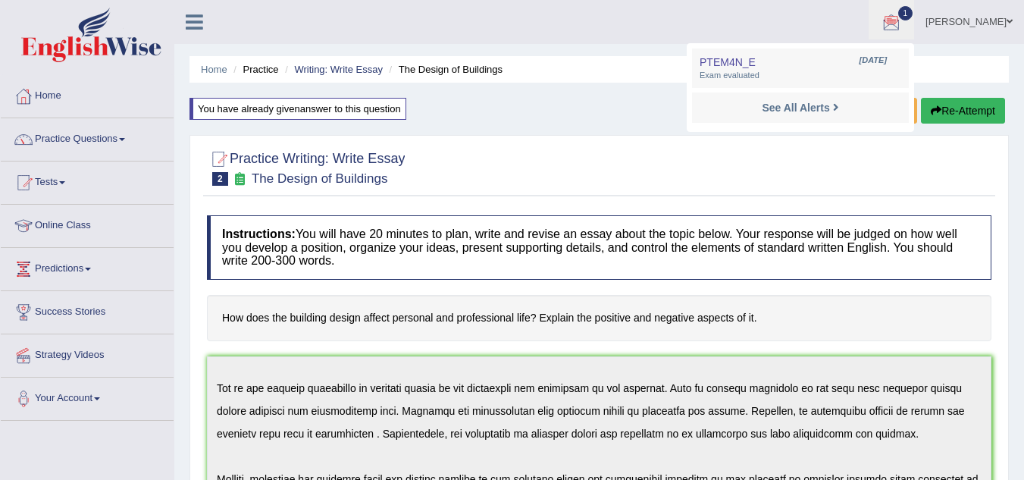
click at [632, 29] on ul "alvin zablan Toggle navigation Username: alvin42 Access Type: Online Subscripti…" at bounding box center [726, 21] width 595 height 43
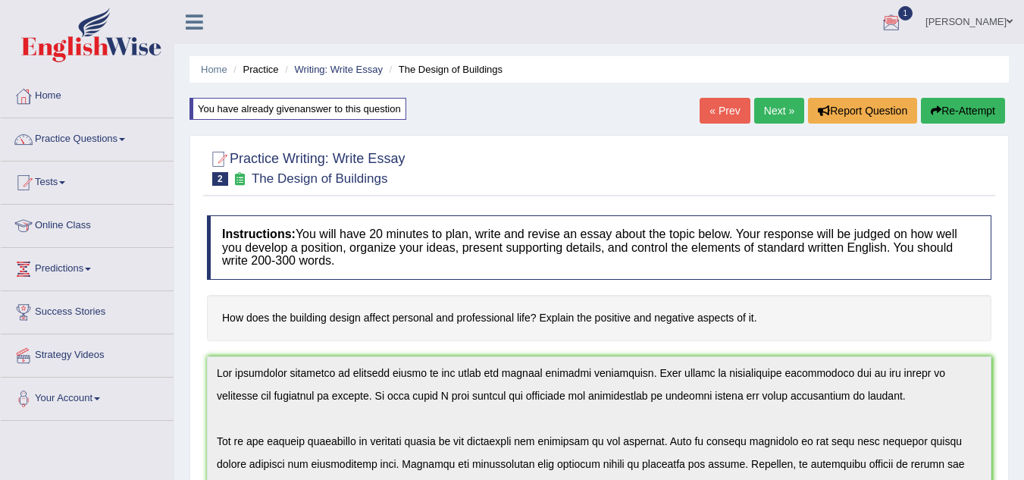
click at [779, 116] on link "Next »" at bounding box center [779, 111] width 50 height 26
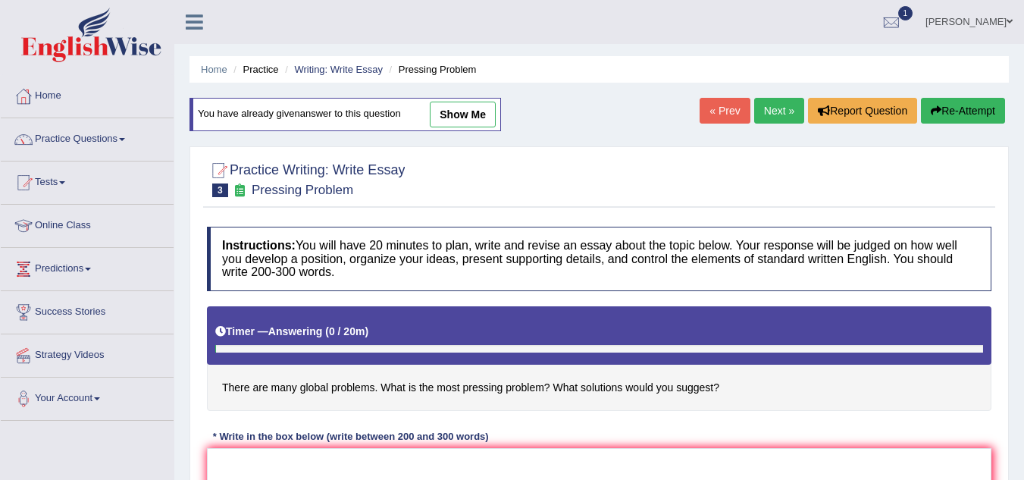
click at [781, 118] on link "Next »" at bounding box center [779, 111] width 50 height 26
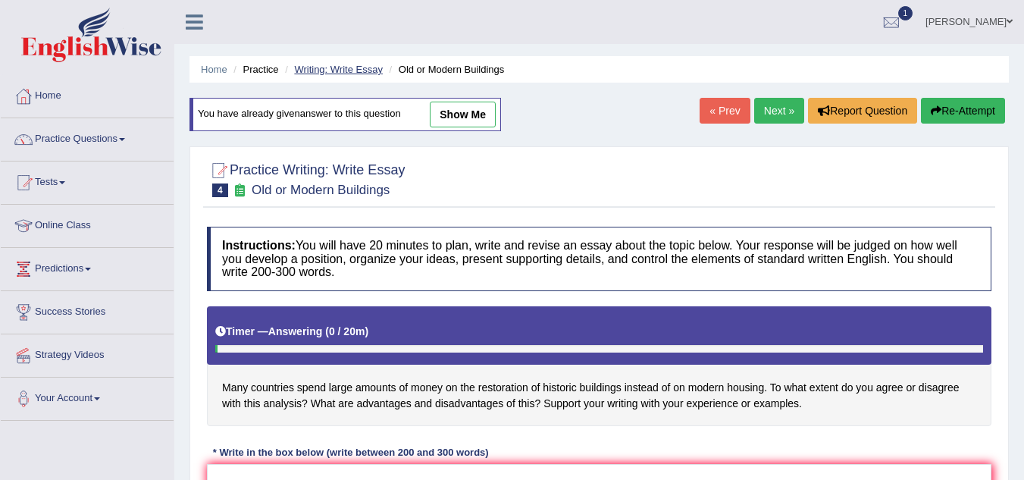
click at [339, 68] on link "Writing: Write Essay" at bounding box center [338, 69] width 89 height 11
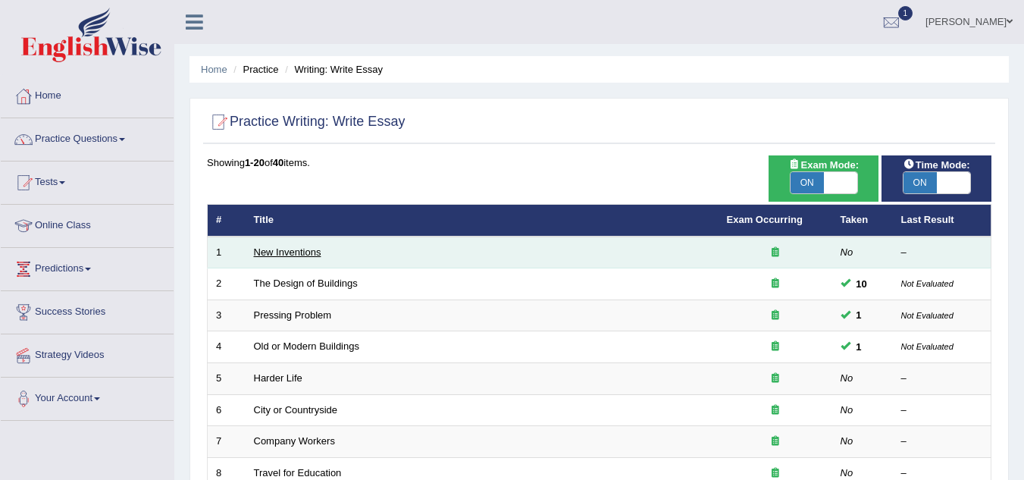
click at [273, 250] on link "New Inventions" at bounding box center [287, 251] width 67 height 11
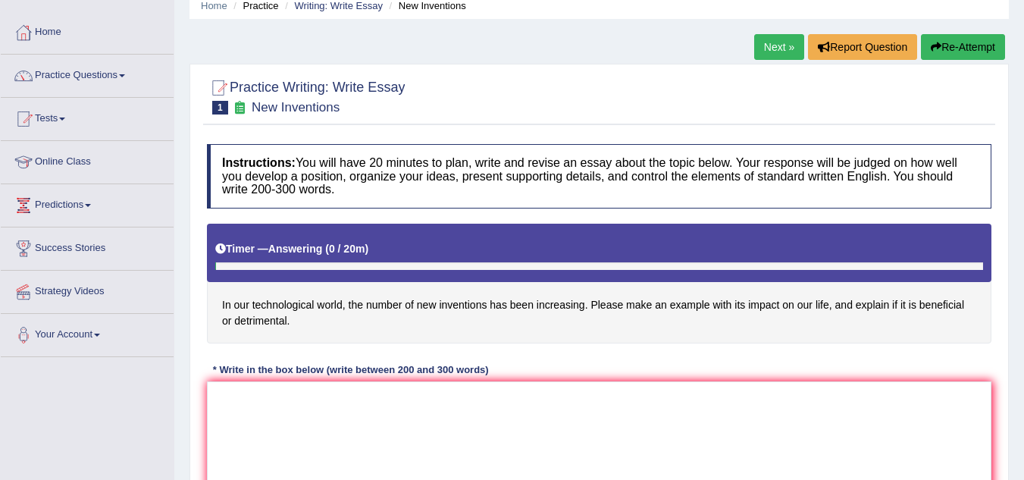
scroll to position [152, 0]
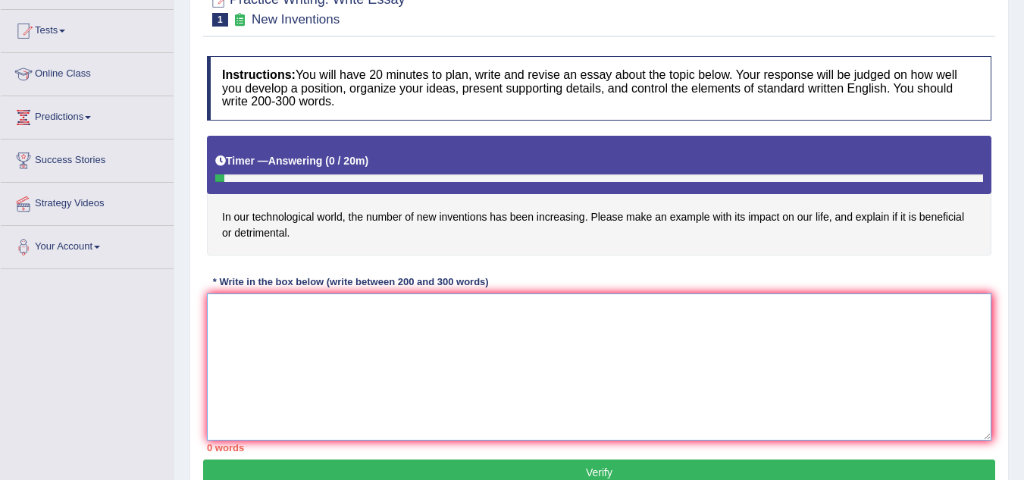
click at [266, 322] on textarea at bounding box center [599, 366] width 785 height 147
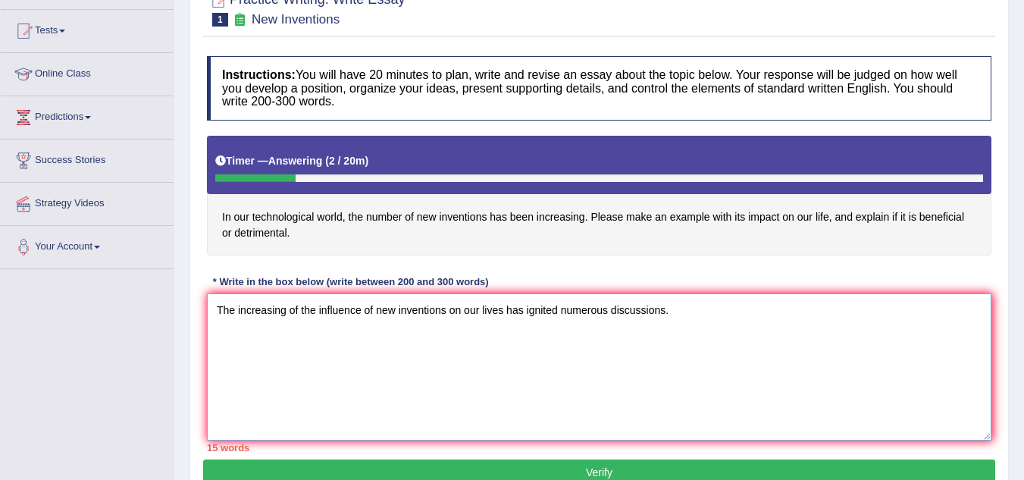
type textarea "The increasing of the influence of new inventions on our lives has ignited nume…"
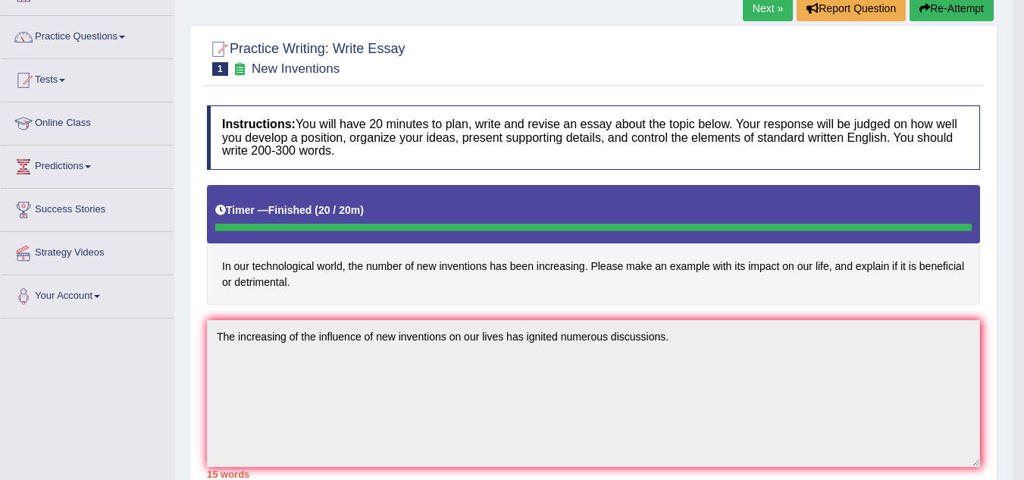
scroll to position [76, 0]
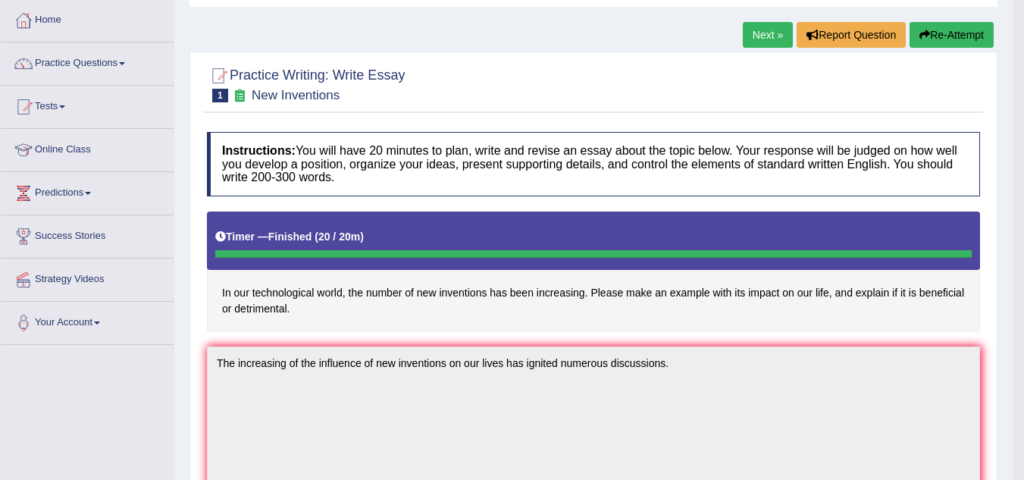
click at [947, 34] on button "Re-Attempt" at bounding box center [952, 35] width 84 height 26
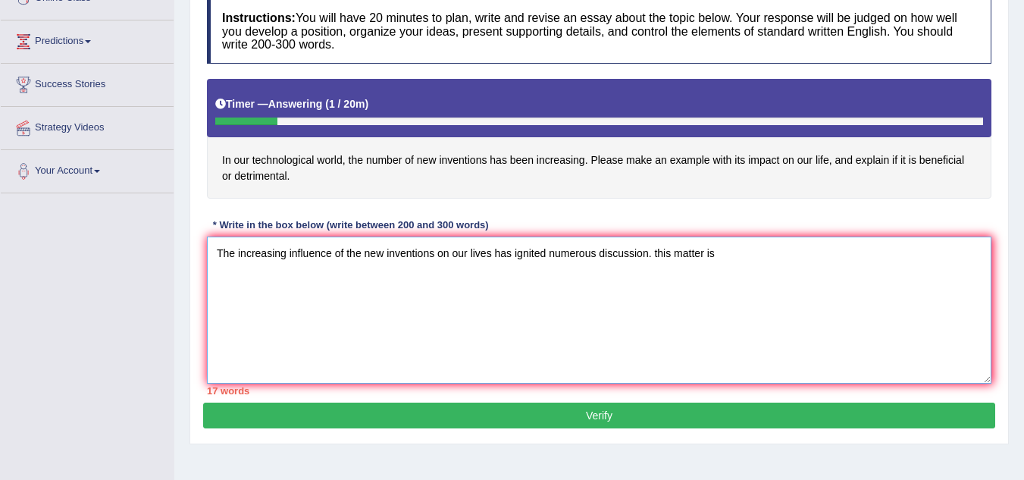
drag, startPoint x: 657, startPoint y: 253, endPoint x: 679, endPoint y: 254, distance: 22.8
click at [657, 253] on textarea "The increasing influence of the new inventions on our lives has ignited numerou…" at bounding box center [599, 310] width 785 height 147
click at [722, 255] on textarea "The increasing influence of the new inventions on our lives has ignited numerou…" at bounding box center [599, 310] width 785 height 147
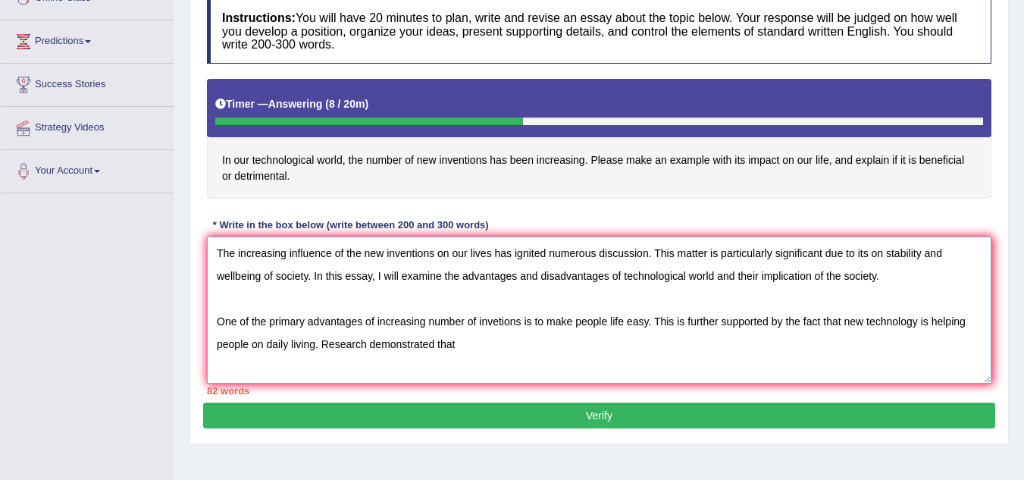
click at [368, 341] on textarea "The increasing influence of the new inventions on our lives has ignited numerou…" at bounding box center [599, 310] width 785 height 147
click at [491, 343] on textarea "The increasing influence of the new inventions on our lives has ignited numerou…" at bounding box center [599, 310] width 785 height 147
click at [608, 352] on textarea "The increasing influence of the new inventions on our lives has ignited numerou…" at bounding box center [599, 310] width 785 height 147
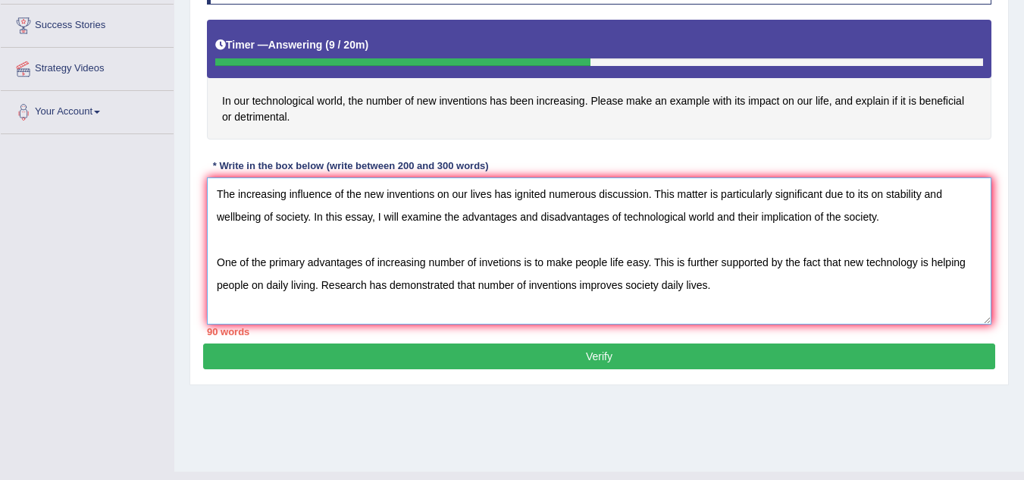
scroll to position [303, 0]
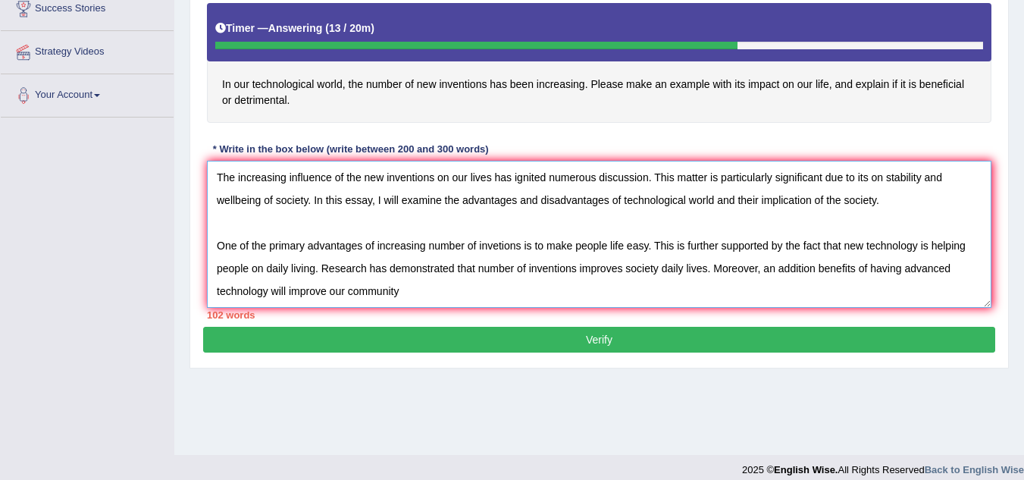
drag, startPoint x: 814, startPoint y: 268, endPoint x: 829, endPoint y: 268, distance: 14.4
click at [819, 268] on textarea "The increasing influence of the new inventions on our lives has ignited numerou…" at bounding box center [599, 234] width 785 height 147
drag, startPoint x: 818, startPoint y: 286, endPoint x: 814, endPoint y: 269, distance: 17.3
click at [817, 281] on textarea "The increasing influence of the new inventions on our lives has ignited numerou…" at bounding box center [599, 234] width 785 height 147
click at [817, 267] on textarea "The increasing influence of the new inventions on our lives has ignited numerou…" at bounding box center [599, 234] width 785 height 147
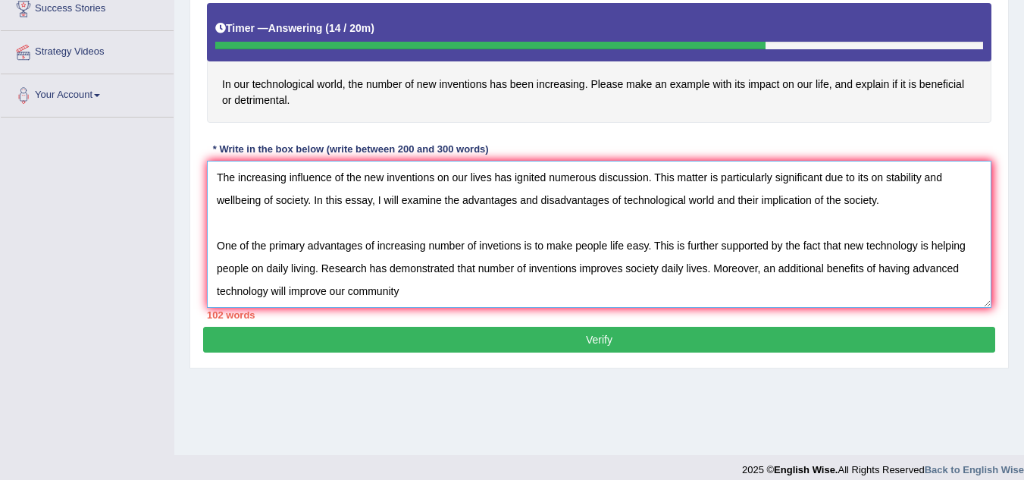
click at [425, 293] on textarea "The increasing influence of the new inventions on our lives has ignited numerou…" at bounding box center [599, 234] width 785 height 147
drag, startPoint x: 401, startPoint y: 290, endPoint x: 271, endPoint y: 291, distance: 130.4
click at [271, 291] on textarea "The increasing influence of the new inventions on our lives has ignited numerou…" at bounding box center [599, 234] width 785 height 147
click at [300, 124] on div "Instructions: You will have 20 minutes to plan, write and revise an essay about…" at bounding box center [599, 121] width 792 height 411
click at [375, 286] on textarea "The increasing influence of the new inventions on our lives has ignited numerou…" at bounding box center [599, 234] width 785 height 147
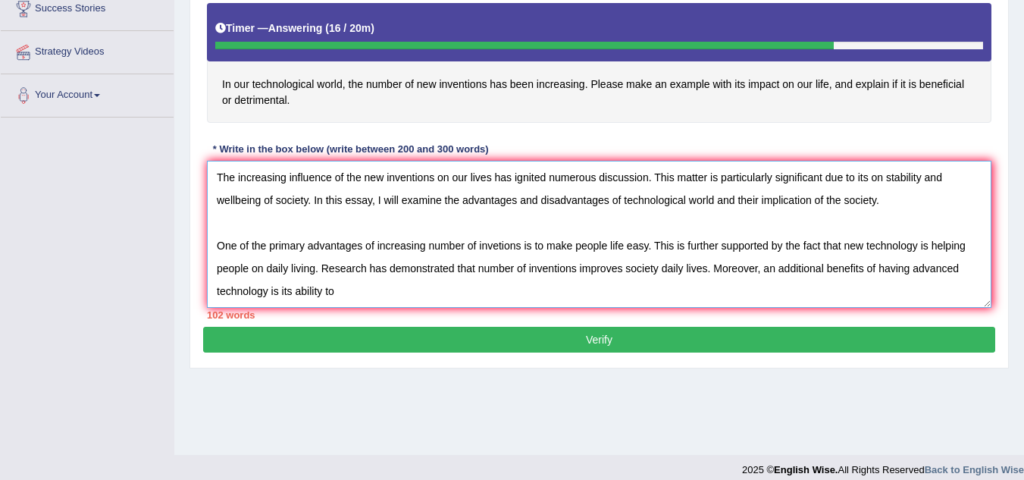
paste textarea "will improve our community"
drag, startPoint x: 353, startPoint y: 292, endPoint x: 363, endPoint y: 295, distance: 11.0
click at [354, 292] on textarea "The increasing influence of the new inventions on our lives has ignited numerou…" at bounding box center [599, 234] width 785 height 147
click at [449, 292] on textarea "The increasing influence of the new inventions on our lives has ignited numerou…" at bounding box center [599, 234] width 785 height 147
click at [469, 284] on textarea "The increasing influence of the new inventions on our lives has ignited numerou…" at bounding box center [599, 234] width 785 height 147
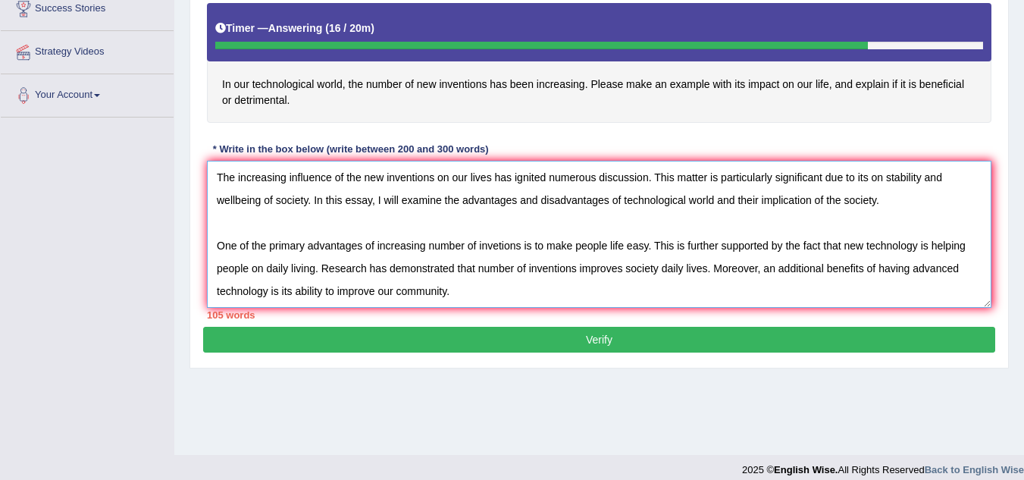
paste textarea "Consequently, the (advantages / causes / problems) of (essay topic) are essenti…"
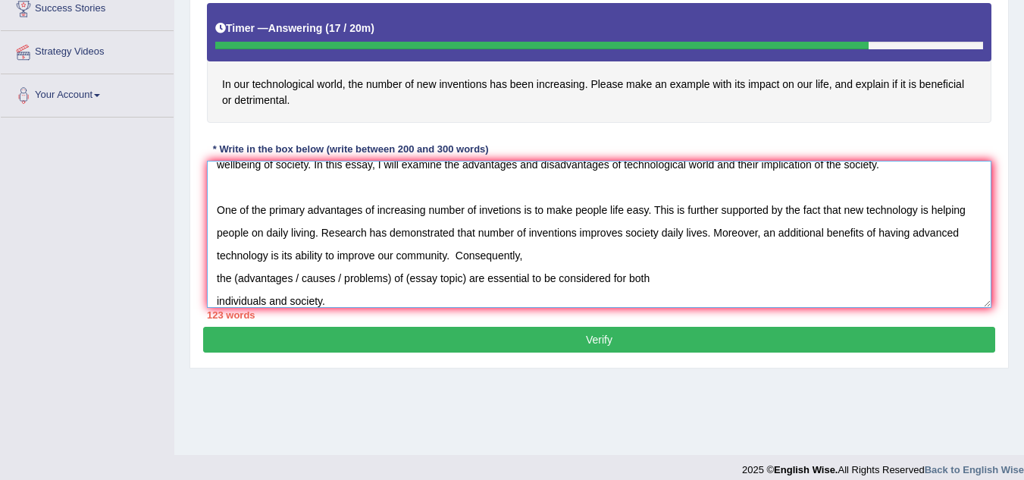
scroll to position [45, 0]
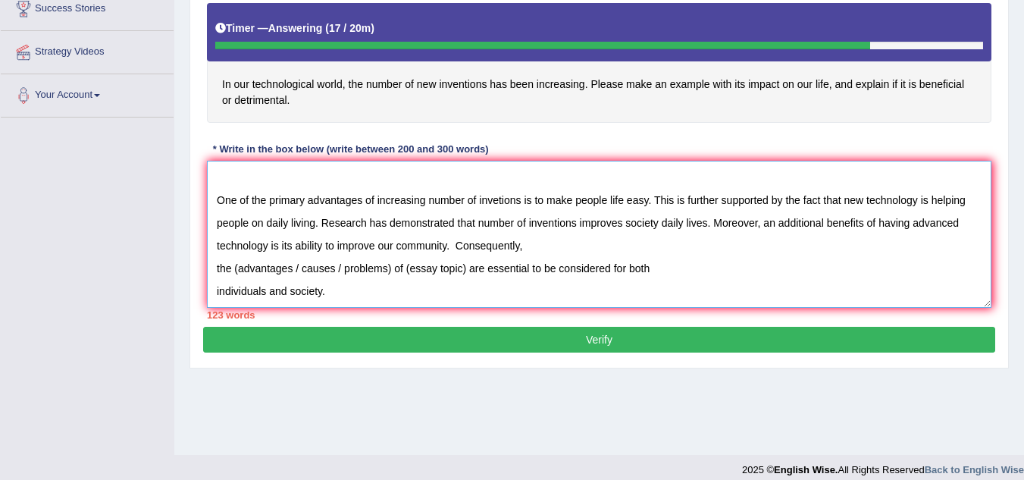
click at [391, 268] on textarea "The increasing influence of the new inventions on our lives has ignited numerou…" at bounding box center [599, 234] width 785 height 147
drag, startPoint x: 363, startPoint y: 268, endPoint x: 304, endPoint y: 273, distance: 59.4
click at [304, 273] on textarea "The increasing influence of the new inventions on our lives has ignited numerou…" at bounding box center [599, 234] width 785 height 147
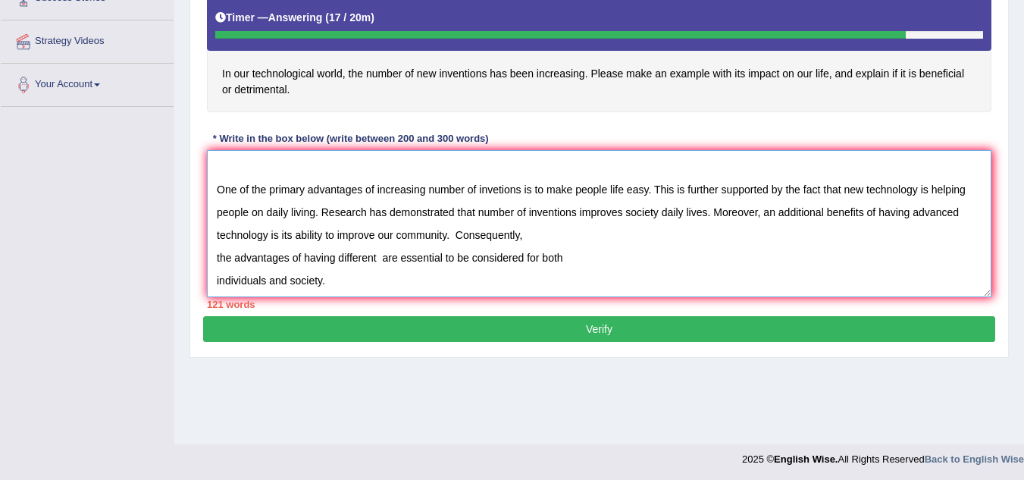
scroll to position [316, 0]
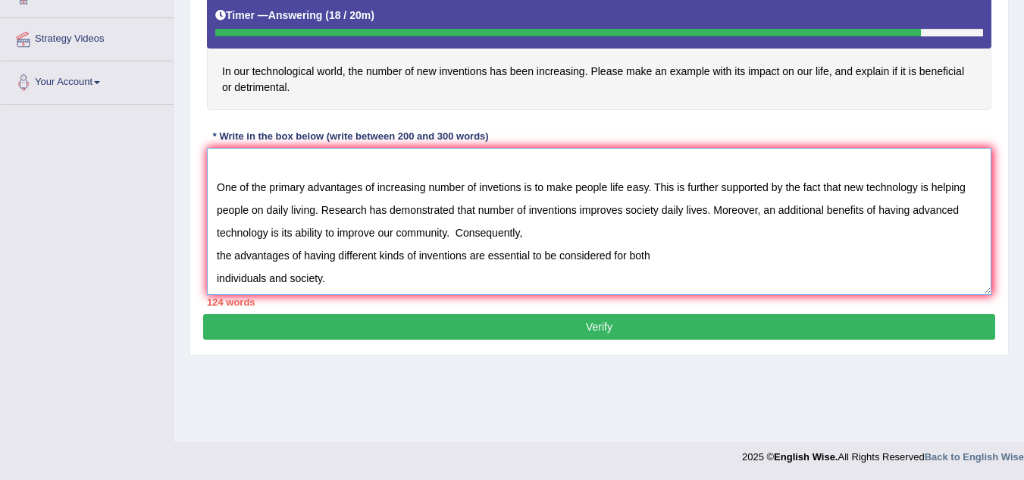
click at [344, 277] on textarea "The increasing influence of the new inventions on our lives has ignited numerou…" at bounding box center [599, 221] width 785 height 147
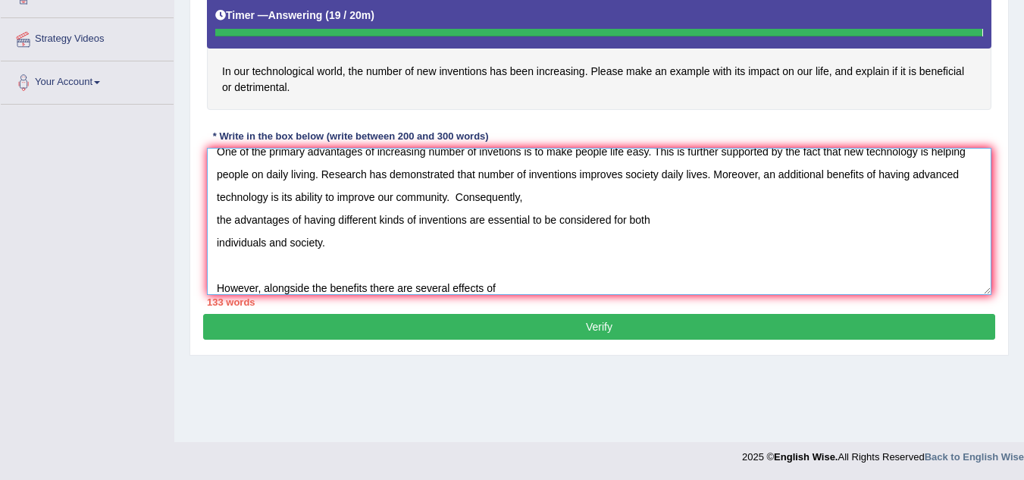
type textarea "The increasing influence of the new inventions on our lives has ignited numerou…"
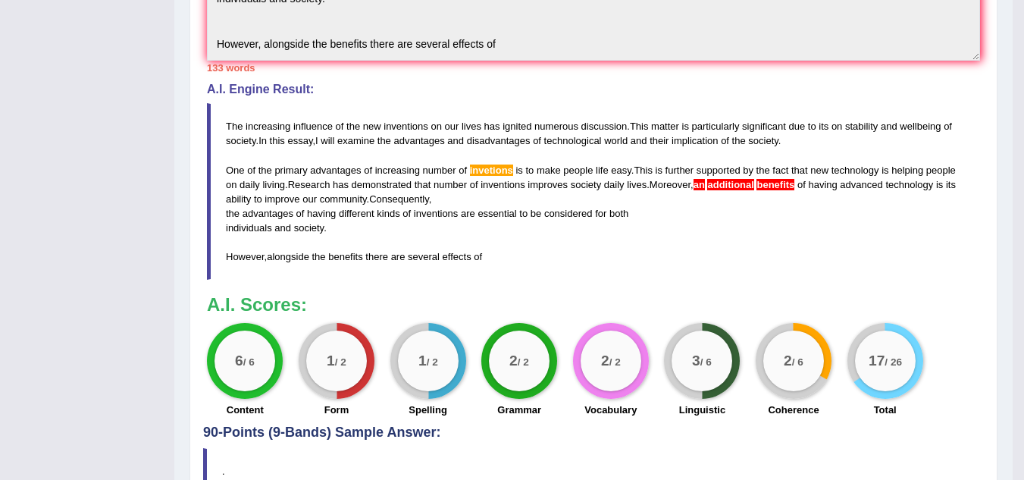
scroll to position [544, 0]
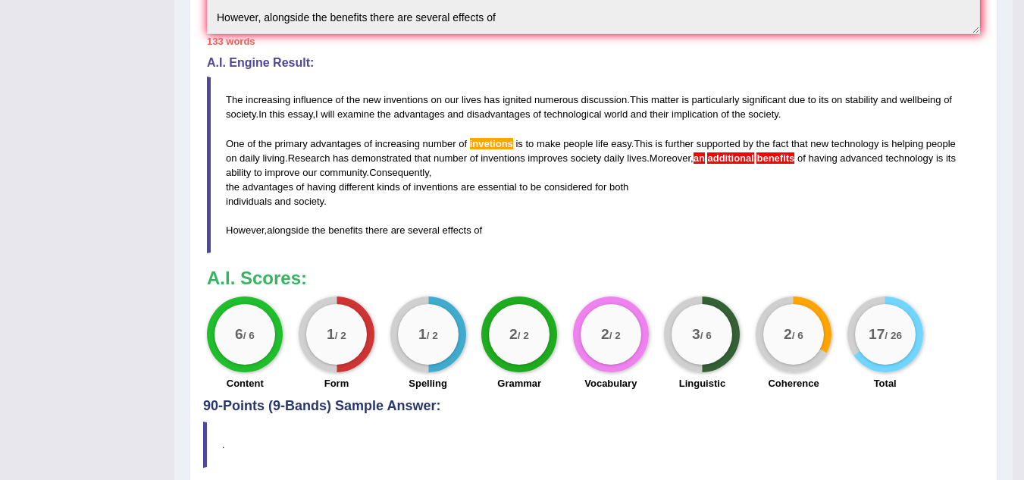
drag, startPoint x: 481, startPoint y: 237, endPoint x: 247, endPoint y: 127, distance: 258.5
click at [248, 128] on blockquote "The increasing influence of the new inventions on our lives has ignited numerou…" at bounding box center [593, 165] width 773 height 177
drag, startPoint x: 227, startPoint y: 92, endPoint x: 241, endPoint y: 113, distance: 25.7
click at [241, 113] on blockquote "The increasing influence of the new inventions on our lives has ignited numerou…" at bounding box center [593, 165] width 773 height 177
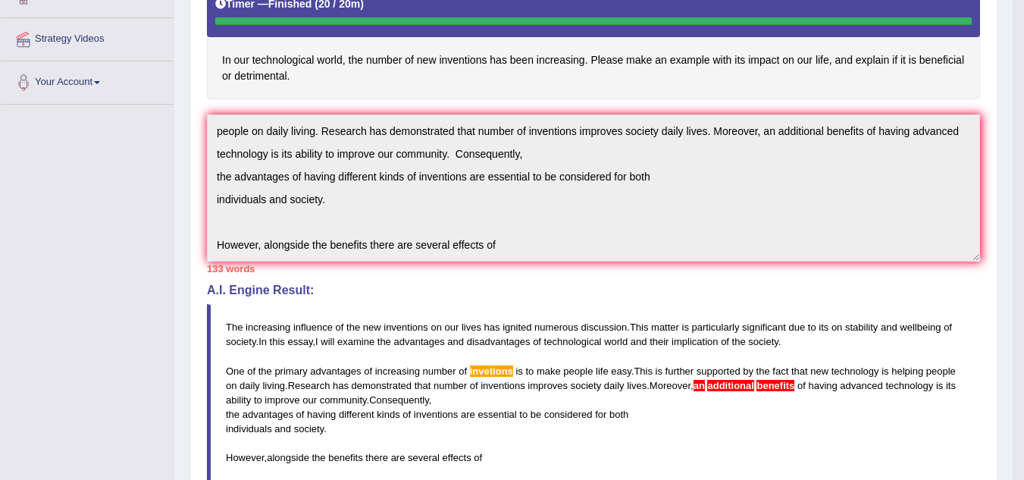
scroll to position [0, 0]
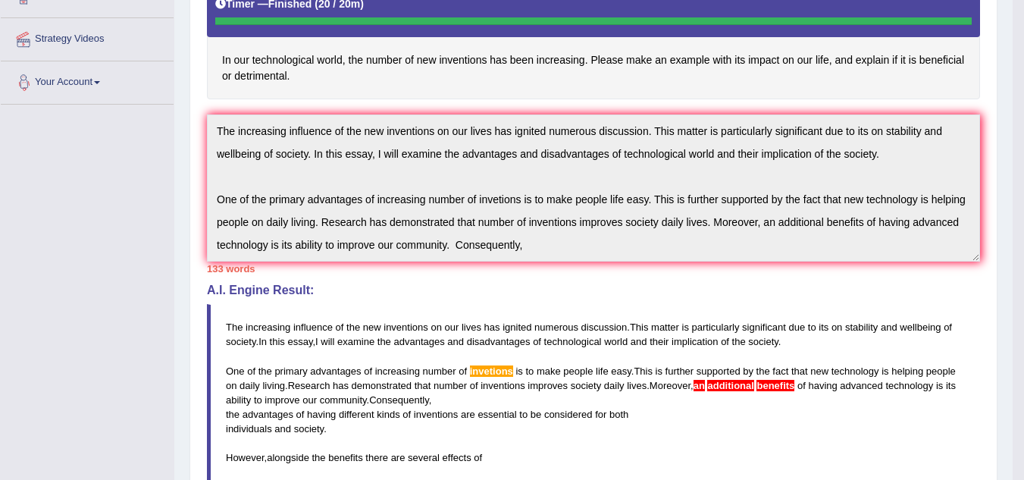
click at [158, 89] on div "Toggle navigation Home Practice Questions Speaking Practice Read Aloud Repeat S…" at bounding box center [506, 222] width 1013 height 1077
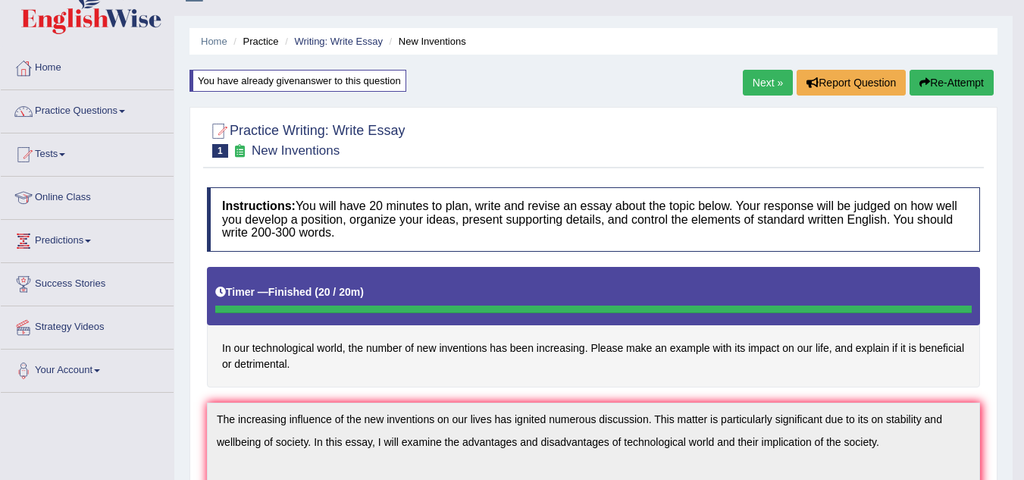
scroll to position [13, 0]
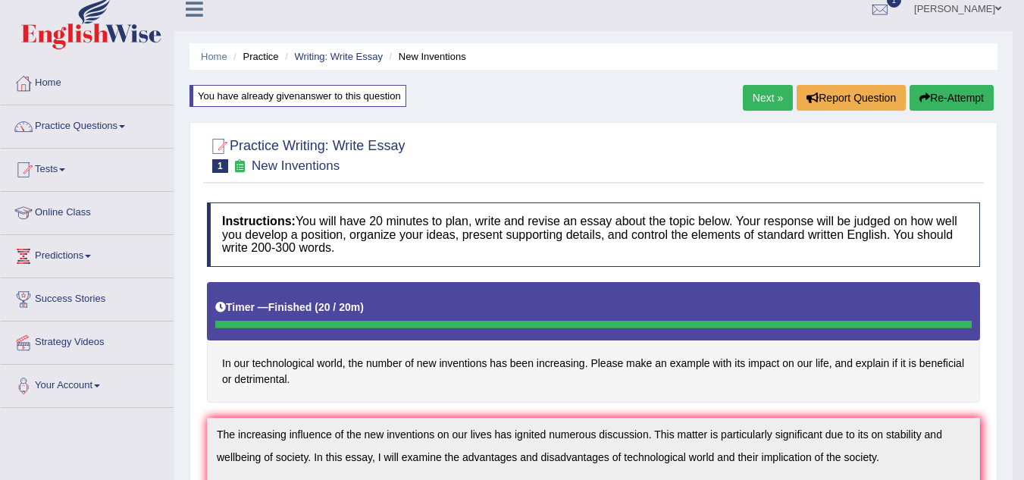
click at [933, 99] on button "Re-Attempt" at bounding box center [952, 98] width 84 height 26
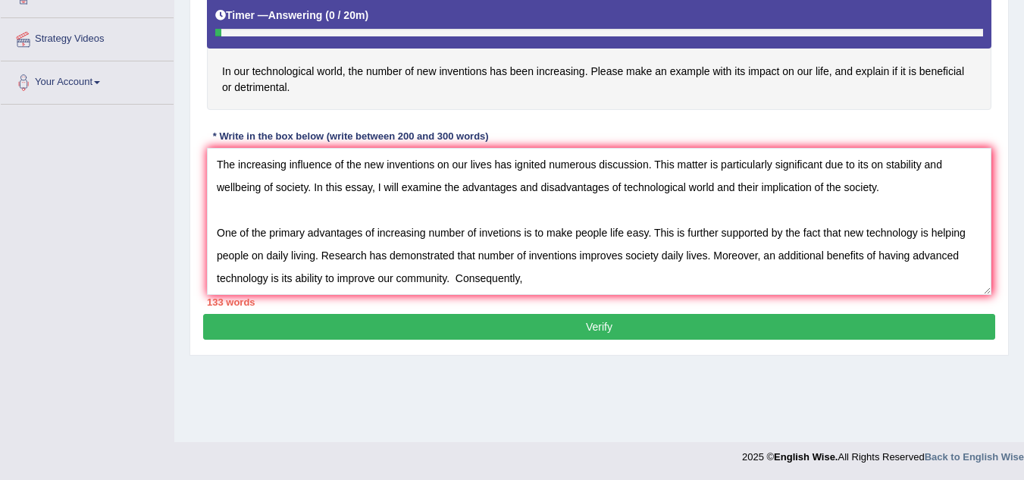
click at [864, 253] on textarea "The increasing influence of the new inventions on our lives has ignited numerou…" at bounding box center [599, 221] width 785 height 147
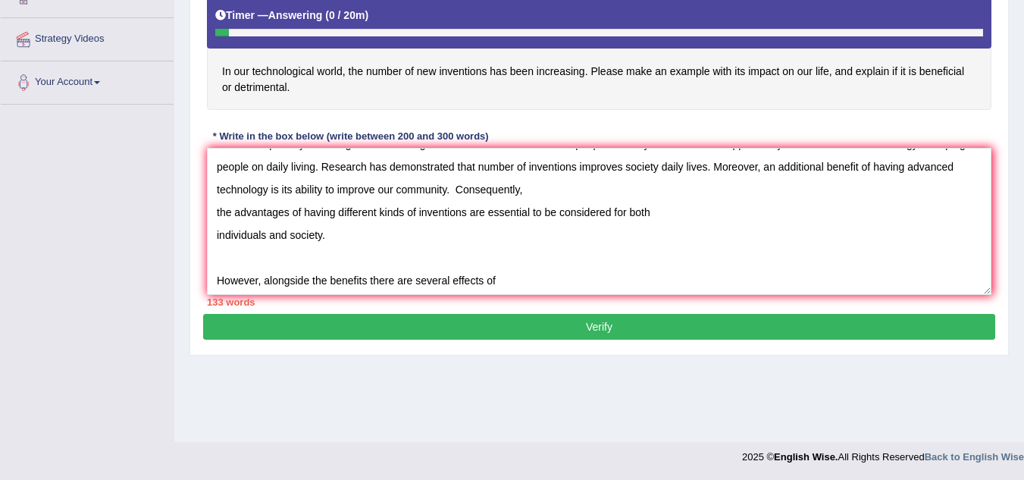
scroll to position [91, 0]
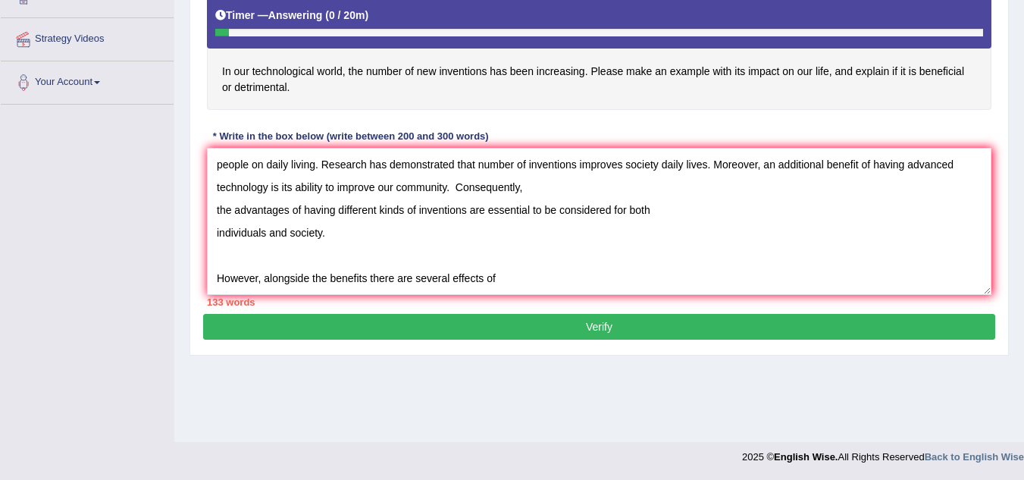
click at [522, 270] on textarea "The increasing influence of the new inventions on our lives has ignited numerou…" at bounding box center [599, 221] width 785 height 147
click at [579, 274] on textarea "The increasing influence of the new inventions on our lives has ignited numerou…" at bounding box center [599, 221] width 785 height 147
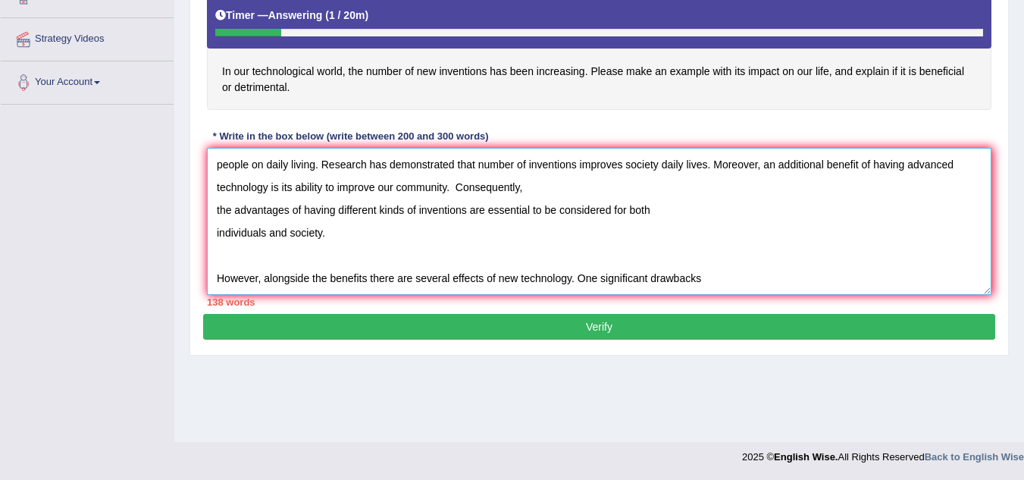
click at [713, 277] on textarea "The increasing influence of the new inventions on our lives has ignited numerou…" at bounding box center [599, 221] width 785 height 147
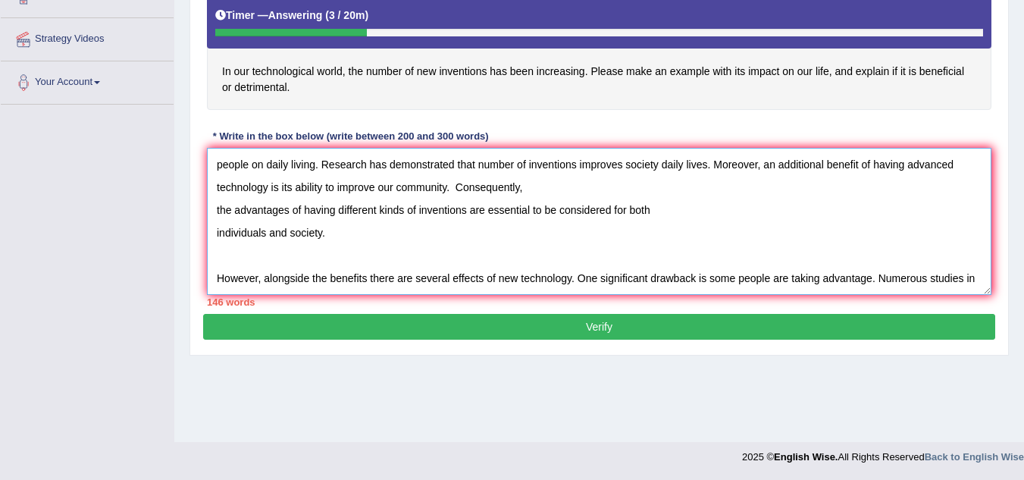
scroll to position [104, 0]
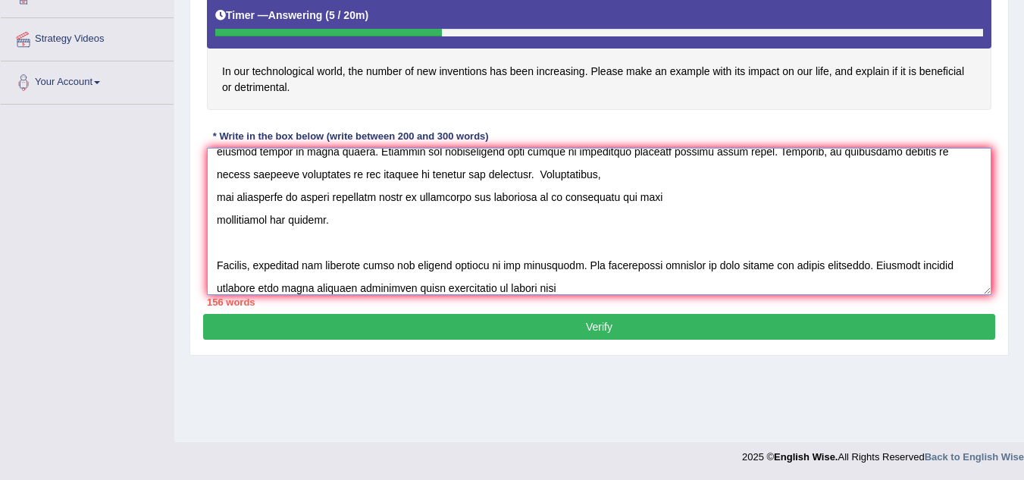
click at [579, 290] on textarea at bounding box center [599, 221] width 785 height 147
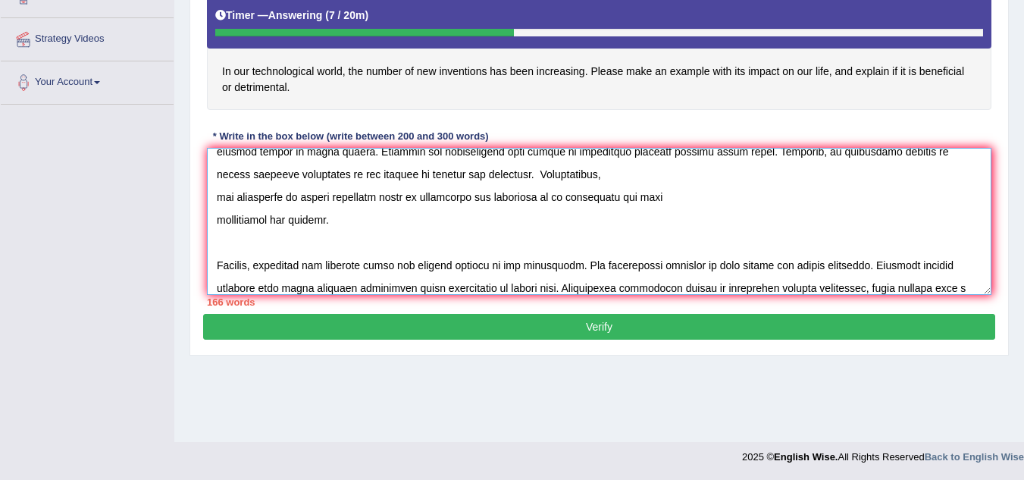
scroll to position [127, 0]
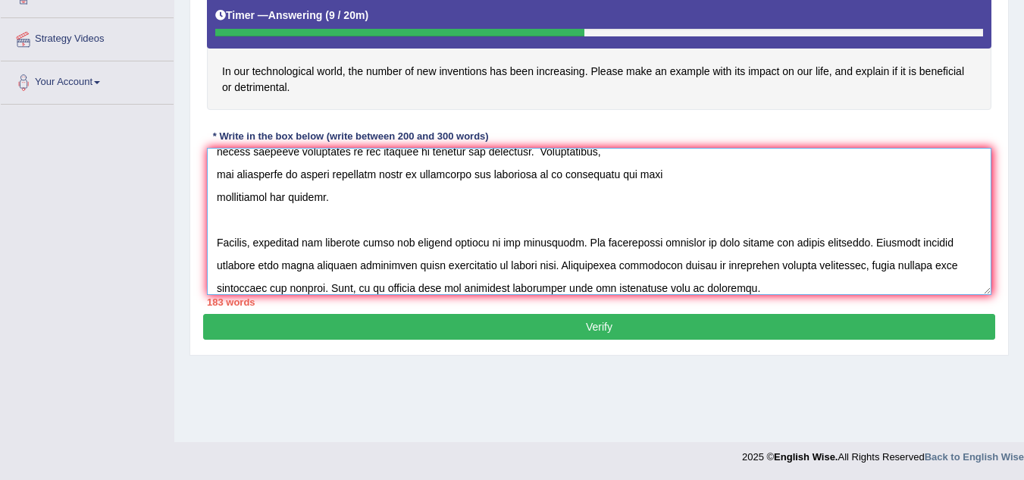
click at [785, 288] on textarea at bounding box center [599, 221] width 785 height 147
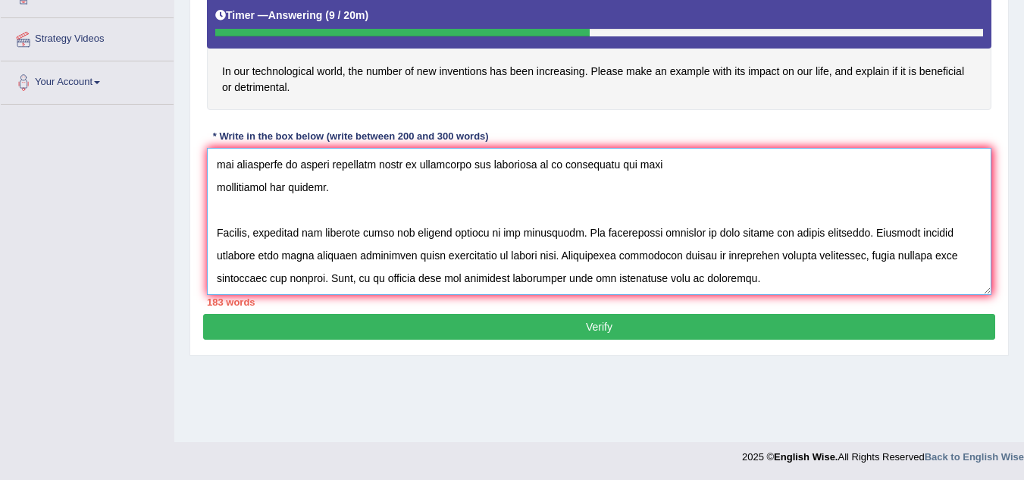
click at [293, 278] on textarea at bounding box center [599, 221] width 785 height 147
paste textarea "To conclude, (essay topic) offers notable (benefits / causes / problems) as wel…"
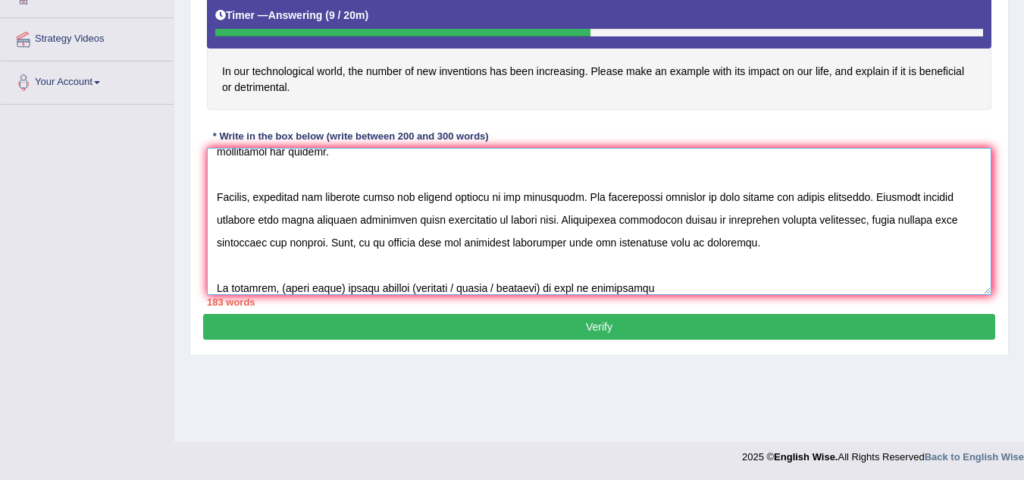
scroll to position [240, 0]
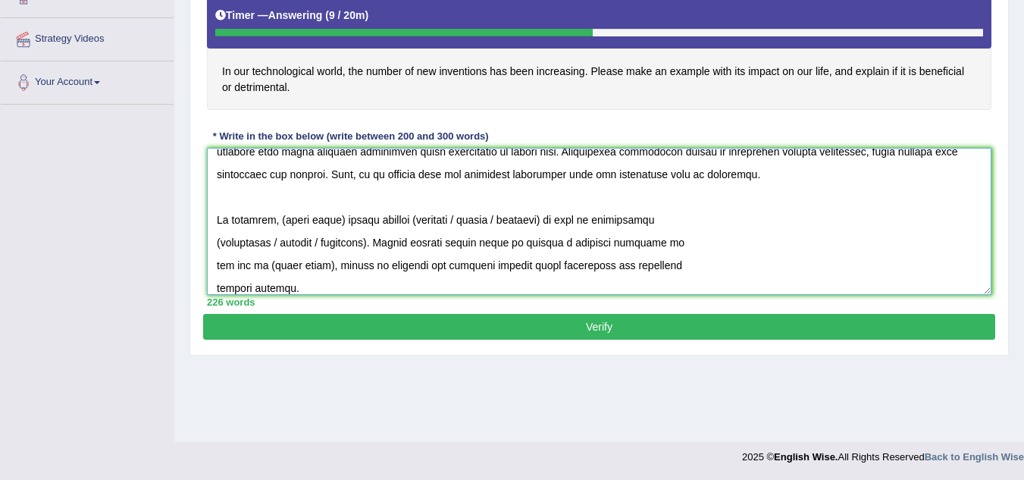
click at [337, 220] on textarea at bounding box center [599, 221] width 785 height 147
click at [338, 220] on textarea at bounding box center [599, 221] width 785 height 147
click at [579, 218] on textarea at bounding box center [599, 221] width 785 height 147
click at [441, 218] on textarea at bounding box center [599, 221] width 785 height 147
drag, startPoint x: 365, startPoint y: 242, endPoint x: 311, endPoint y: 244, distance: 53.9
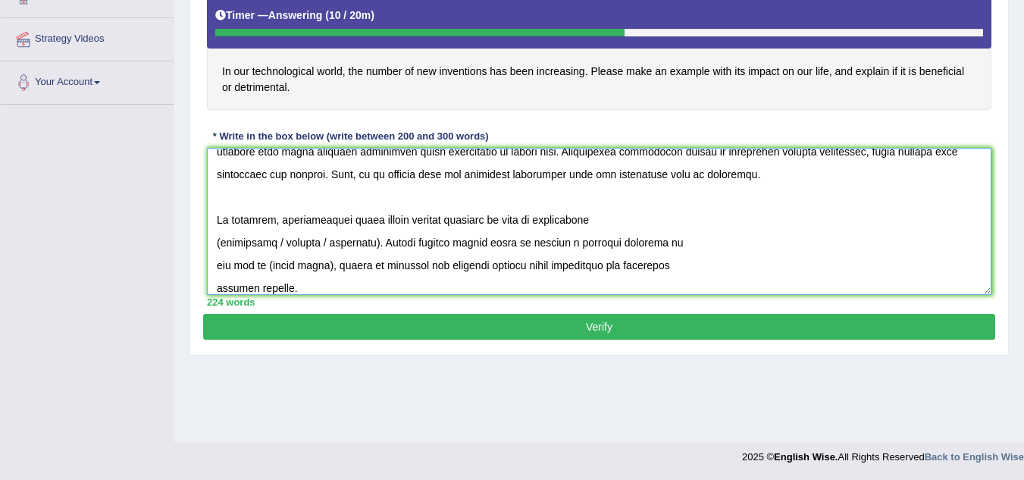
click at [311, 244] on textarea at bounding box center [599, 221] width 785 height 147
click at [276, 241] on textarea at bounding box center [599, 221] width 785 height 147
drag, startPoint x: 277, startPoint y: 241, endPoint x: 285, endPoint y: 242, distance: 7.6
click at [278, 241] on textarea at bounding box center [599, 221] width 785 height 147
click at [277, 242] on textarea at bounding box center [599, 221] width 785 height 147
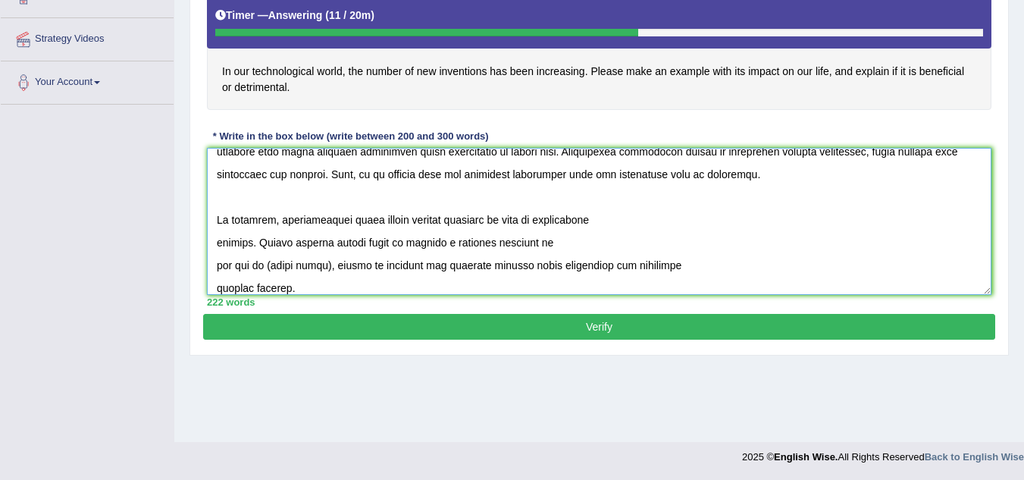
click at [326, 264] on textarea at bounding box center [599, 221] width 785 height 147
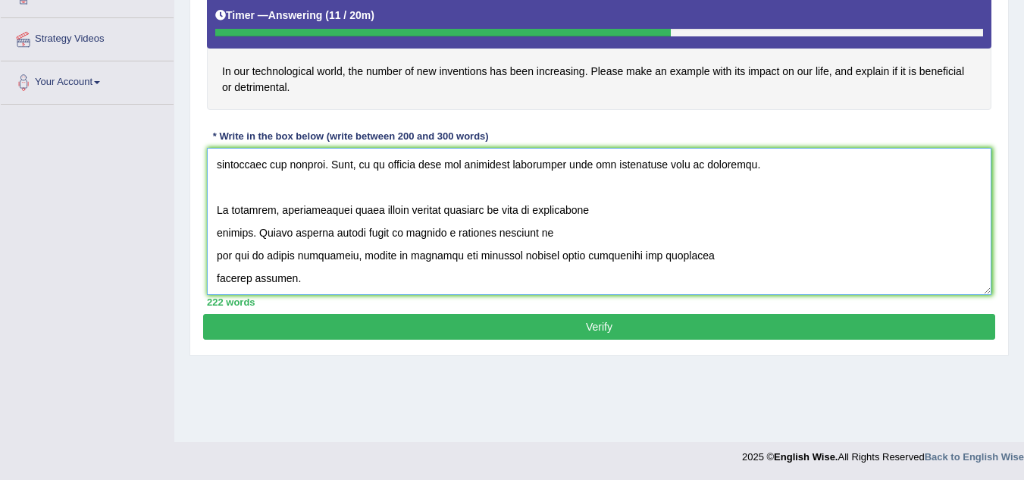
type textarea "The increasing influence of the new inventions on our lives has ignited numerou…"
click at [396, 327] on button "Verify" at bounding box center [599, 327] width 792 height 26
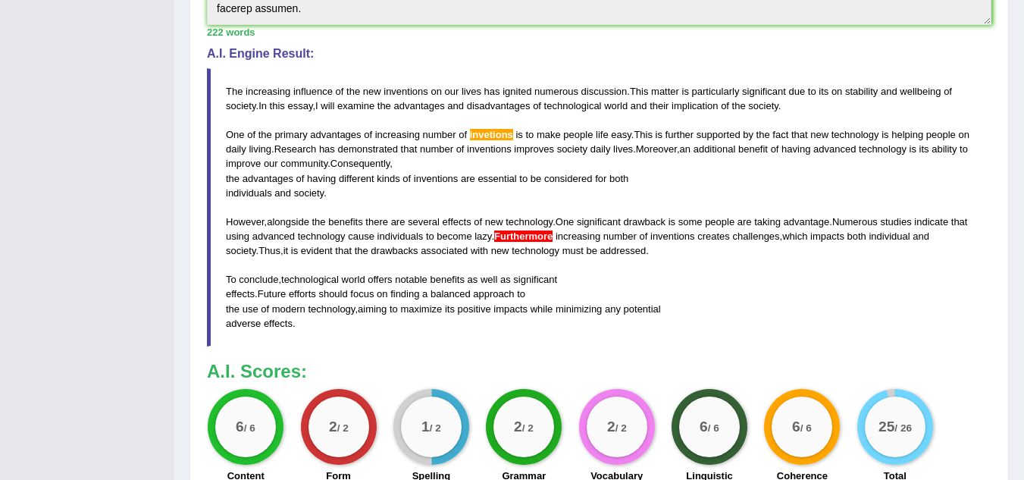
scroll to position [468, 0]
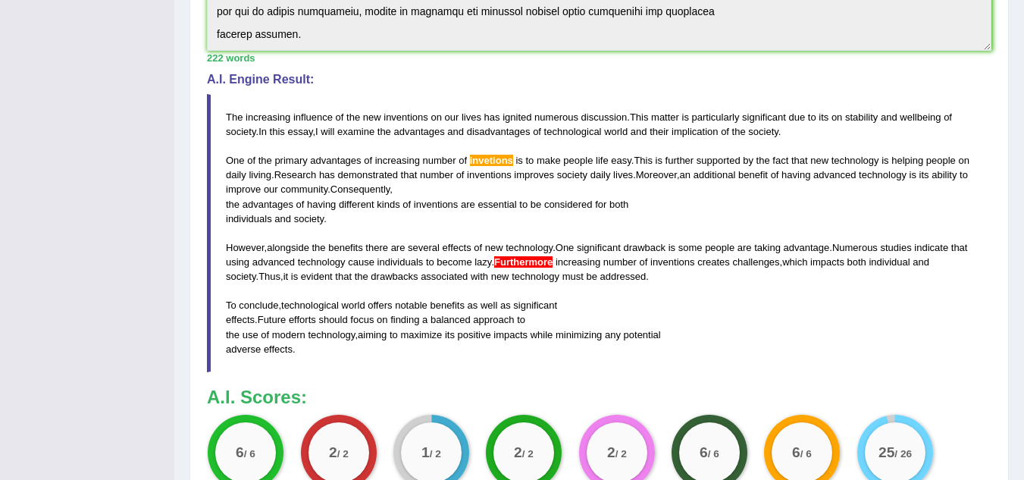
click at [466, 341] on blockquote "The increasing influence of the new inventions on our lives has ignited numerou…" at bounding box center [599, 233] width 785 height 278
drag, startPoint x: 466, startPoint y: 341, endPoint x: 340, endPoint y: 267, distance: 145.5
click at [340, 267] on blockquote "The increasing influence of the new inventions on our lives has ignited numerou…" at bounding box center [599, 233] width 785 height 278
drag, startPoint x: 278, startPoint y: 353, endPoint x: 282, endPoint y: 161, distance: 191.9
click at [282, 161] on blockquote "The increasing influence of the new inventions on our lives has ignited numerou…" at bounding box center [599, 233] width 785 height 278
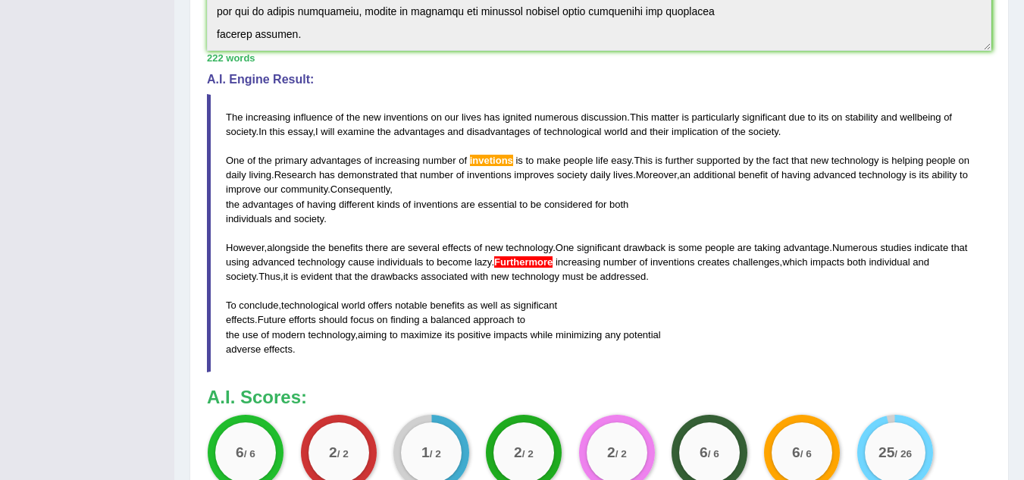
click at [229, 114] on span "The" at bounding box center [234, 116] width 17 height 11
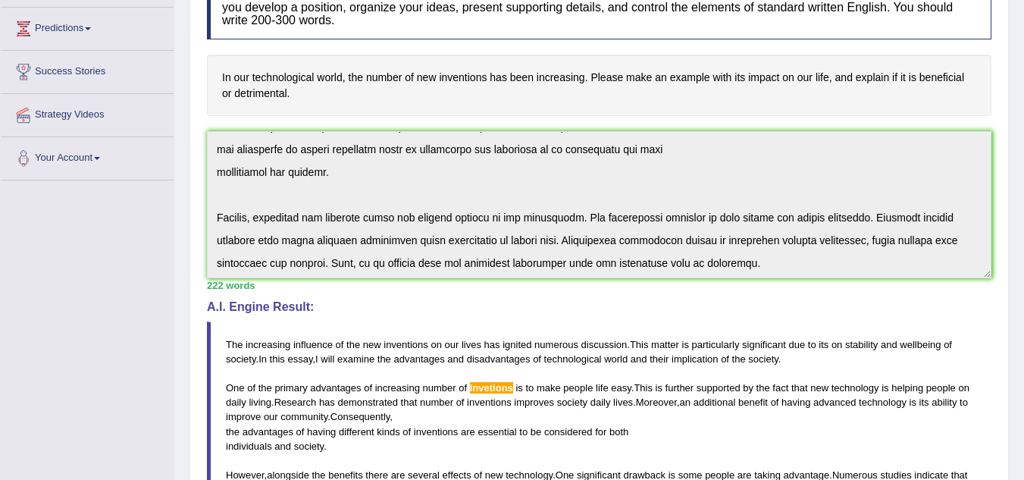
scroll to position [0, 0]
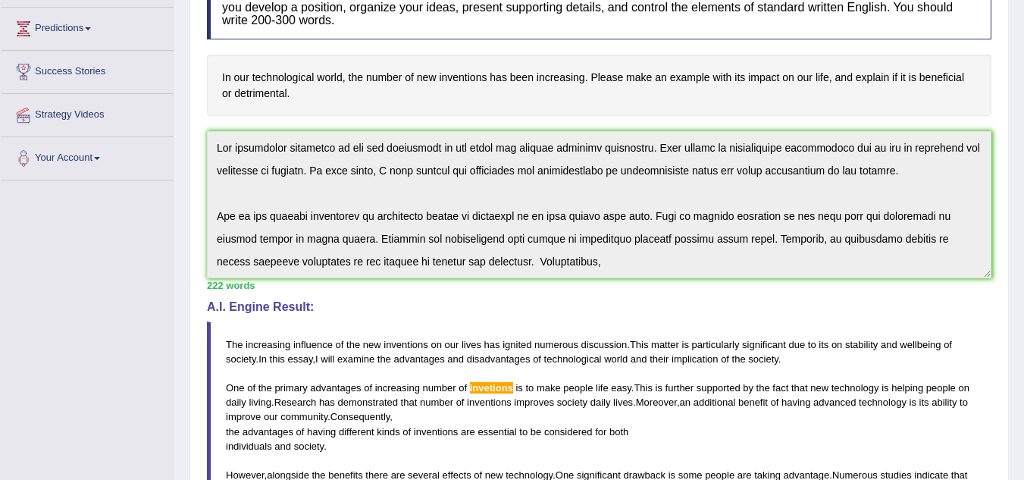
click at [196, 139] on div "Practice Writing: Write Essay 1 New Inventions Instructions: You will have 20 m…" at bounding box center [600, 366] width 820 height 942
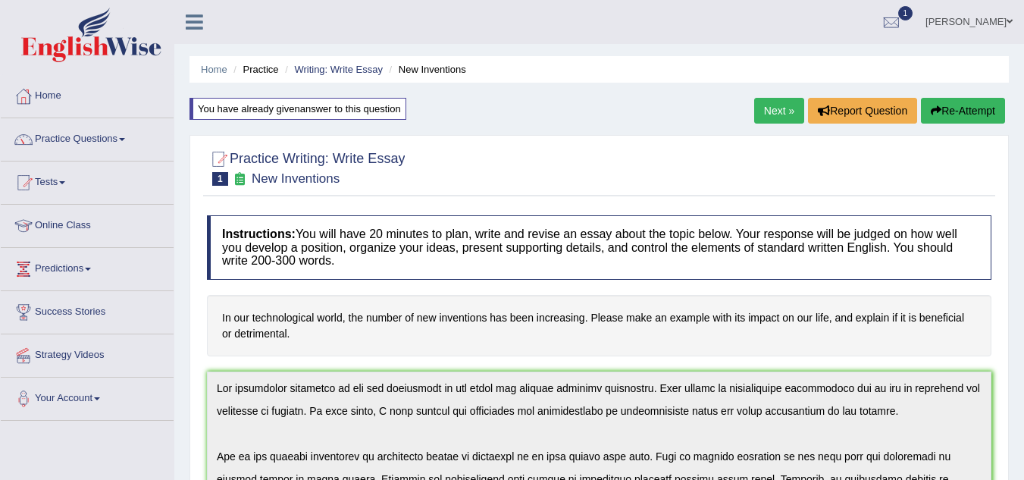
click at [952, 110] on button "Re-Attempt" at bounding box center [963, 111] width 84 height 26
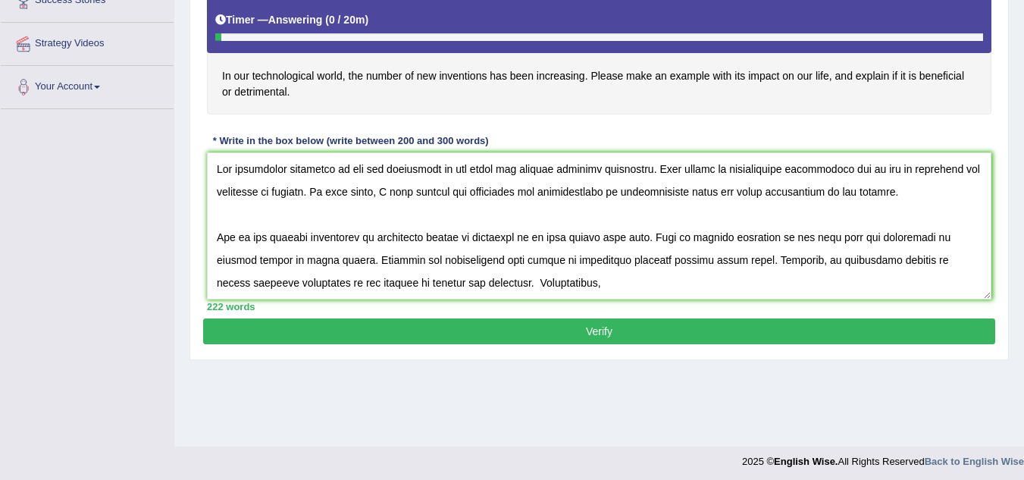
scroll to position [316, 0]
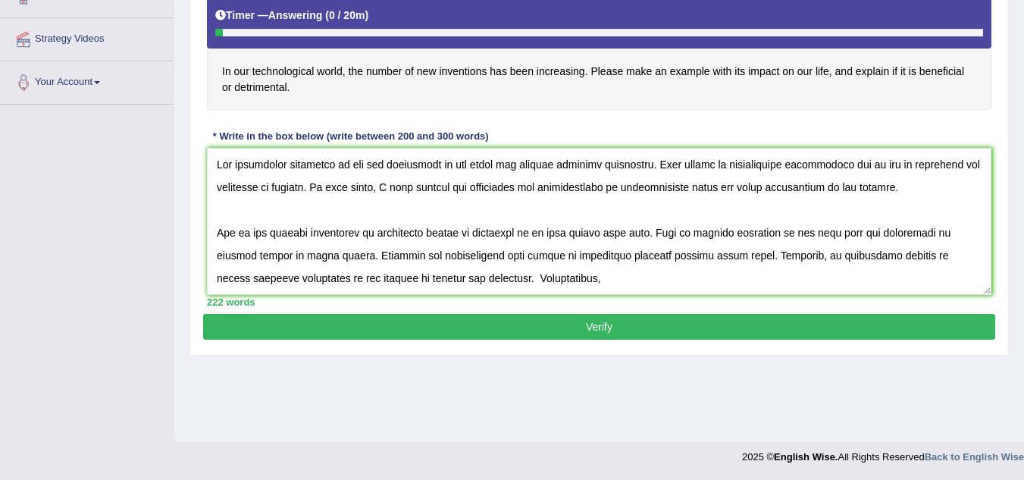
click at [497, 232] on textarea at bounding box center [599, 221] width 785 height 147
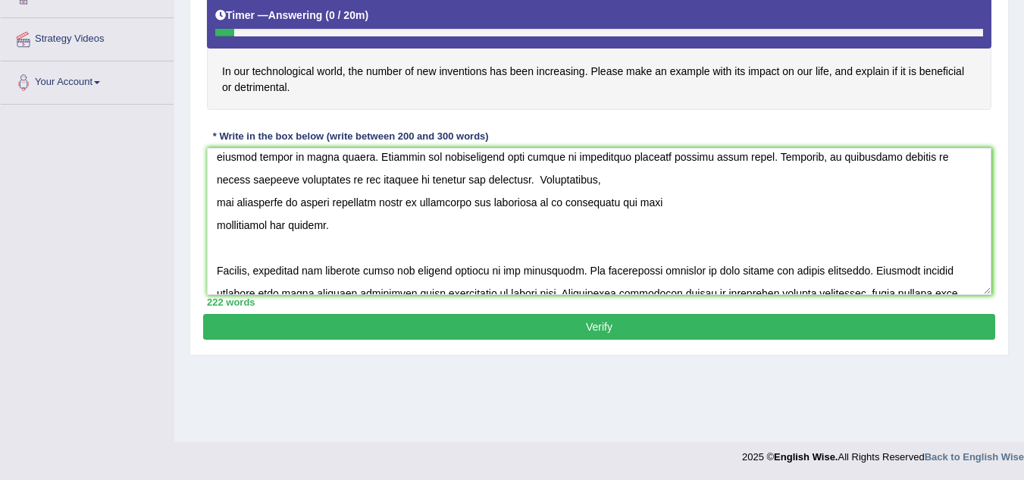
scroll to position [174, 0]
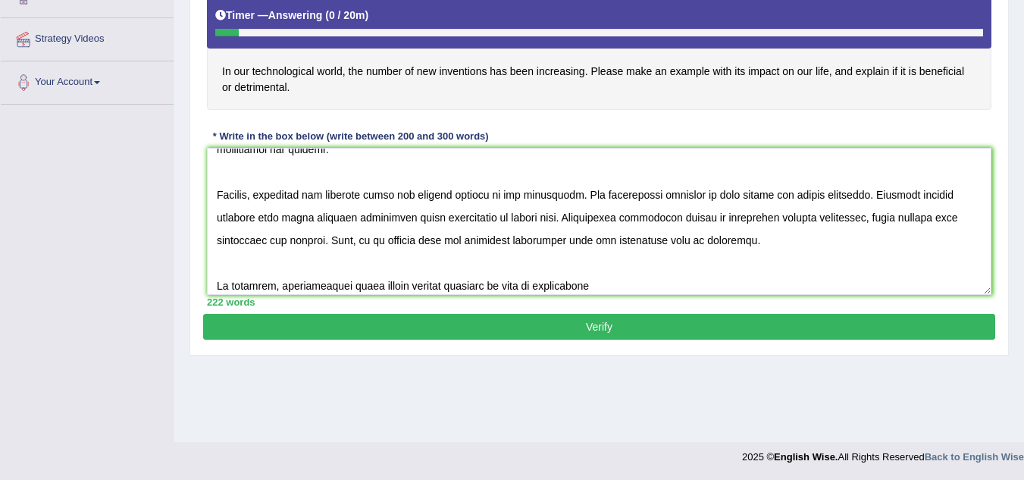
click at [624, 218] on textarea at bounding box center [599, 221] width 785 height 147
click at [625, 219] on textarea at bounding box center [599, 221] width 785 height 147
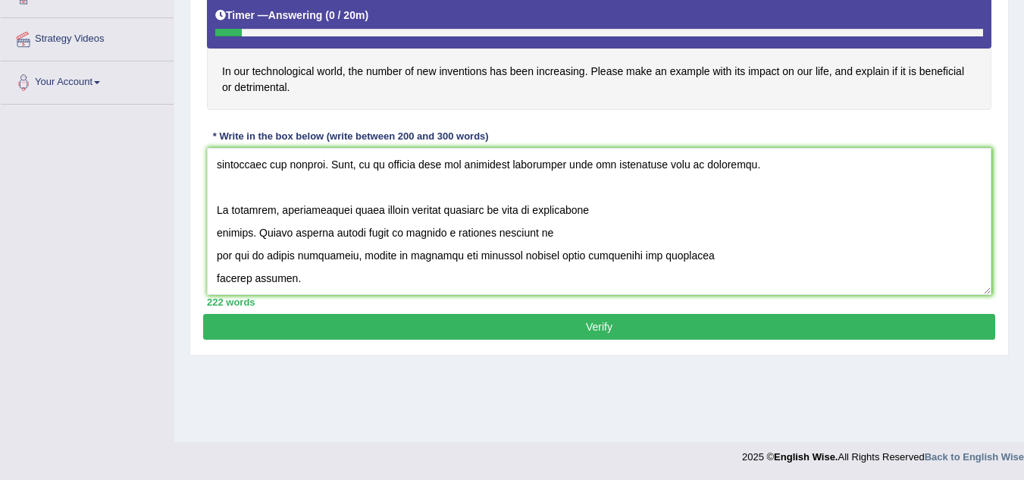
type textarea "The increasing influence of the new inventions on our lives has ignited numerou…"
click at [660, 321] on button "Verify" at bounding box center [599, 327] width 792 height 26
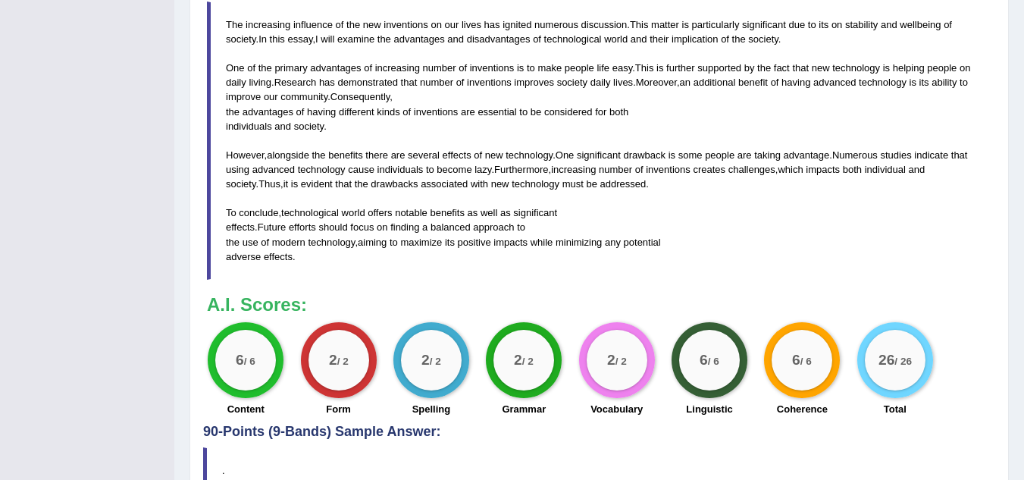
scroll to position [619, 0]
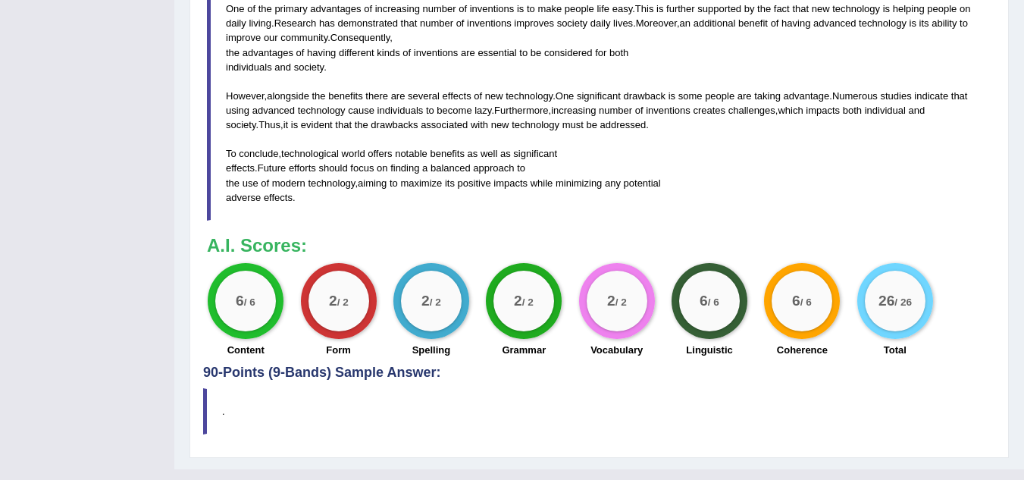
drag, startPoint x: 723, startPoint y: 334, endPoint x: 716, endPoint y: 355, distance: 22.3
click at [719, 348] on div "6 / 6 Linguistic" at bounding box center [709, 312] width 92 height 98
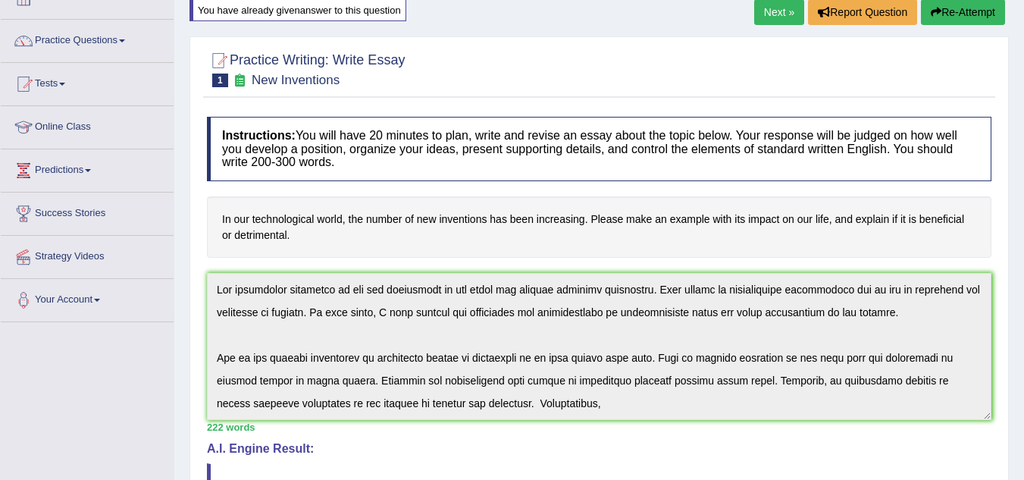
scroll to position [0, 0]
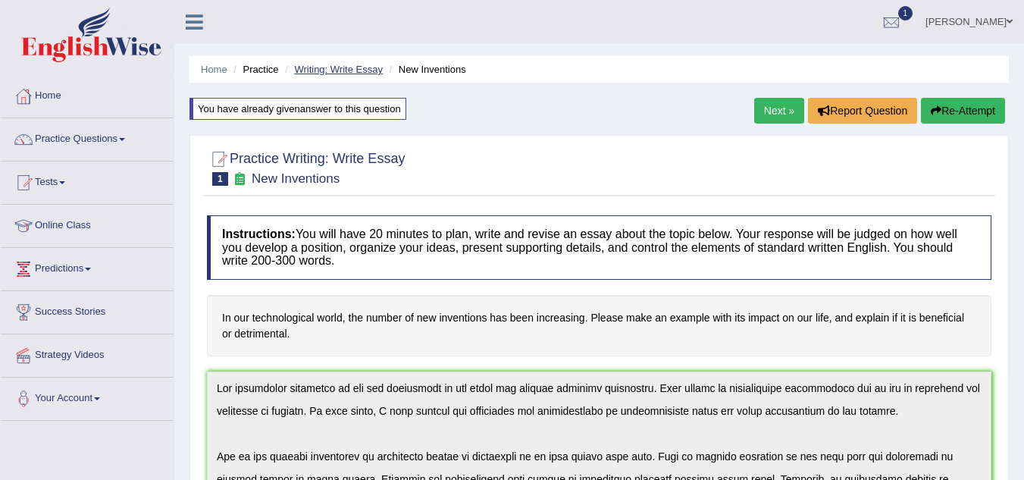
click at [350, 67] on link "Writing: Write Essay" at bounding box center [338, 69] width 89 height 11
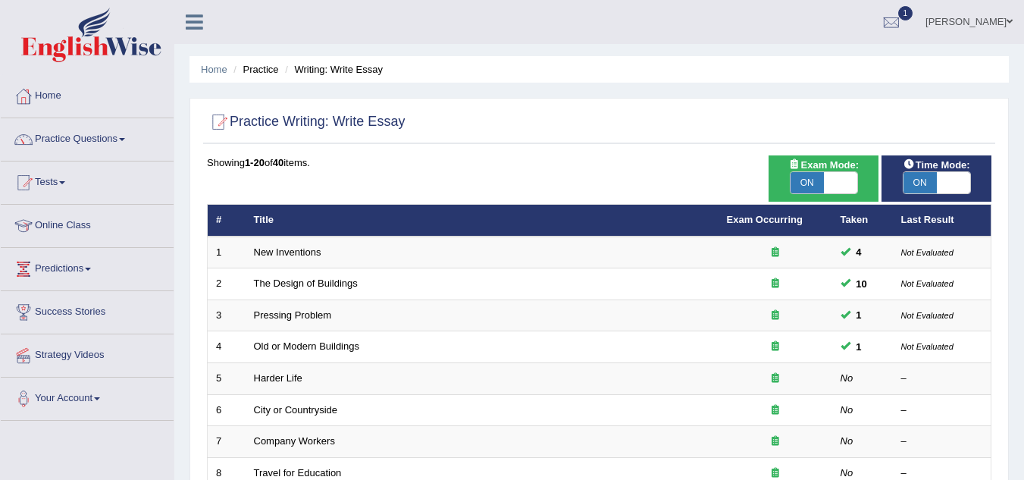
scroll to position [76, 0]
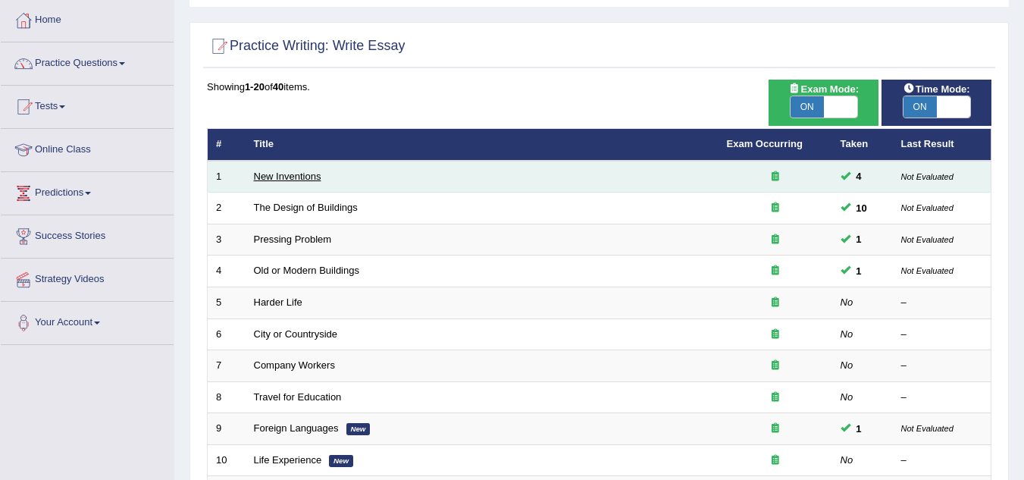
click at [304, 174] on link "New Inventions" at bounding box center [287, 176] width 67 height 11
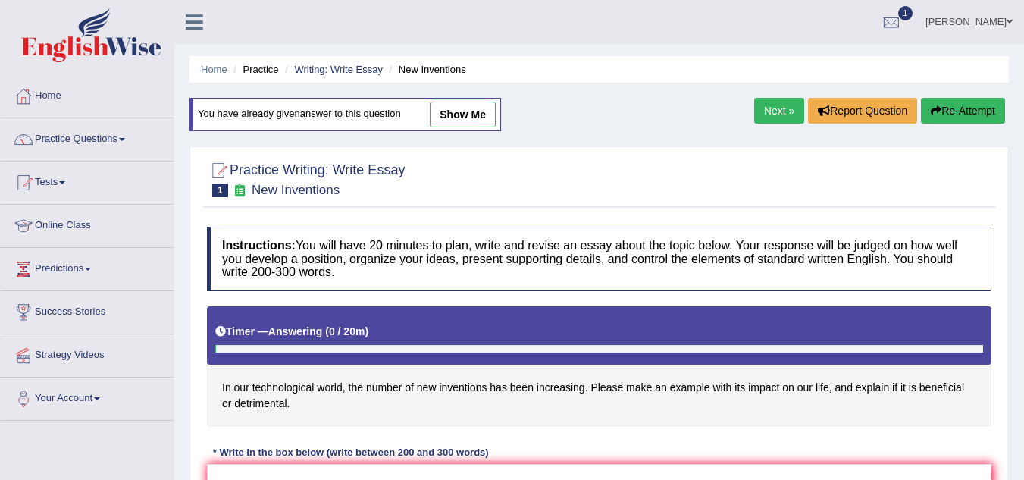
click at [453, 114] on link "show me" at bounding box center [463, 115] width 66 height 26
type textarea "The increasing influence of the new inventions on our lives has ignited numerou…"
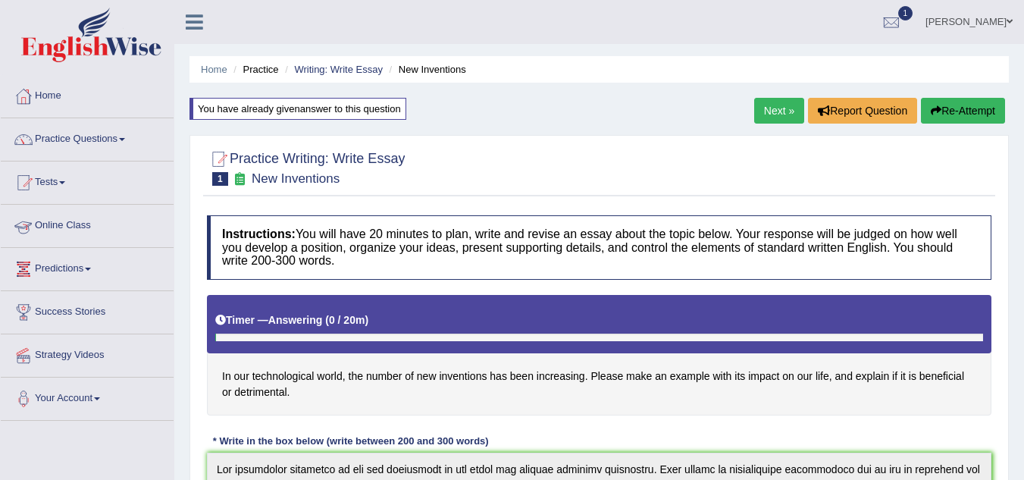
click at [90, 224] on link "Online Class" at bounding box center [87, 224] width 173 height 38
